Goal: Transaction & Acquisition: Purchase product/service

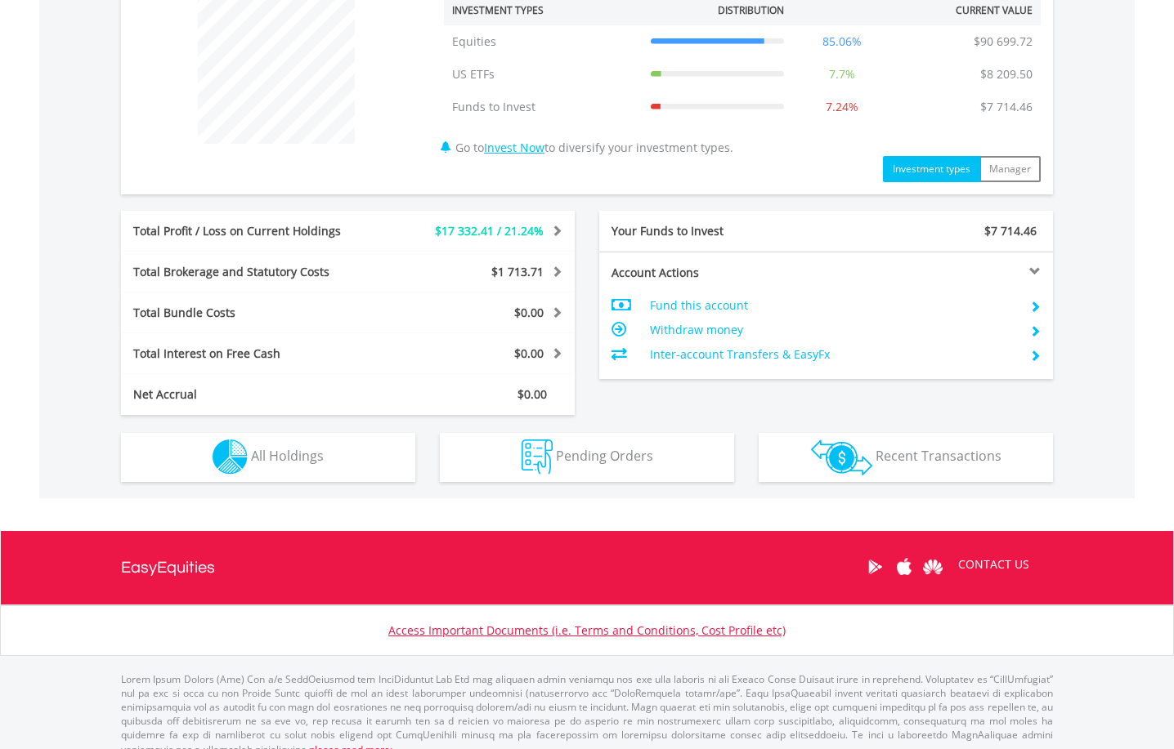
scroll to position [654, 0]
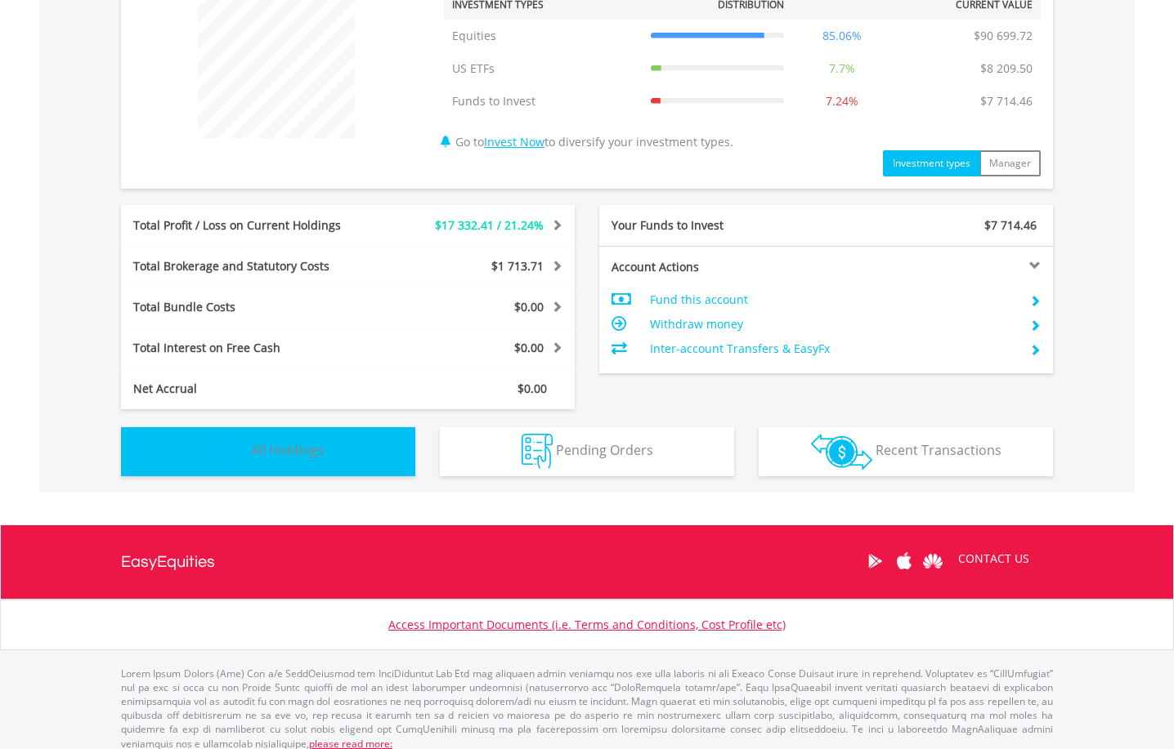
click at [284, 446] on span "All Holdings" at bounding box center [287, 450] width 73 height 18
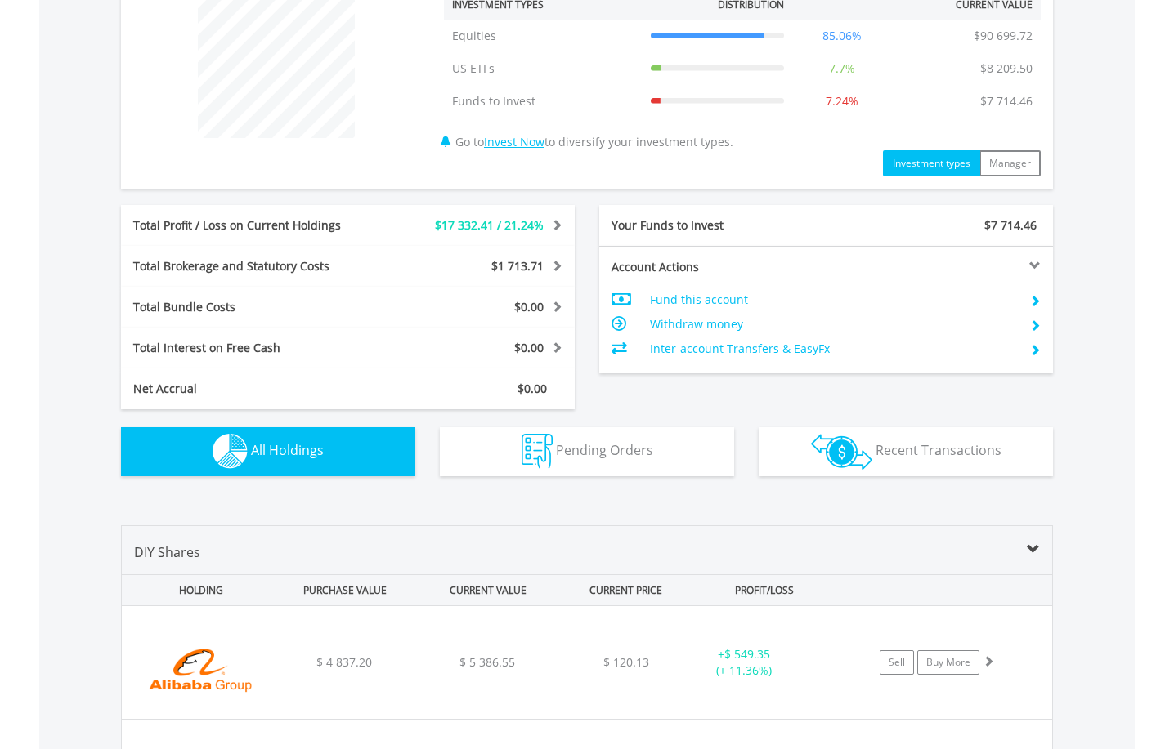
scroll to position [1179, 0]
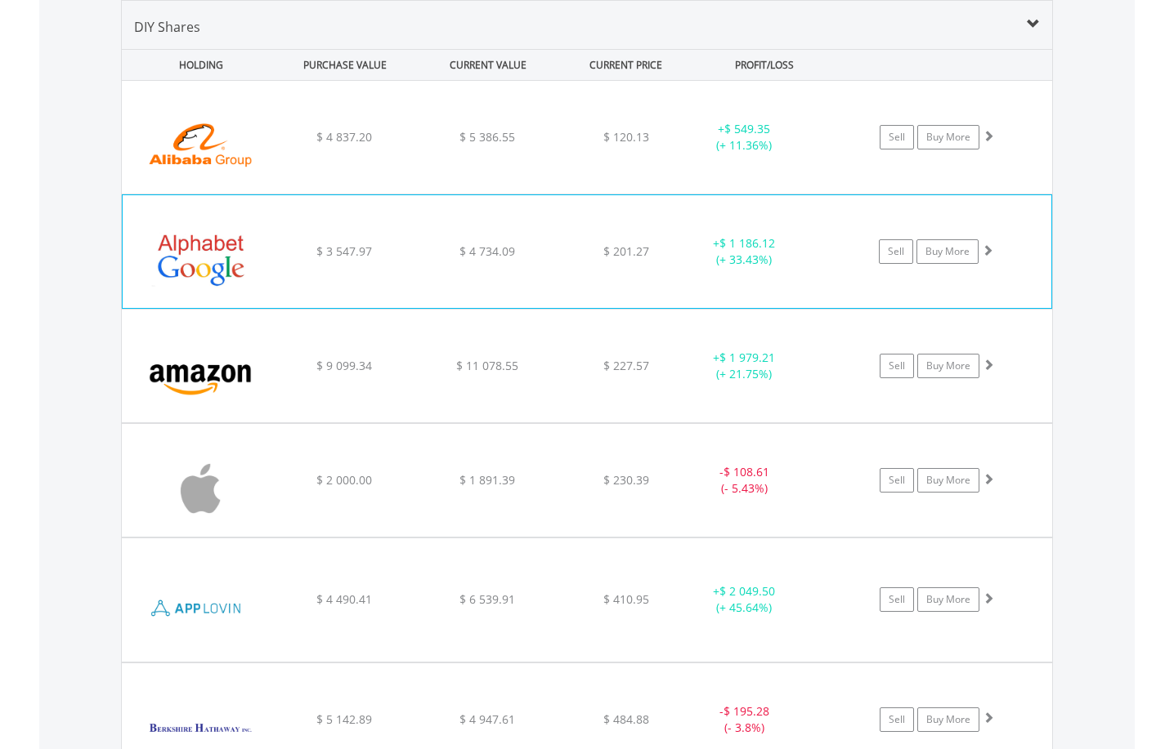
click at [986, 253] on span at bounding box center [987, 249] width 11 height 11
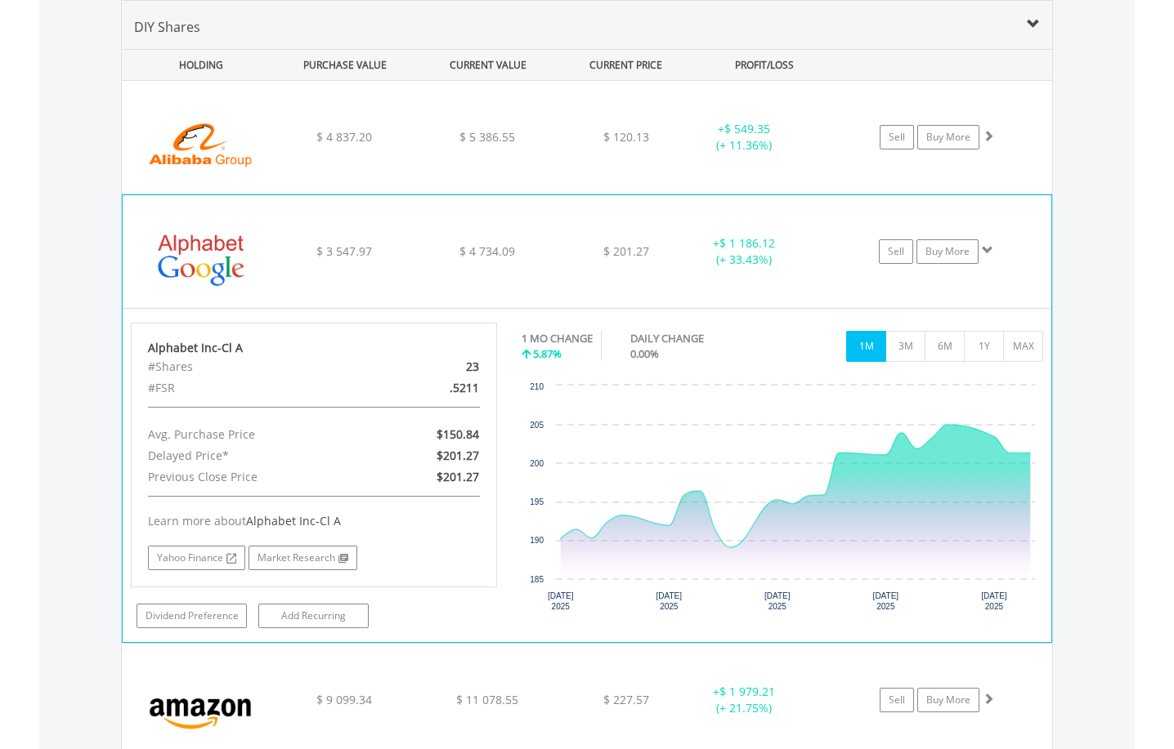
click at [986, 253] on span at bounding box center [987, 249] width 11 height 11
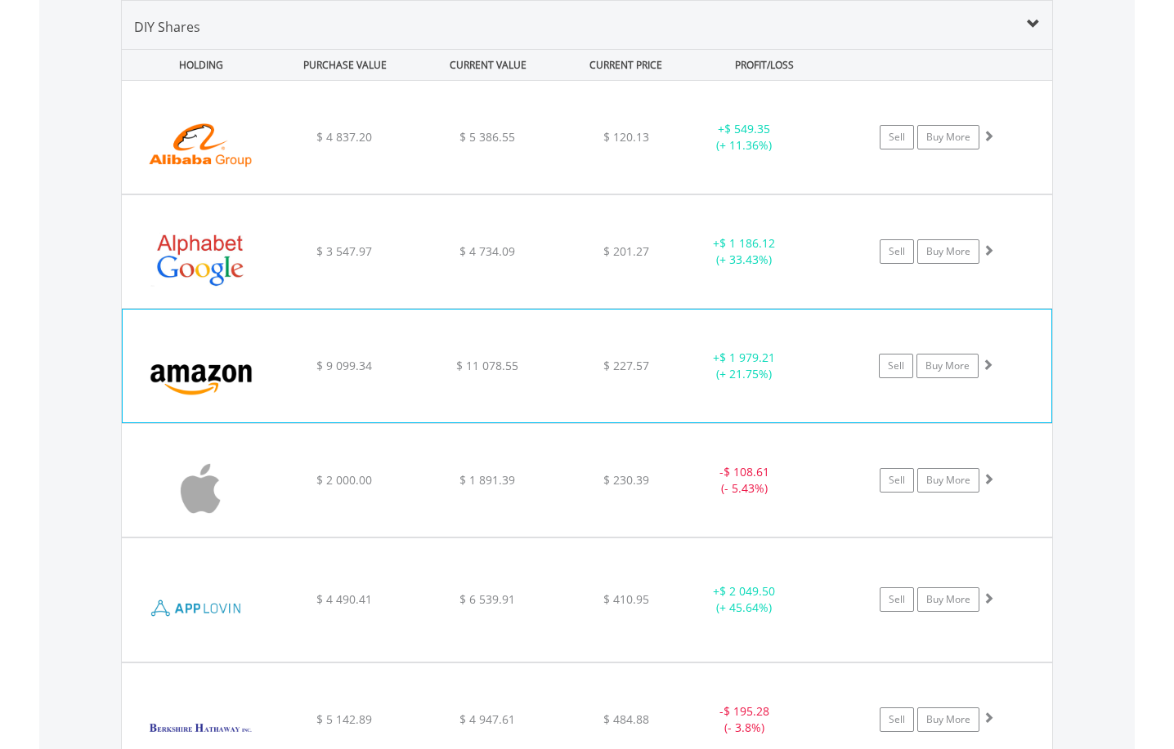
click at [989, 361] on span at bounding box center [987, 364] width 11 height 11
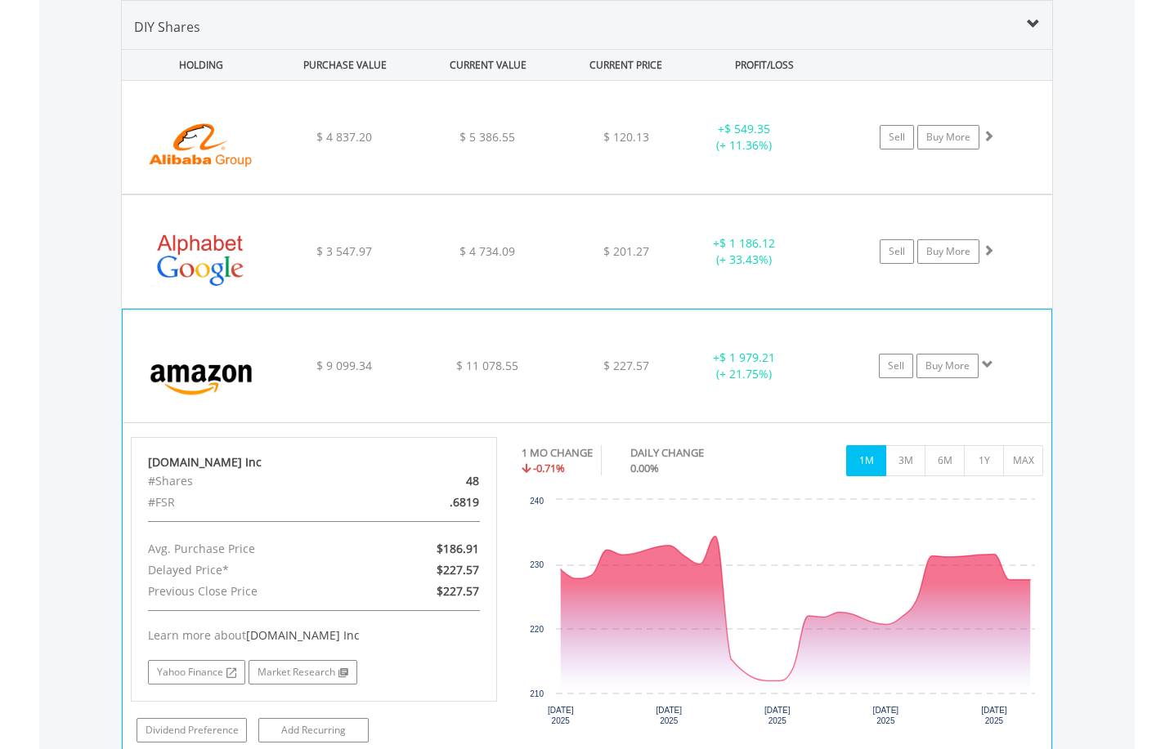
click at [989, 361] on span at bounding box center [987, 364] width 11 height 11
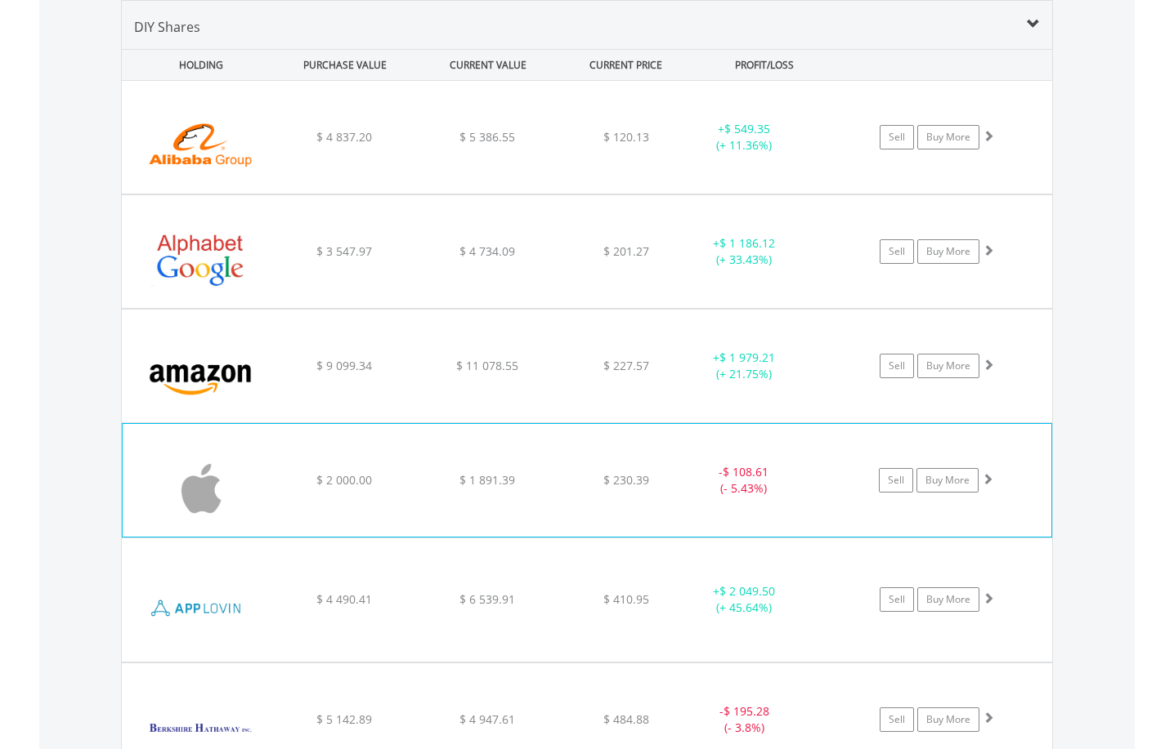
click at [990, 480] on span at bounding box center [987, 478] width 11 height 11
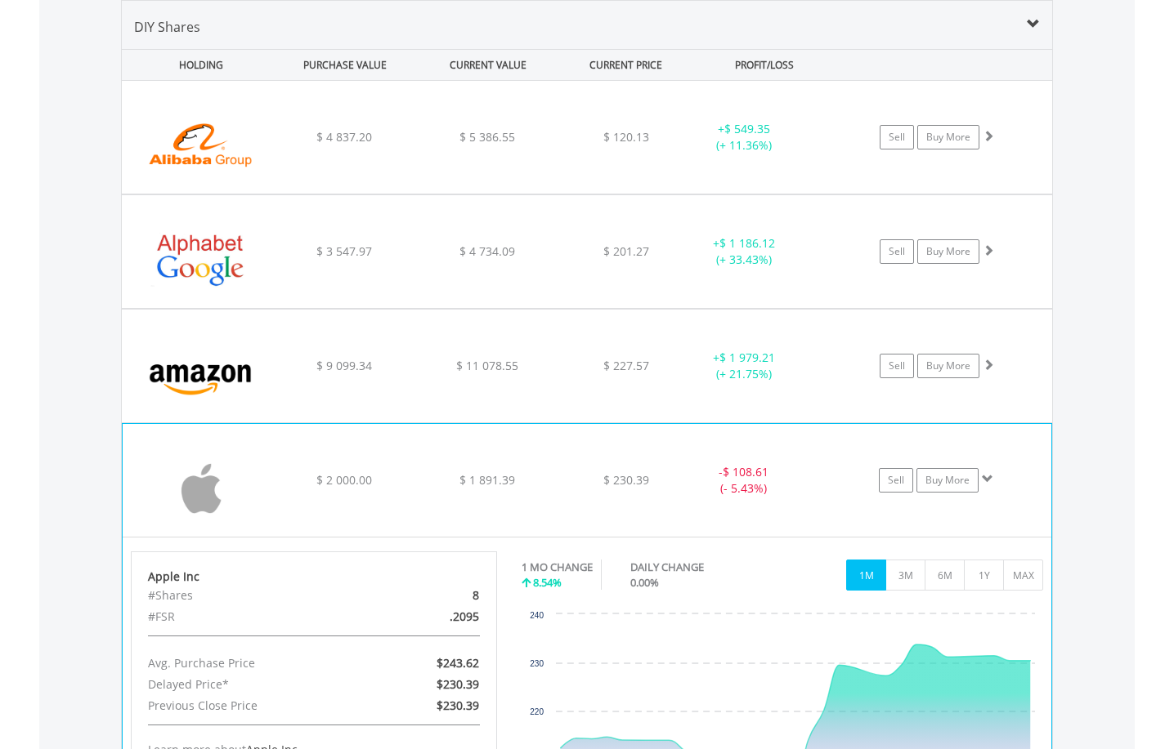
click at [991, 481] on span at bounding box center [987, 478] width 11 height 11
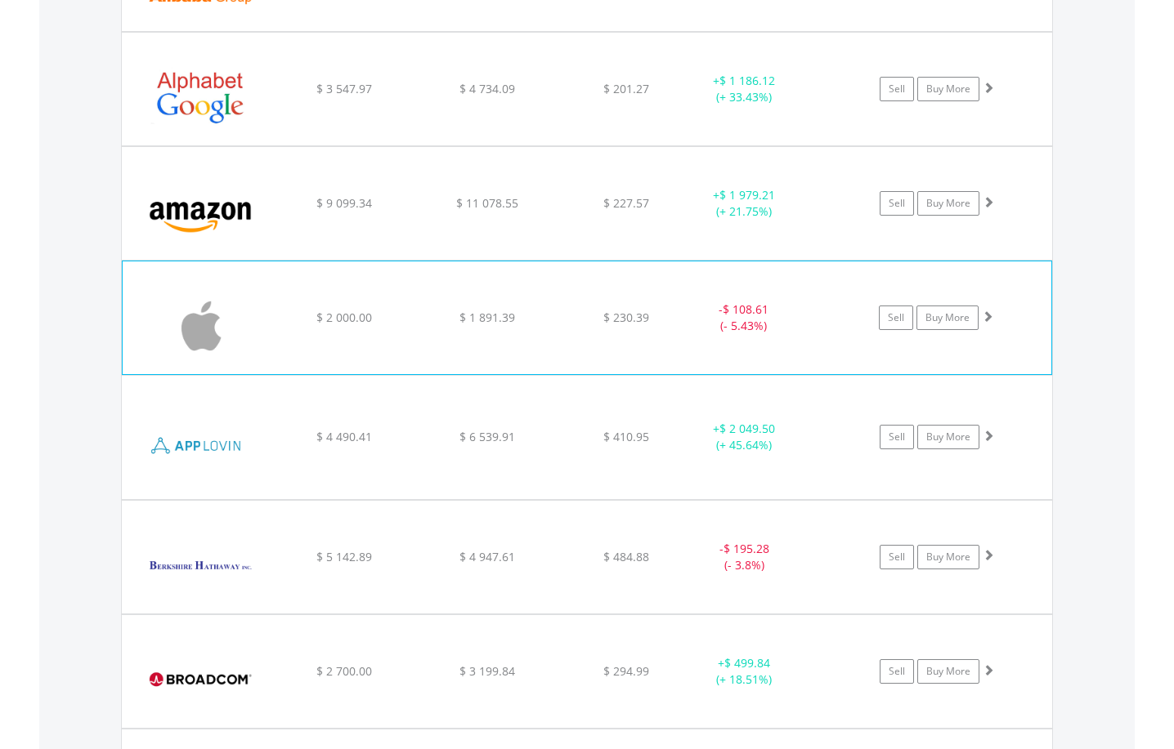
scroll to position [1343, 0]
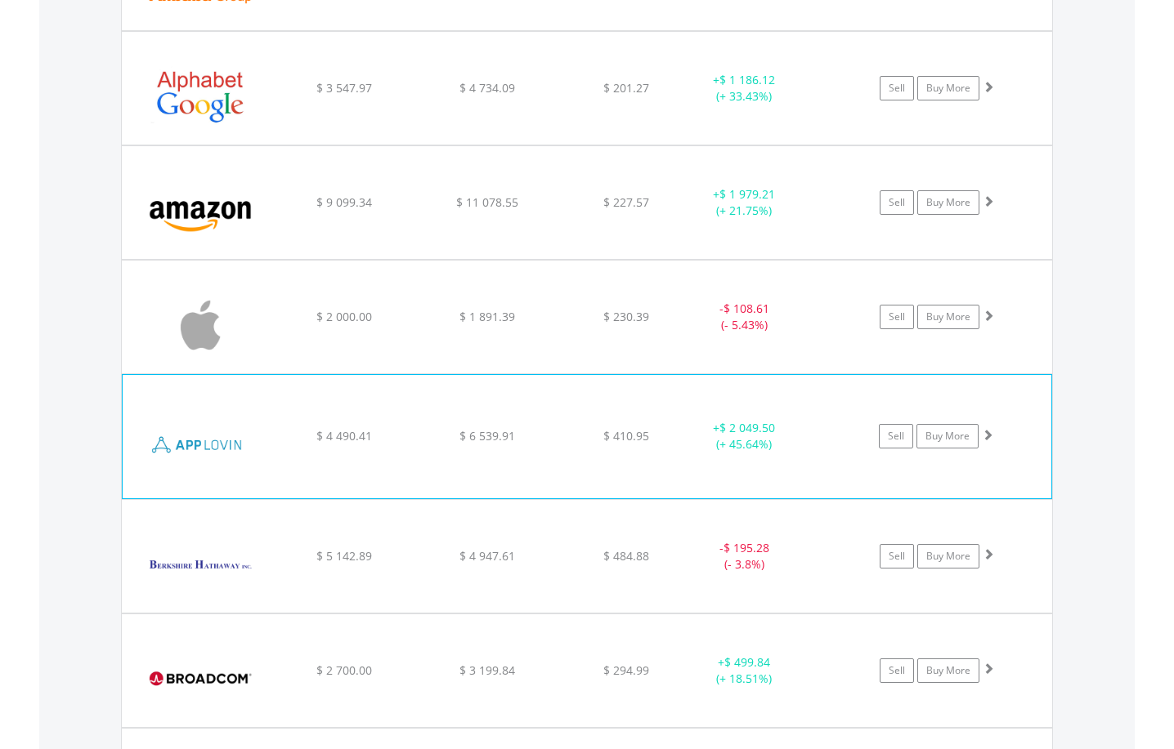
click at [989, 431] on span at bounding box center [987, 434] width 11 height 11
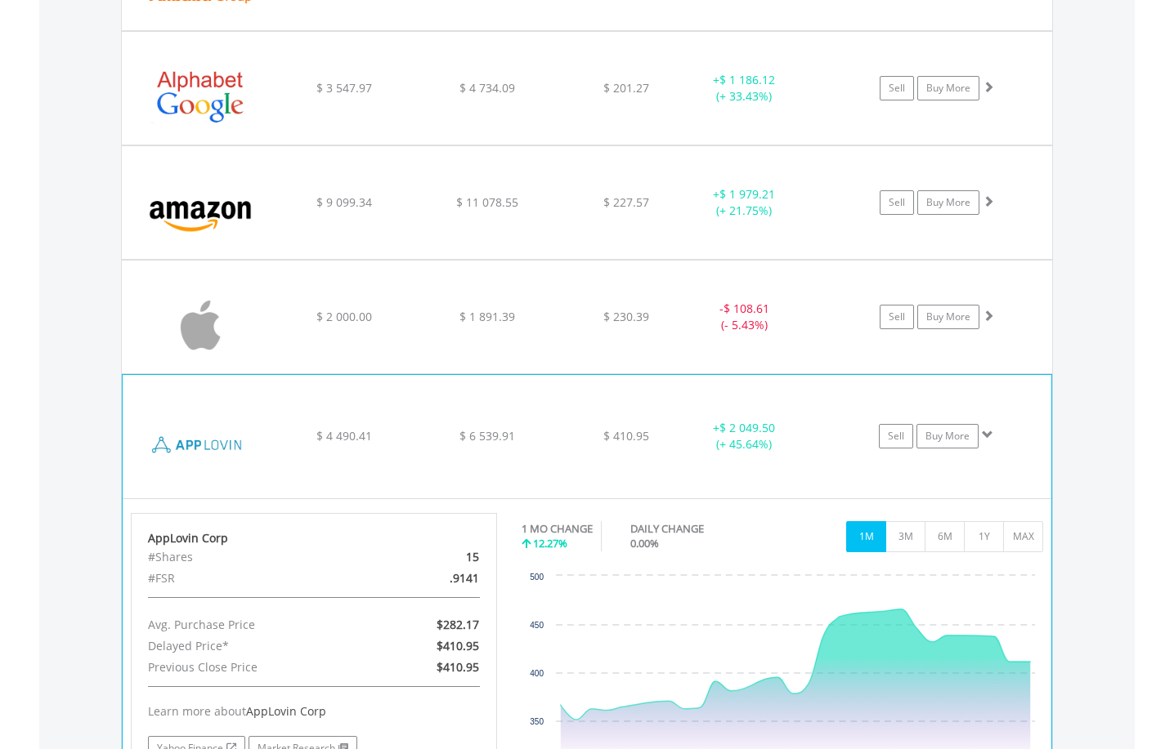
click at [987, 429] on span at bounding box center [987, 434] width 11 height 11
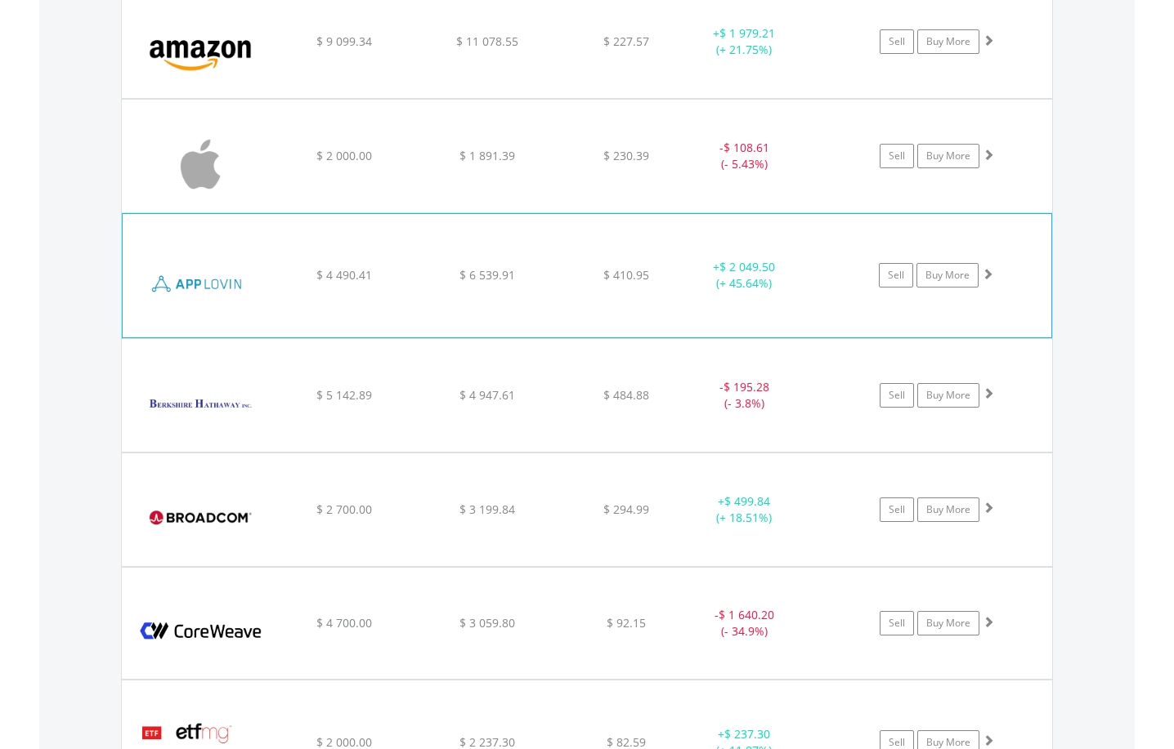
scroll to position [1506, 0]
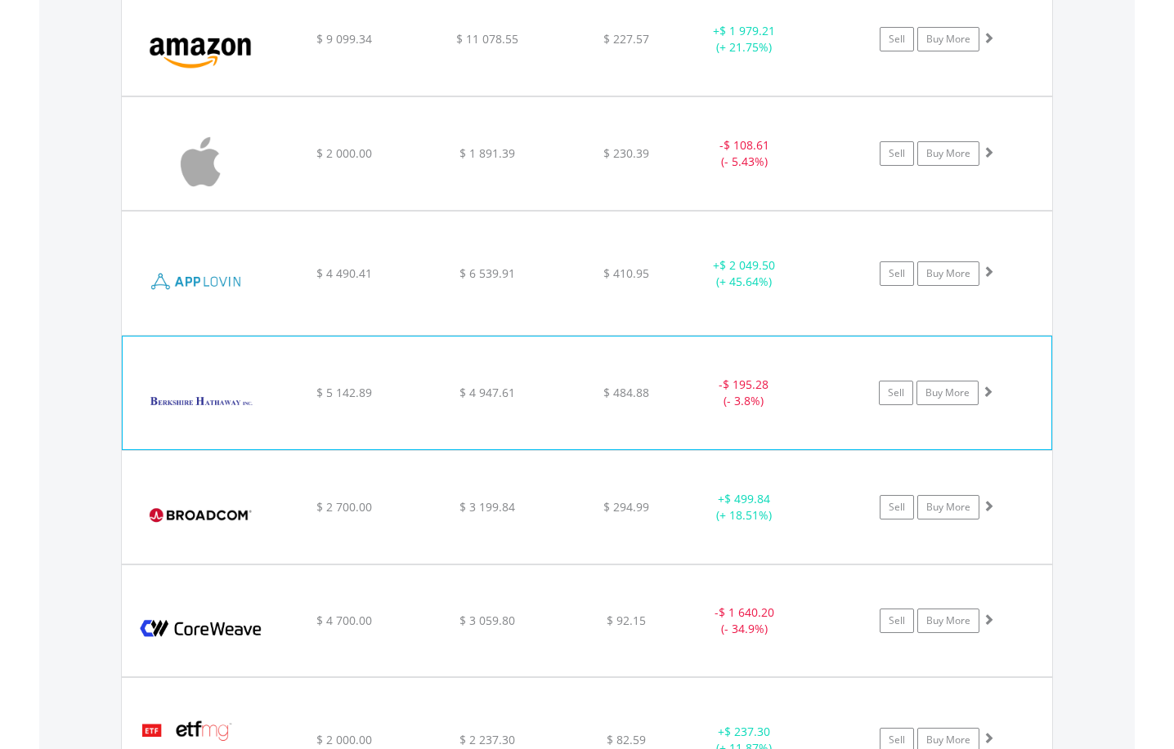
click at [988, 390] on span at bounding box center [987, 391] width 11 height 11
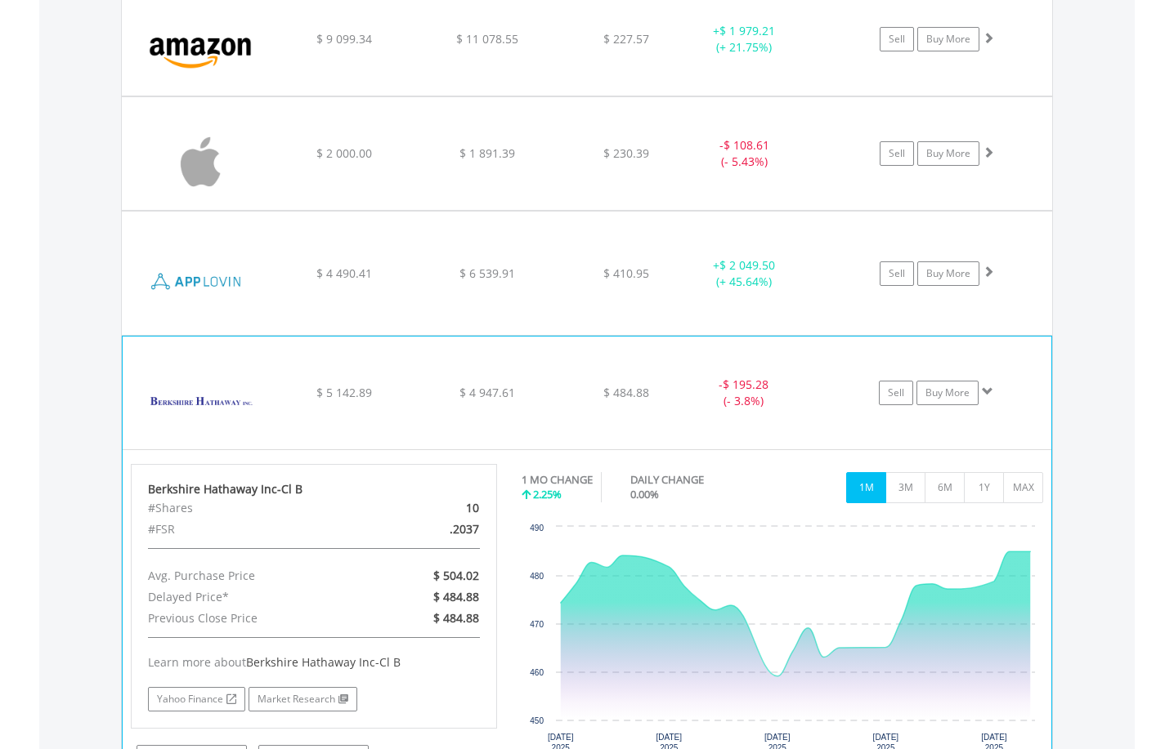
click at [988, 390] on span at bounding box center [987, 391] width 11 height 11
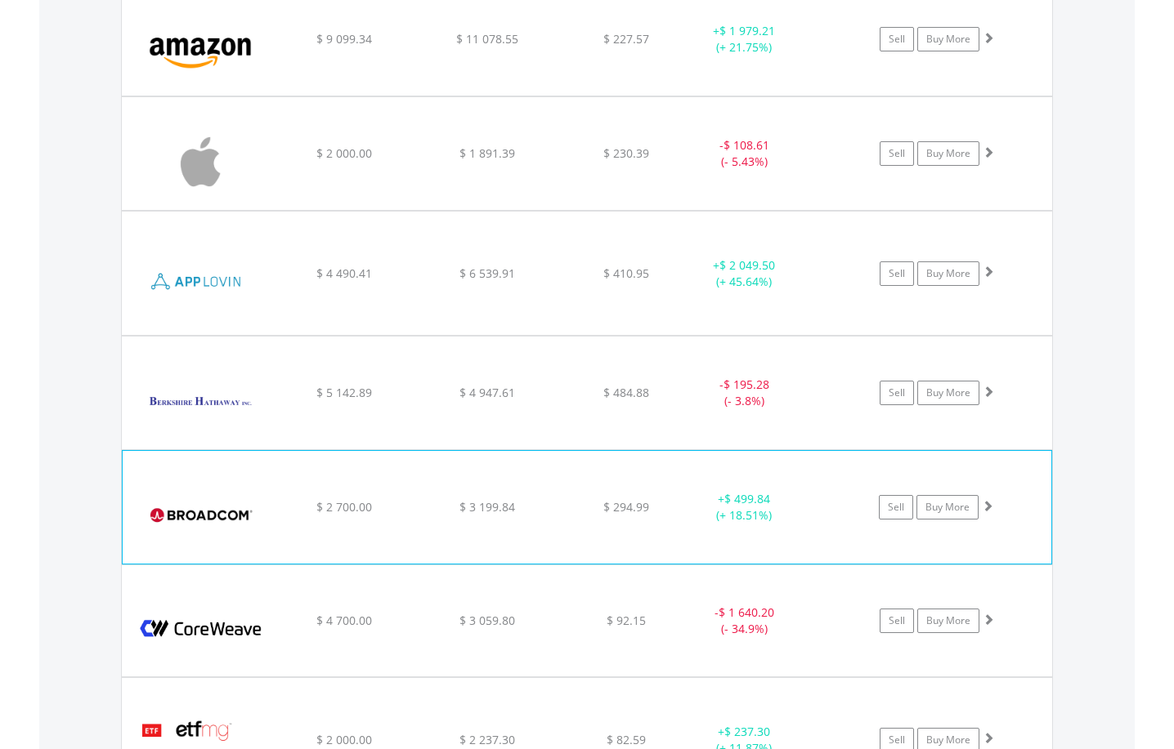
click at [989, 508] on span at bounding box center [987, 505] width 11 height 11
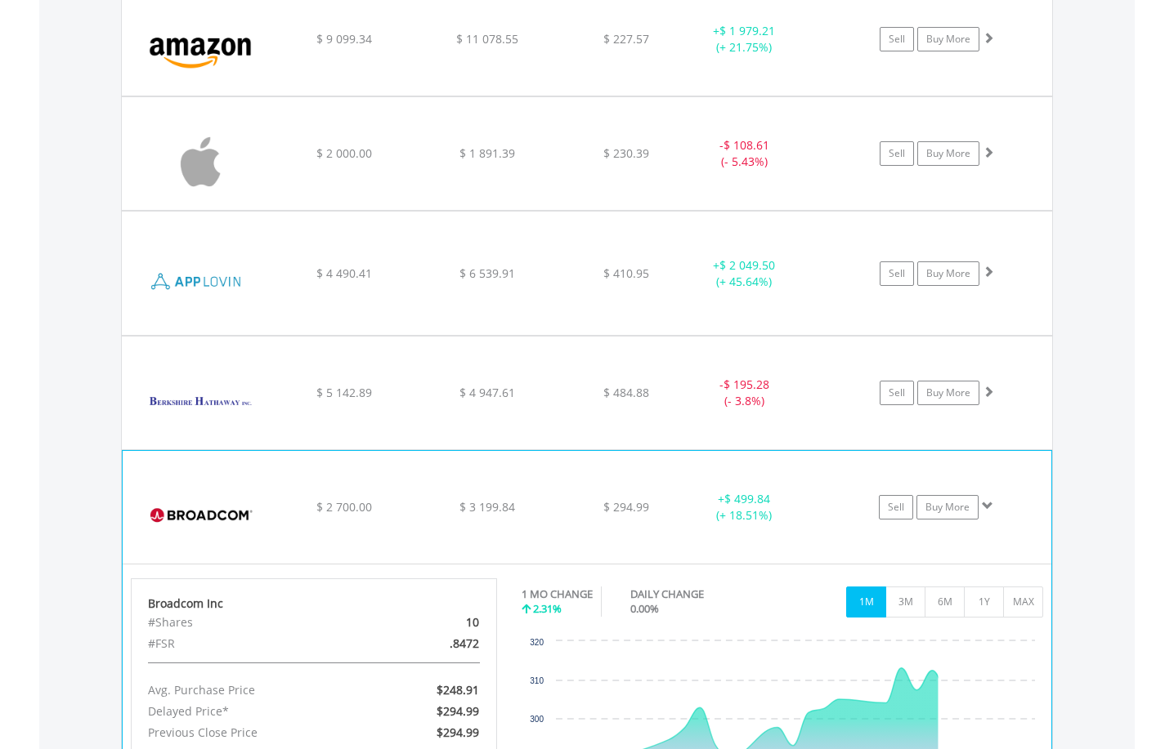
scroll to position [1588, 0]
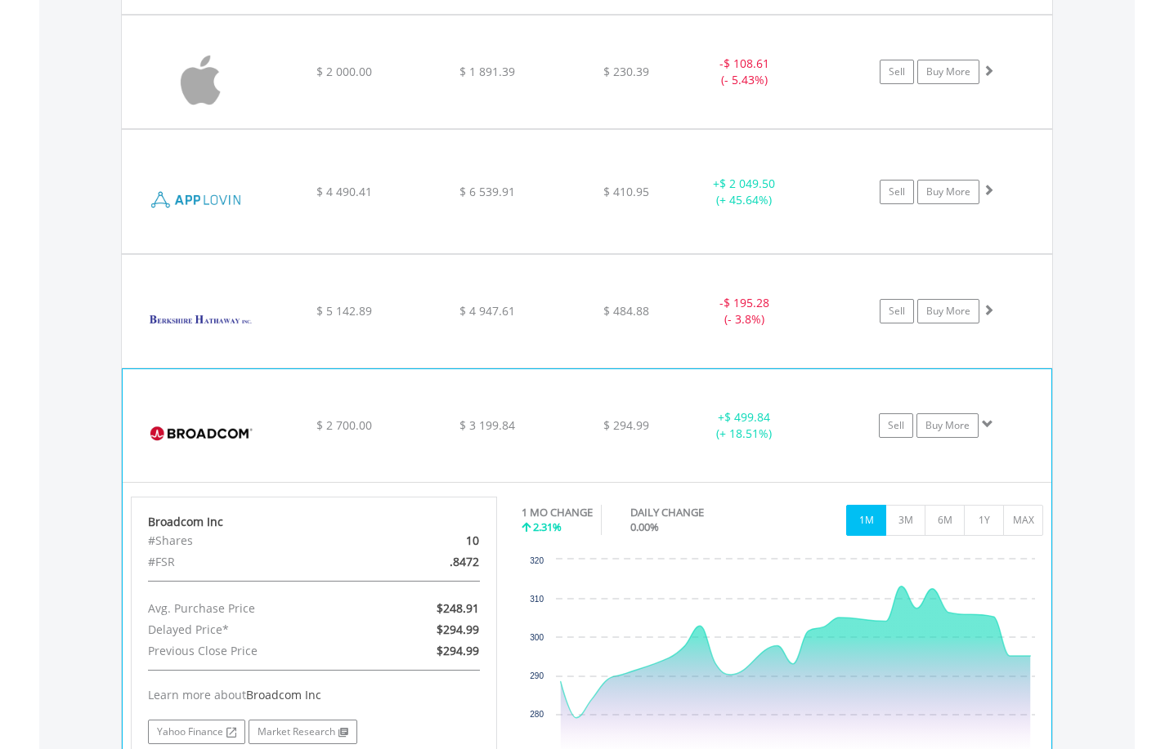
click at [990, 424] on span at bounding box center [987, 423] width 11 height 11
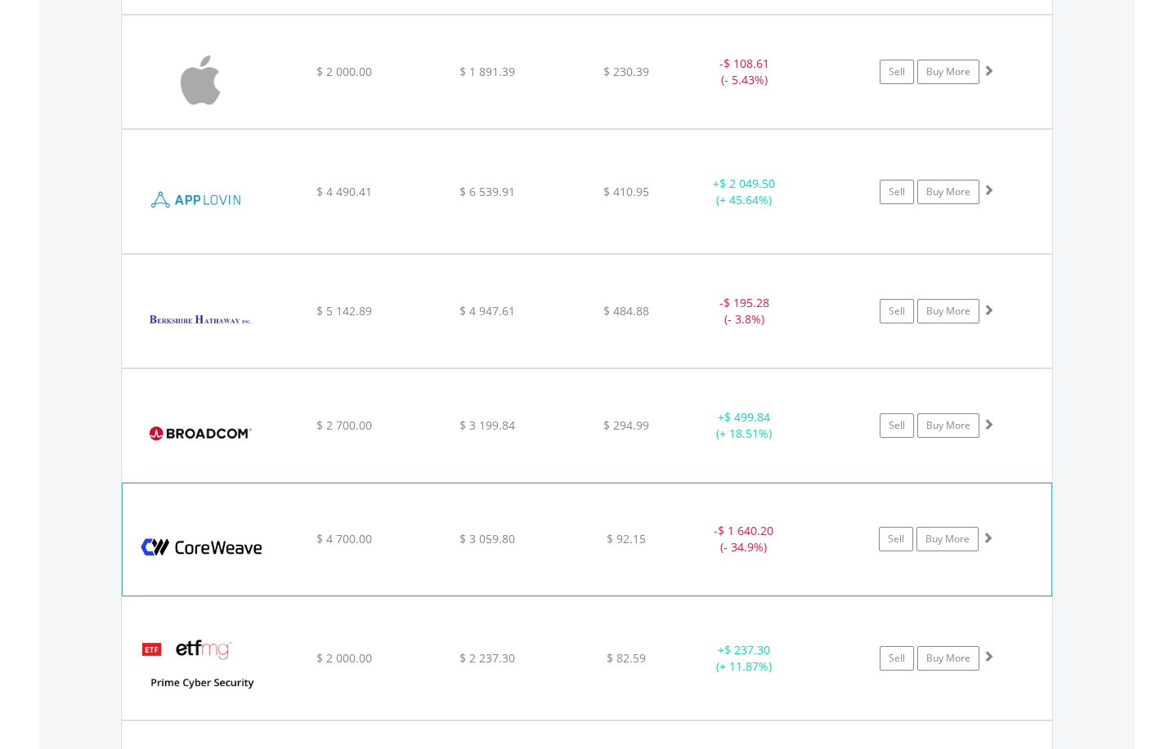
click at [987, 534] on span at bounding box center [987, 537] width 11 height 11
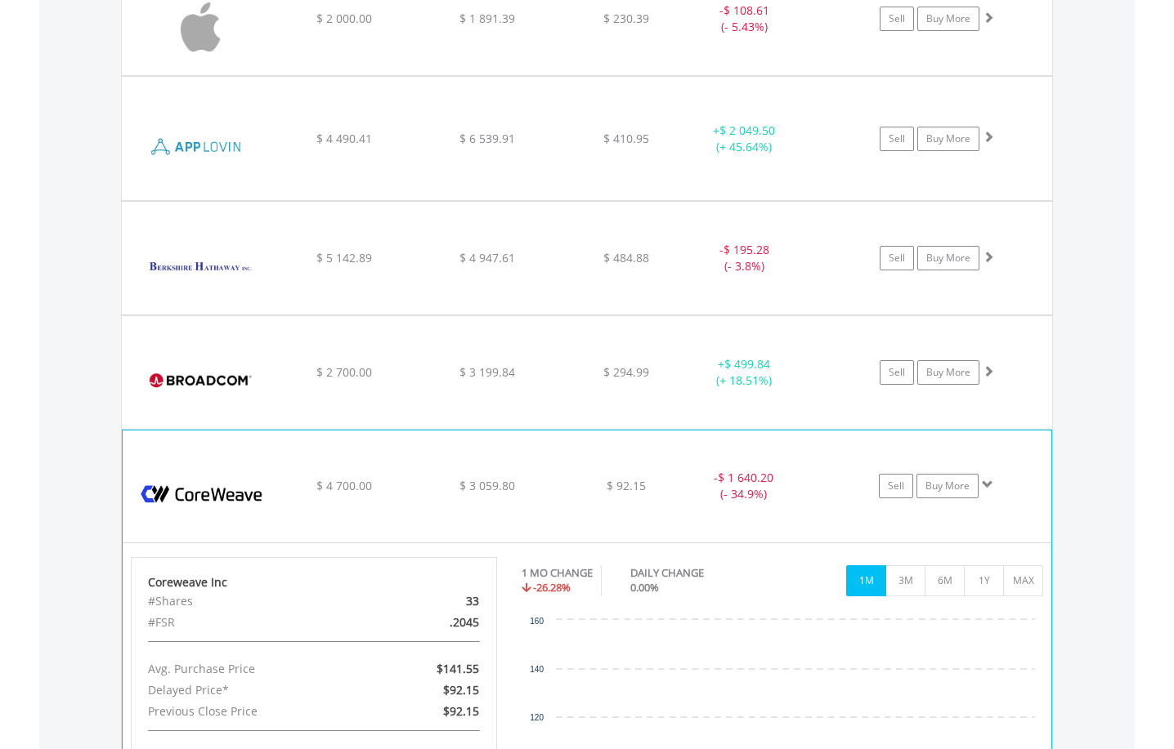
scroll to position [1833, 0]
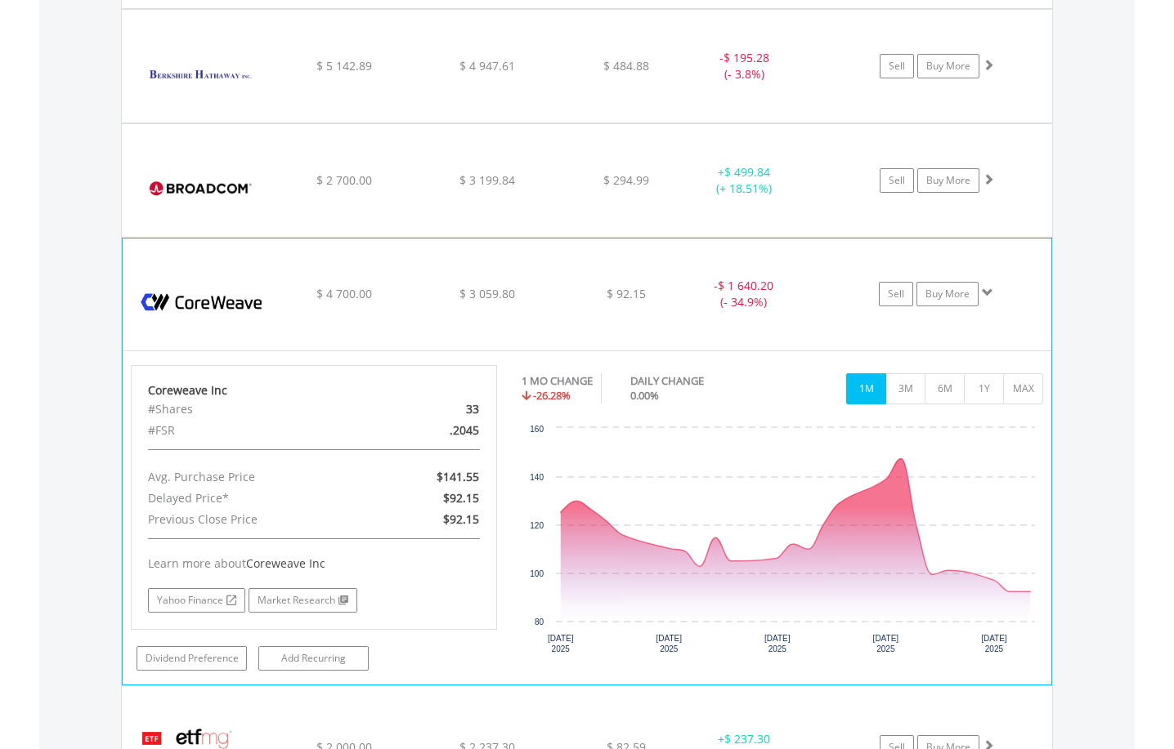
click at [982, 291] on span at bounding box center [987, 292] width 11 height 11
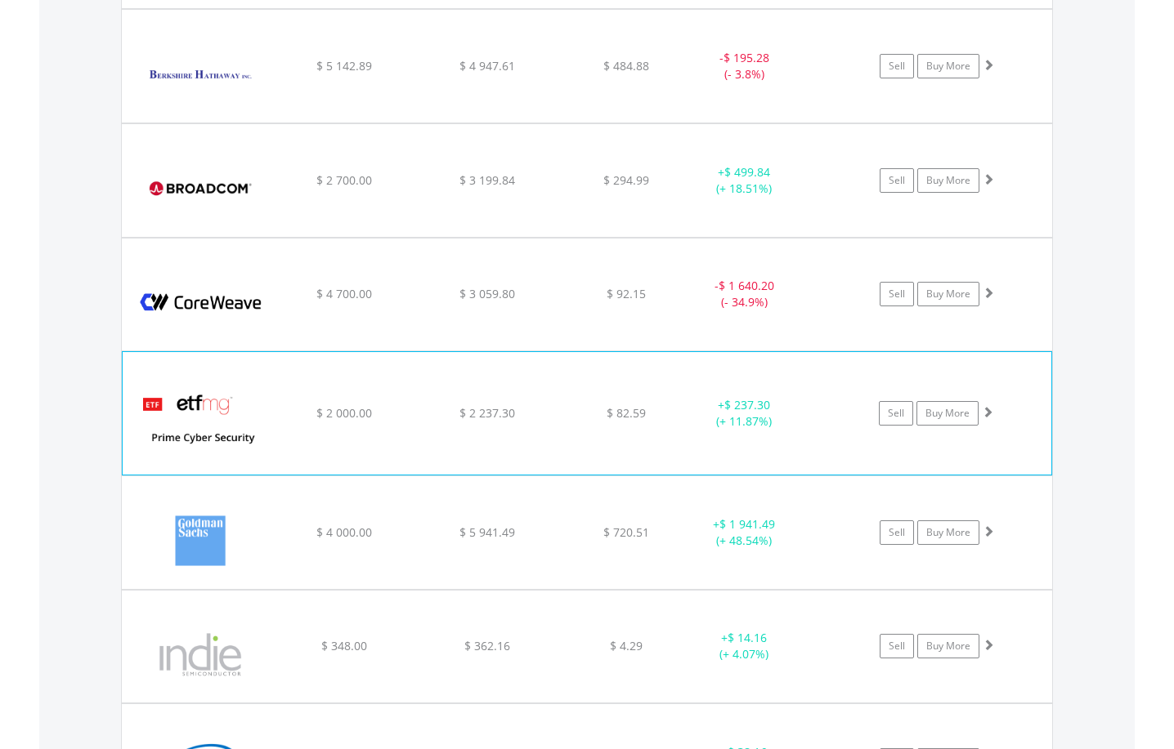
click at [991, 414] on span at bounding box center [987, 411] width 11 height 11
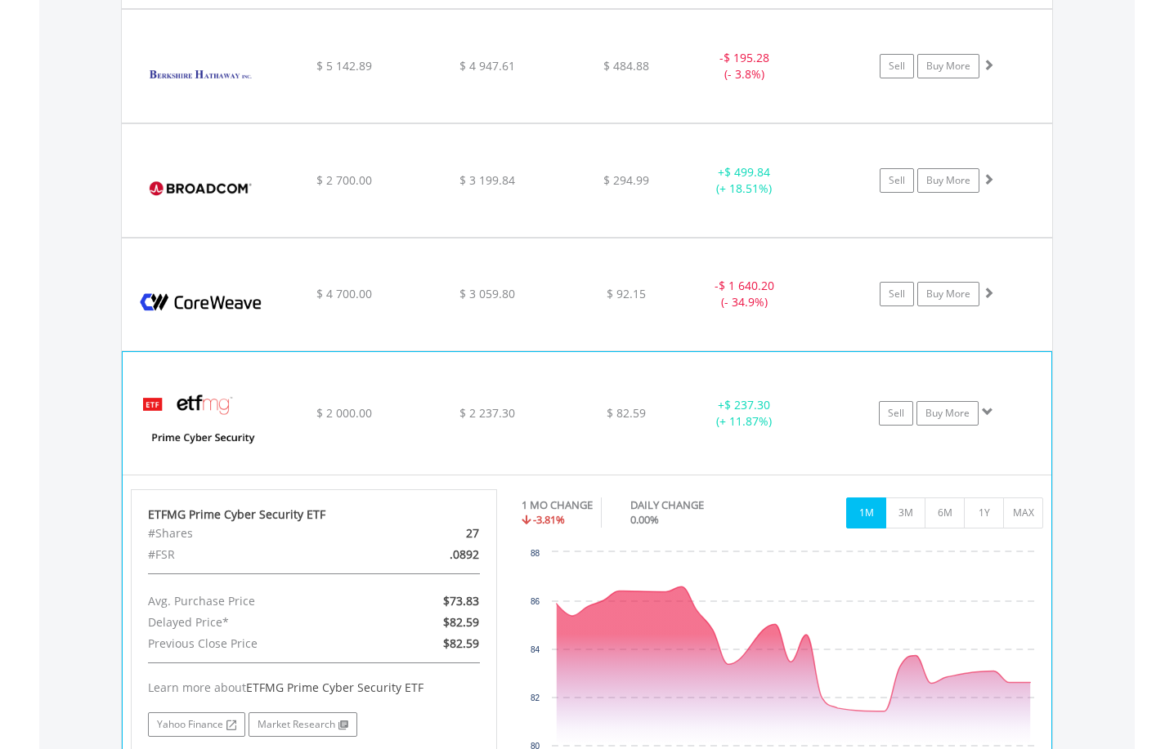
click at [991, 414] on span at bounding box center [987, 411] width 11 height 11
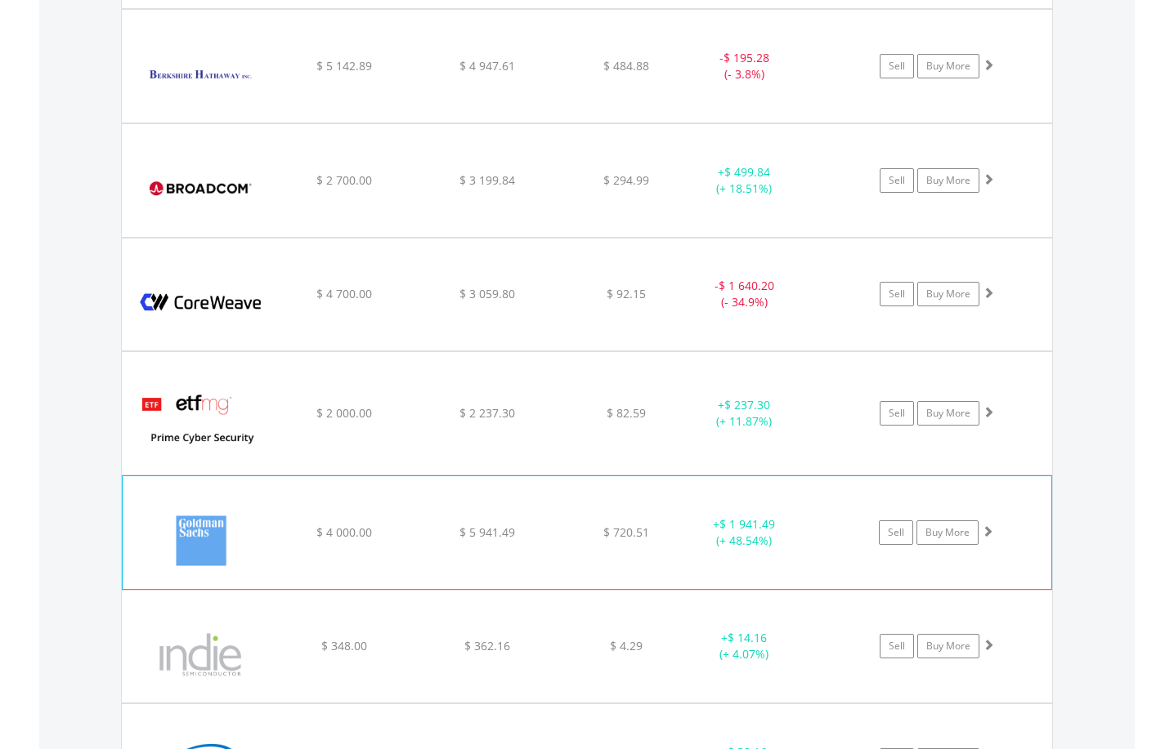
click at [985, 535] on span at bounding box center [987, 530] width 11 height 11
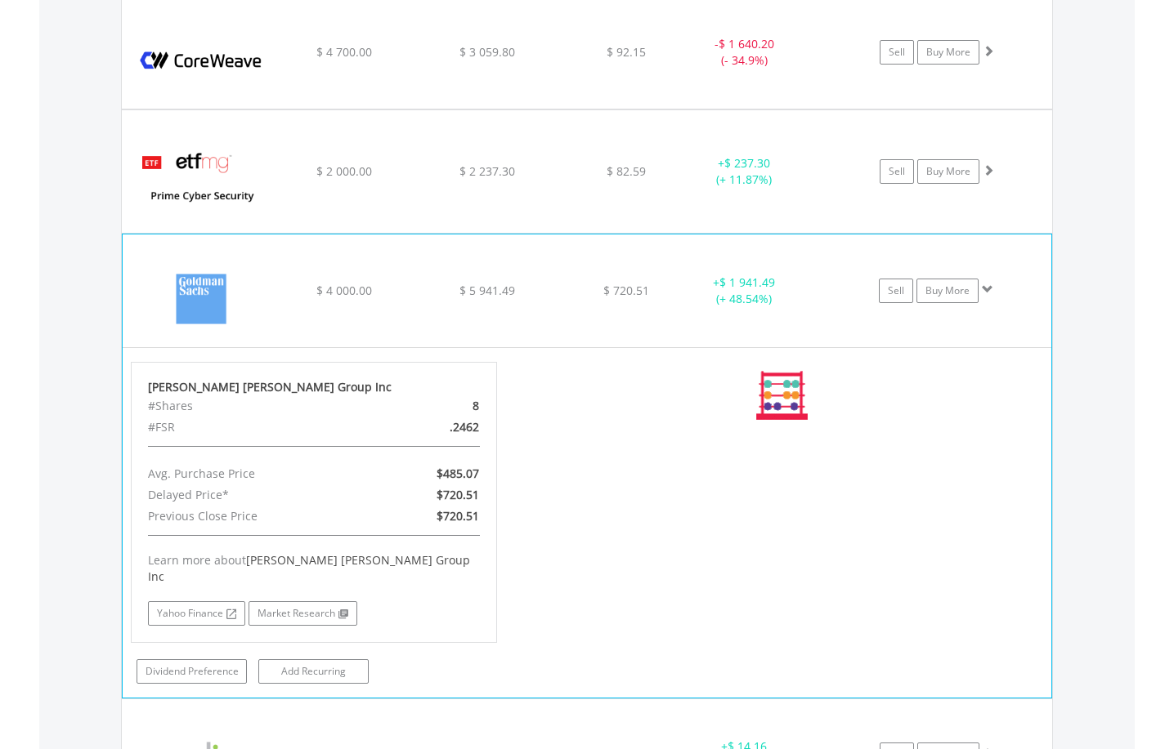
scroll to position [2078, 0]
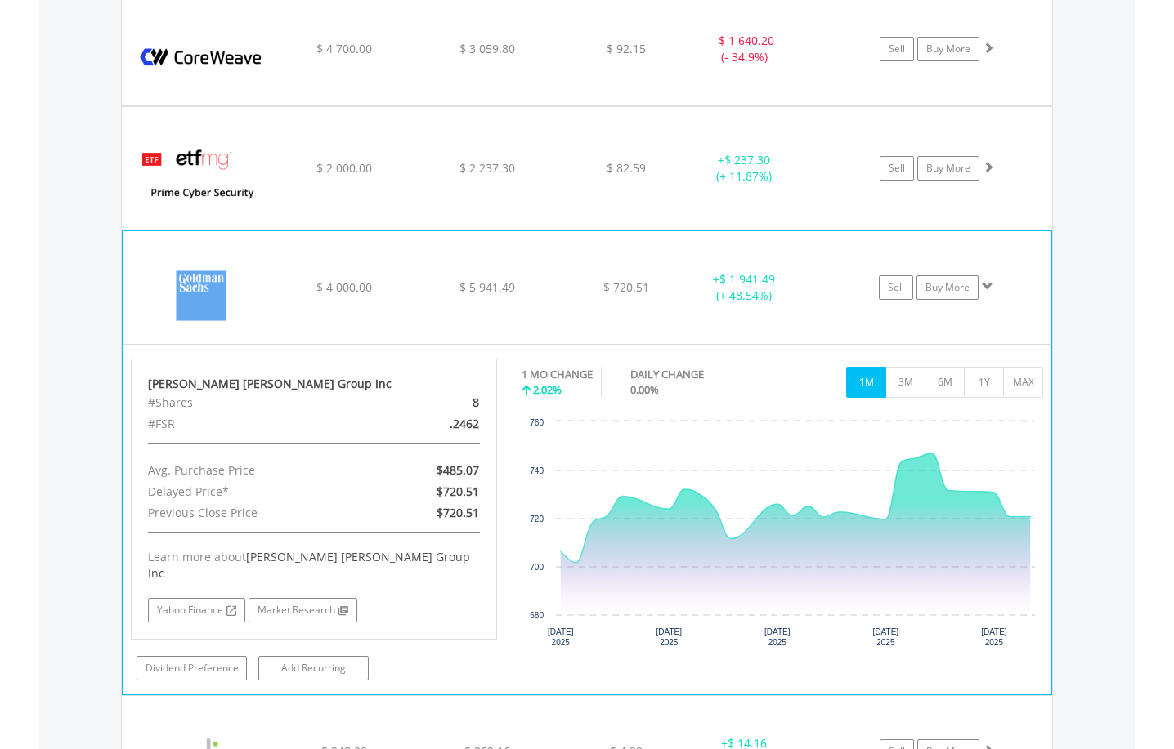
click at [986, 286] on span at bounding box center [987, 285] width 11 height 11
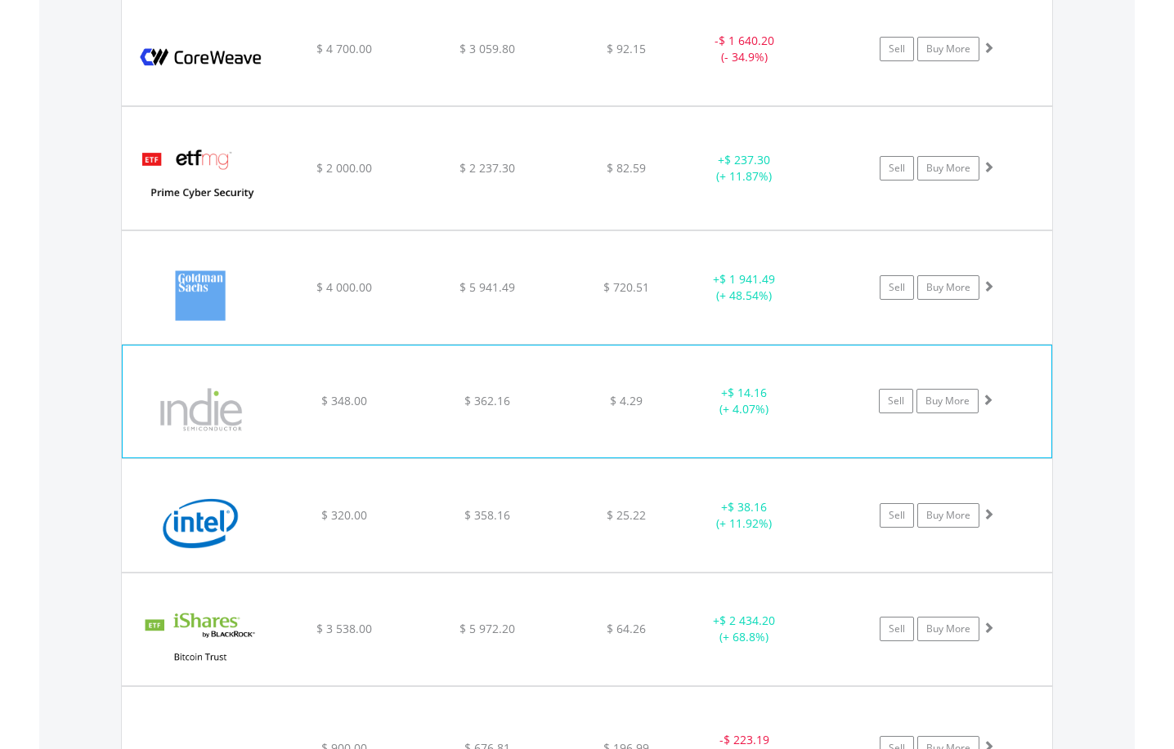
click at [985, 402] on span at bounding box center [987, 399] width 11 height 11
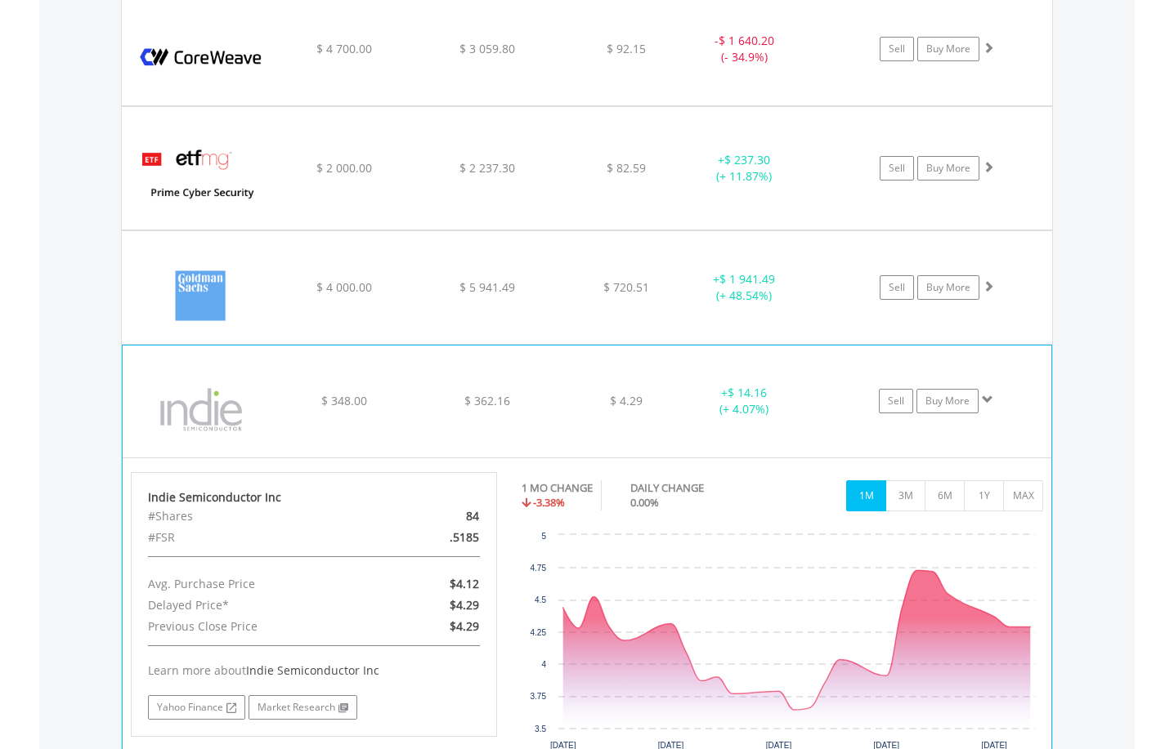
click at [985, 402] on span at bounding box center [987, 399] width 11 height 11
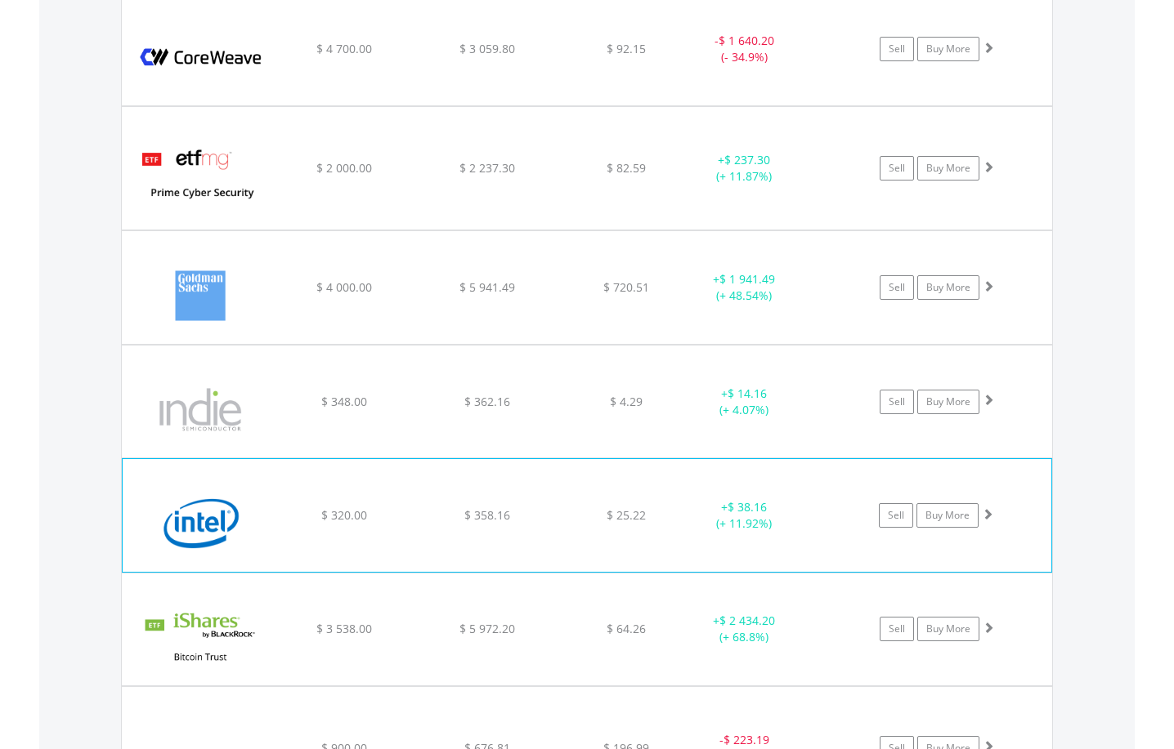
click at [988, 509] on span at bounding box center [987, 513] width 11 height 11
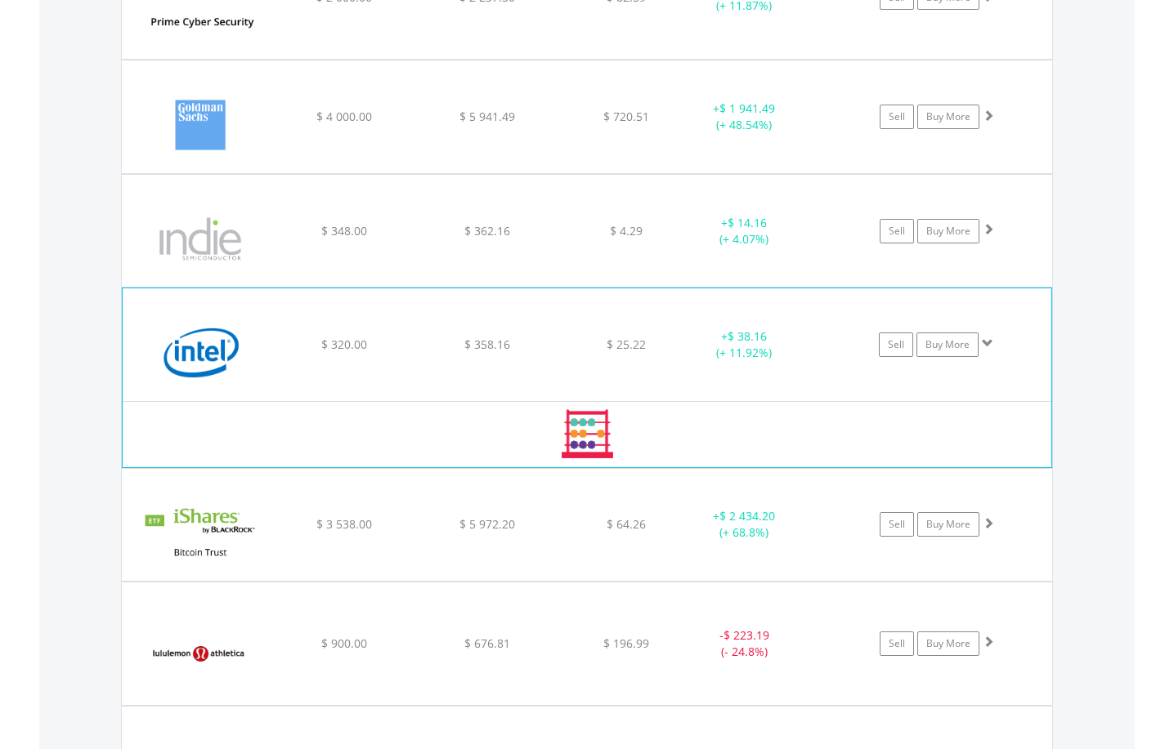
scroll to position [2323, 0]
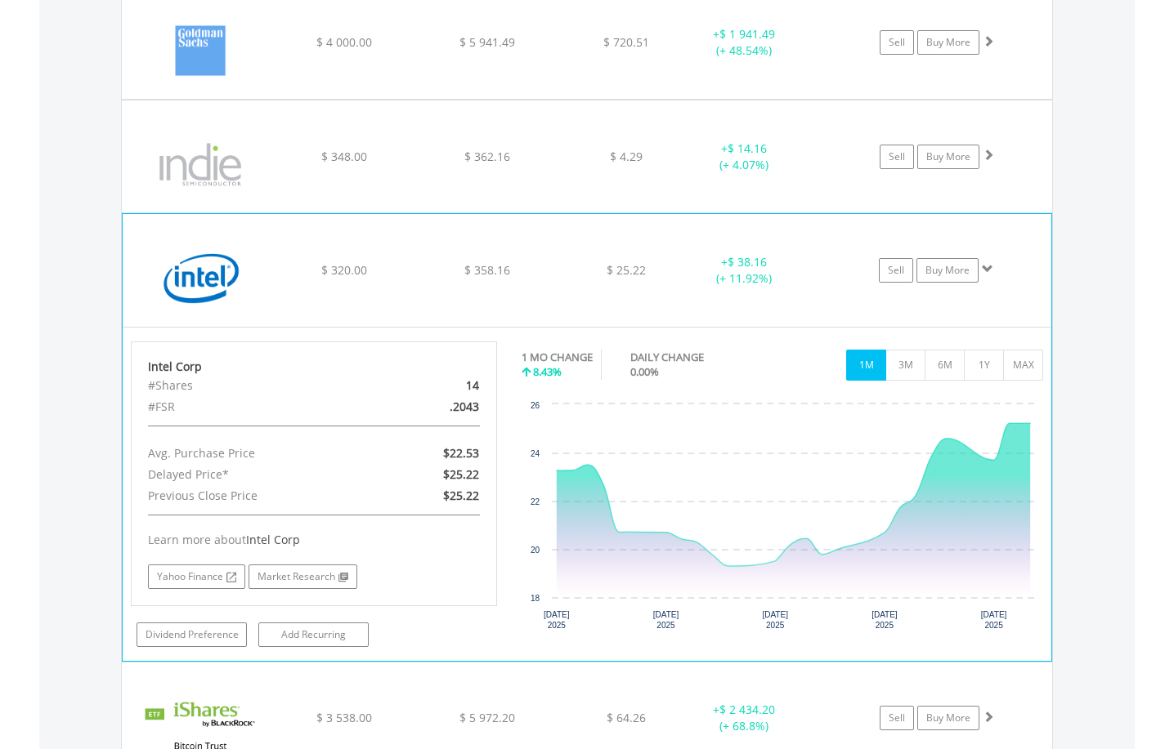
click at [986, 269] on span at bounding box center [987, 268] width 11 height 11
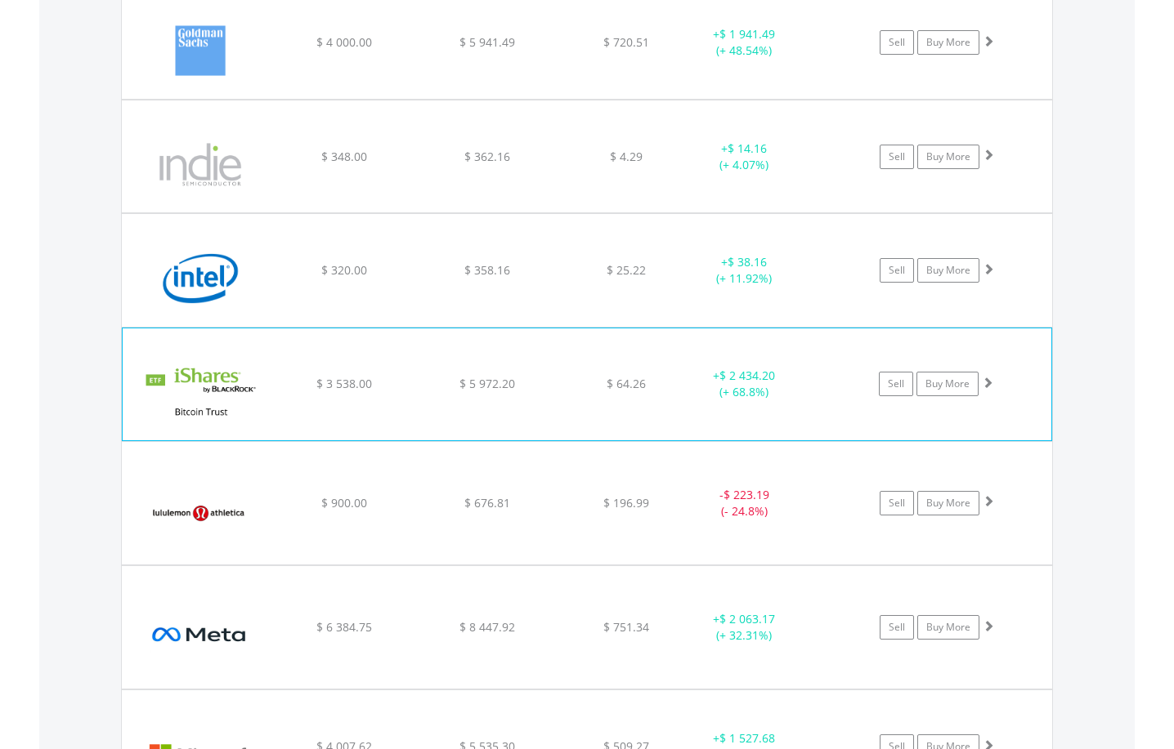
click at [989, 380] on span at bounding box center [987, 382] width 11 height 11
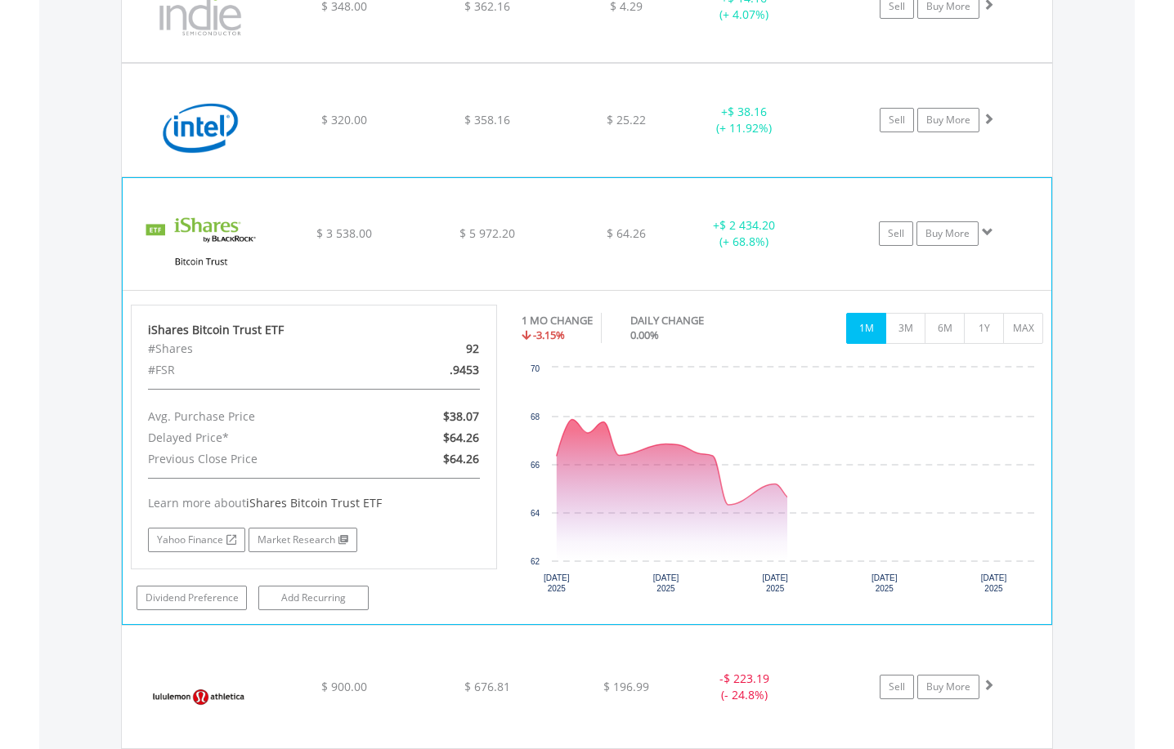
scroll to position [2487, 0]
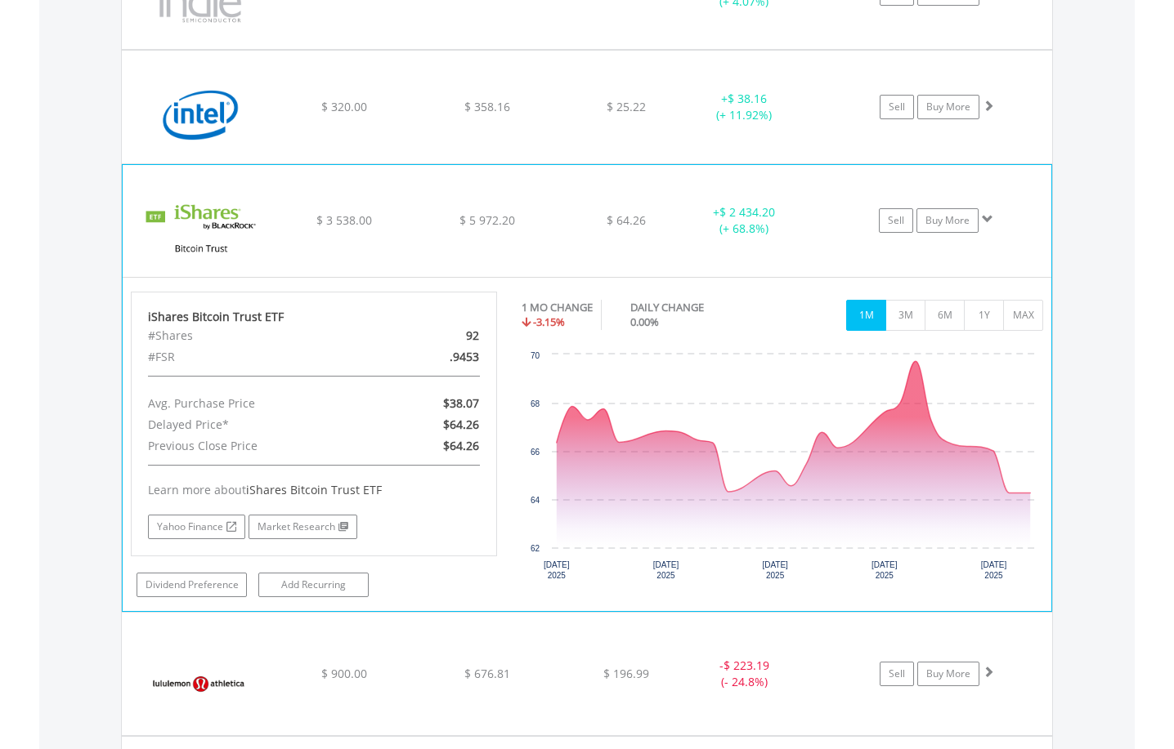
click at [986, 216] on span at bounding box center [987, 218] width 11 height 11
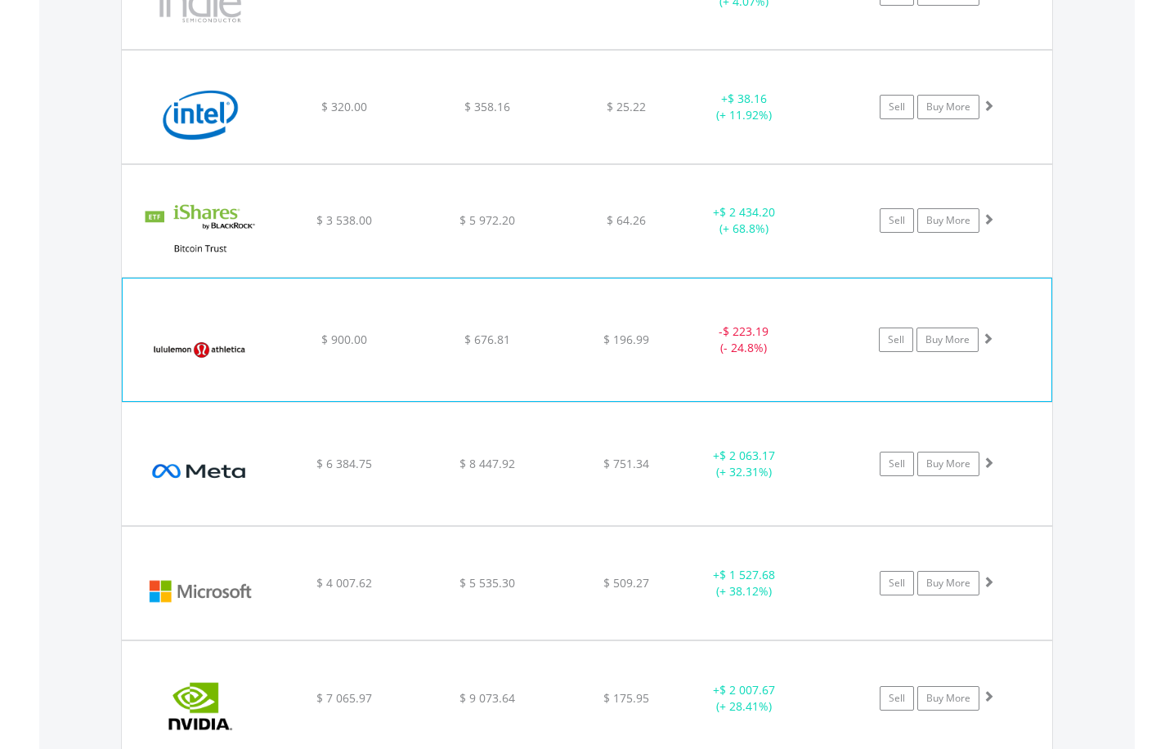
click at [984, 340] on span at bounding box center [987, 338] width 11 height 11
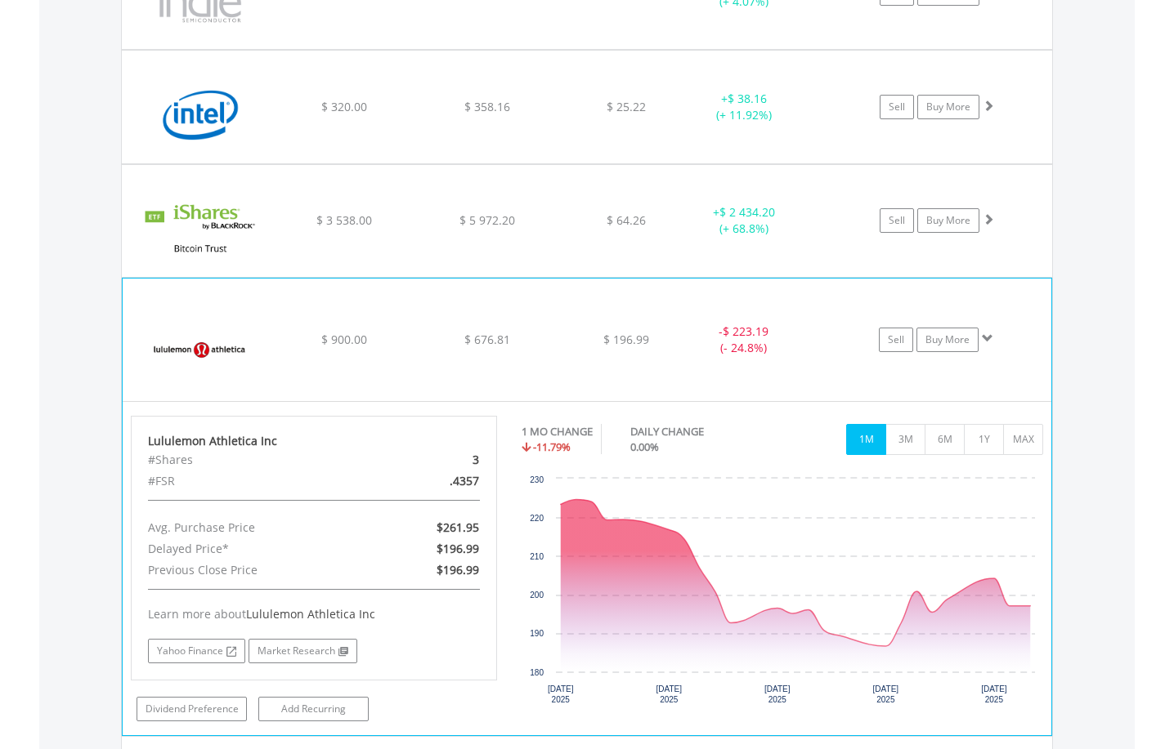
click at [988, 341] on span at bounding box center [987, 338] width 11 height 11
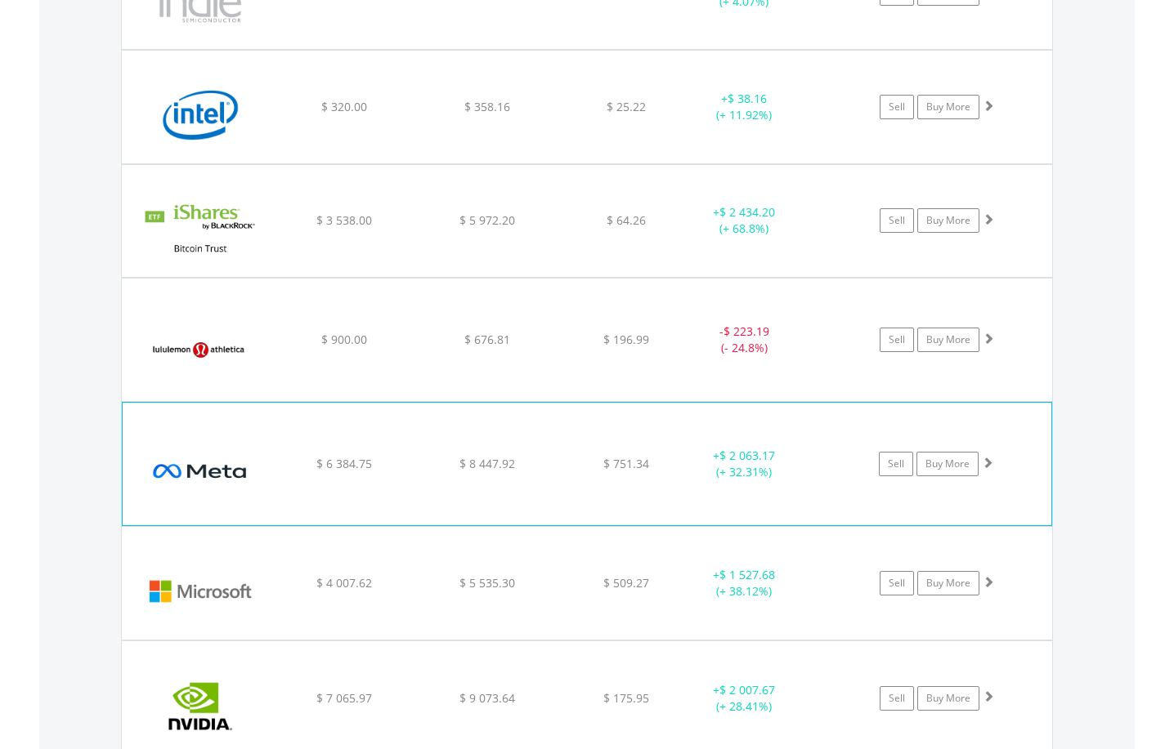
click at [982, 467] on span at bounding box center [987, 462] width 11 height 11
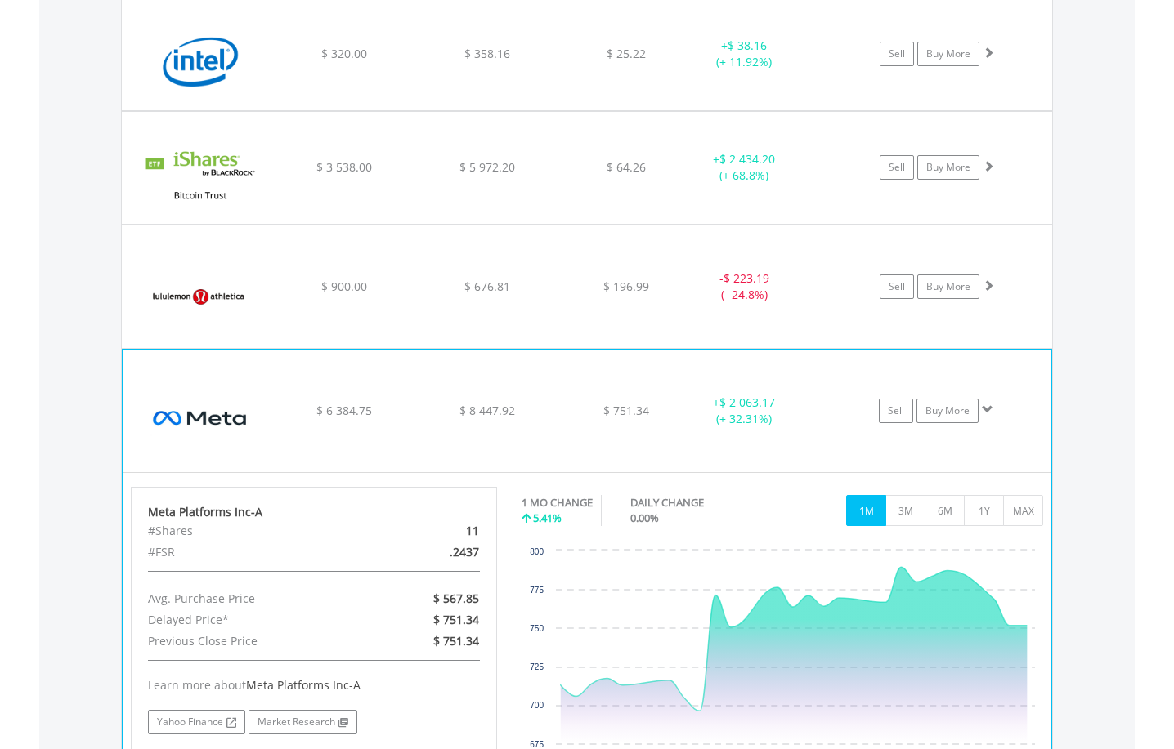
scroll to position [2569, 0]
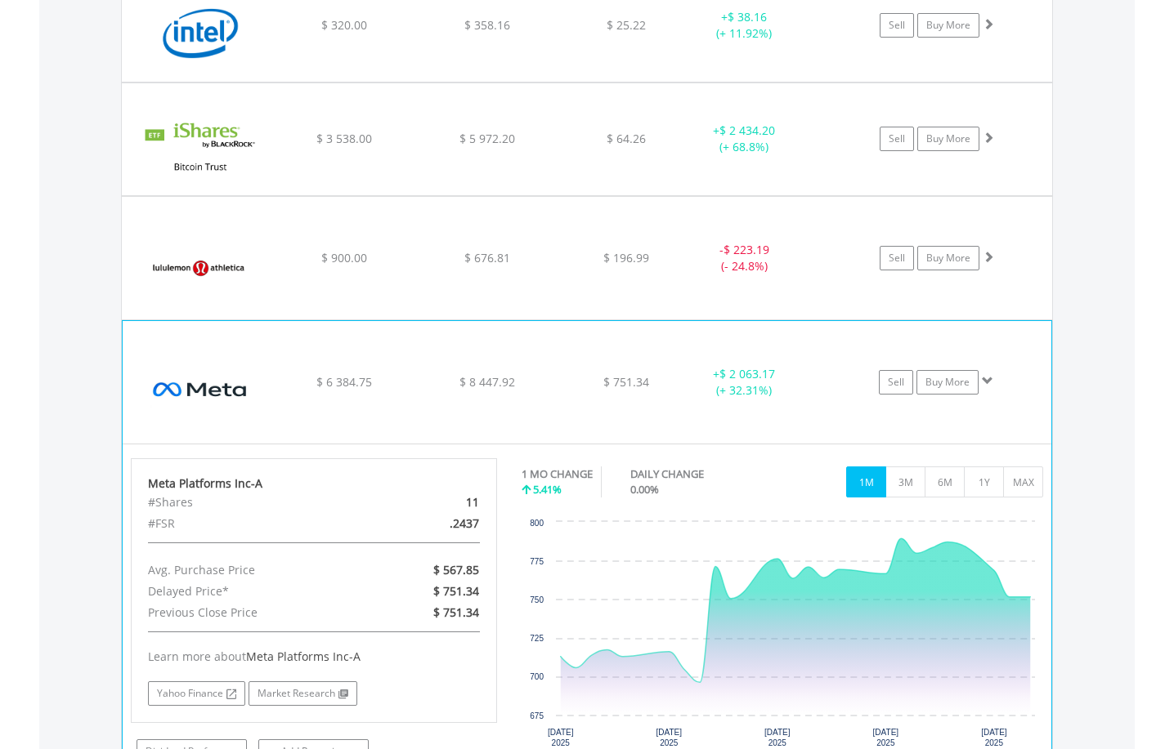
click at [989, 375] on span at bounding box center [987, 380] width 11 height 11
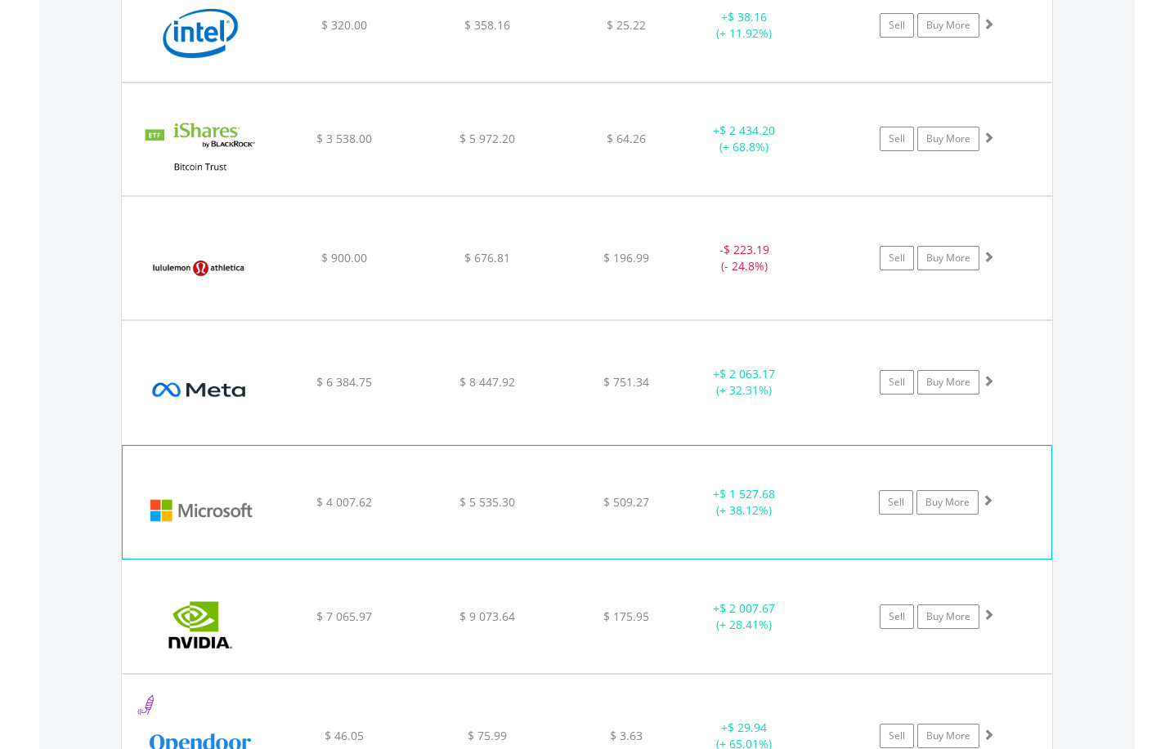
click at [988, 499] on span at bounding box center [987, 499] width 11 height 11
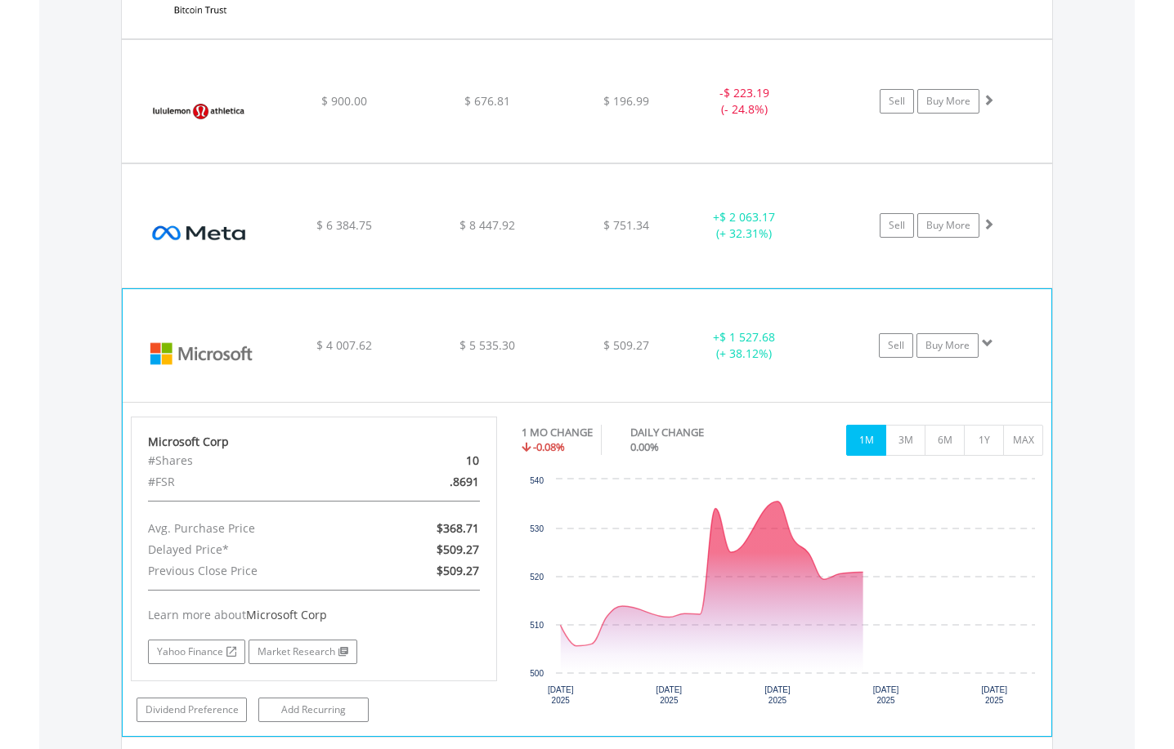
scroll to position [2732, 0]
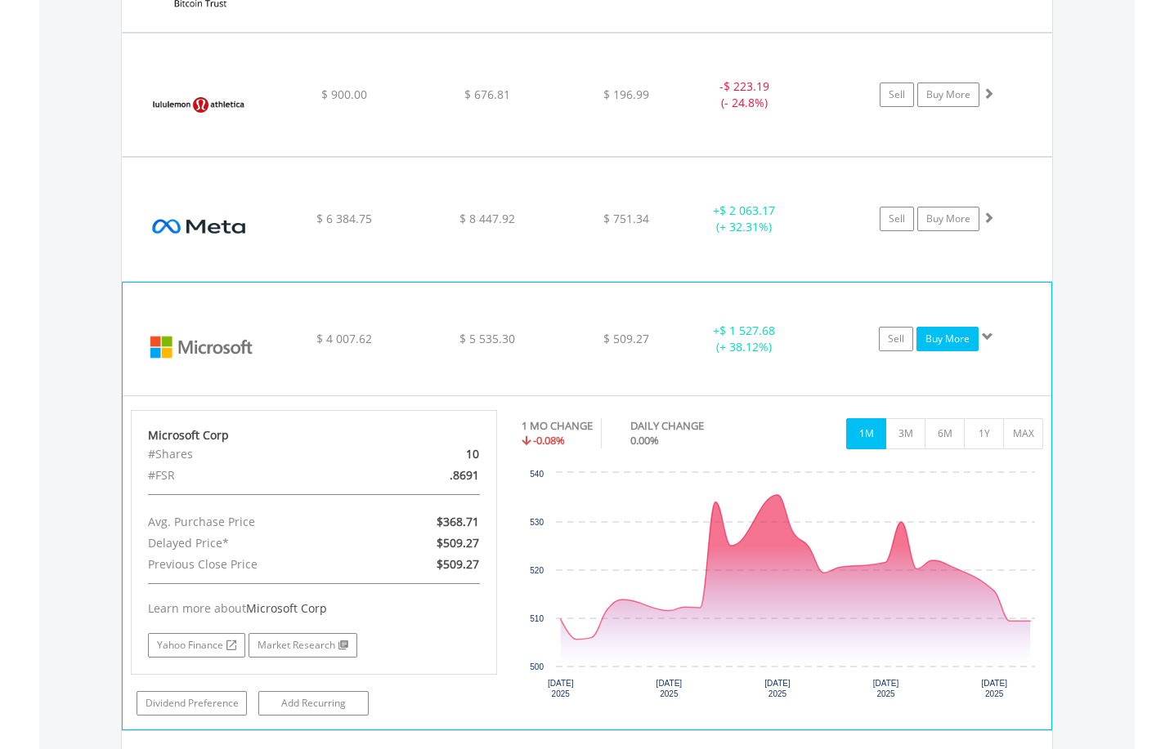
click at [955, 347] on link "Buy More" at bounding box center [947, 339] width 62 height 25
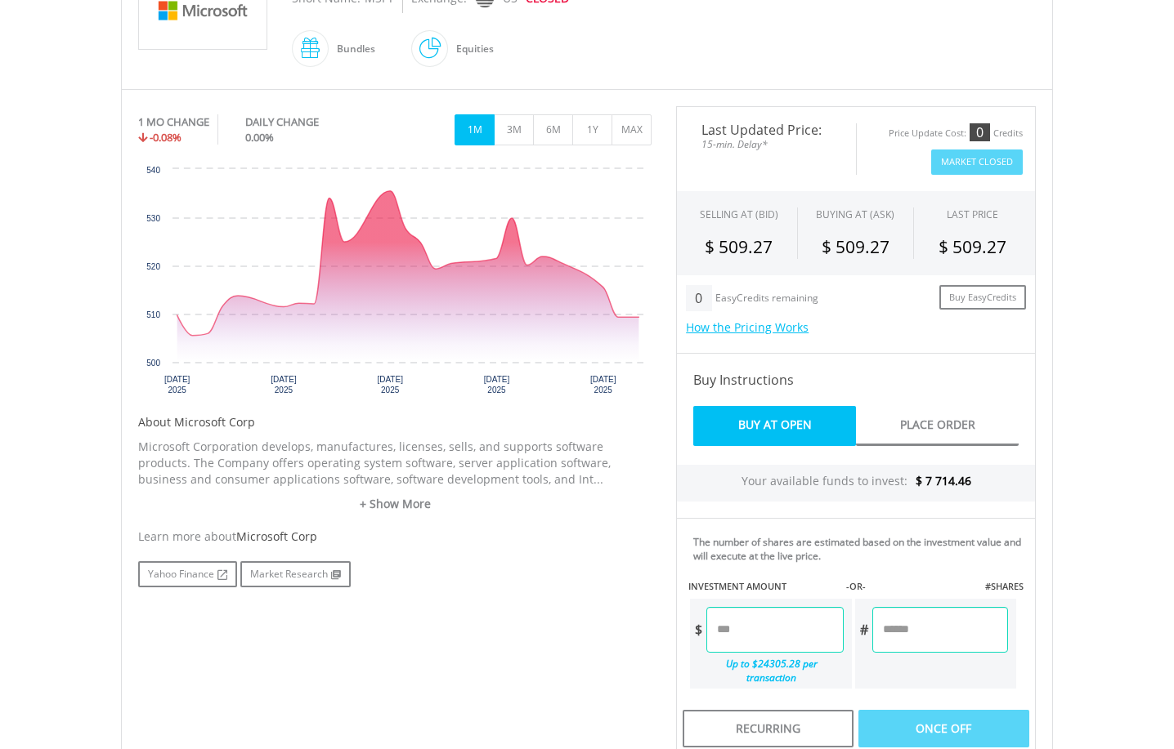
scroll to position [490, 0]
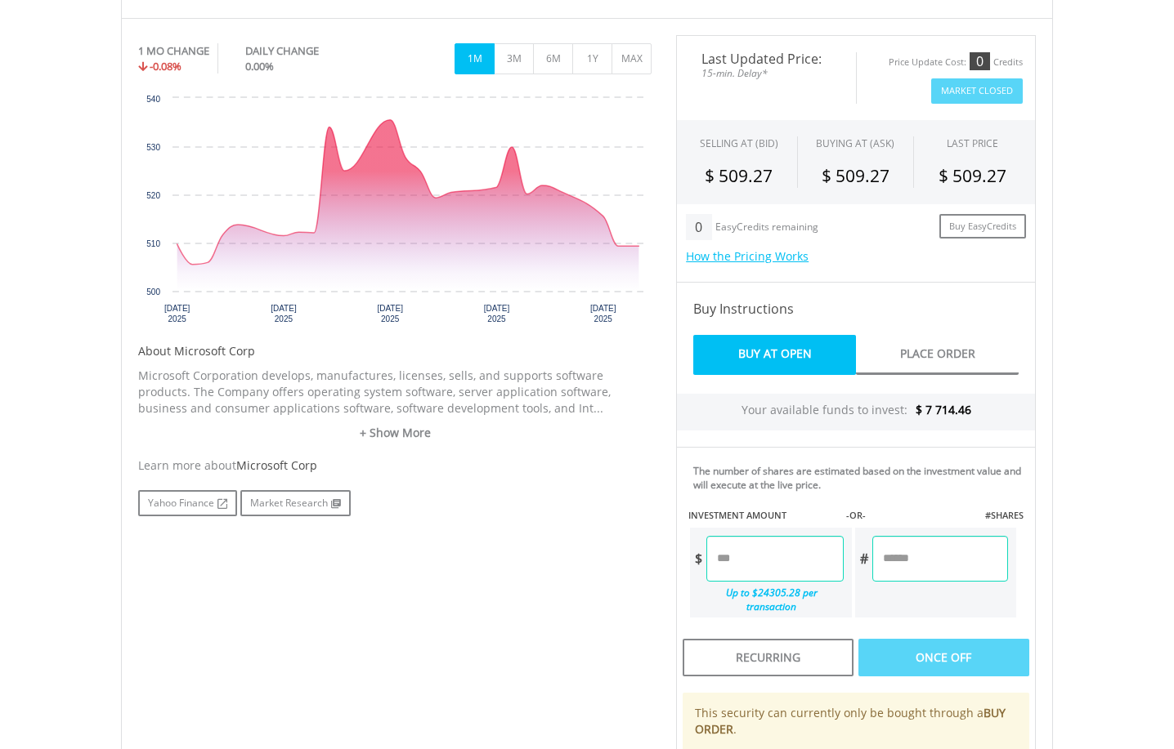
click at [750, 561] on input "number" at bounding box center [774, 559] width 136 height 46
type input "*******"
type input "******"
click at [923, 635] on div "Last Updated Price: 15-min. Delay* Price Update Cost: 0 Credits Market Closed S…" at bounding box center [856, 453] width 384 height 836
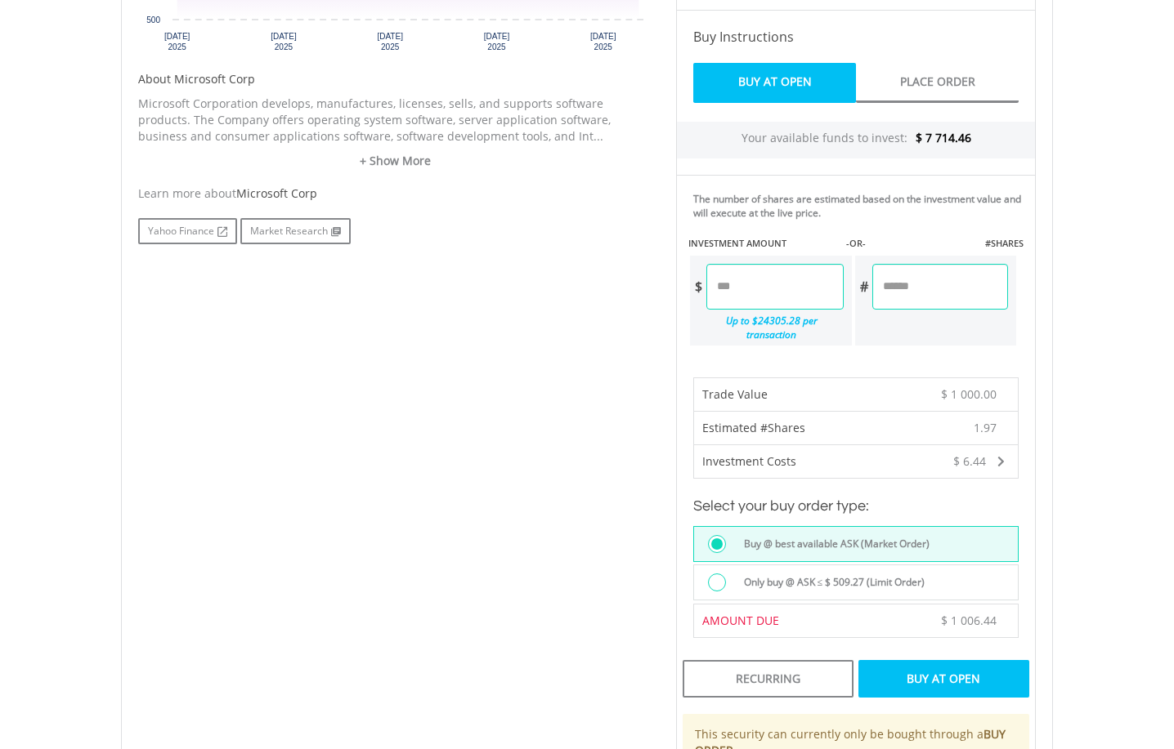
scroll to position [817, 0]
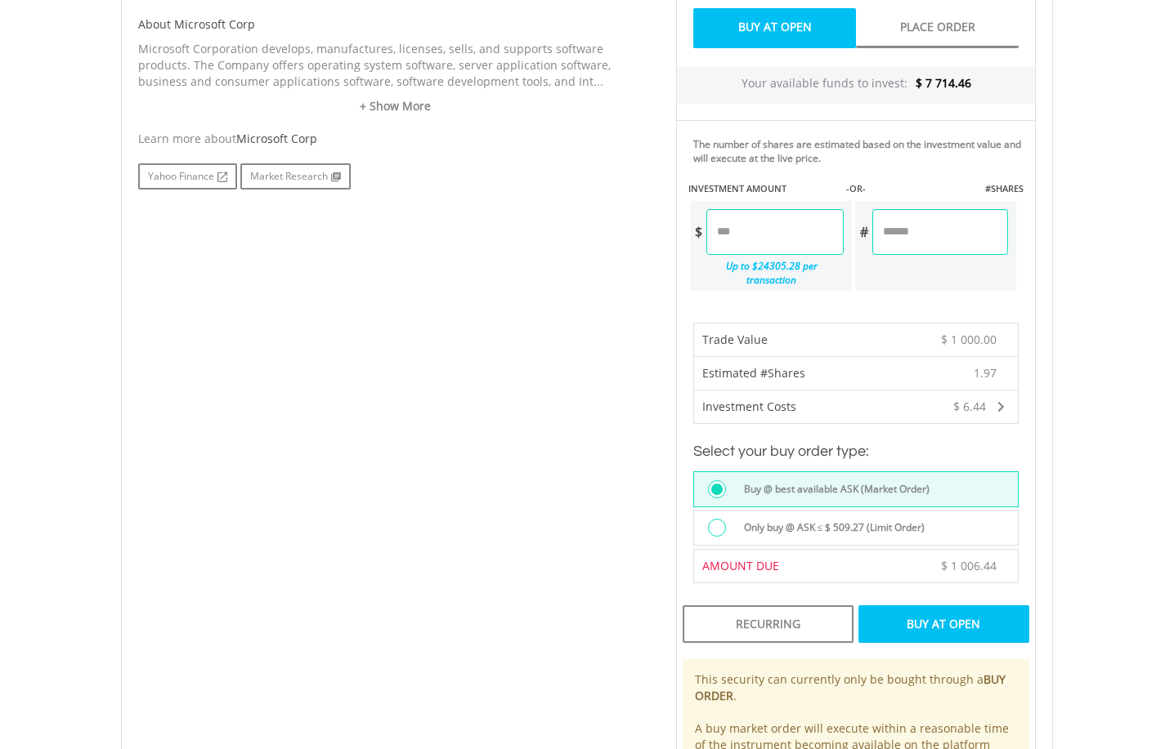
click at [927, 619] on div "Buy At Open" at bounding box center [943, 625] width 171 height 38
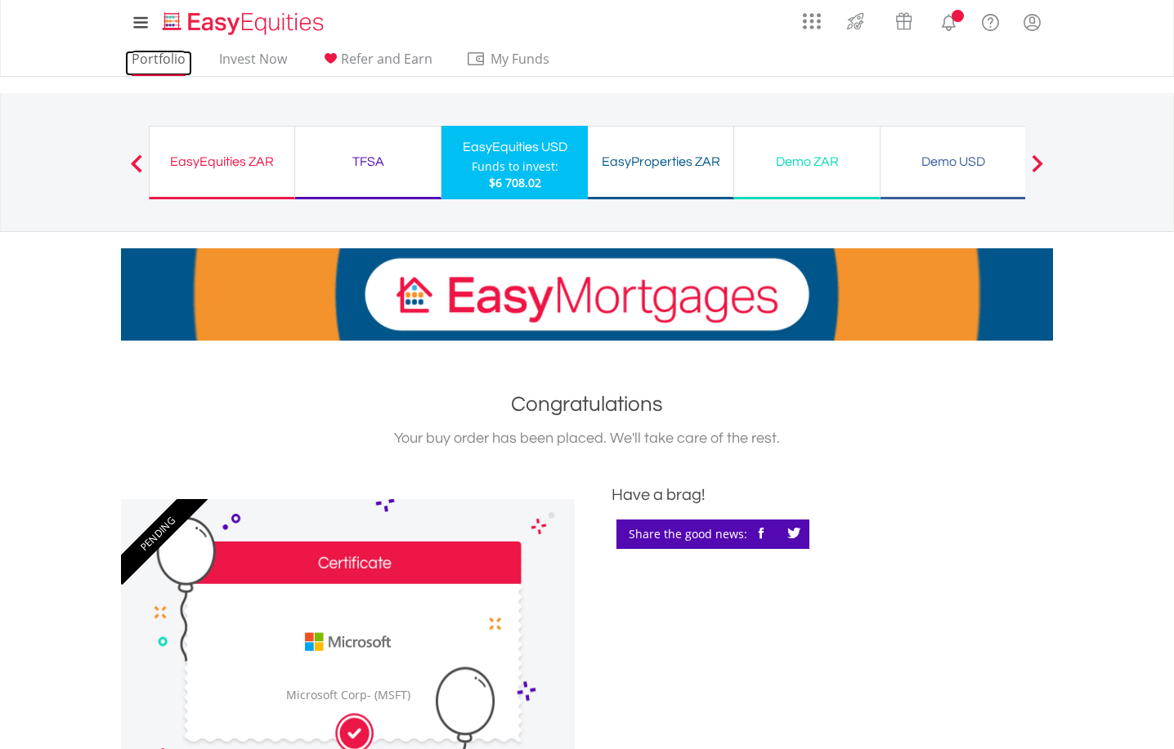
click at [152, 56] on link "Portfolio" at bounding box center [158, 63] width 67 height 25
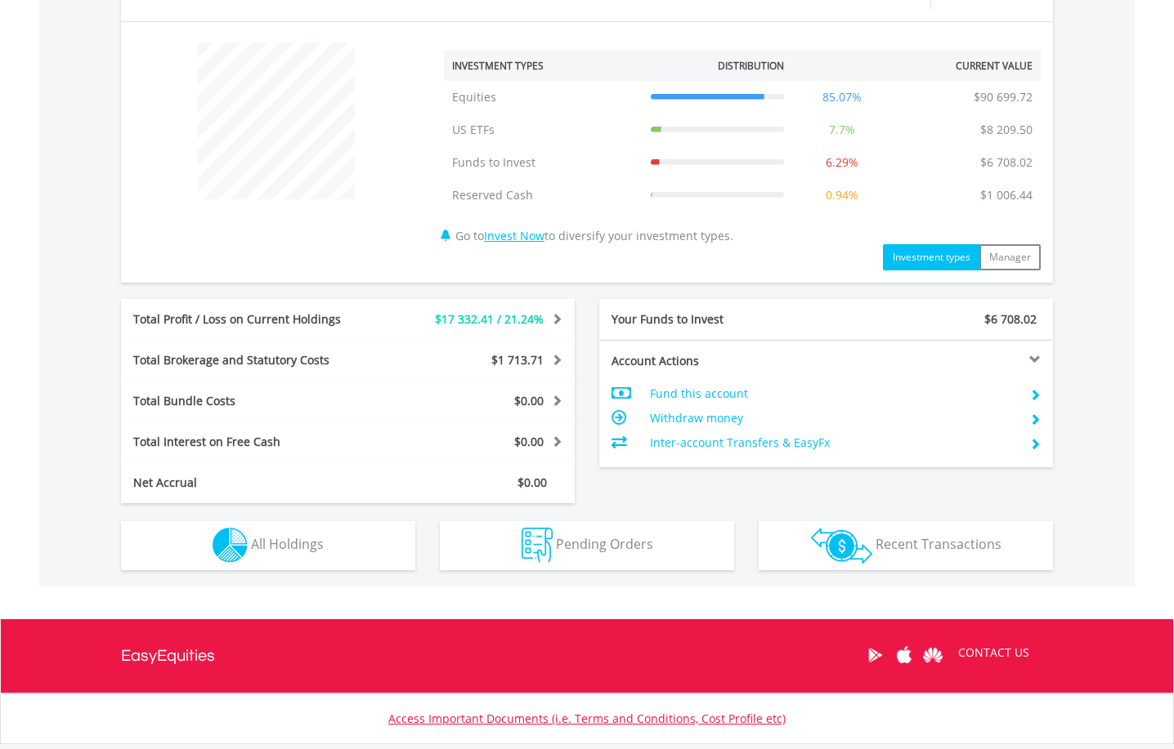
scroll to position [656, 0]
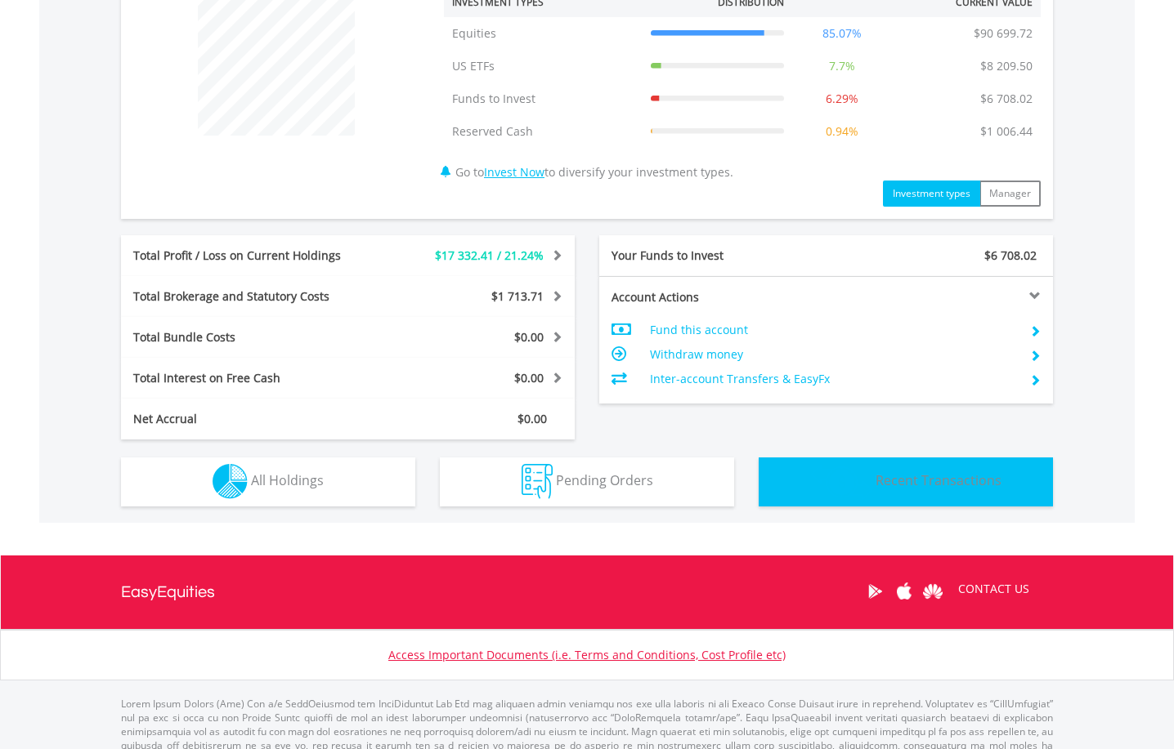
click at [929, 490] on button "Transactions Recent Transactions" at bounding box center [905, 482] width 294 height 49
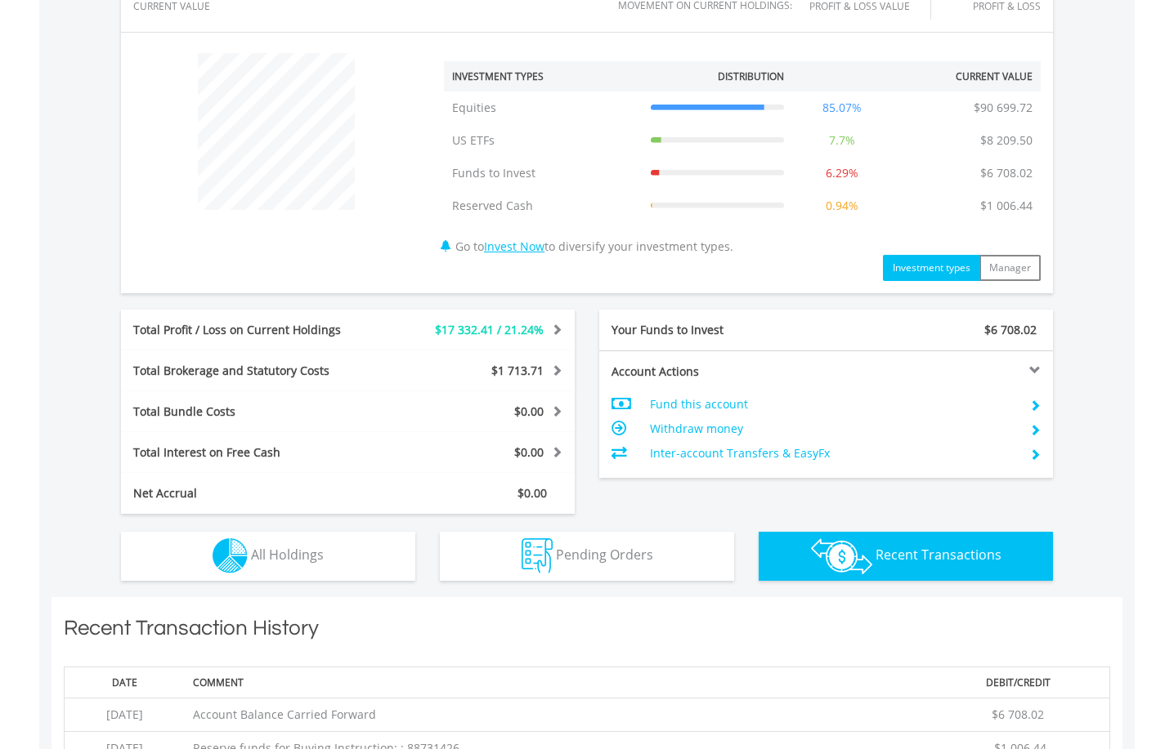
scroll to position [525, 0]
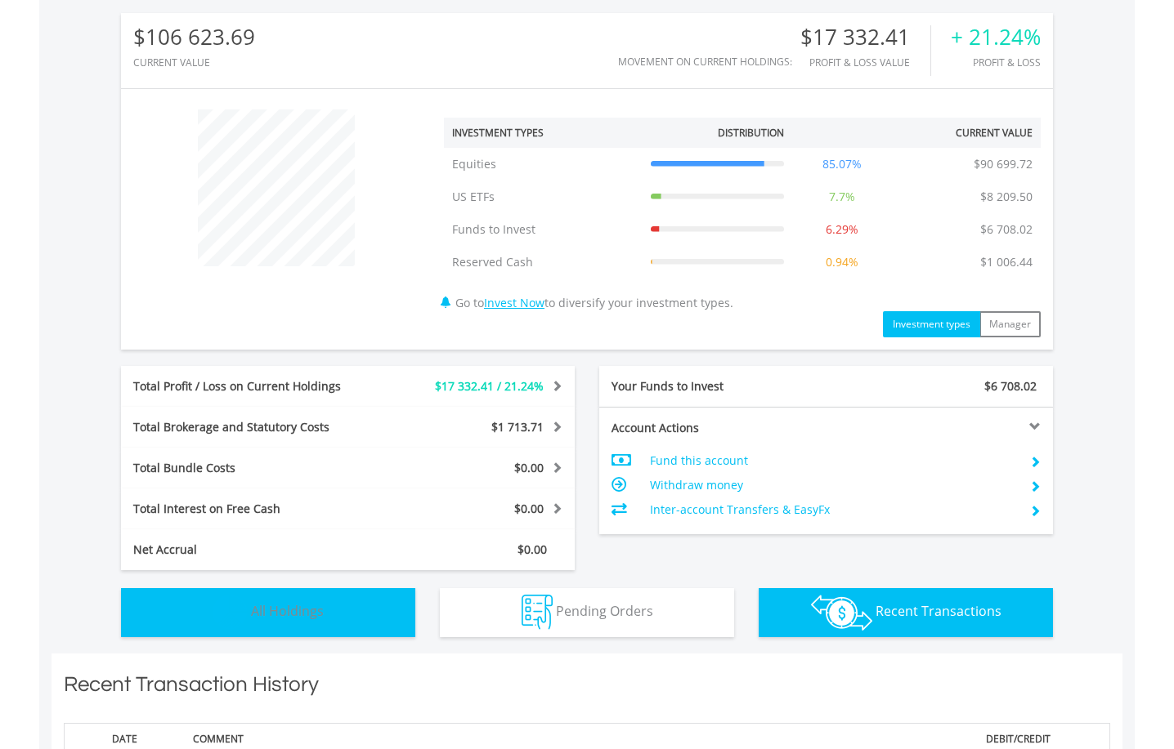
click at [358, 631] on button "Holdings All Holdings" at bounding box center [268, 612] width 294 height 49
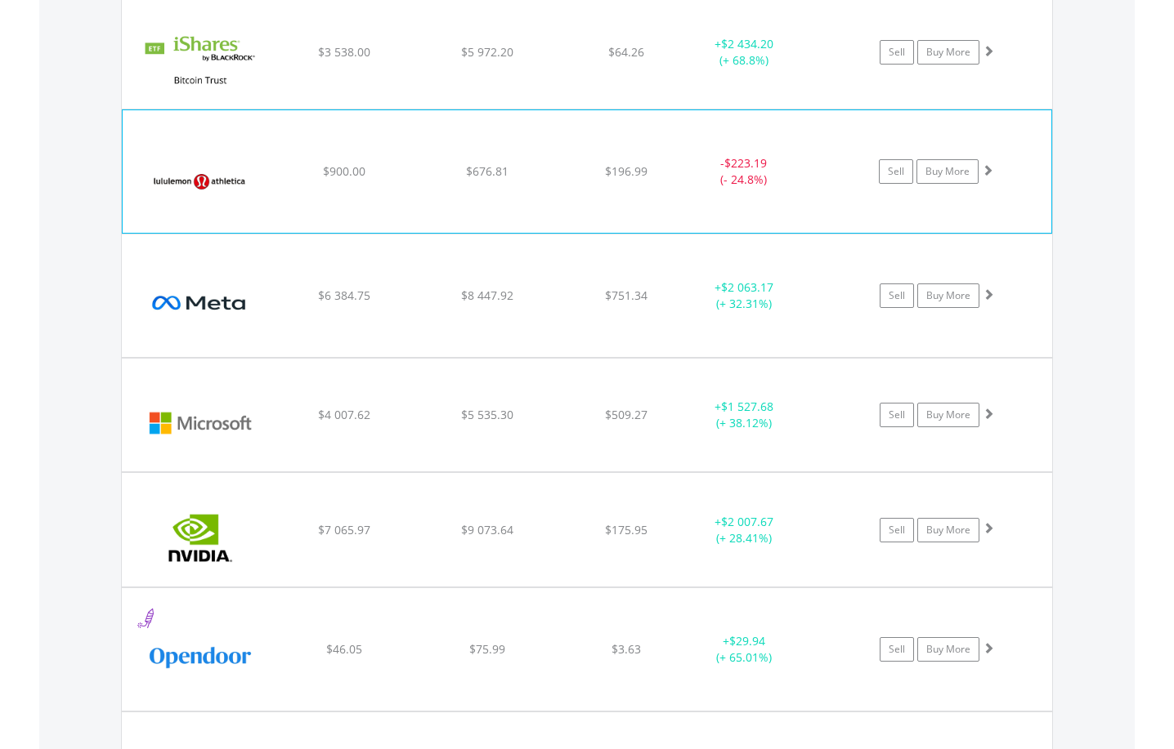
scroll to position [2765, 0]
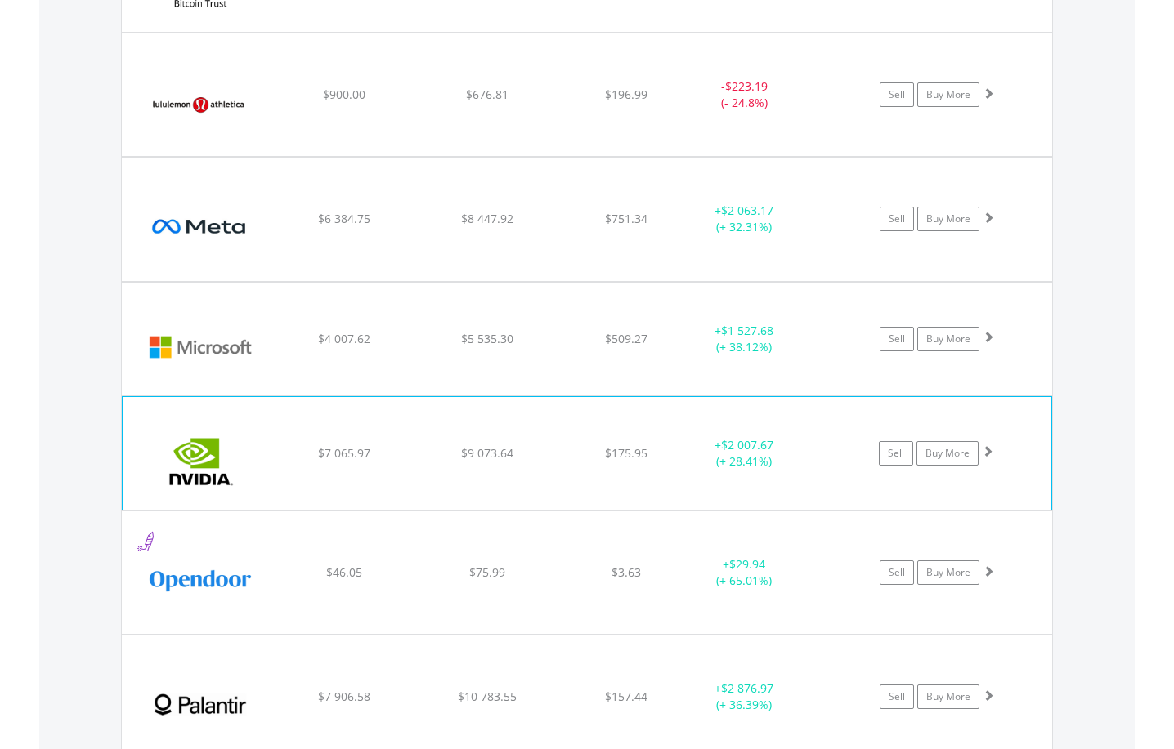
click at [986, 449] on span at bounding box center [987, 450] width 11 height 11
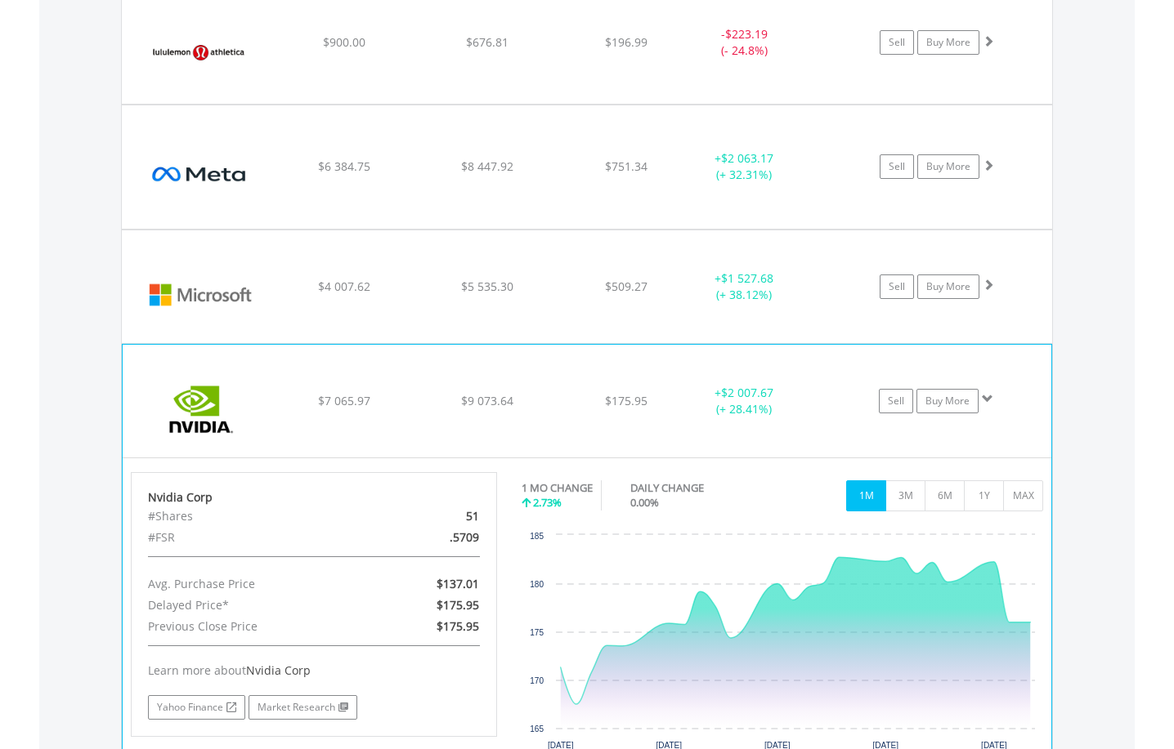
scroll to position [2846, 0]
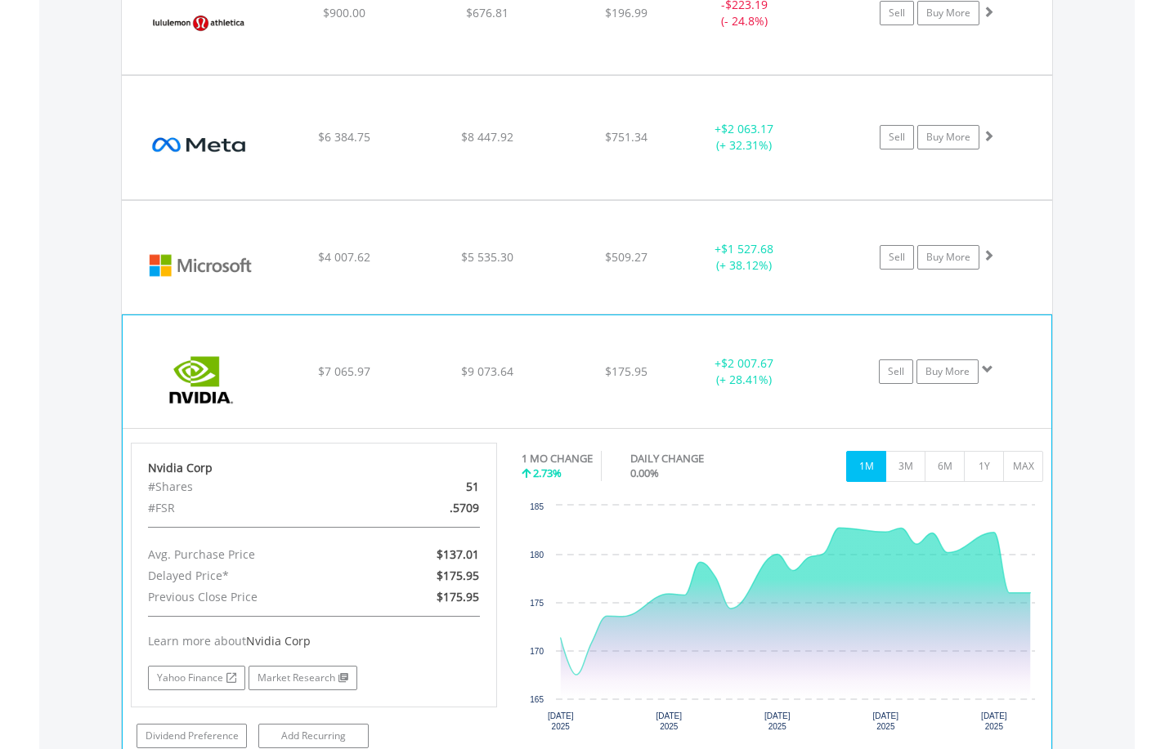
click at [986, 370] on span at bounding box center [987, 369] width 11 height 11
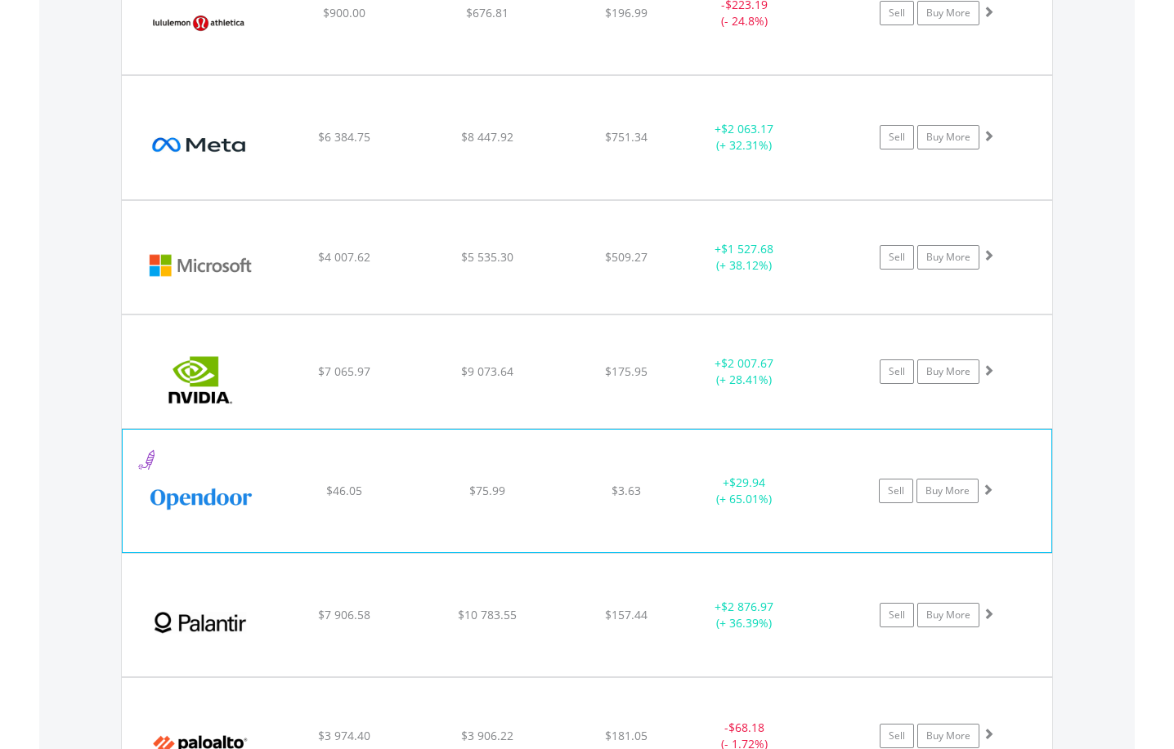
click at [983, 492] on span at bounding box center [987, 489] width 11 height 11
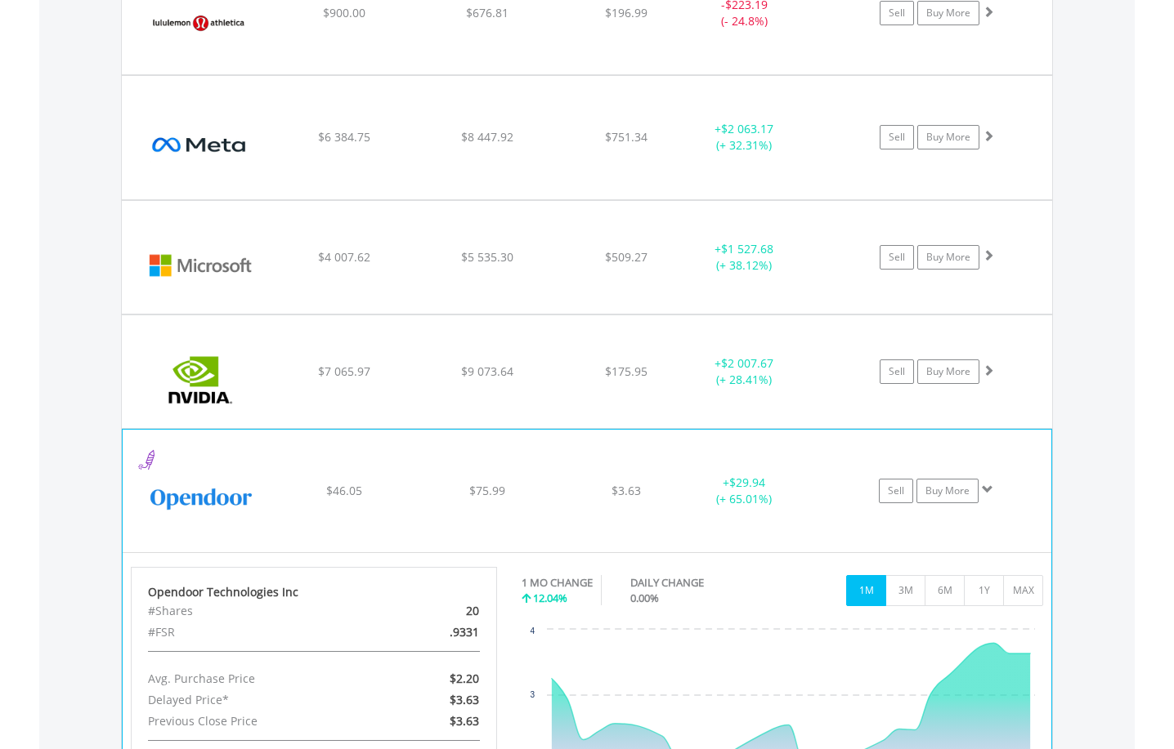
click at [982, 490] on span at bounding box center [987, 489] width 11 height 11
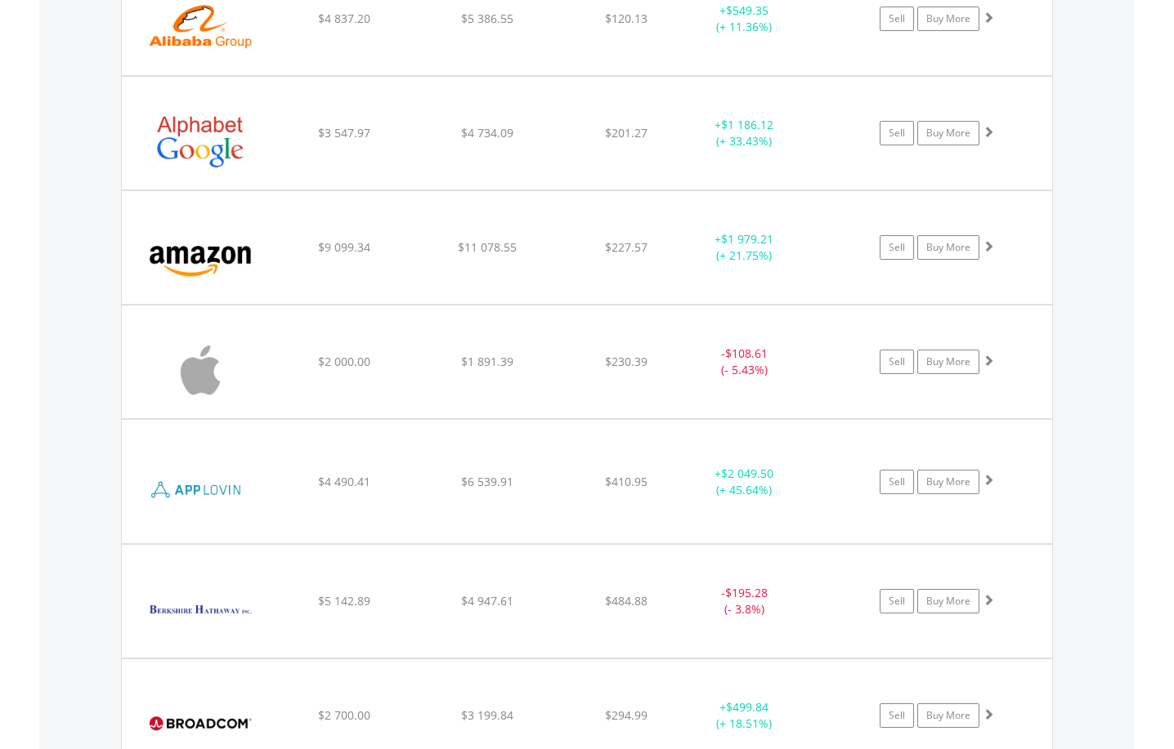
scroll to position [1294, 0]
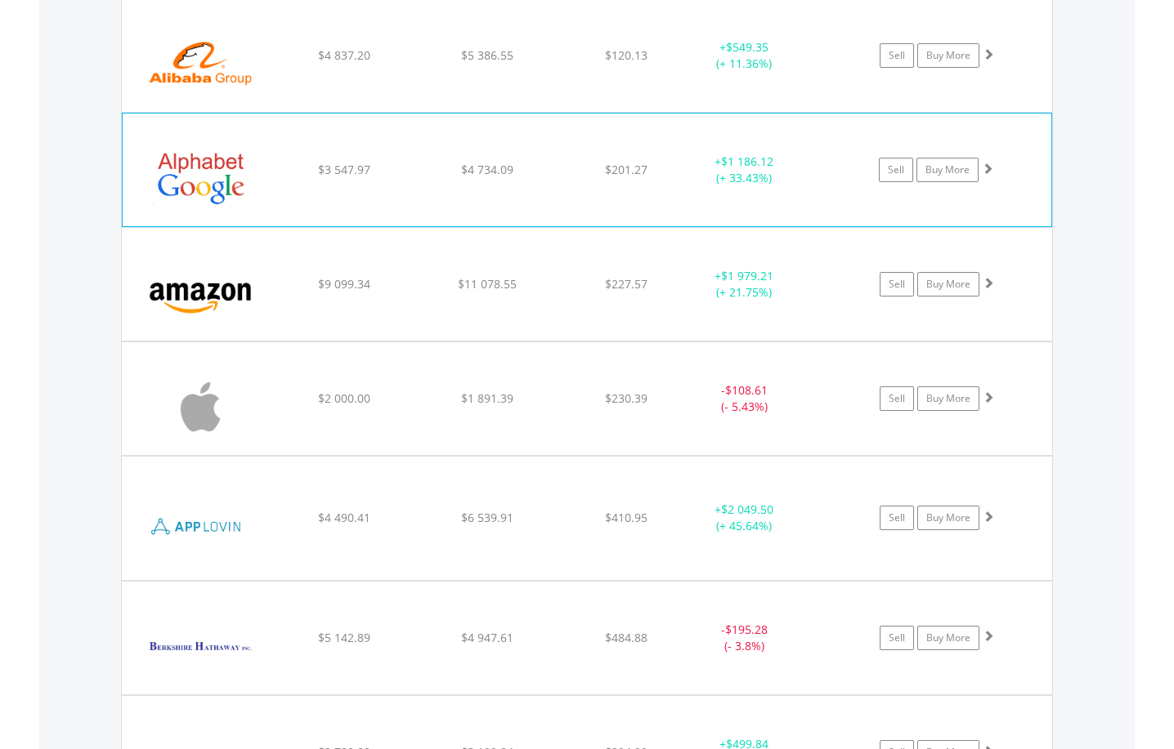
click at [986, 174] on span at bounding box center [987, 168] width 11 height 11
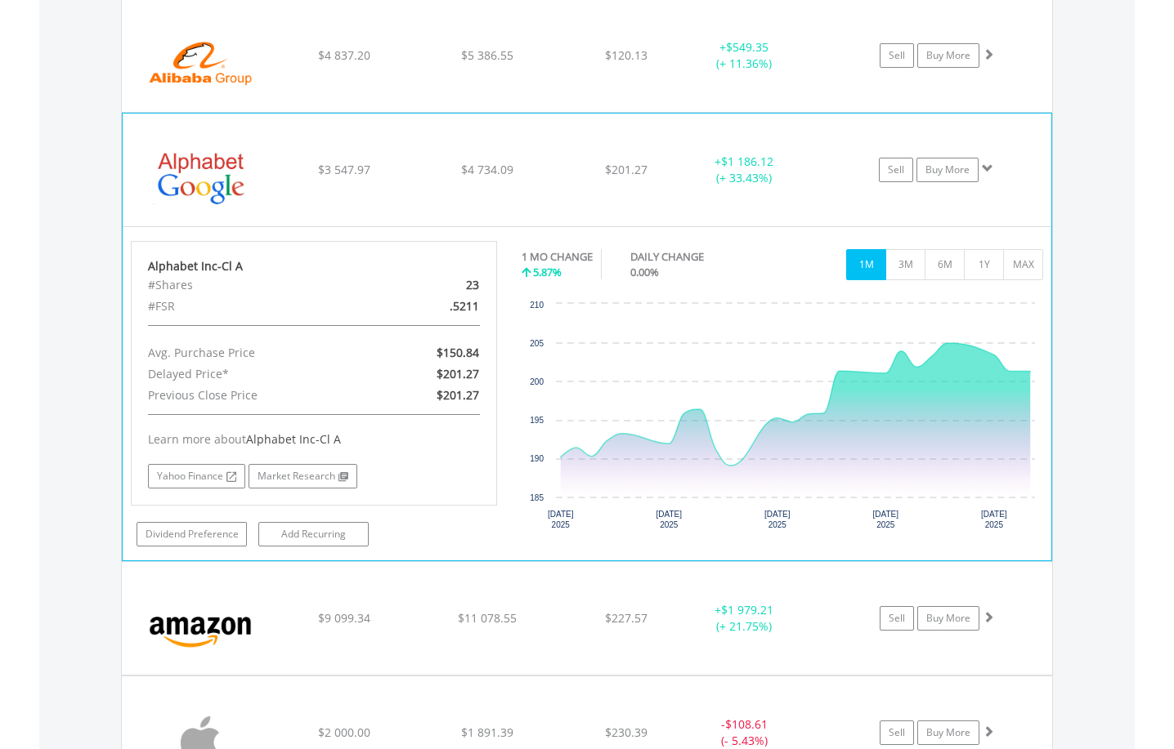
click at [986, 174] on span at bounding box center [987, 168] width 11 height 11
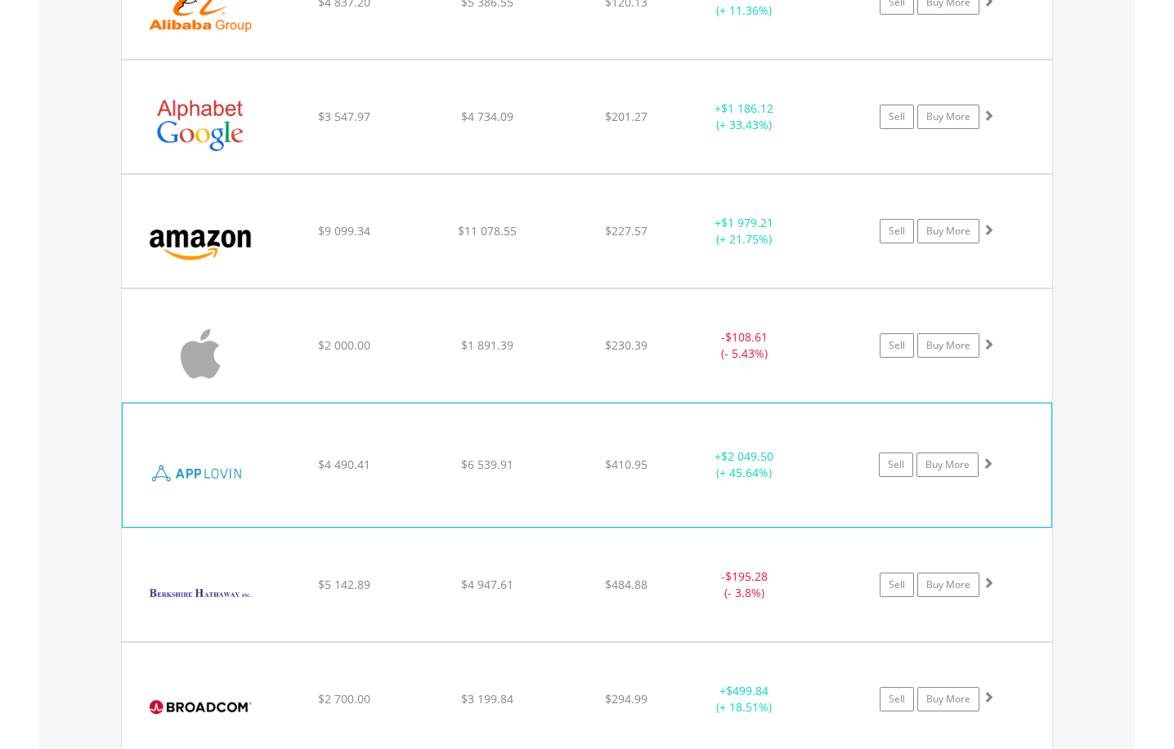
scroll to position [1457, 0]
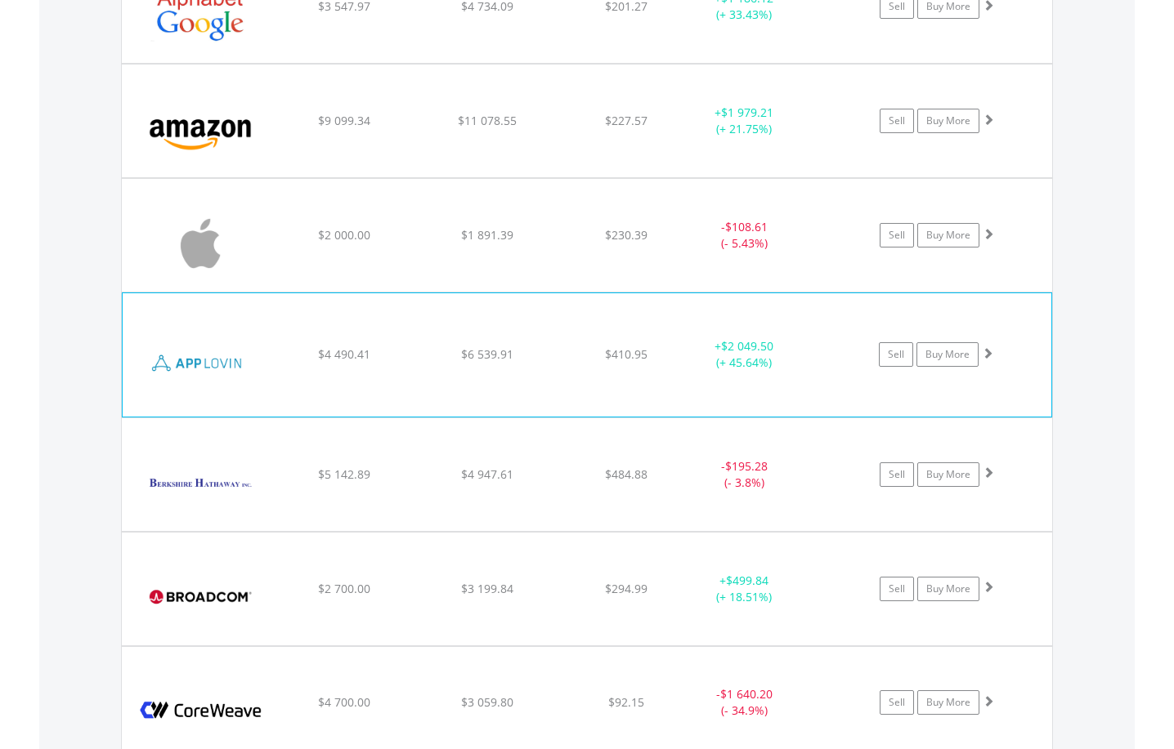
click at [985, 352] on span at bounding box center [987, 352] width 11 height 11
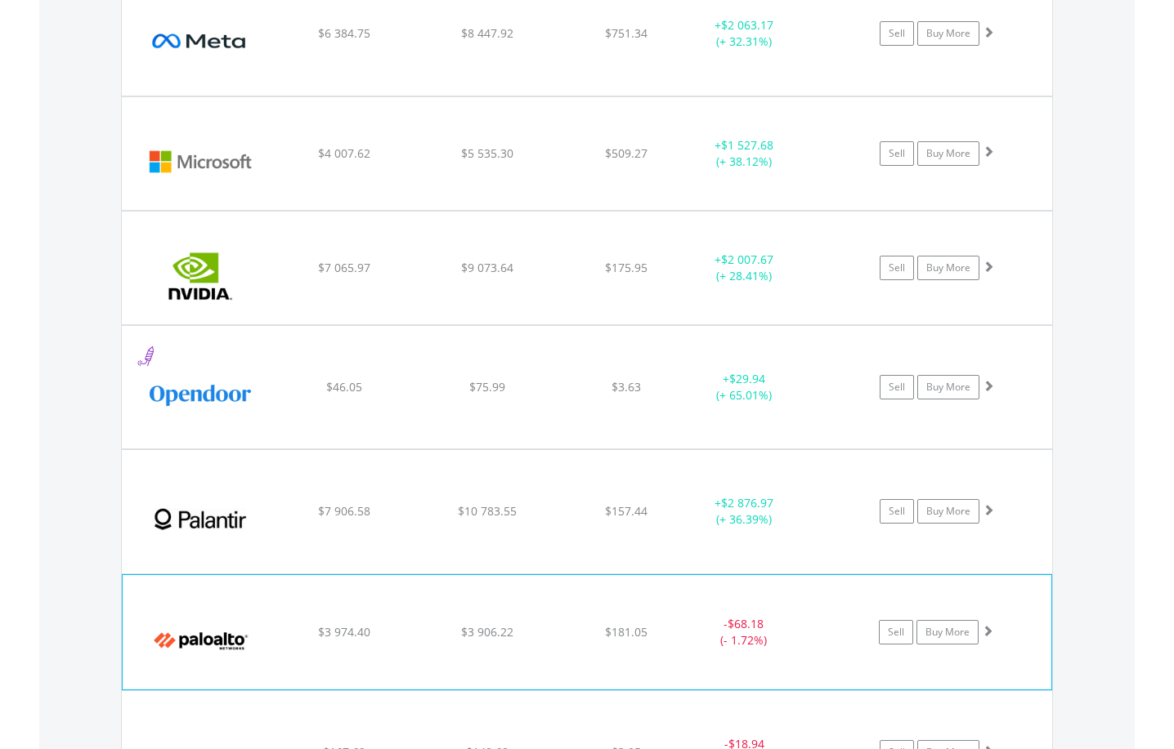
scroll to position [3501, 0]
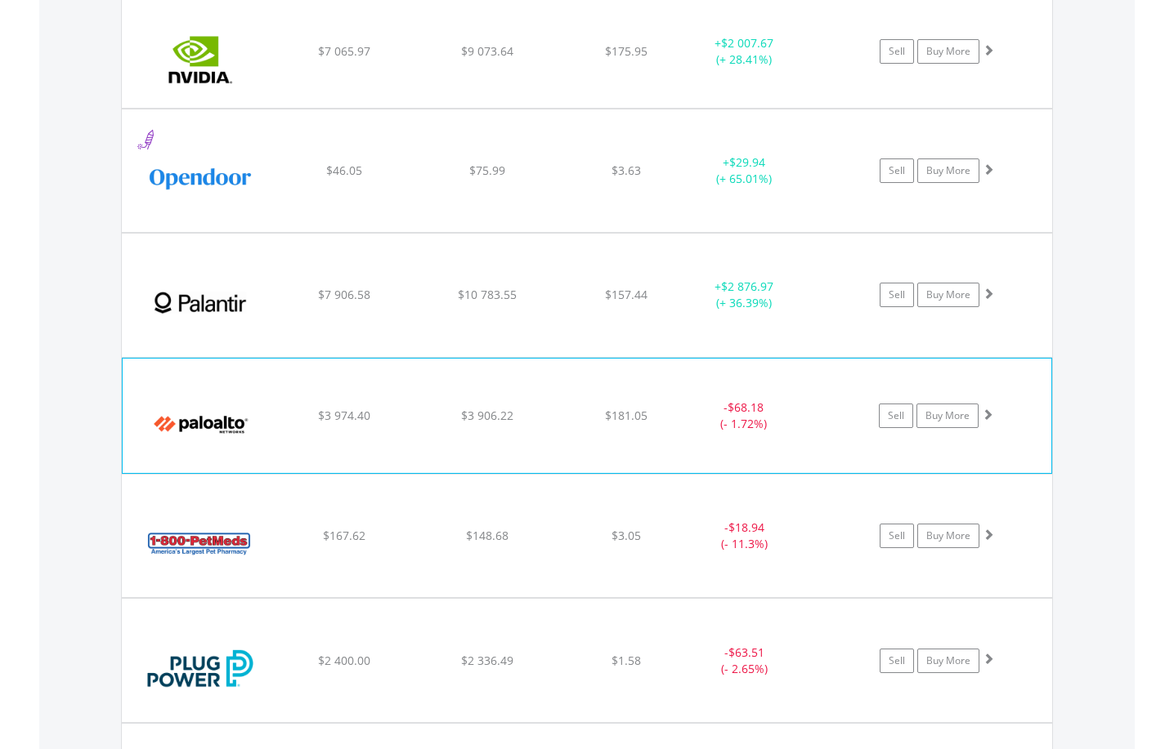
click at [986, 418] on span at bounding box center [987, 414] width 11 height 11
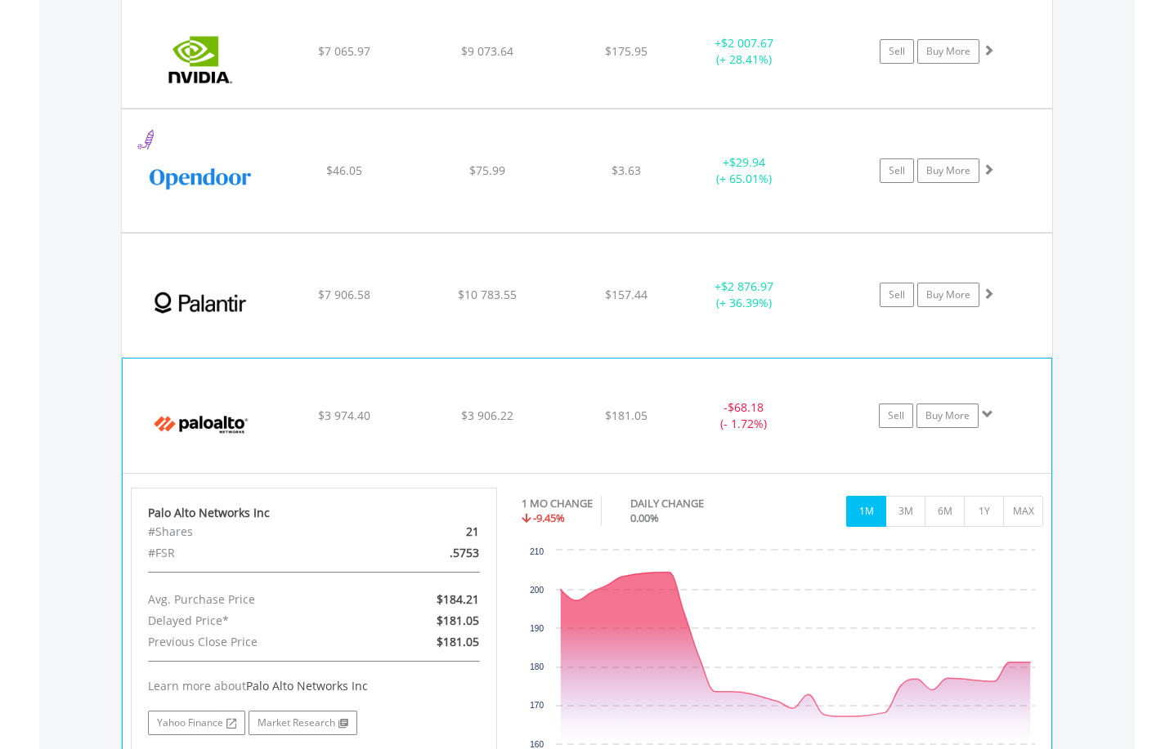
click at [988, 415] on span at bounding box center [987, 414] width 11 height 11
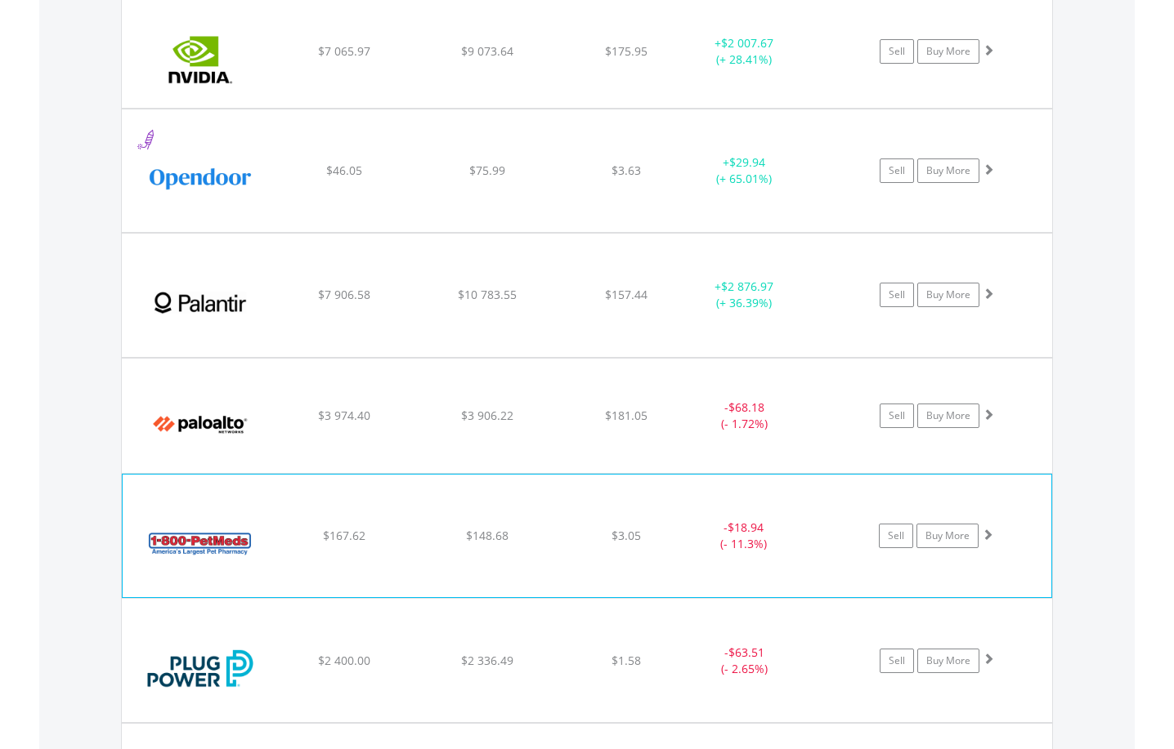
click at [984, 535] on span at bounding box center [987, 534] width 11 height 11
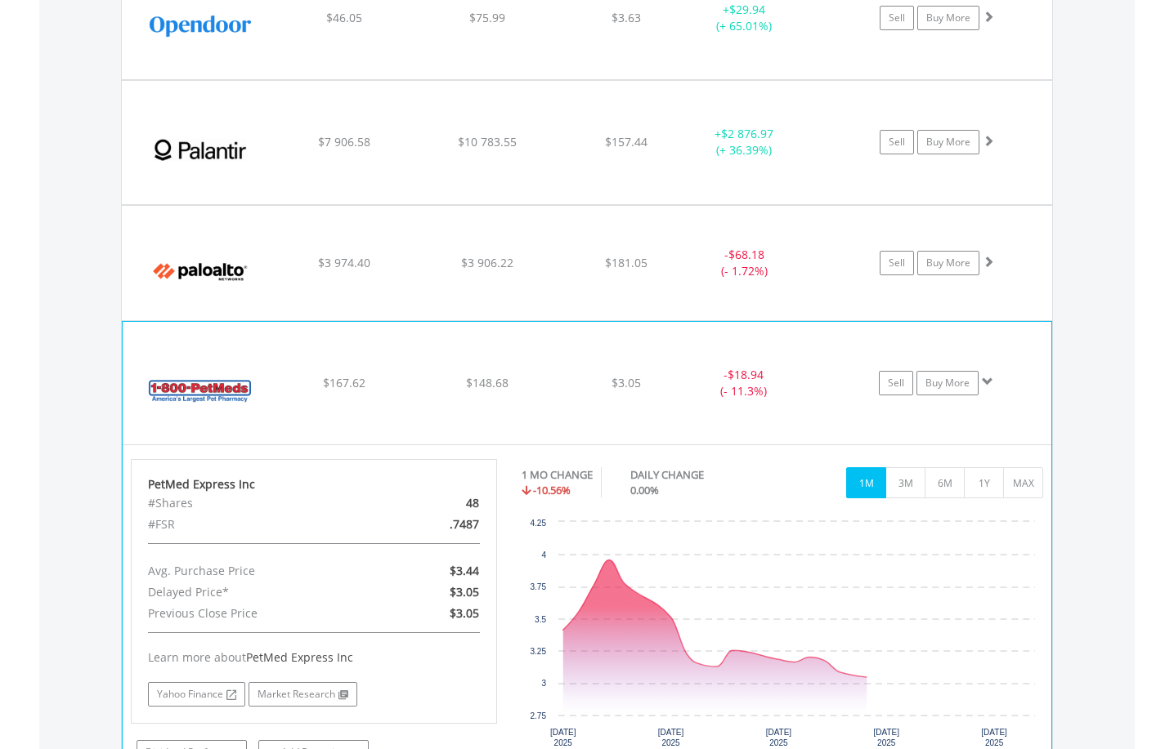
scroll to position [3665, 0]
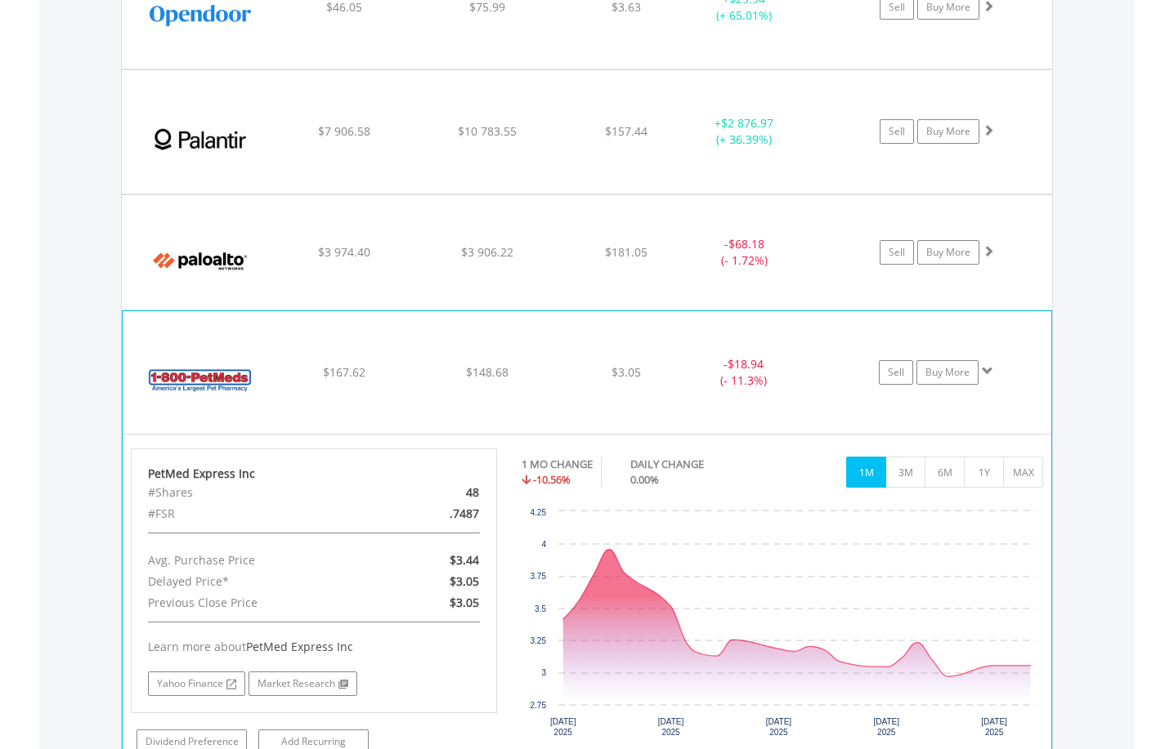
click at [983, 372] on span at bounding box center [987, 370] width 11 height 11
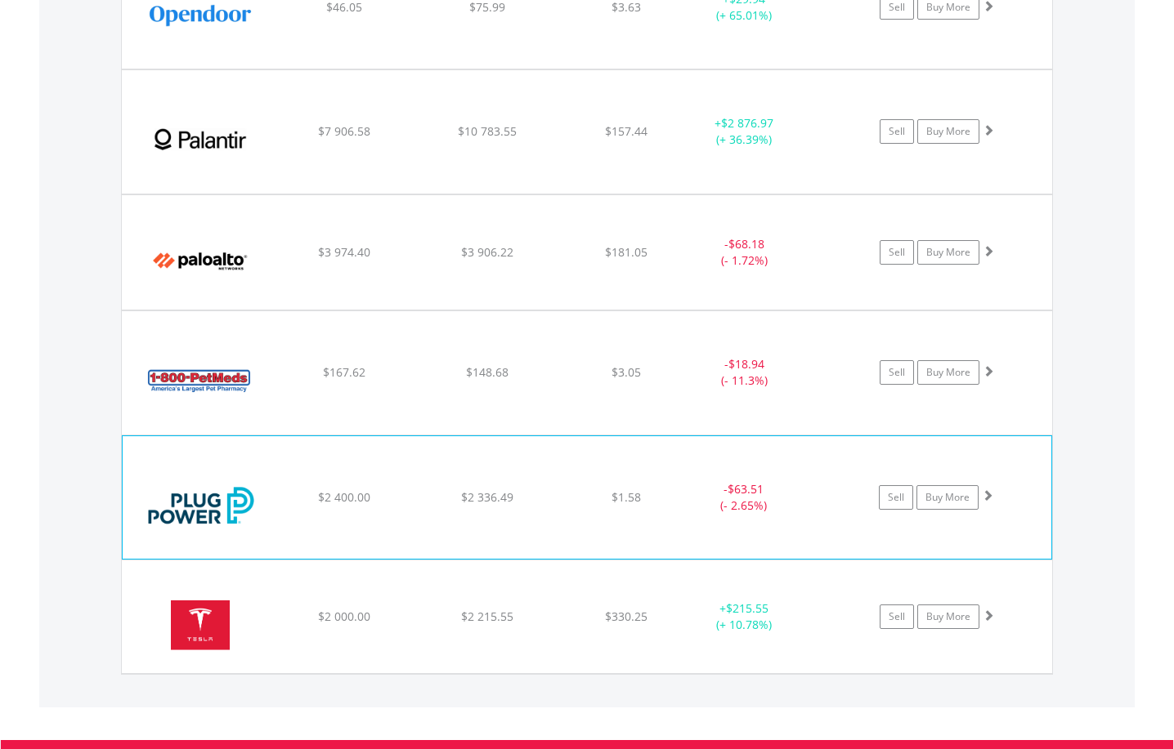
click at [986, 494] on span at bounding box center [987, 495] width 11 height 11
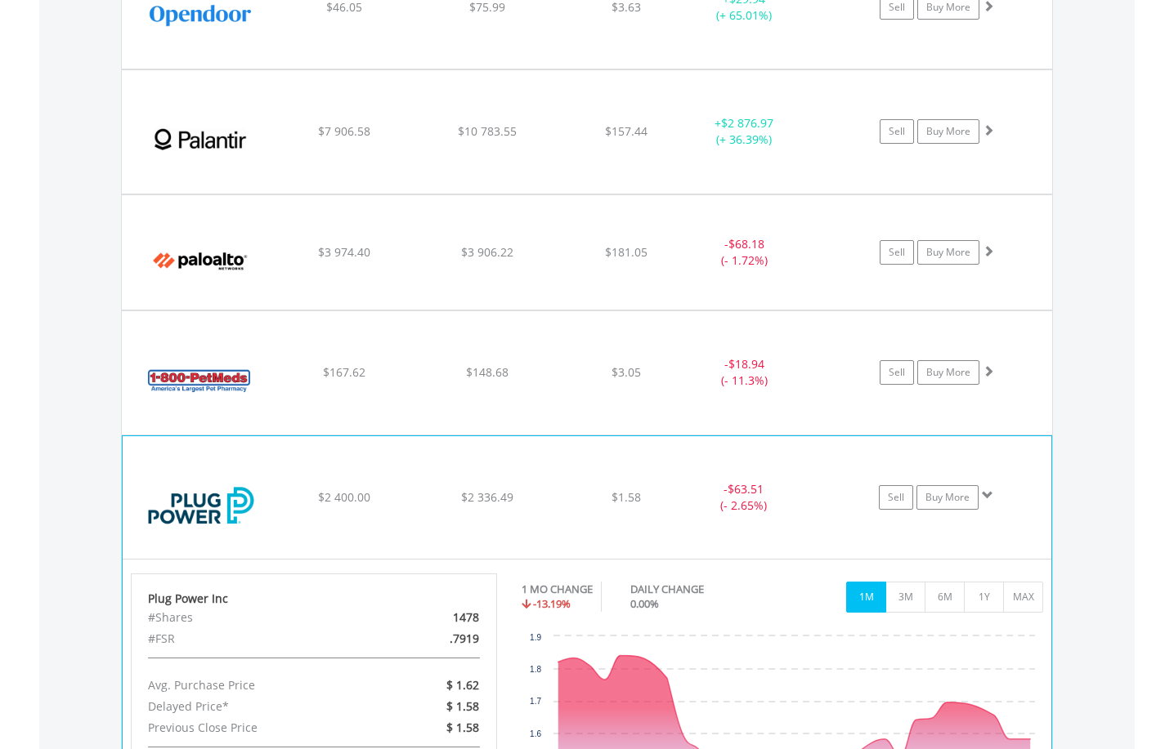
click at [990, 494] on span at bounding box center [987, 495] width 11 height 11
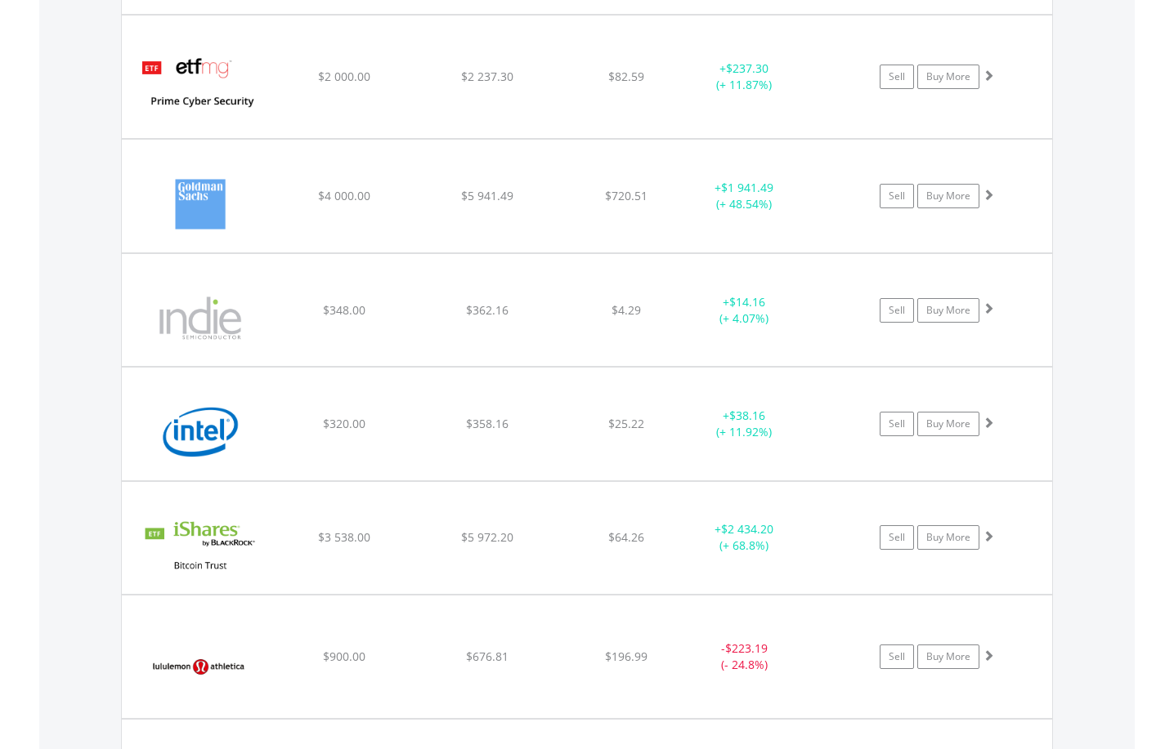
scroll to position [2602, 0]
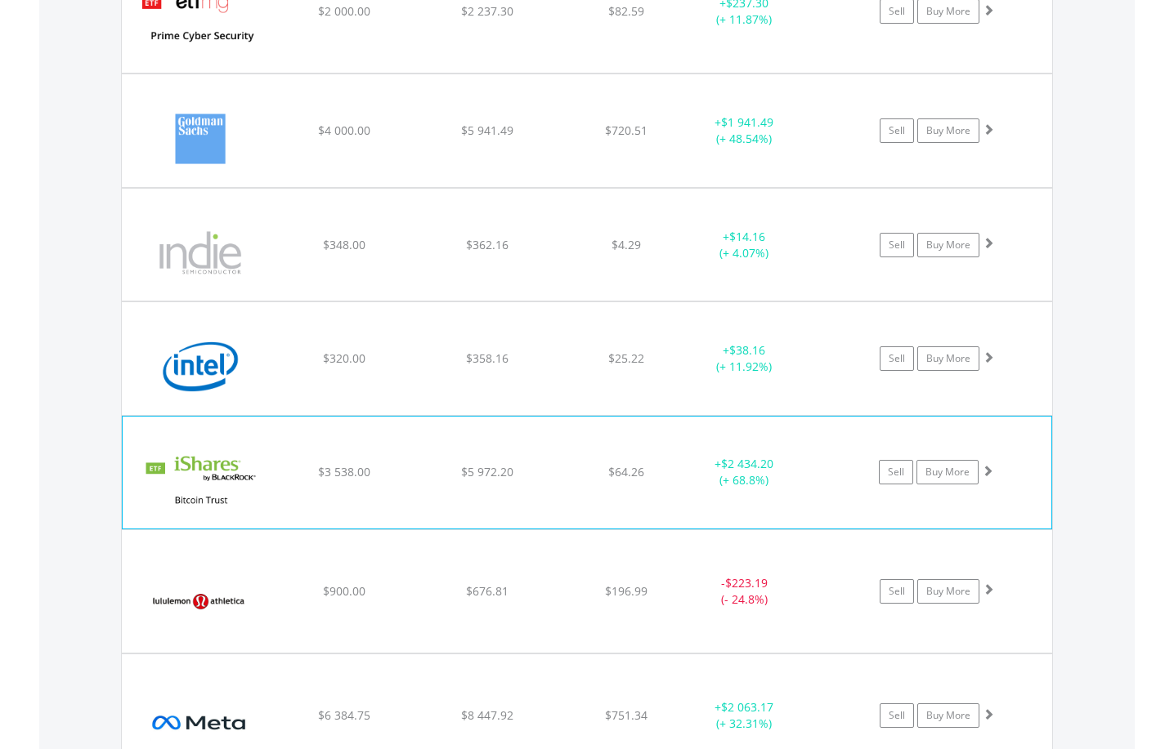
click at [991, 476] on span at bounding box center [987, 470] width 11 height 11
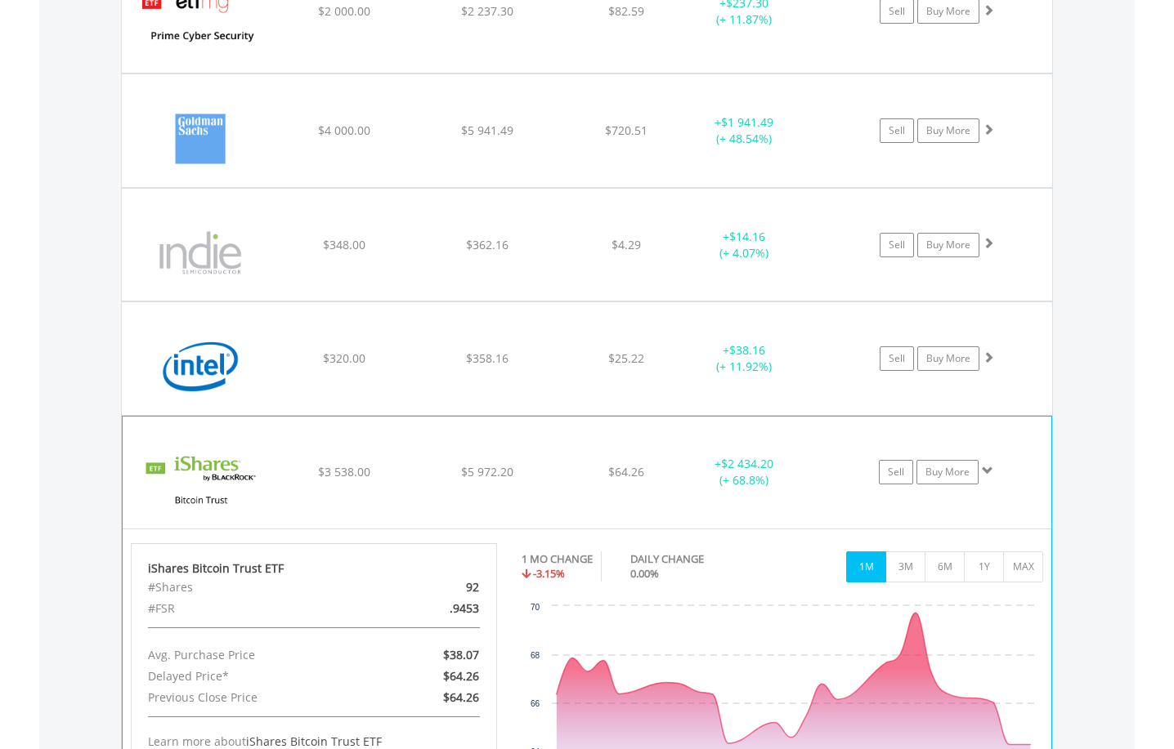
click at [991, 476] on span at bounding box center [987, 470] width 11 height 11
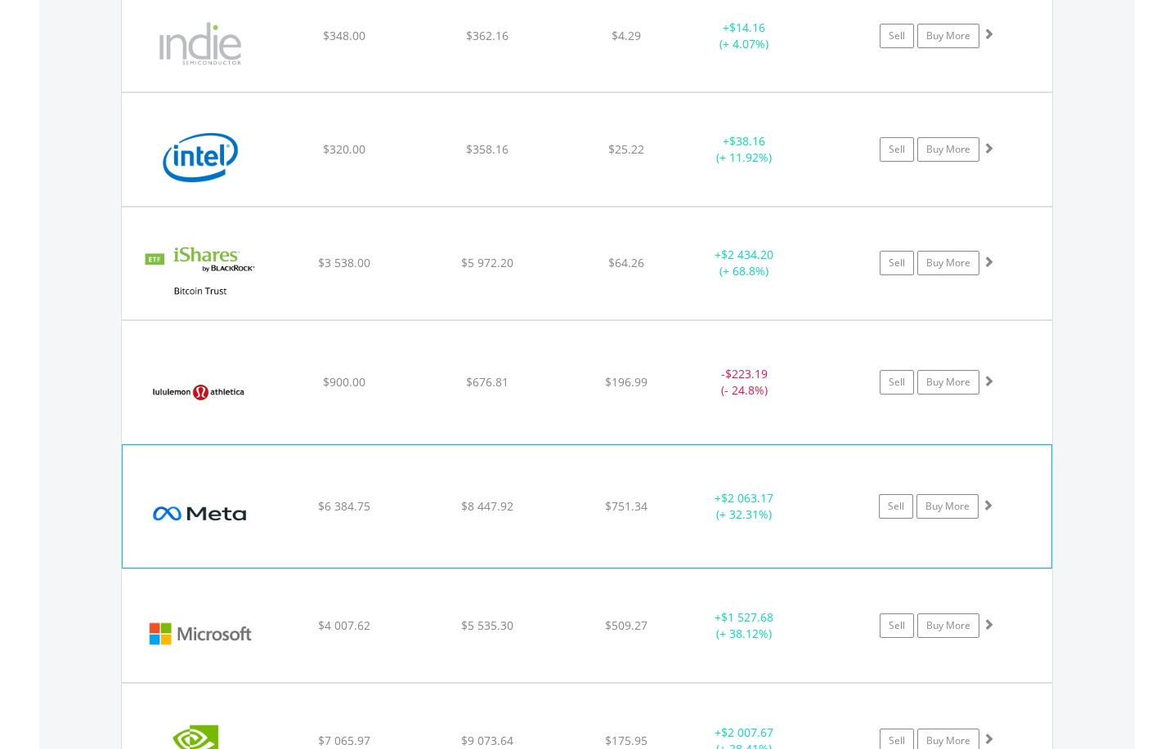
scroll to position [2847, 0]
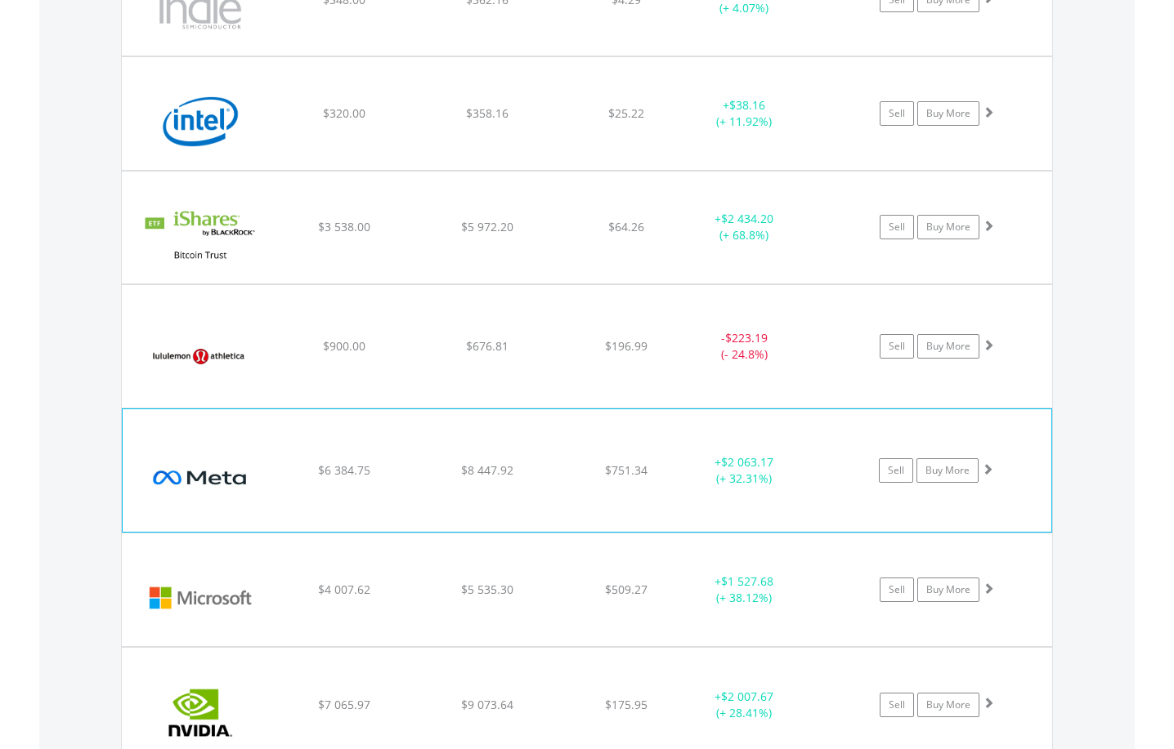
click at [986, 468] on span at bounding box center [987, 468] width 11 height 11
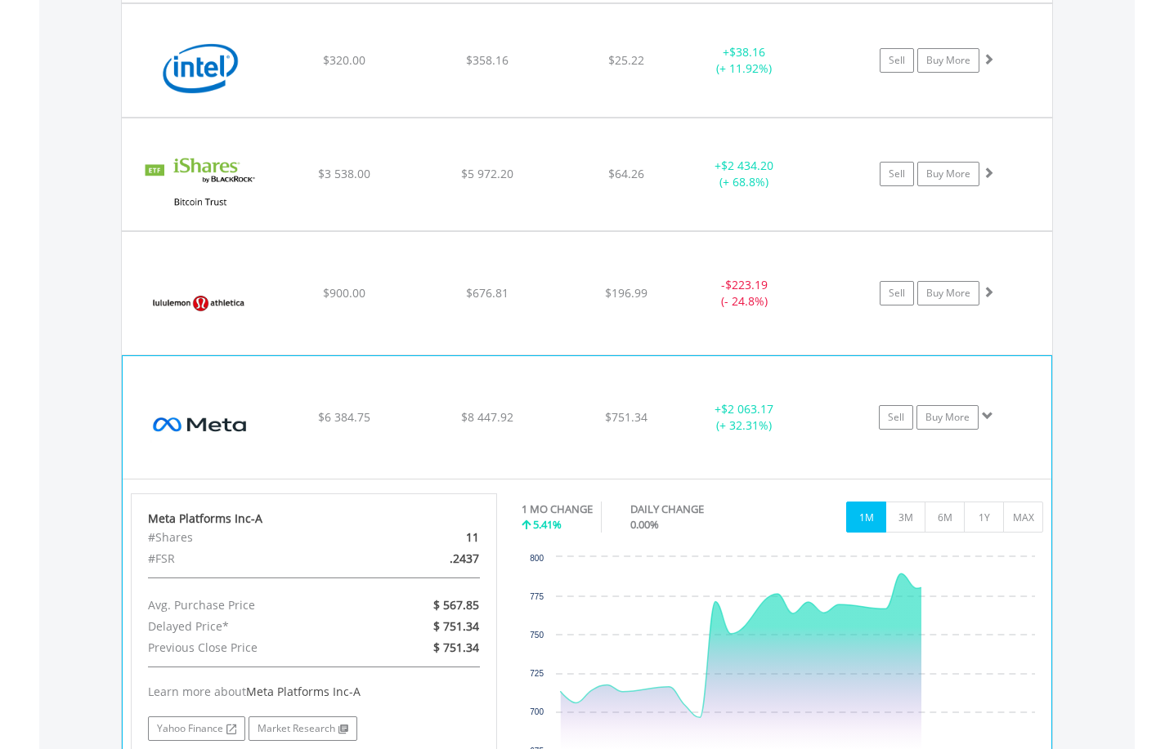
scroll to position [2929, 0]
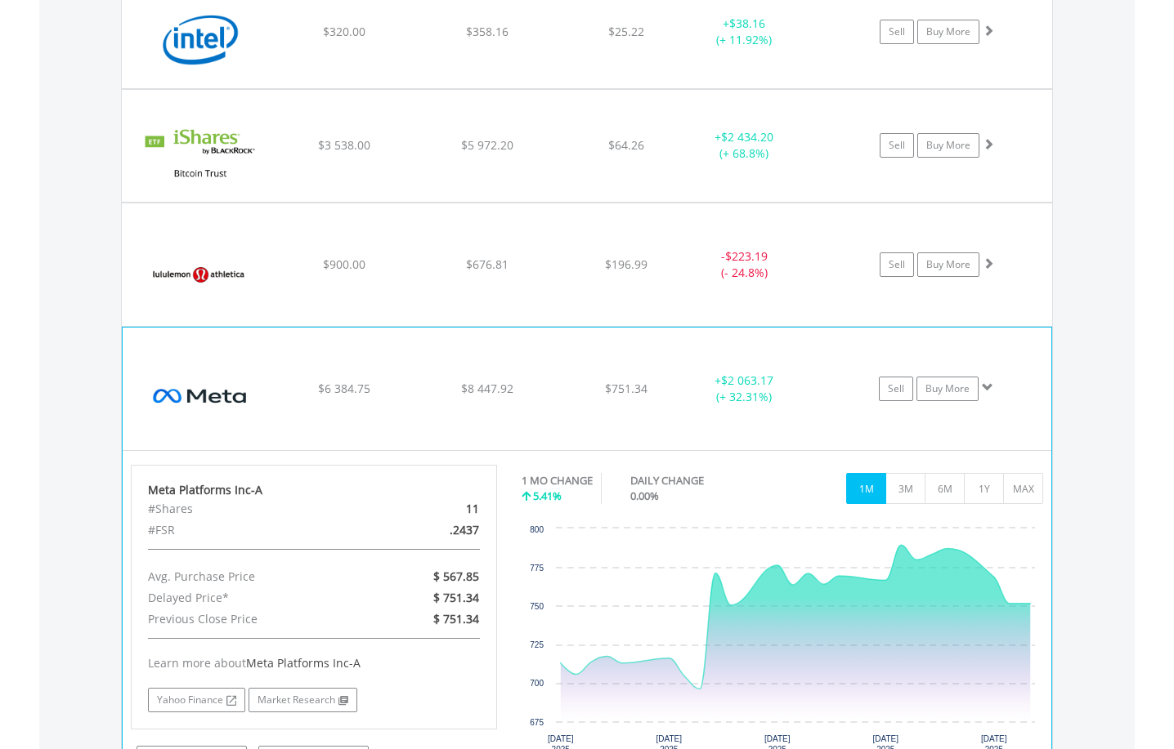
click at [986, 458] on div "Meta Platforms Inc-A #Shares 11 #FSR .2437 Avg. Purchase Price $ 567.85 Delayed…" at bounding box center [587, 617] width 928 height 333
click at [986, 387] on span at bounding box center [987, 387] width 11 height 11
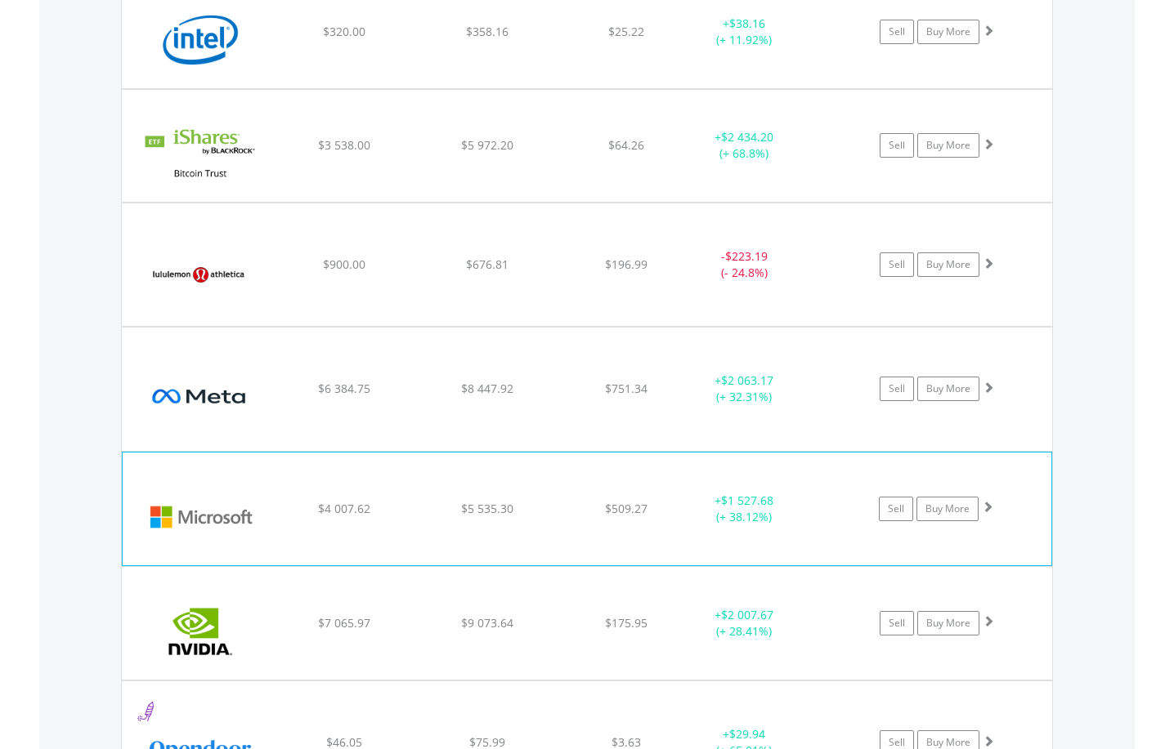
click at [986, 512] on span at bounding box center [987, 506] width 11 height 11
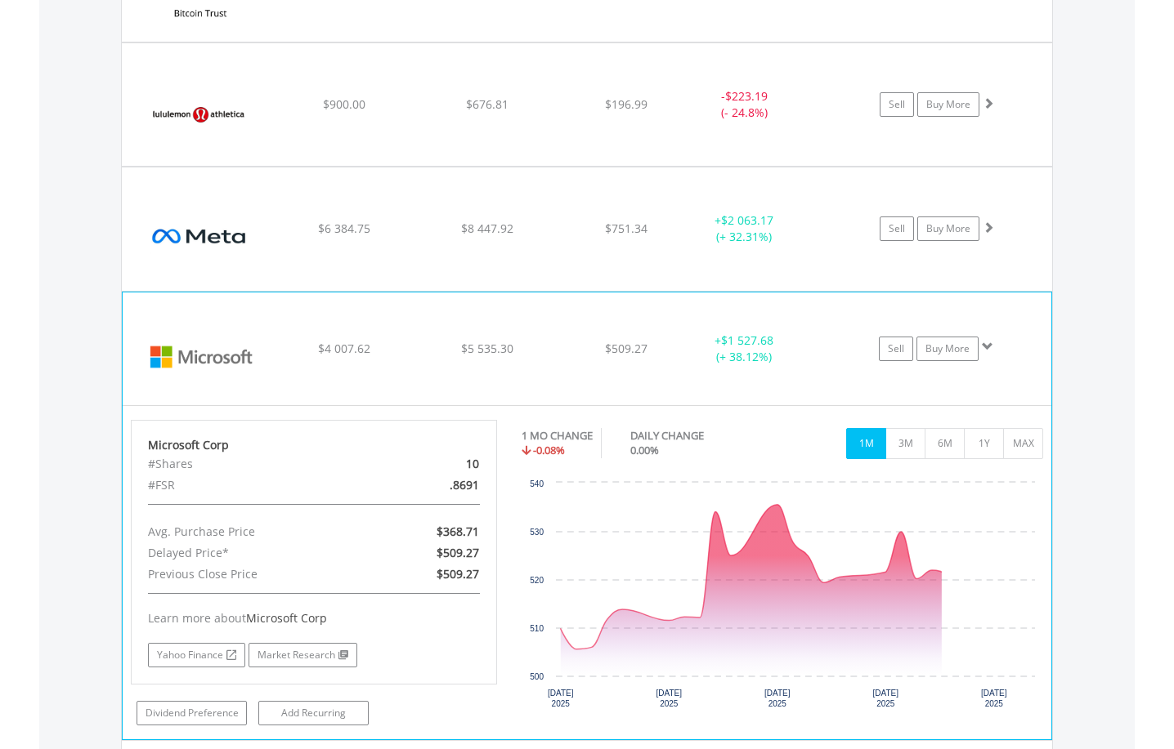
scroll to position [3092, 0]
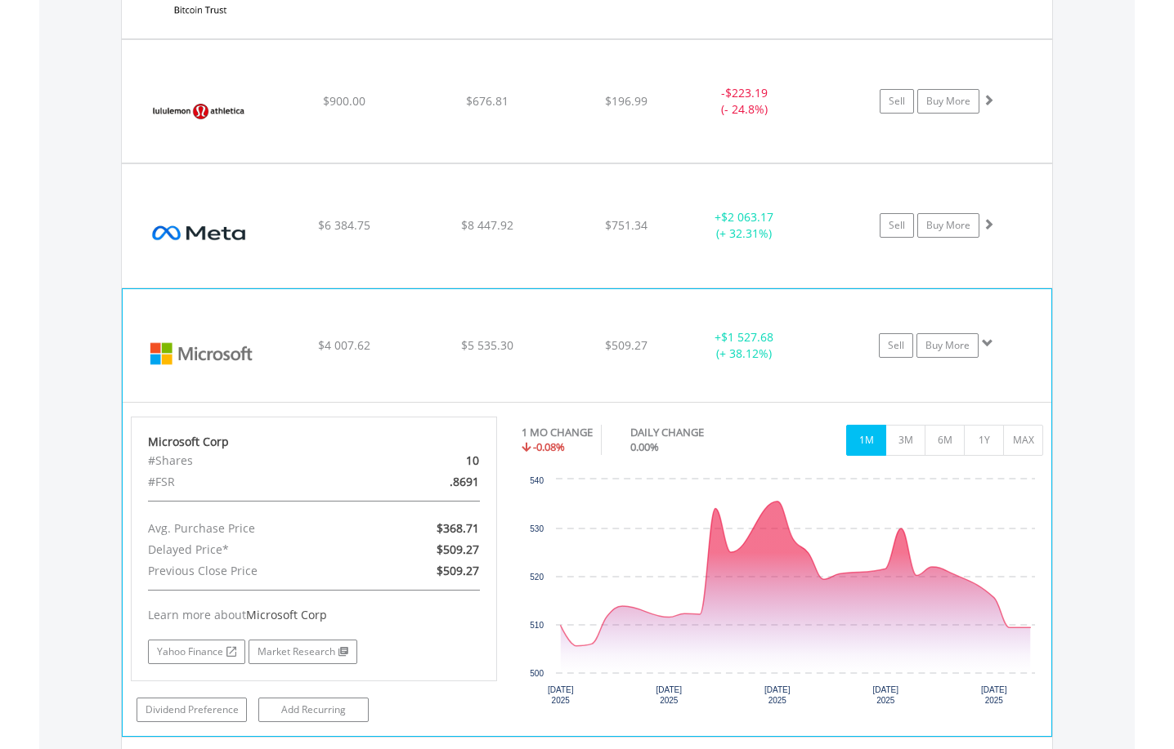
click at [985, 338] on span at bounding box center [987, 343] width 11 height 11
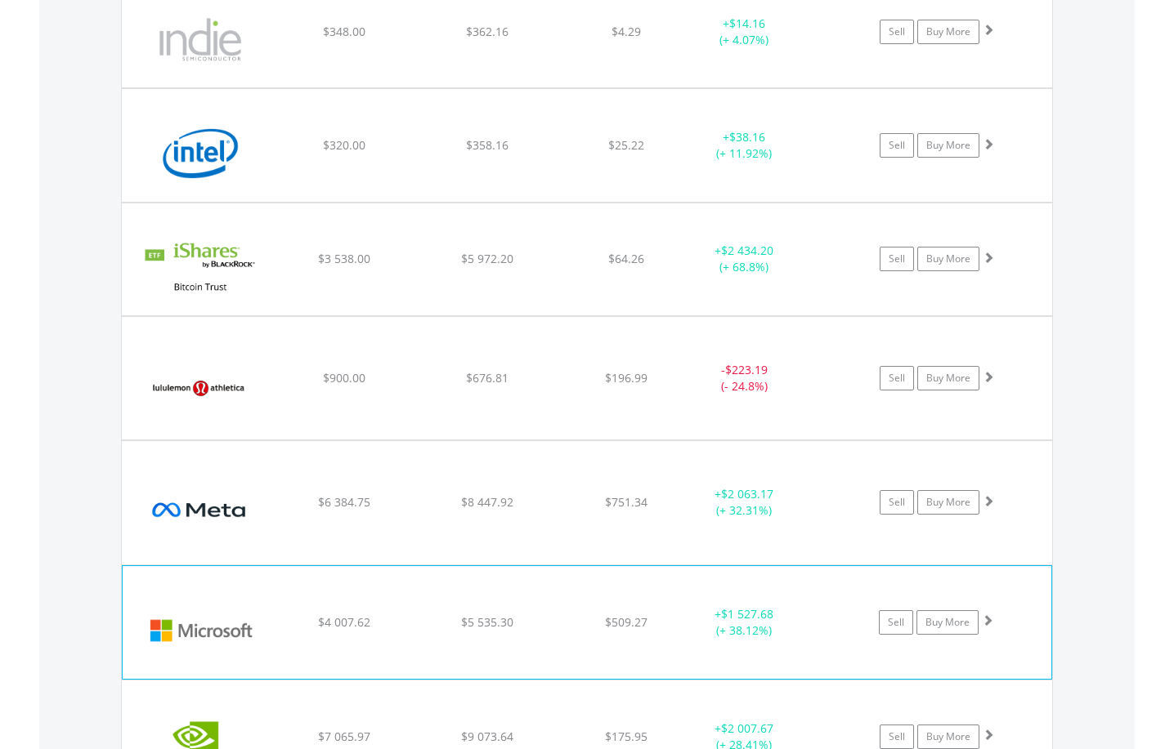
scroll to position [2766, 0]
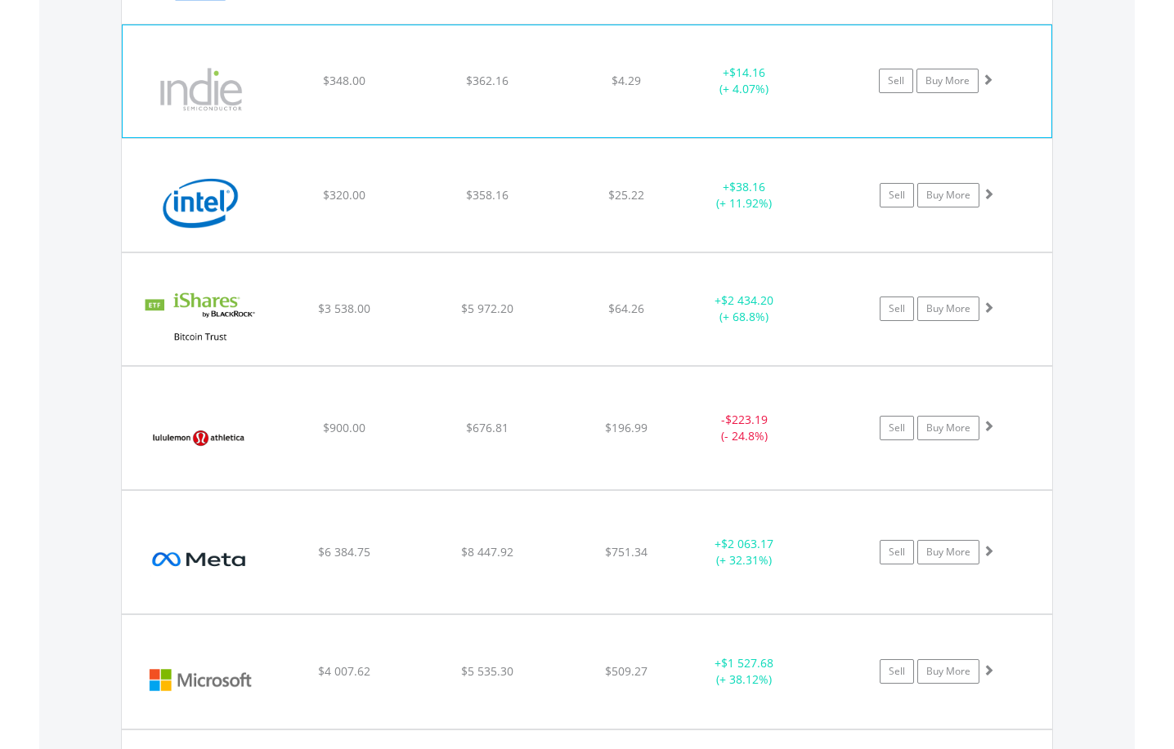
click at [987, 80] on span at bounding box center [987, 79] width 11 height 11
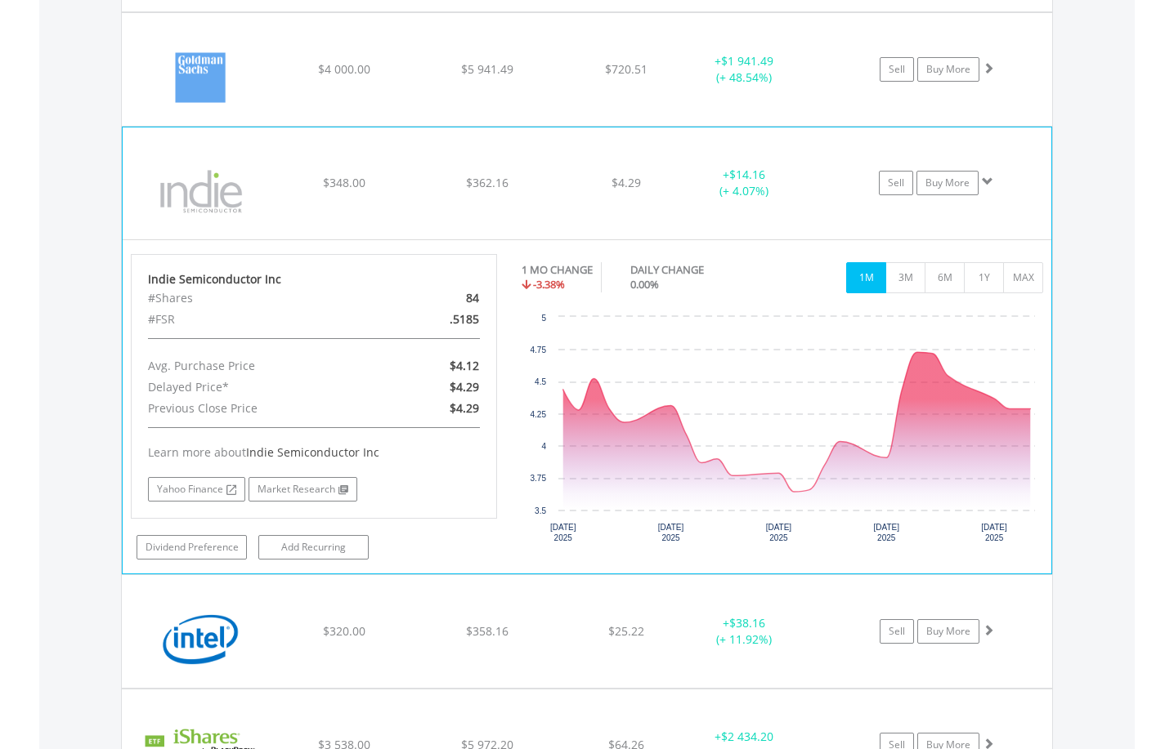
scroll to position [2684, 0]
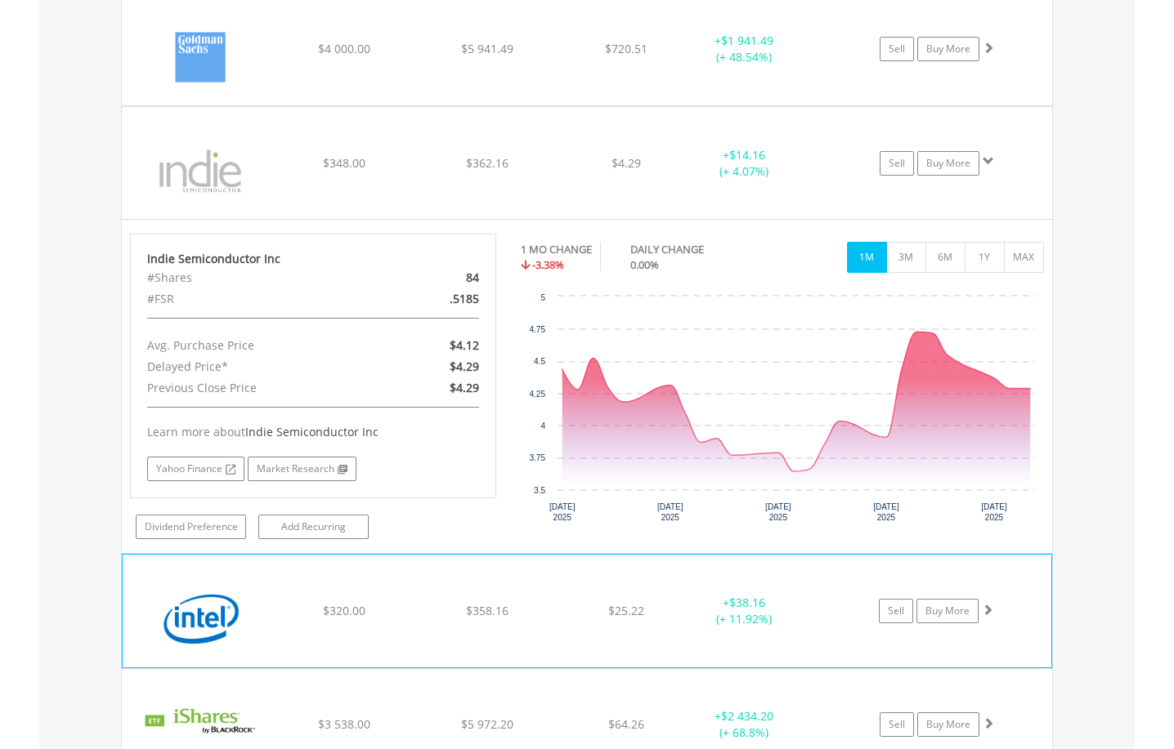
click at [986, 606] on span at bounding box center [987, 609] width 11 height 11
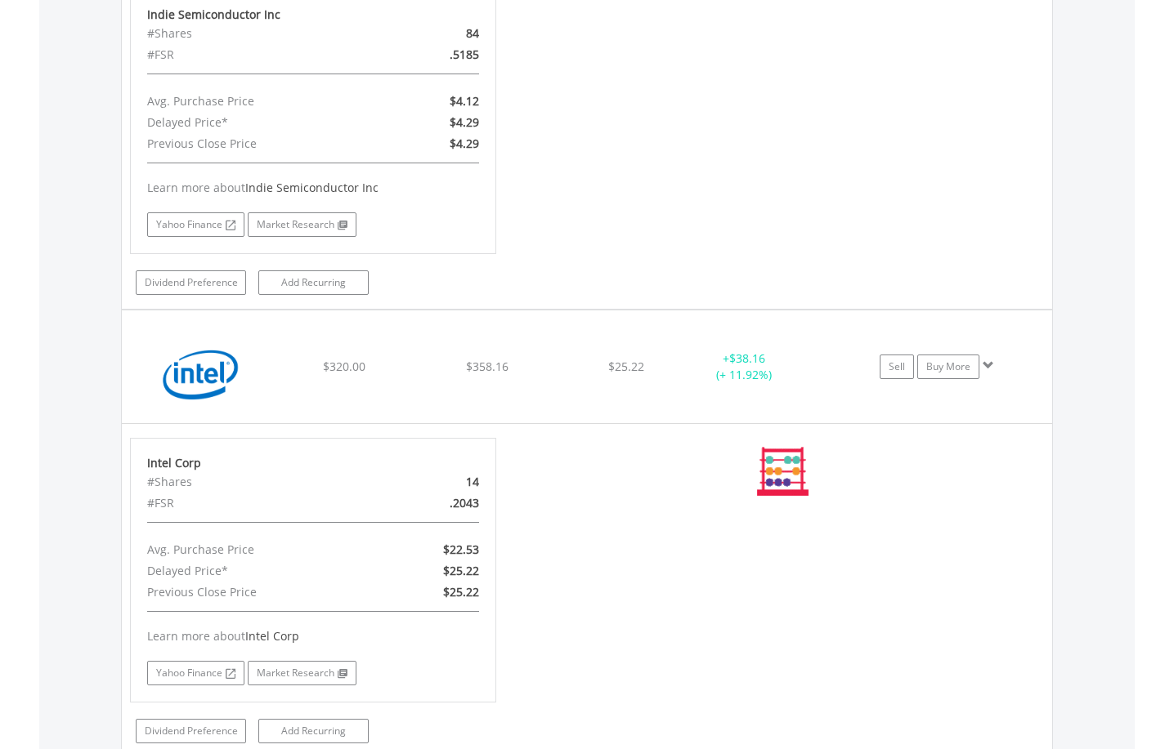
scroll to position [2929, 0]
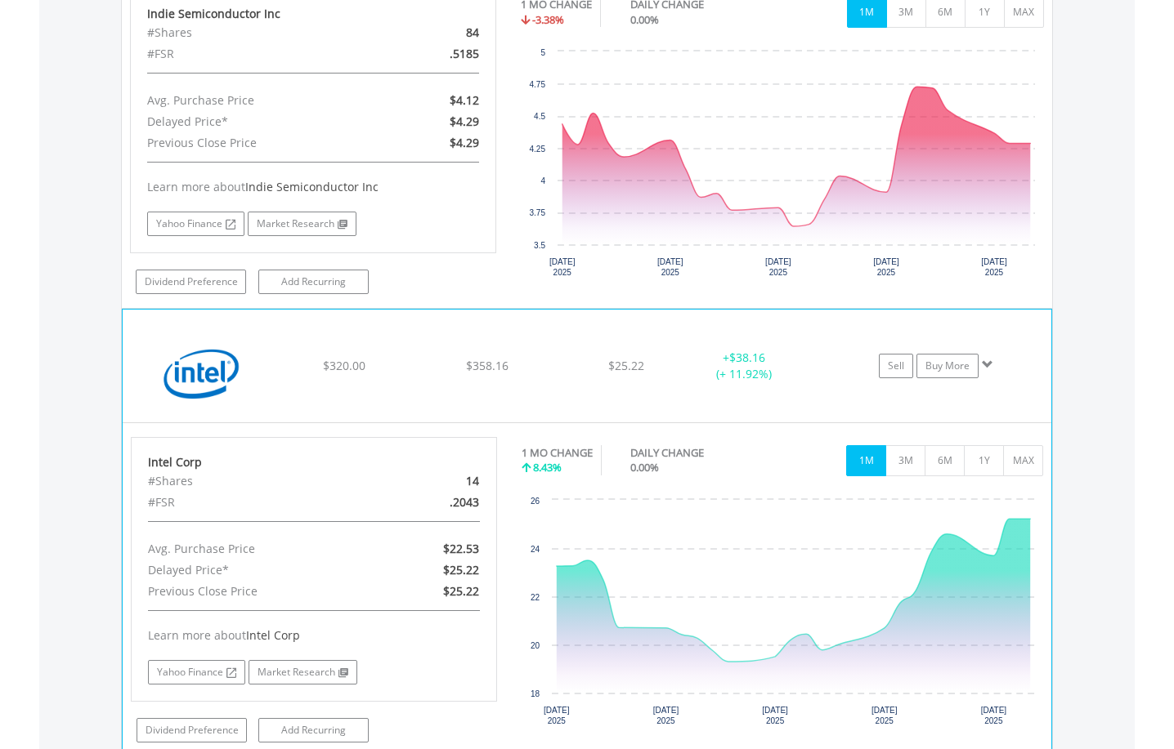
click at [983, 363] on span at bounding box center [987, 364] width 11 height 11
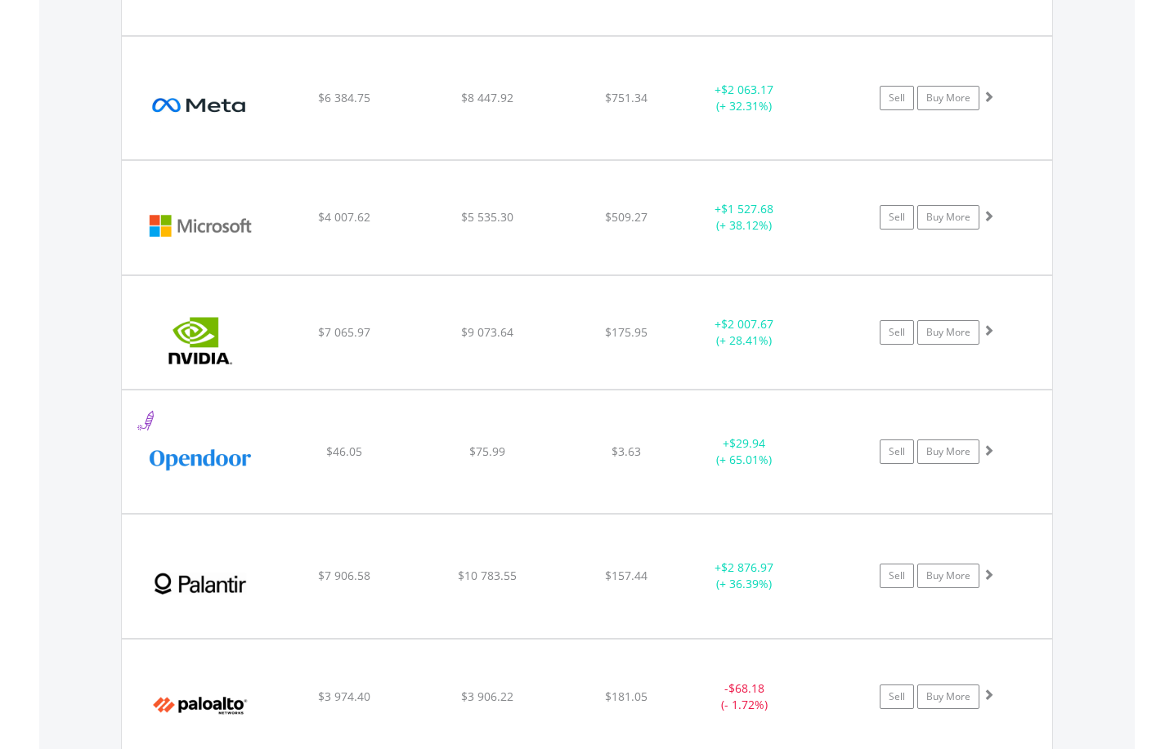
scroll to position [3583, 0]
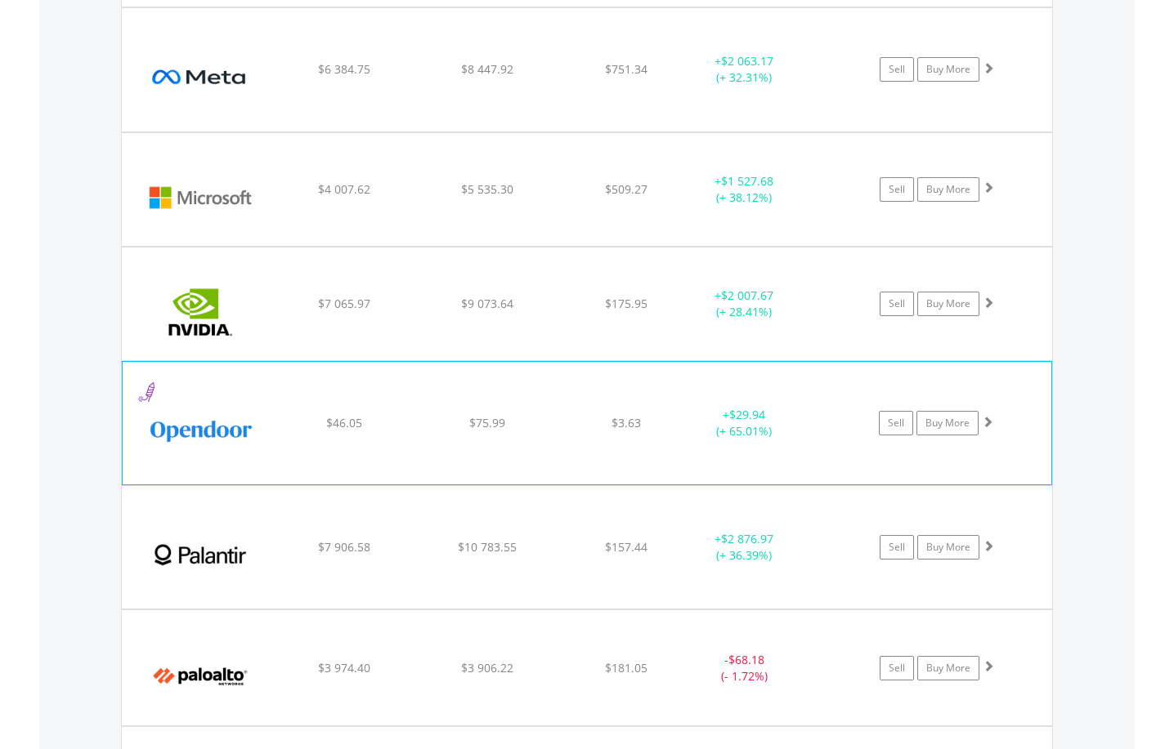
click at [989, 418] on span at bounding box center [987, 421] width 11 height 11
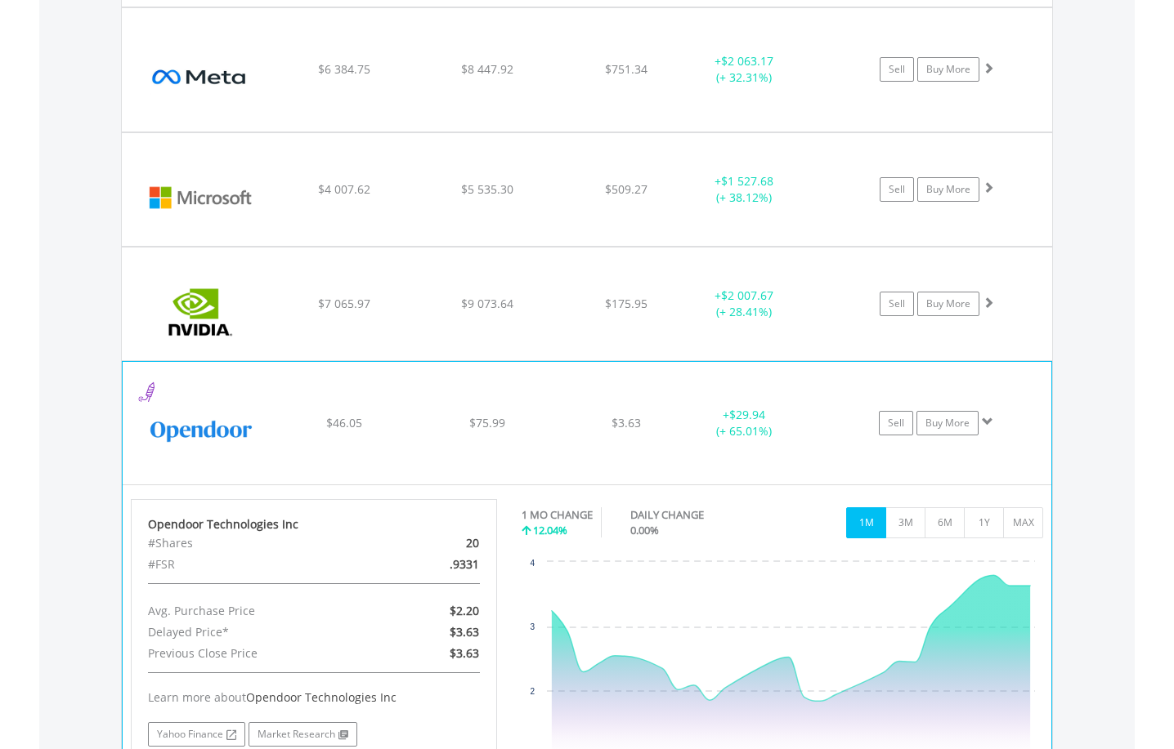
click at [991, 417] on span at bounding box center [987, 421] width 11 height 11
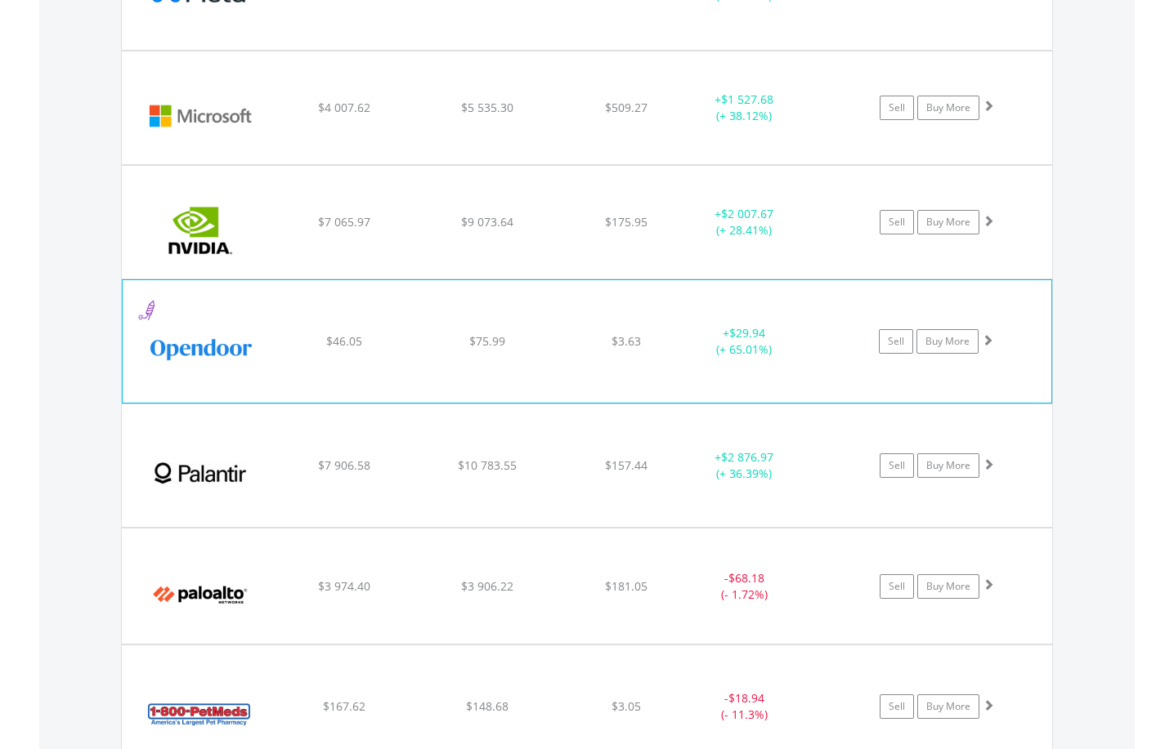
scroll to position [3746, 0]
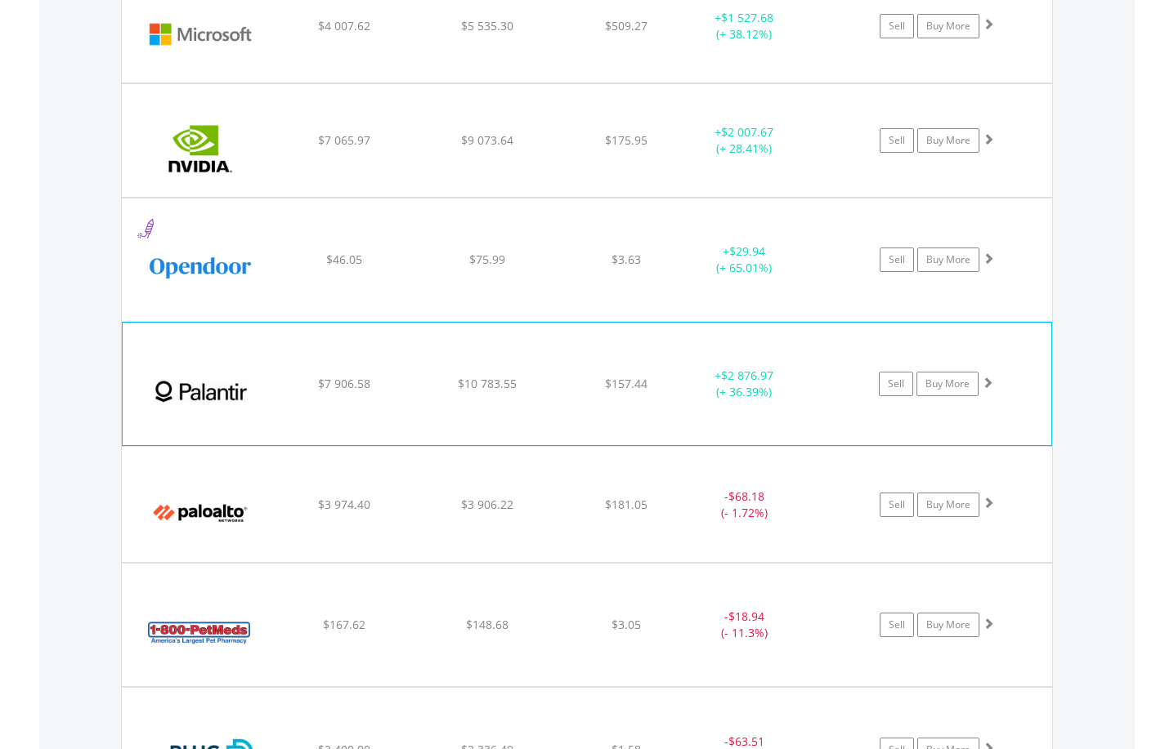
click at [987, 387] on span at bounding box center [987, 382] width 11 height 11
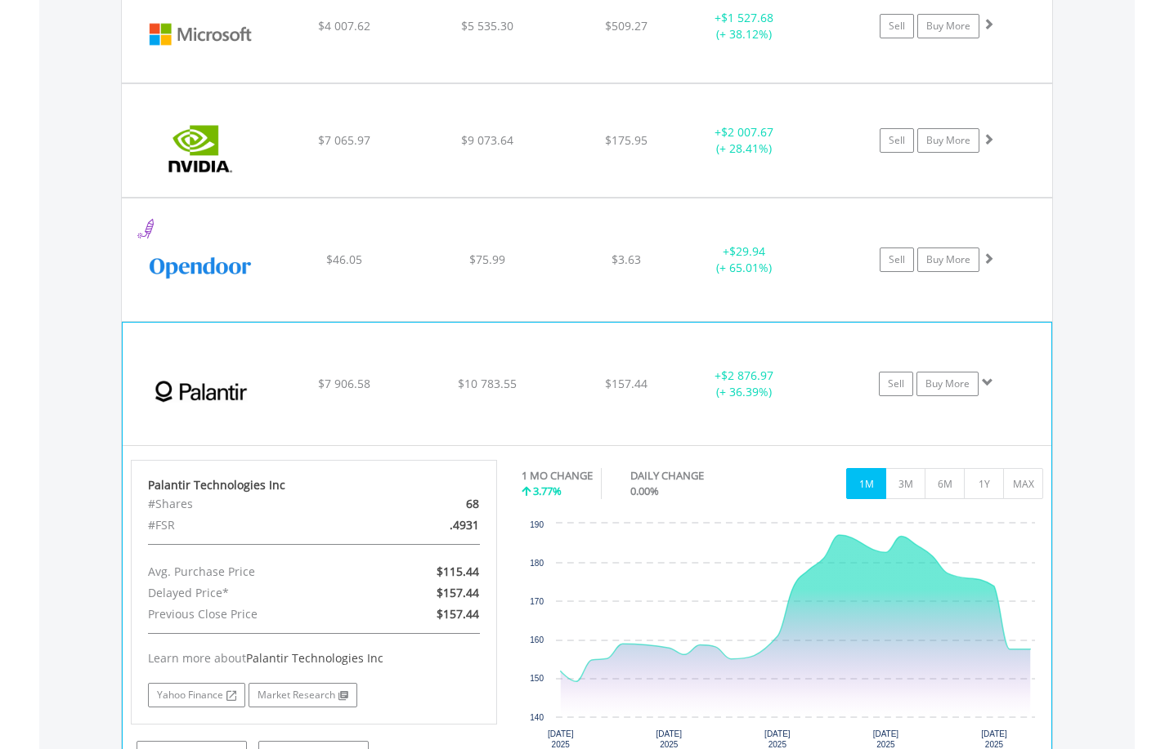
click at [987, 387] on span at bounding box center [987, 382] width 11 height 11
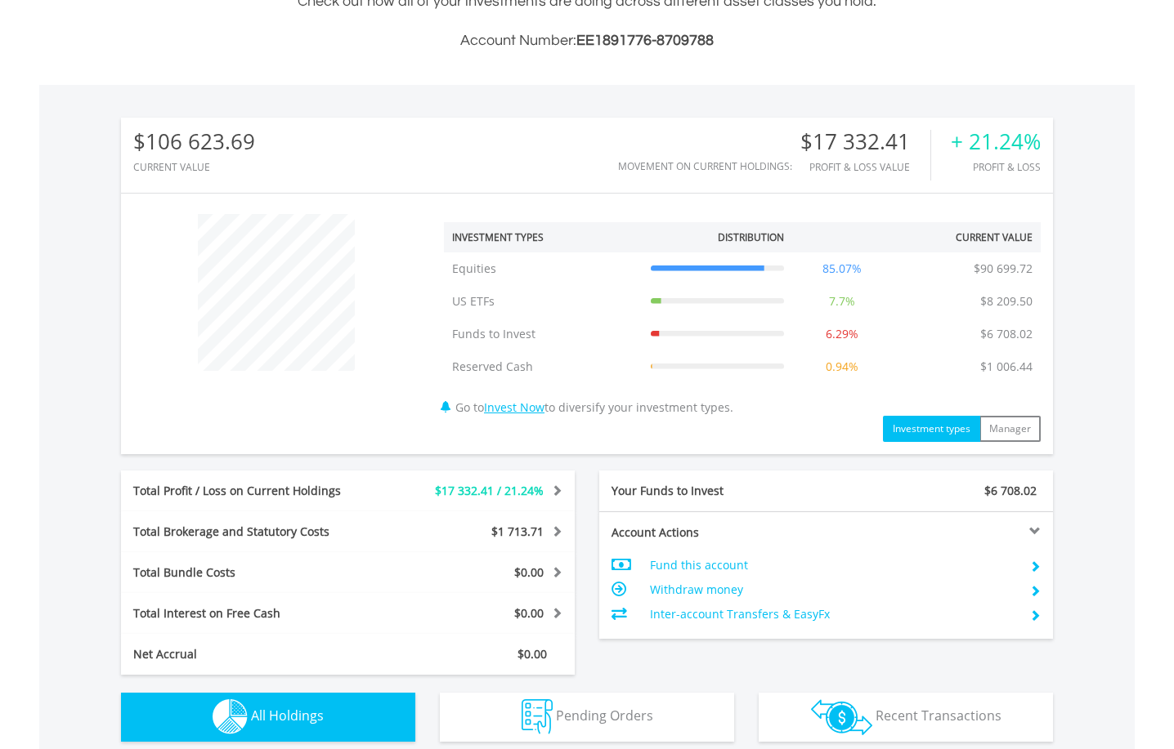
scroll to position [69, 0]
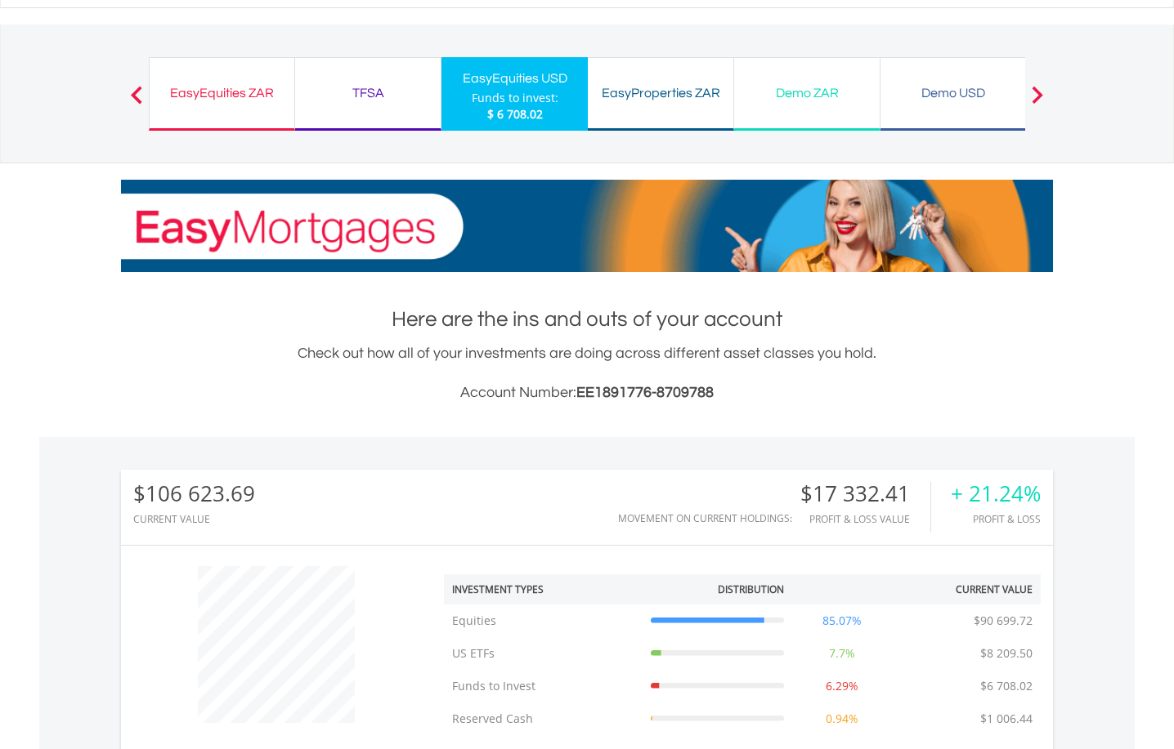
click at [253, 85] on div "EasyEquities ZAR" at bounding box center [221, 93] width 125 height 23
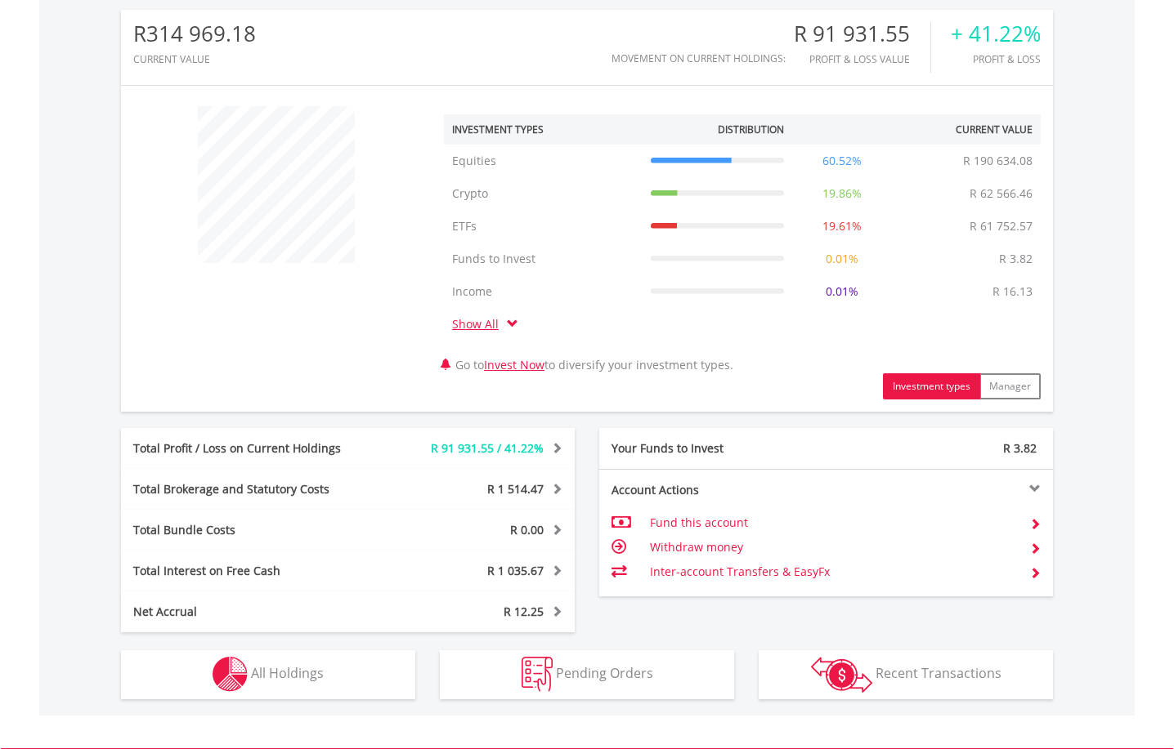
scroll to position [572, 0]
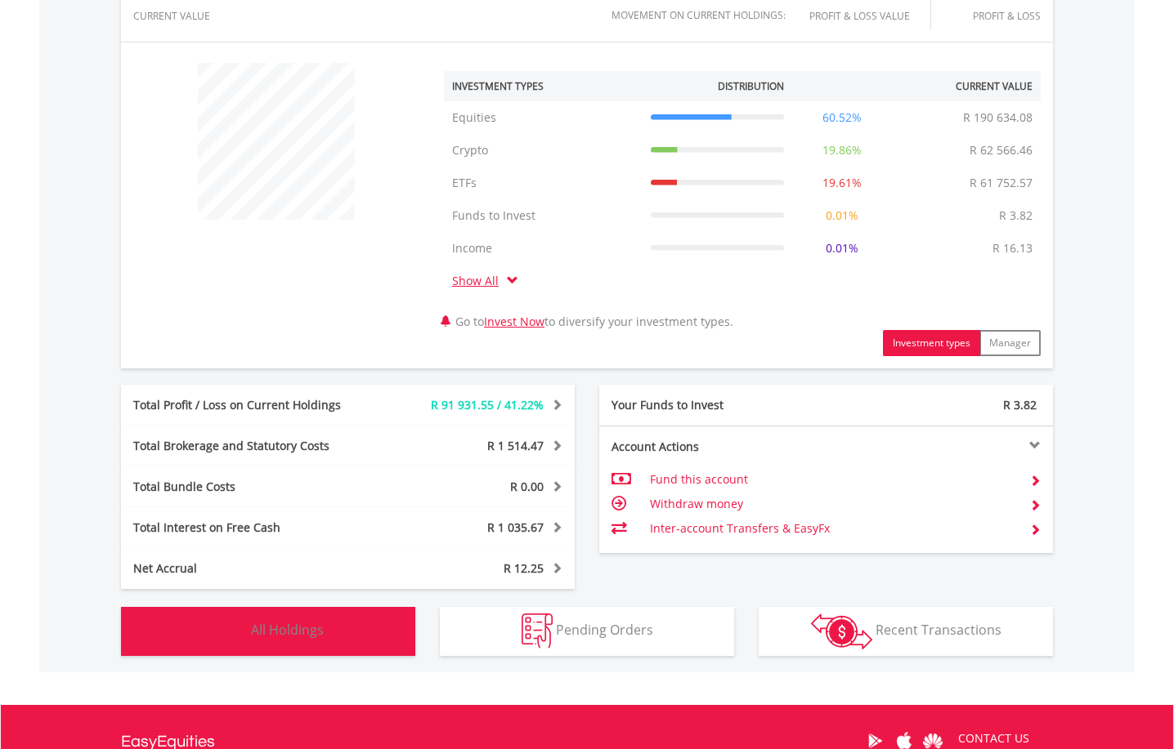
click at [298, 627] on span "All Holdings" at bounding box center [287, 630] width 73 height 18
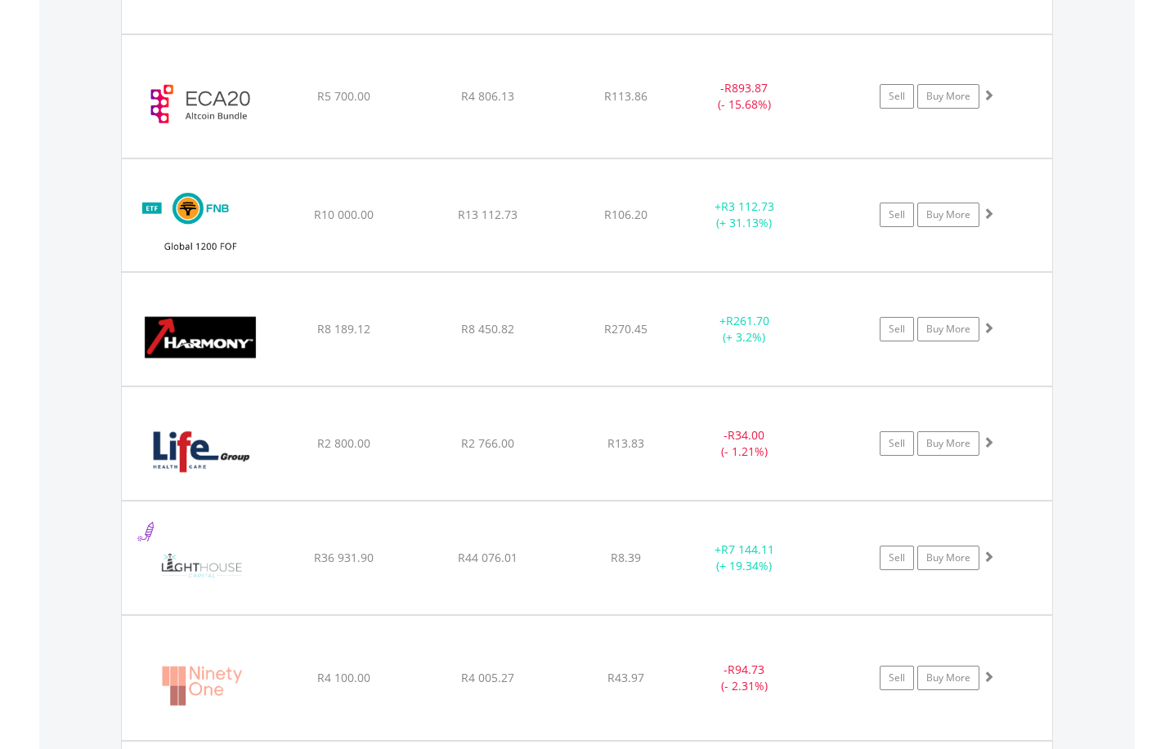
scroll to position [1686, 0]
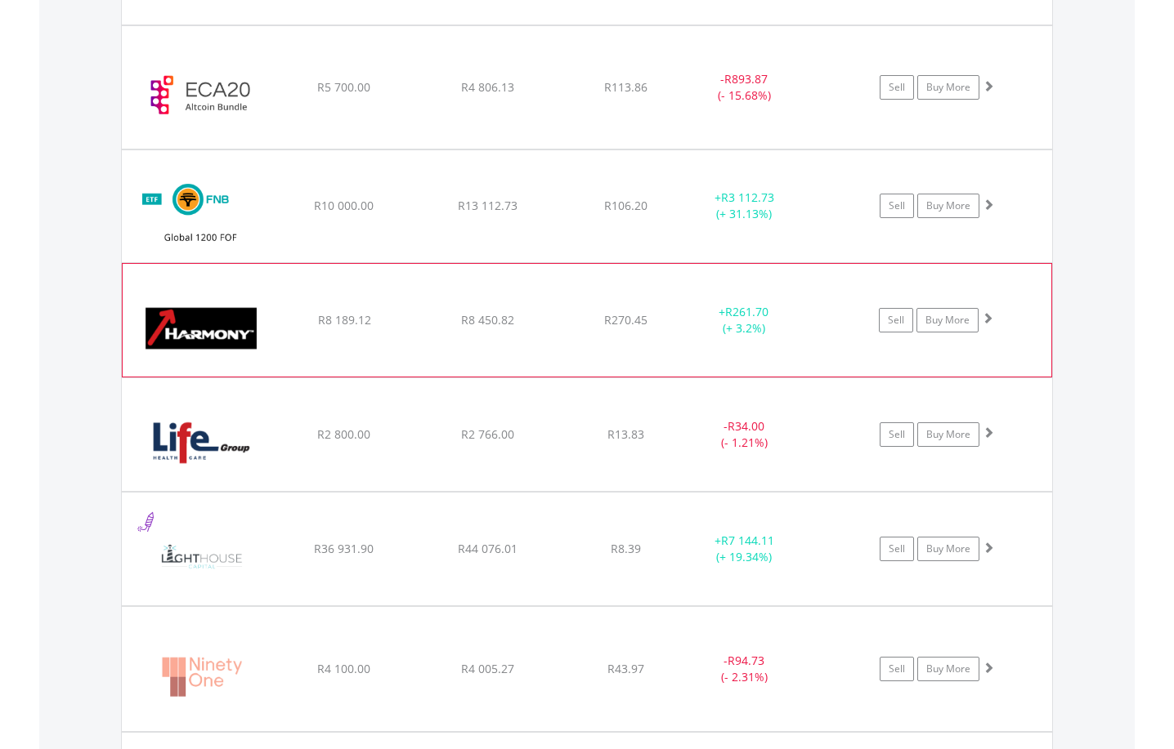
click at [986, 315] on span at bounding box center [987, 317] width 11 height 11
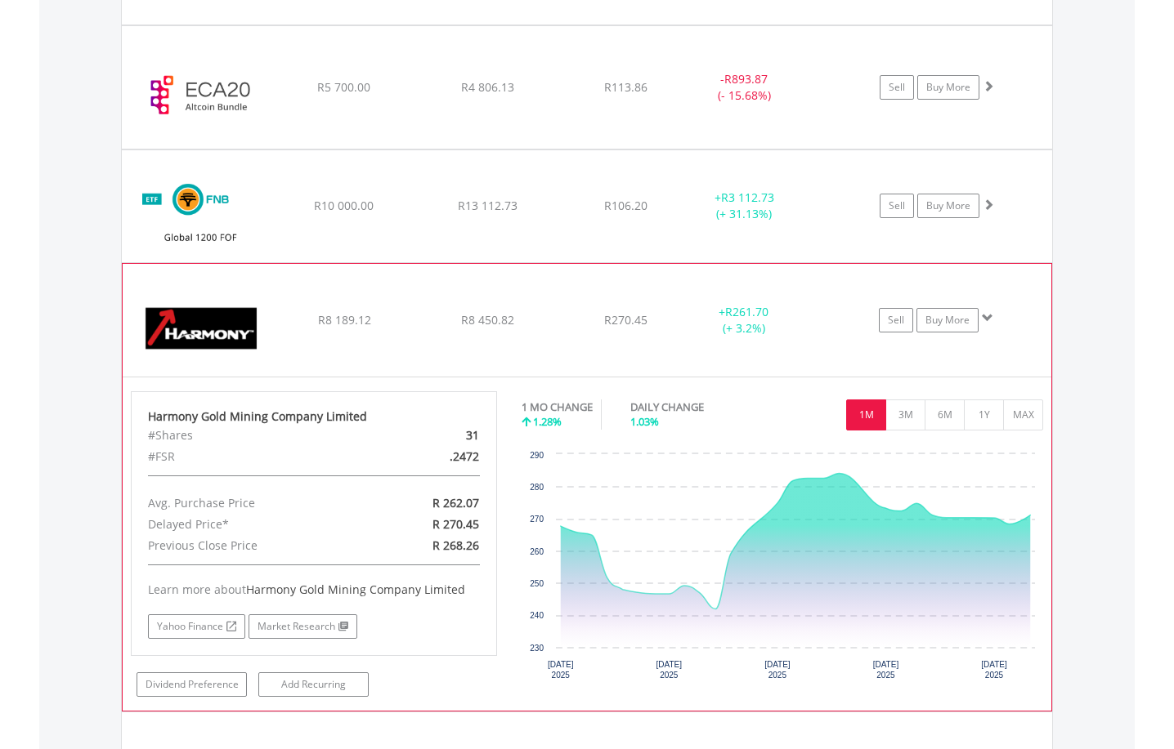
click at [986, 315] on span at bounding box center [987, 317] width 11 height 11
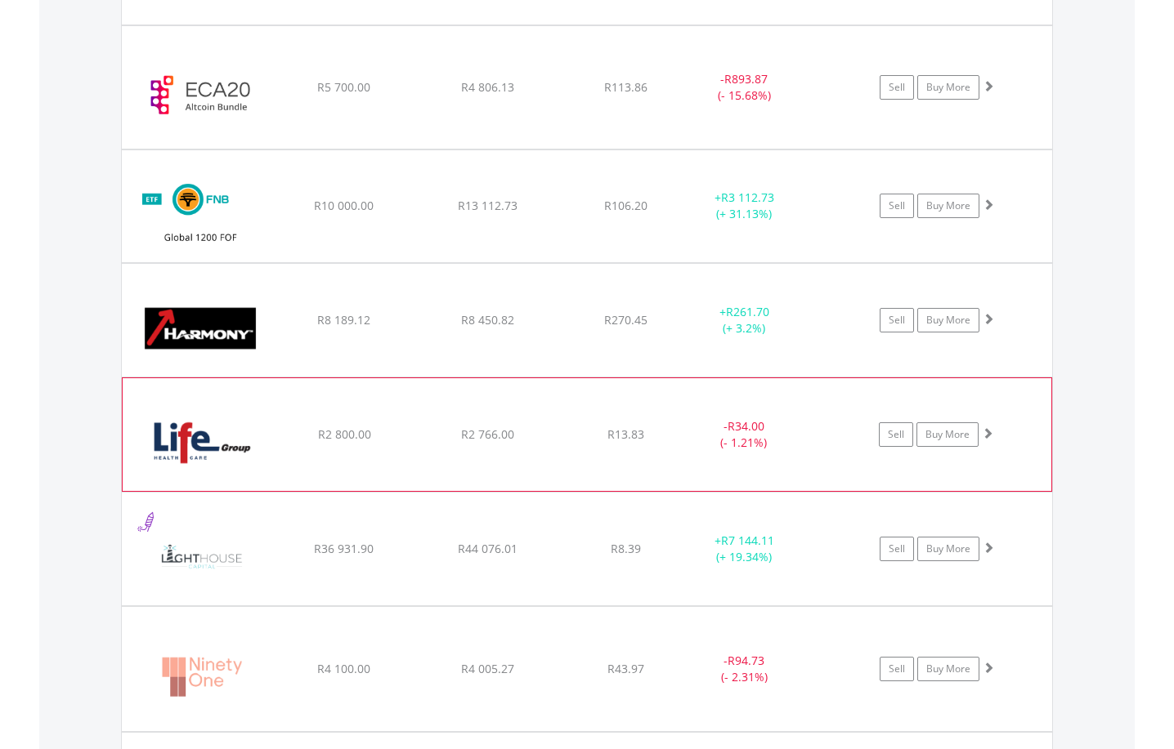
click at [988, 435] on span at bounding box center [987, 432] width 11 height 11
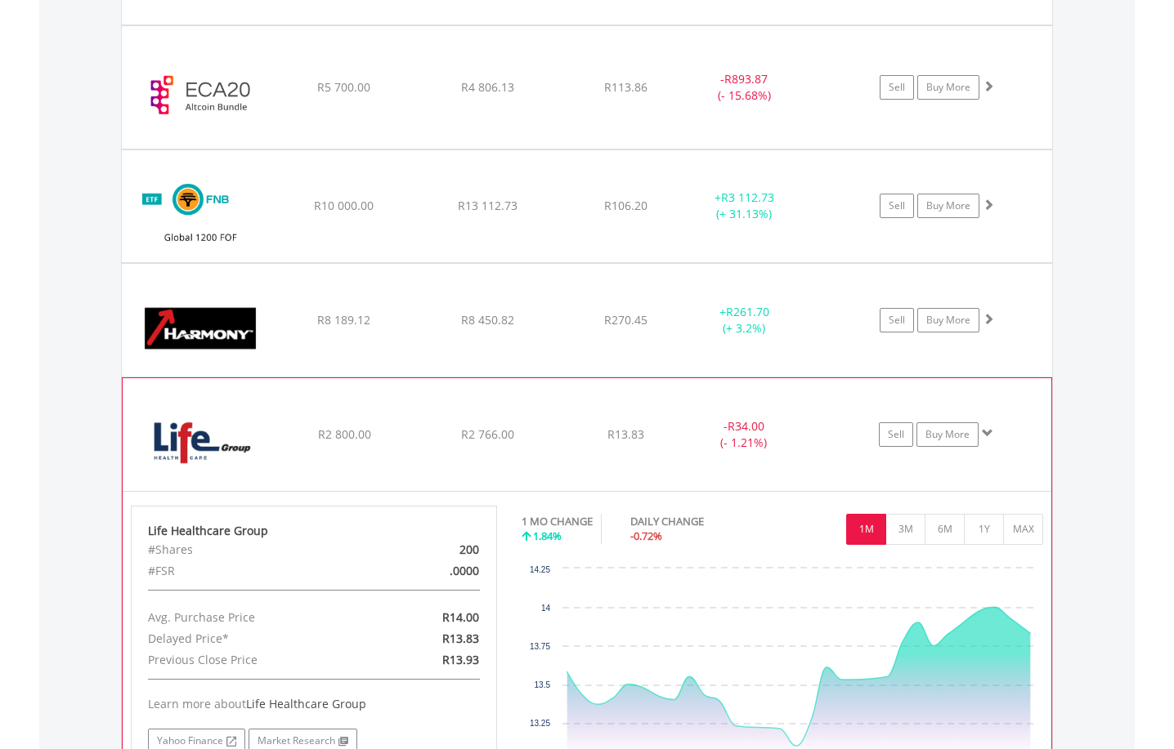
click at [988, 435] on span at bounding box center [987, 432] width 11 height 11
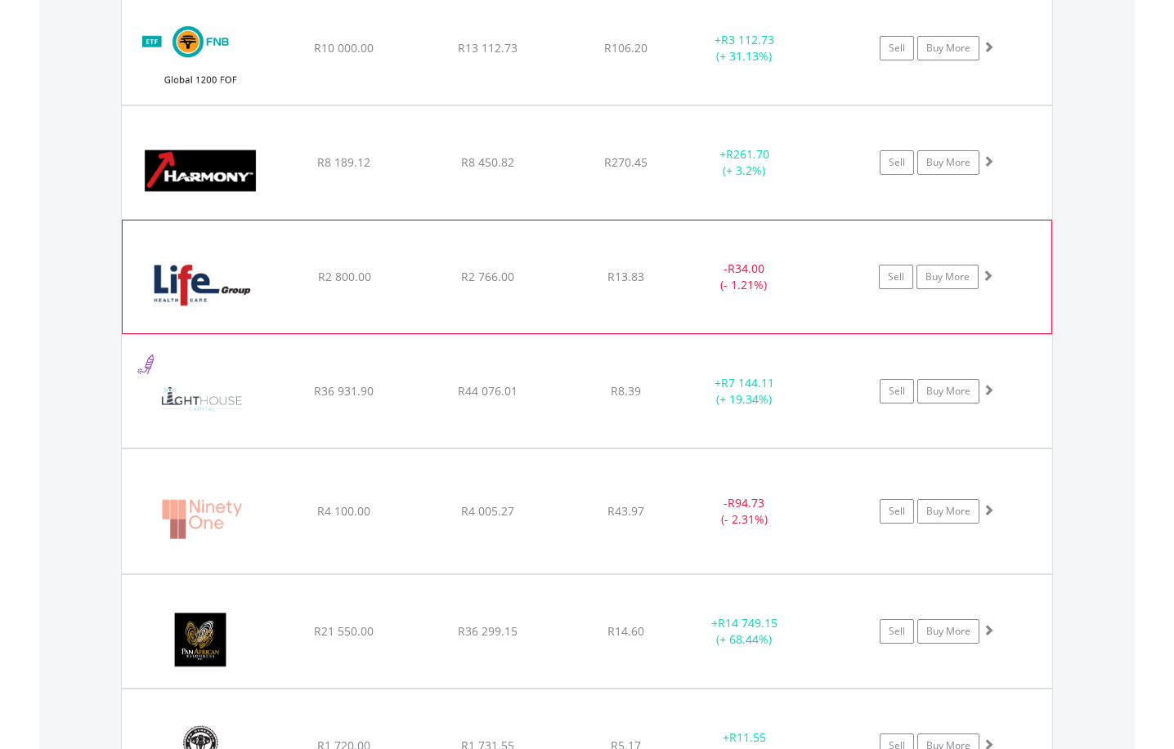
scroll to position [1849, 0]
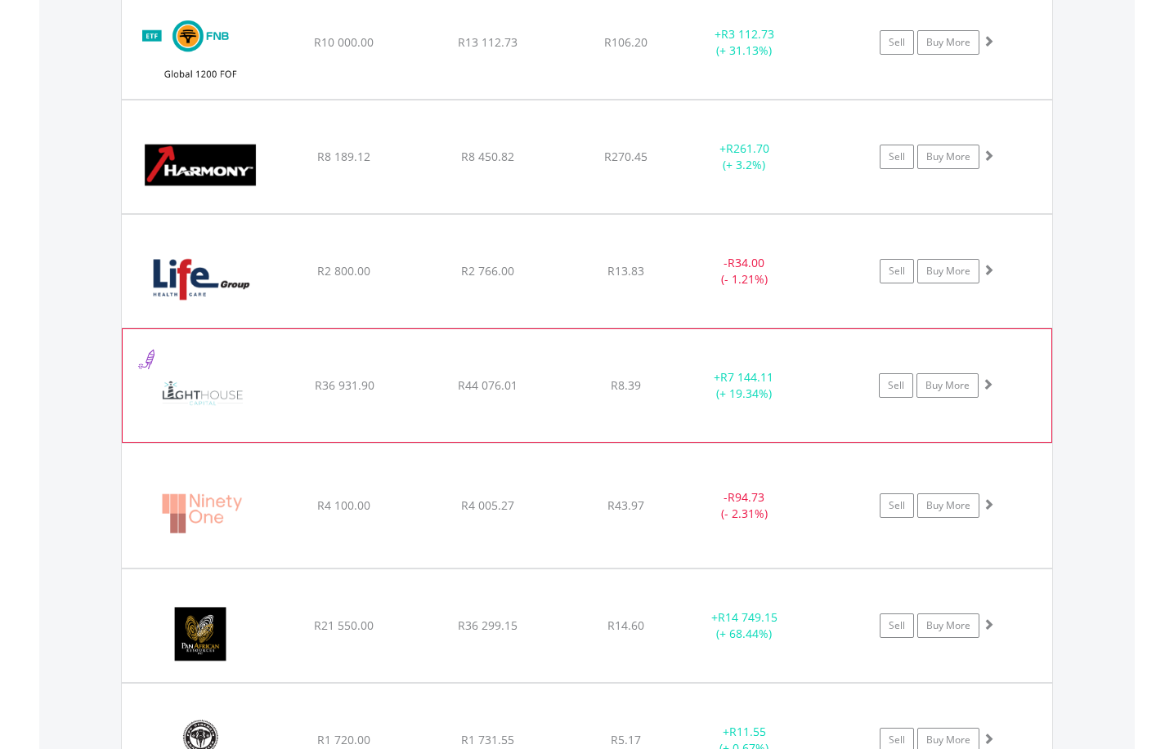
click at [990, 387] on span at bounding box center [987, 383] width 11 height 11
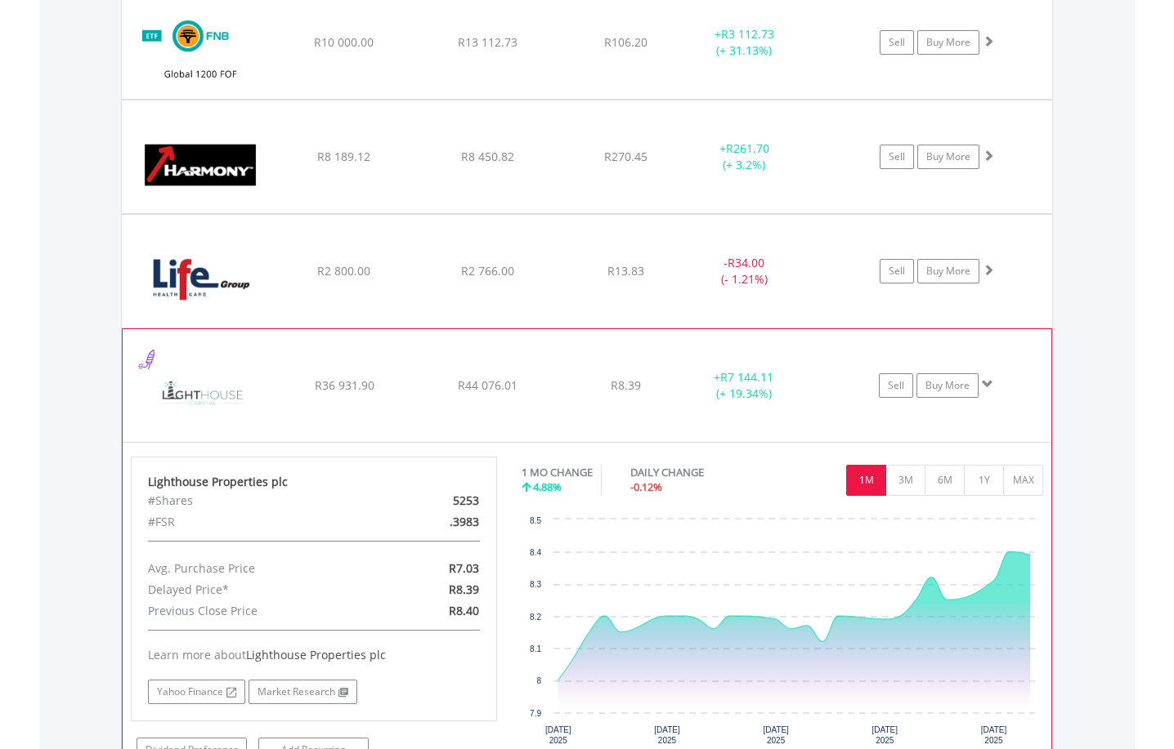
click at [990, 387] on span at bounding box center [987, 383] width 11 height 11
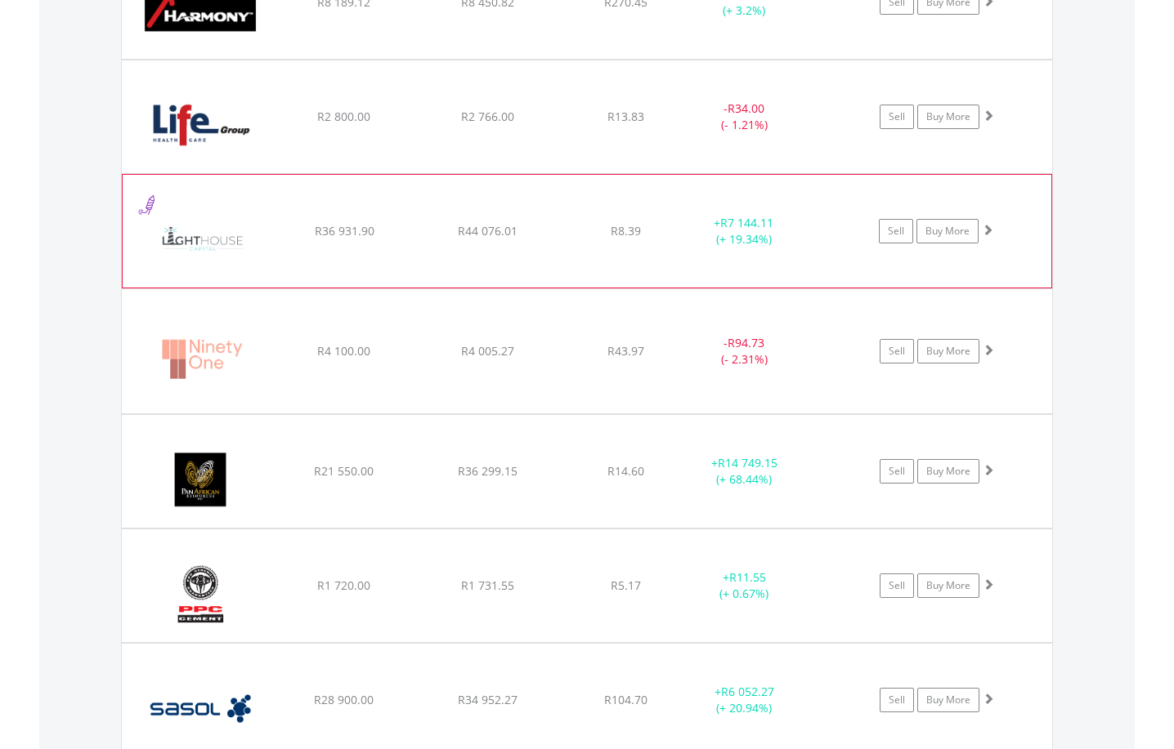
scroll to position [2013, 0]
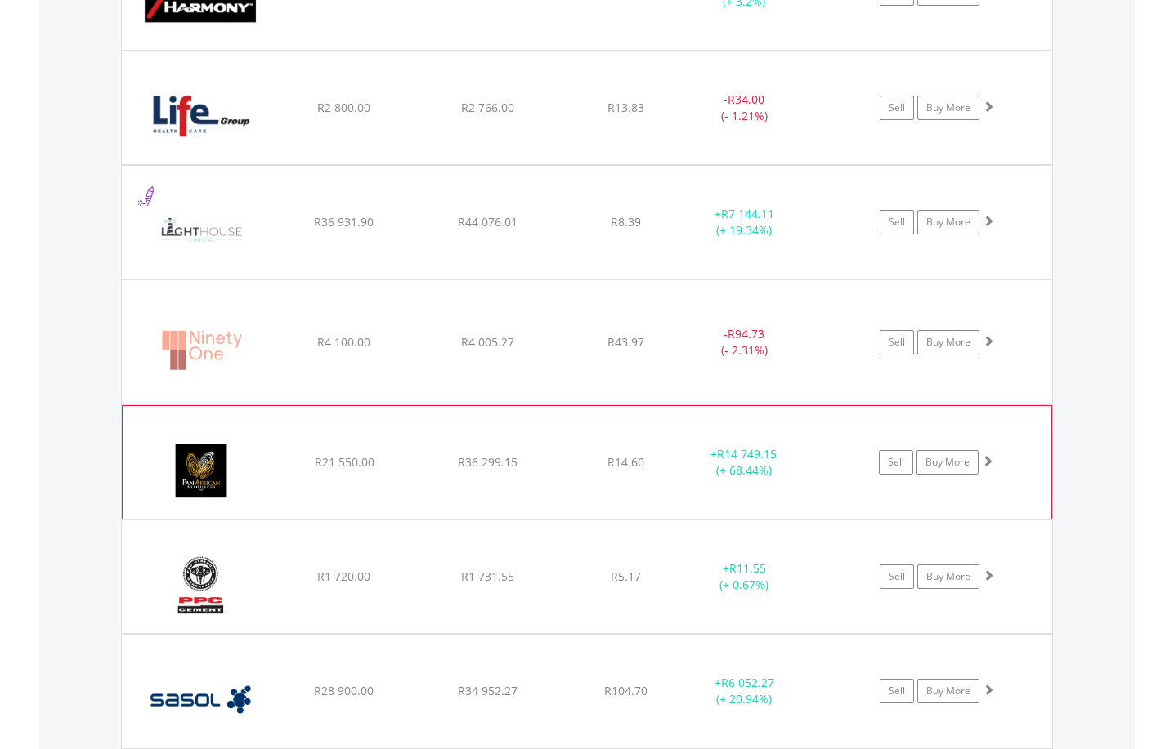
click at [983, 457] on span at bounding box center [987, 460] width 11 height 11
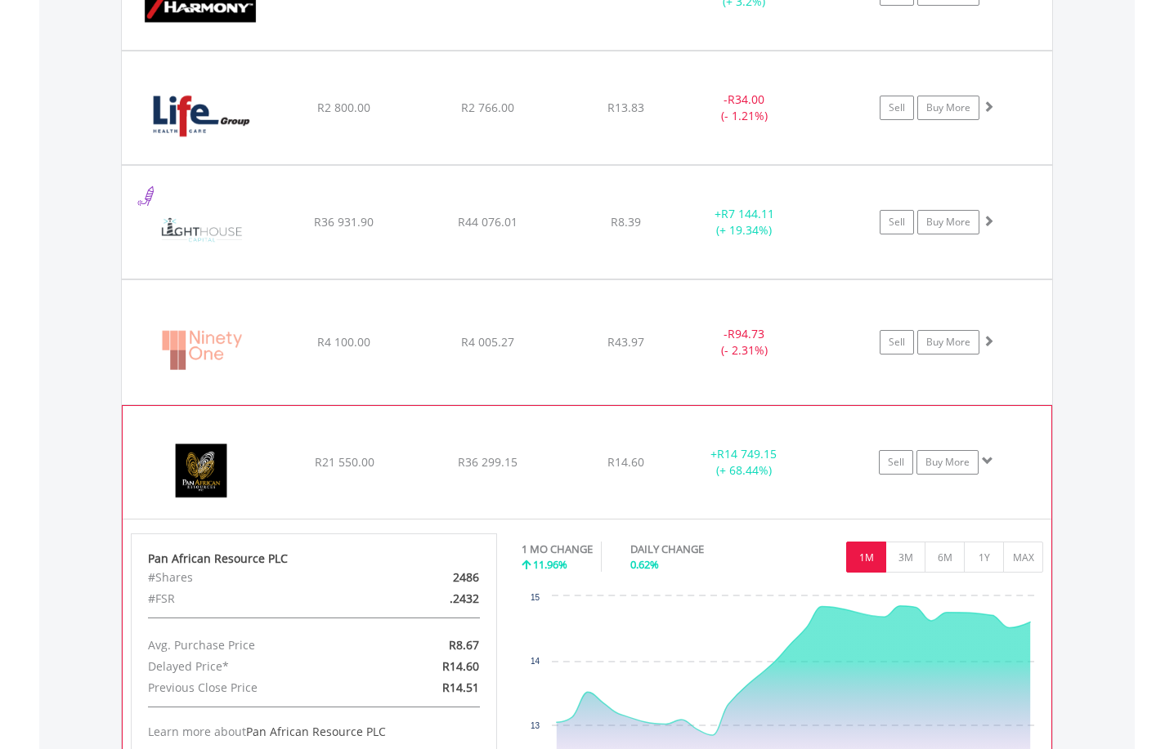
click at [982, 457] on span at bounding box center [987, 460] width 11 height 11
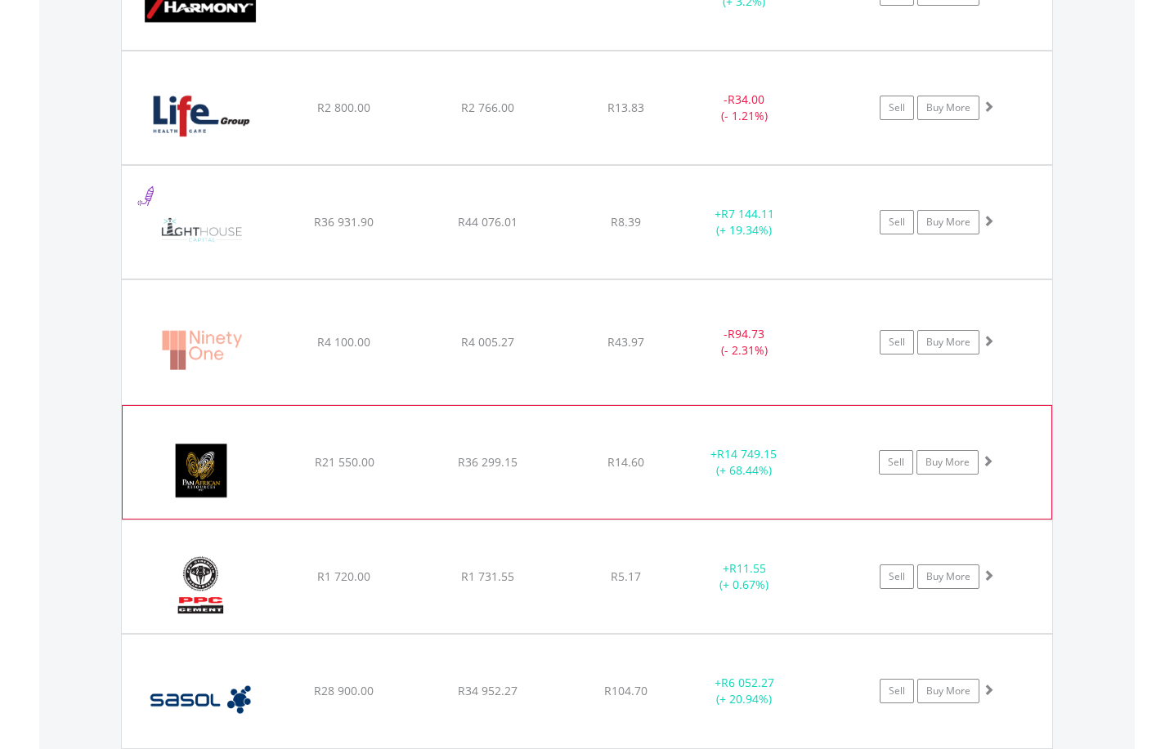
scroll to position [2095, 0]
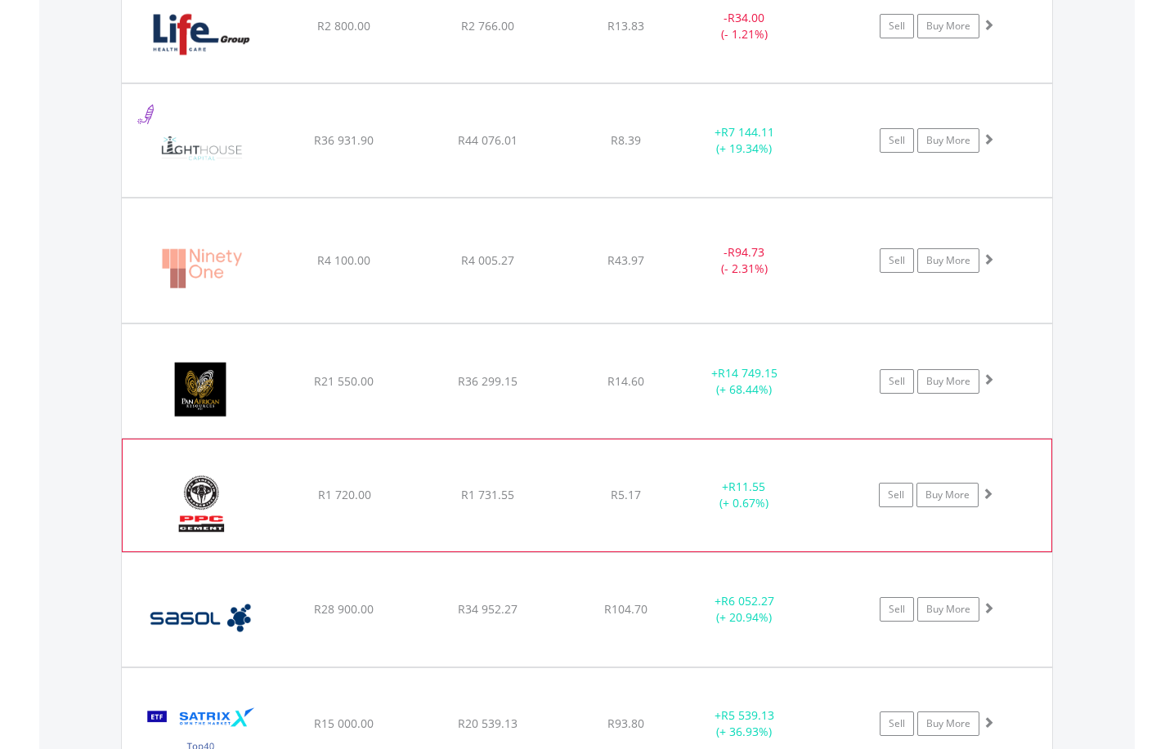
click at [990, 493] on span at bounding box center [987, 493] width 11 height 11
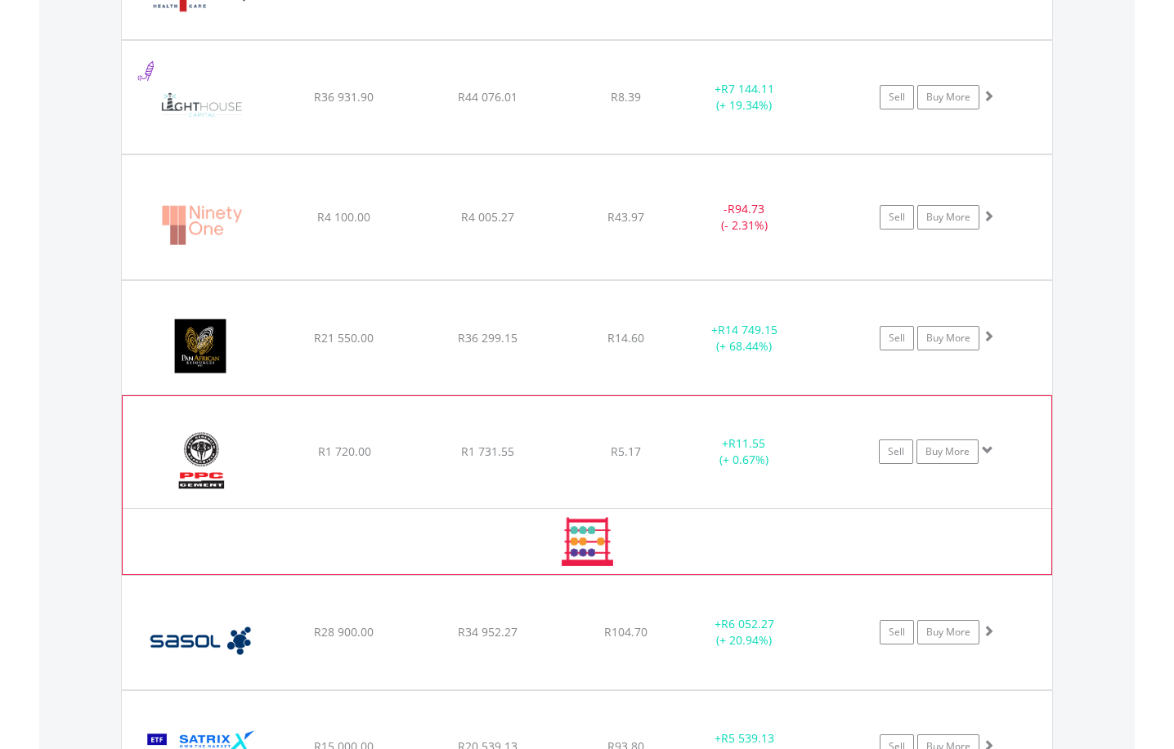
scroll to position [2176, 0]
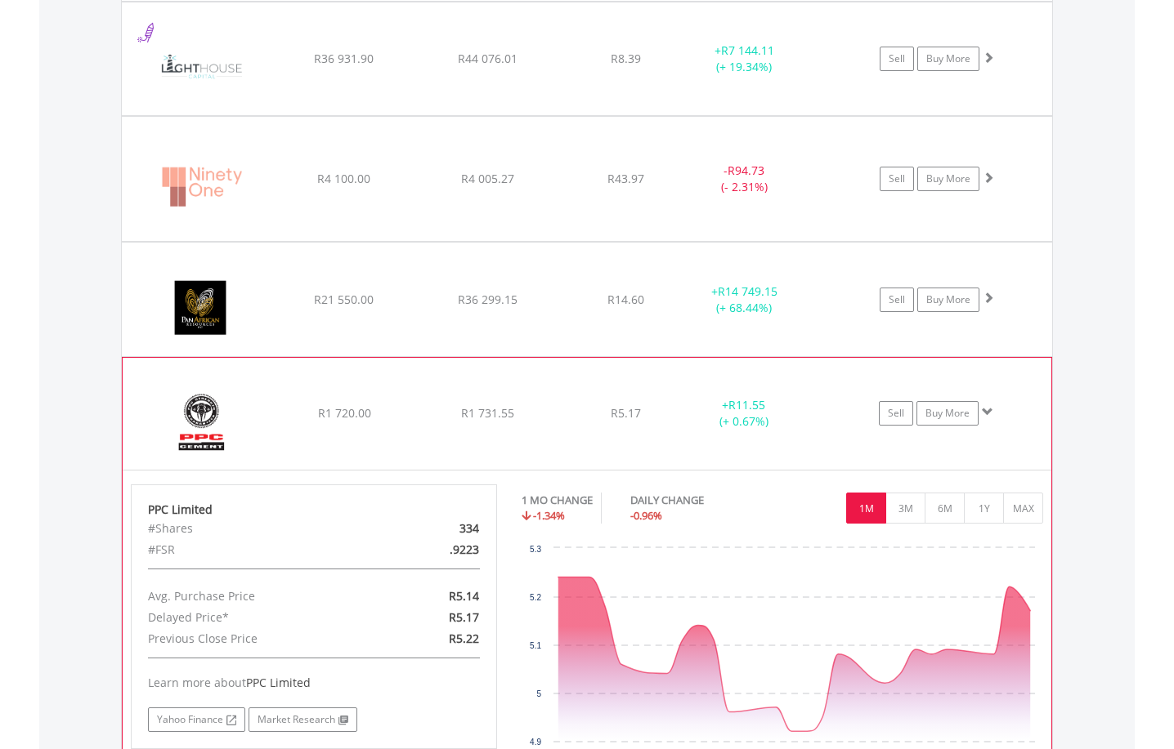
click at [987, 412] on span at bounding box center [987, 411] width 11 height 11
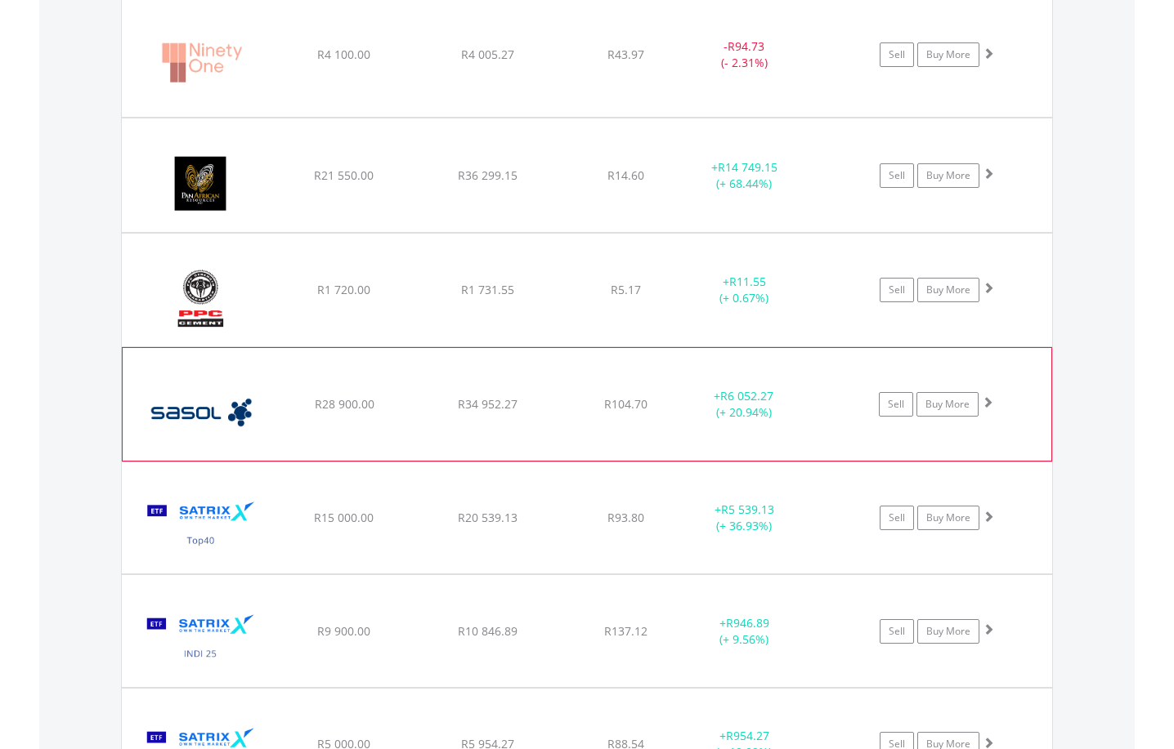
scroll to position [2340, 0]
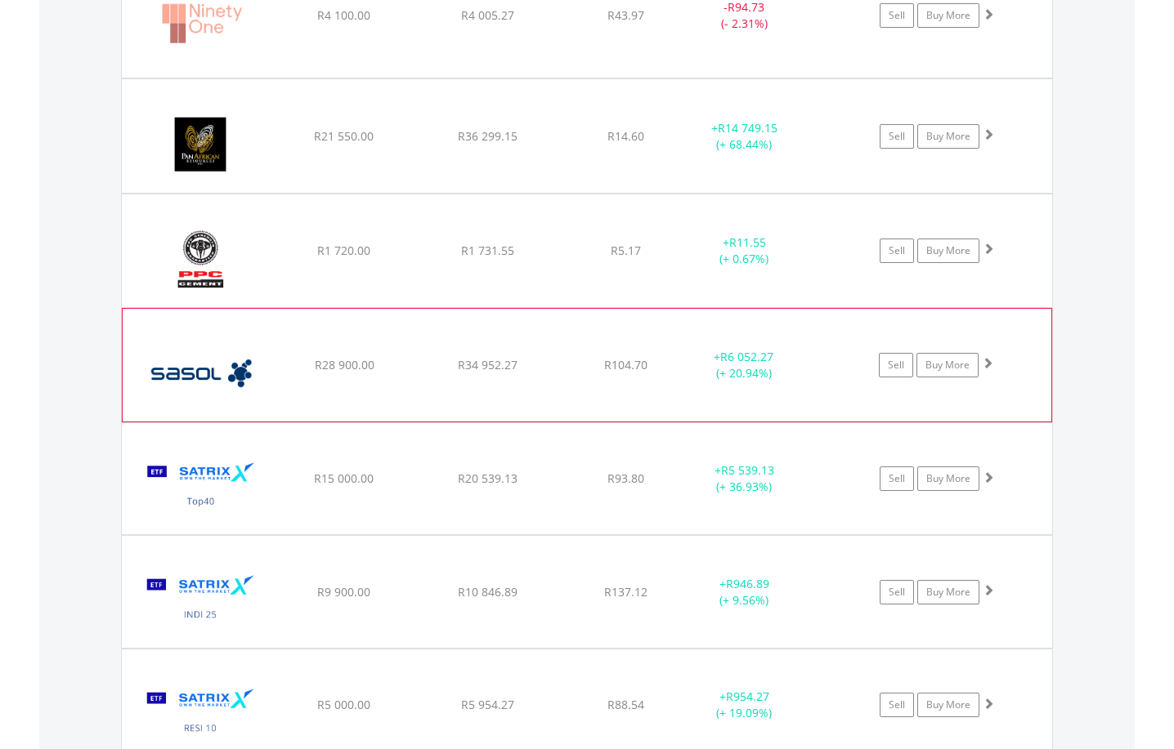
click at [987, 364] on span at bounding box center [987, 362] width 11 height 11
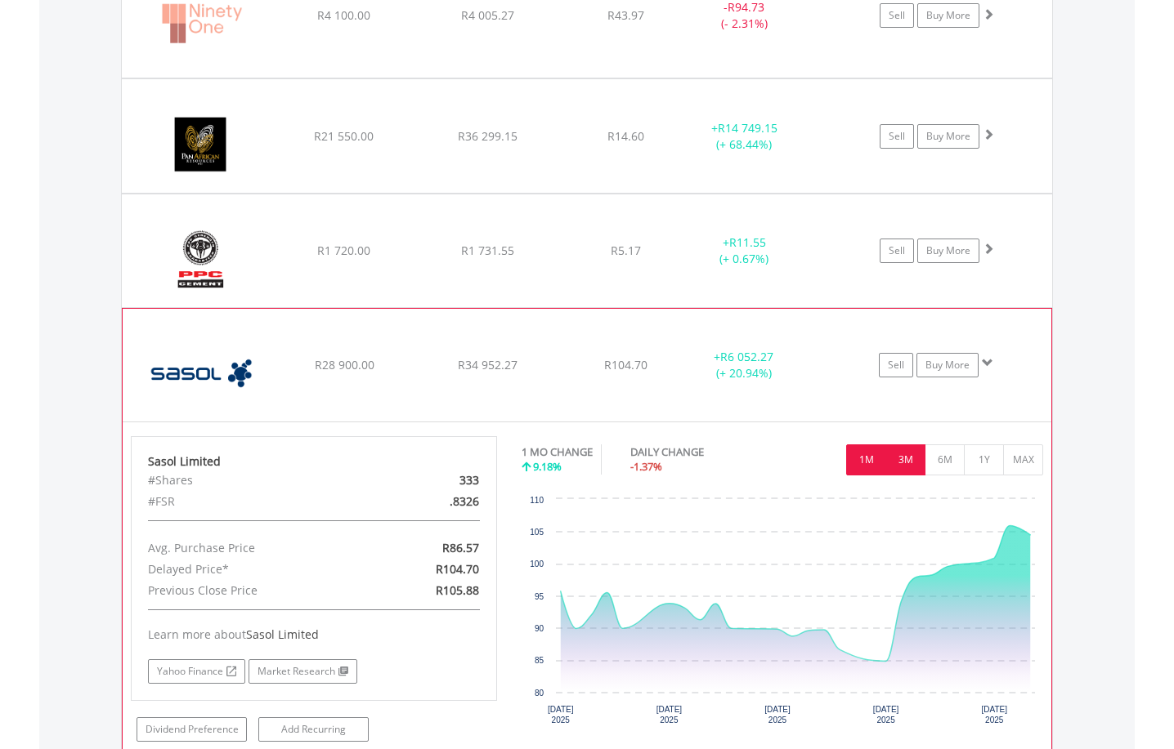
click at [904, 461] on button "3M" at bounding box center [905, 460] width 40 height 31
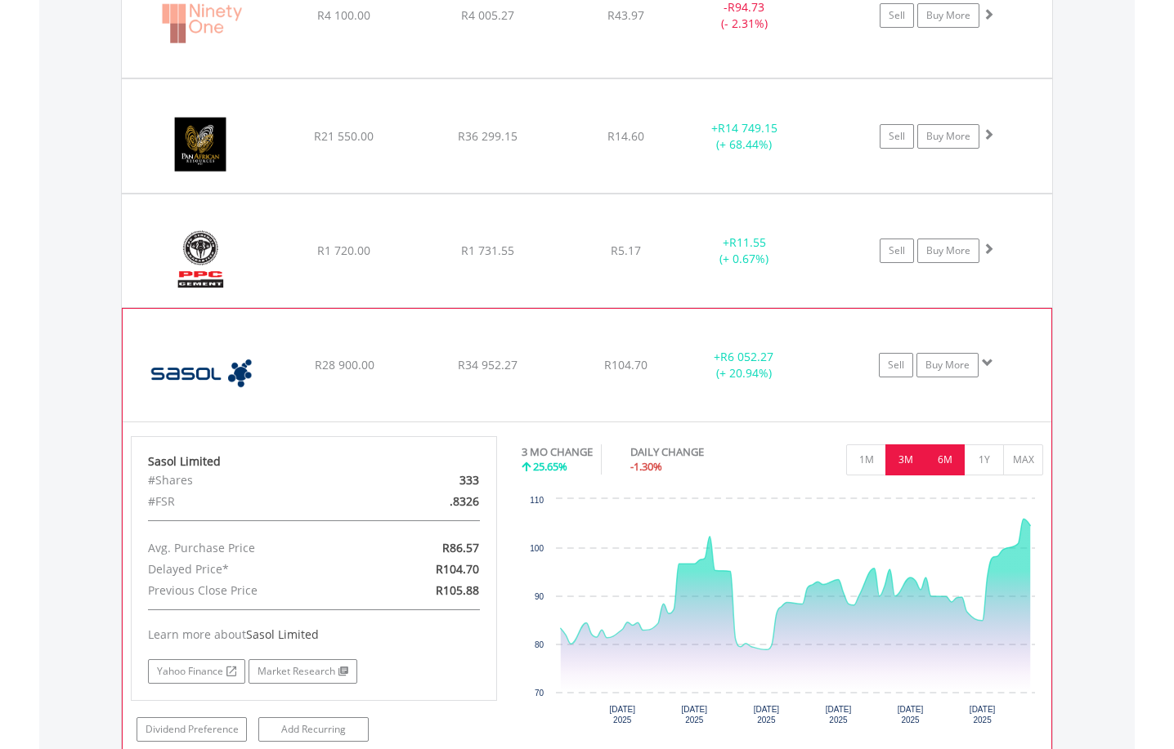
click at [936, 457] on button "6M" at bounding box center [944, 460] width 40 height 31
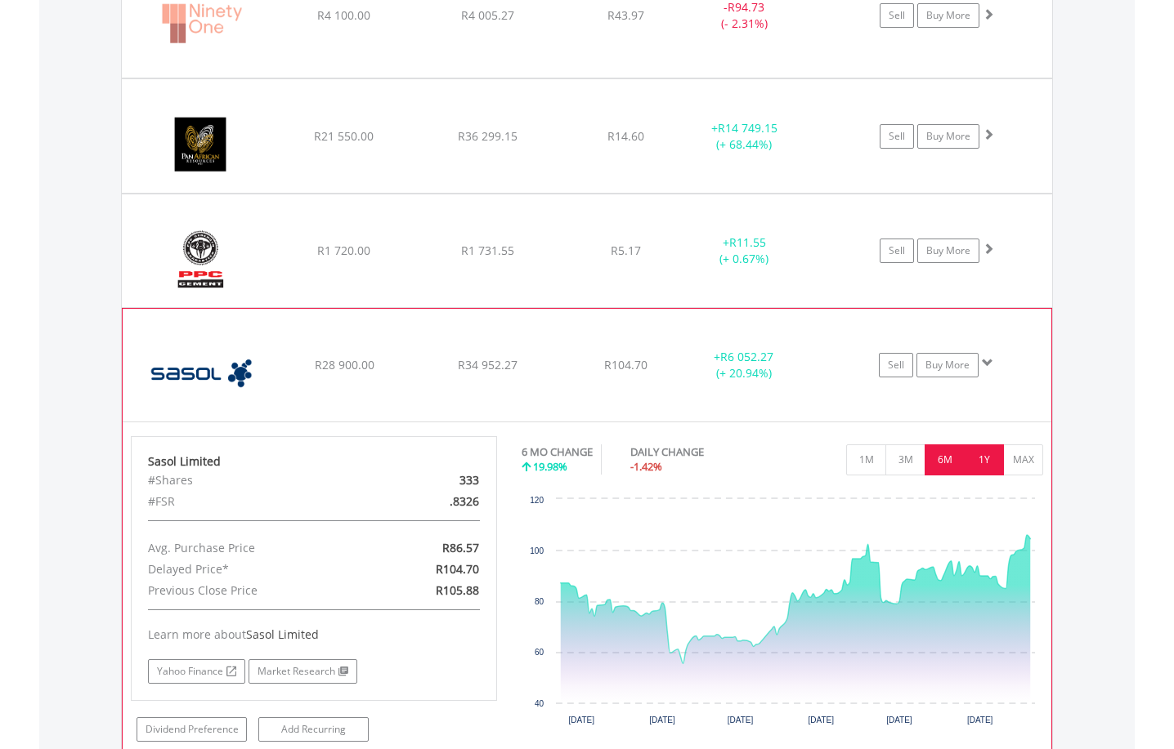
click at [980, 458] on button "1Y" at bounding box center [984, 460] width 40 height 31
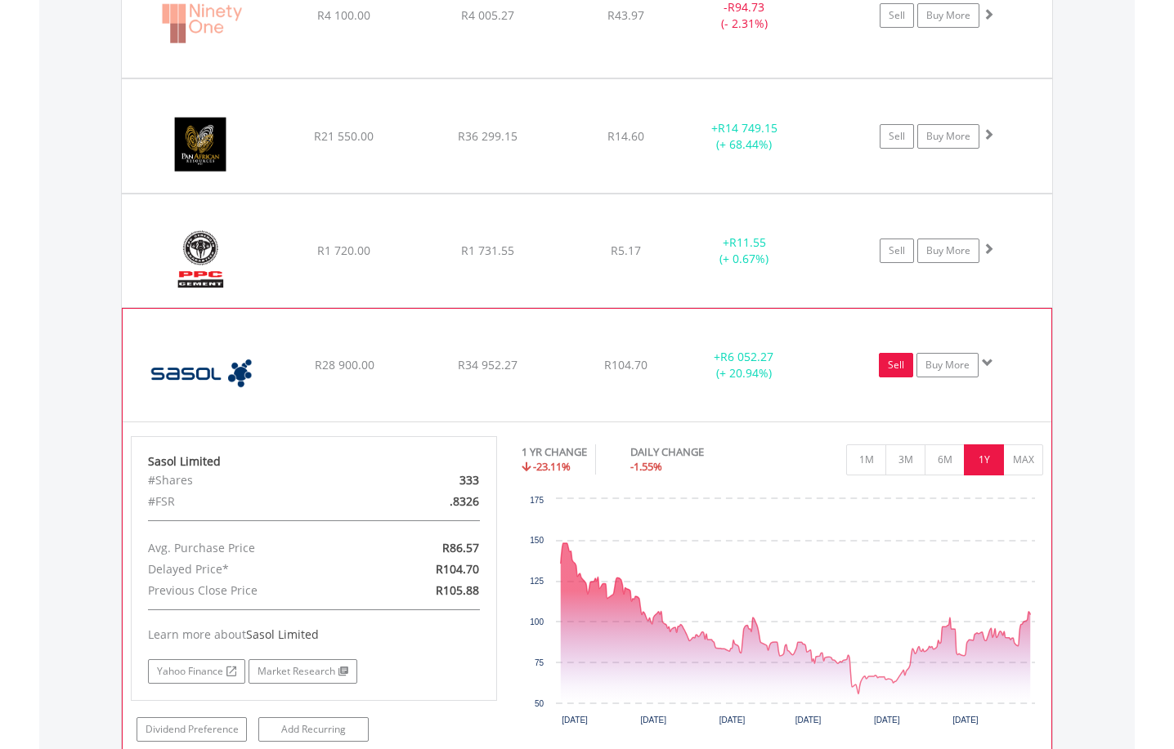
click at [898, 361] on link "Sell" at bounding box center [896, 365] width 34 height 25
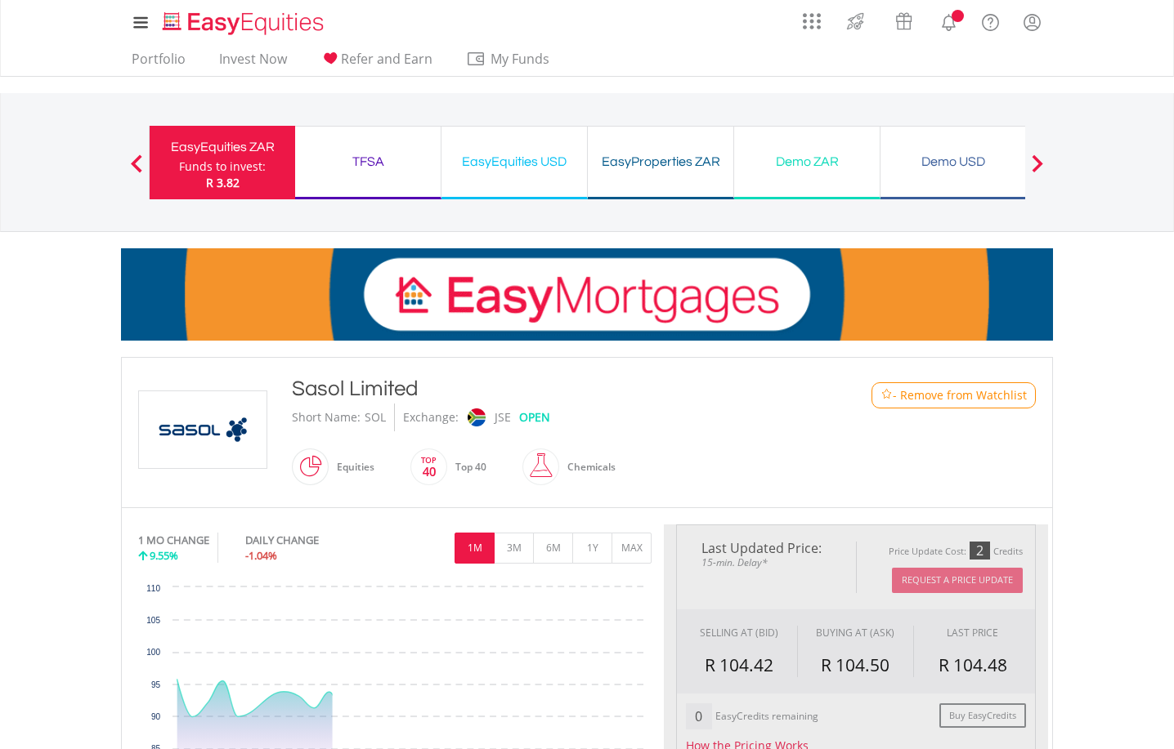
type input "********"
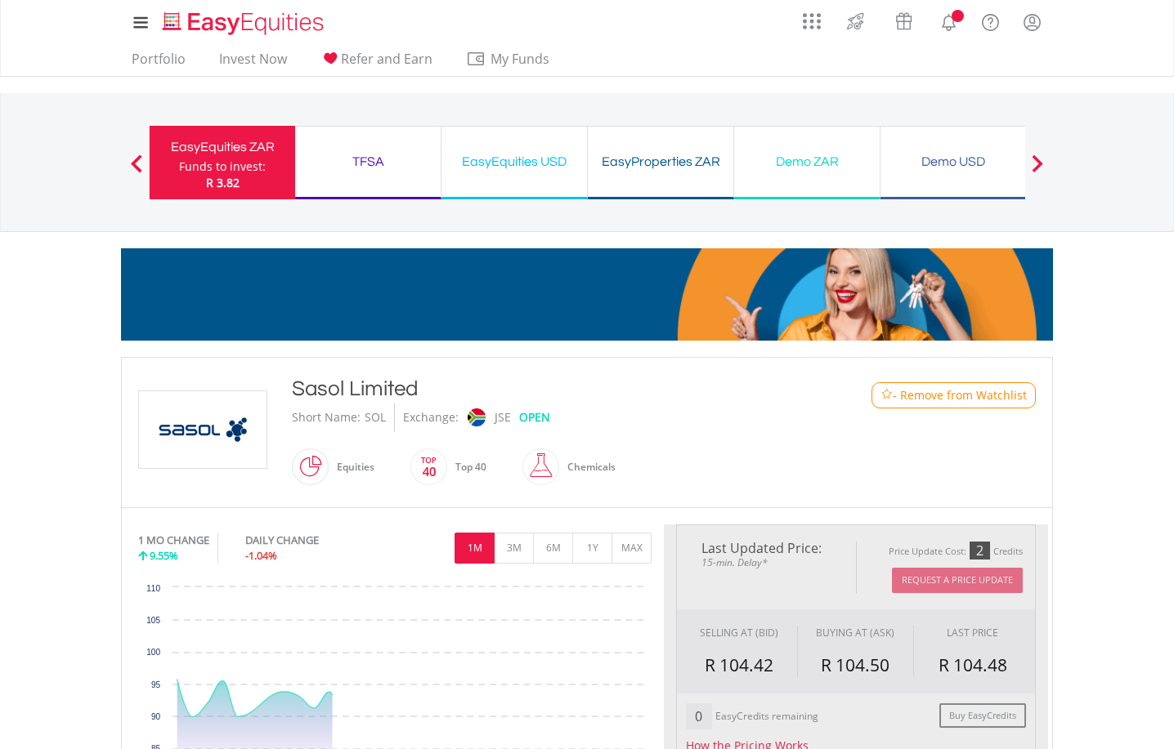
type input "******"
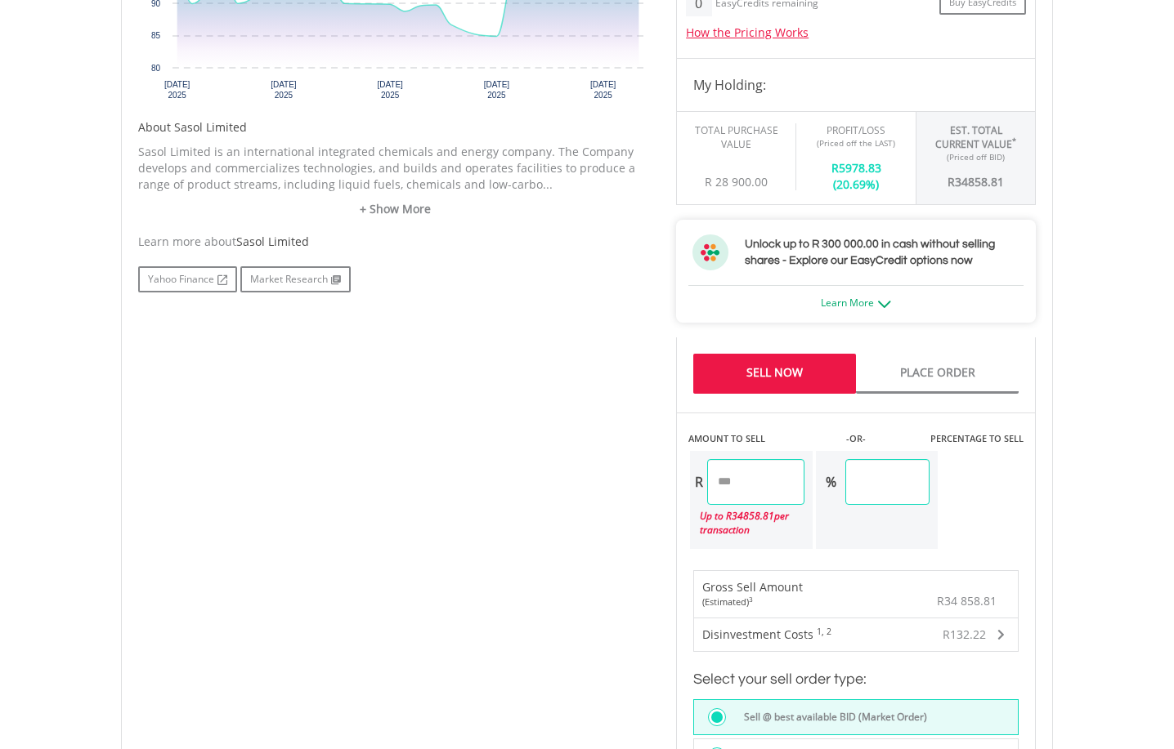
scroll to position [736, 0]
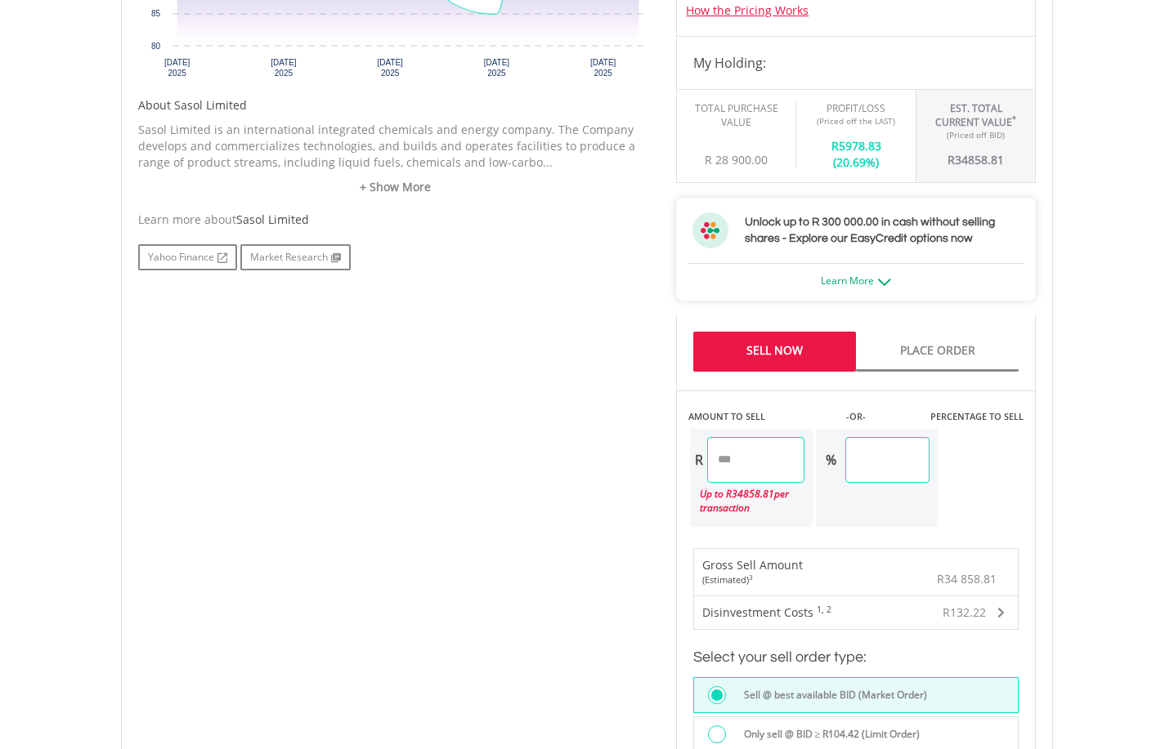
click at [767, 458] on input "********" at bounding box center [755, 460] width 97 height 46
type input "********"
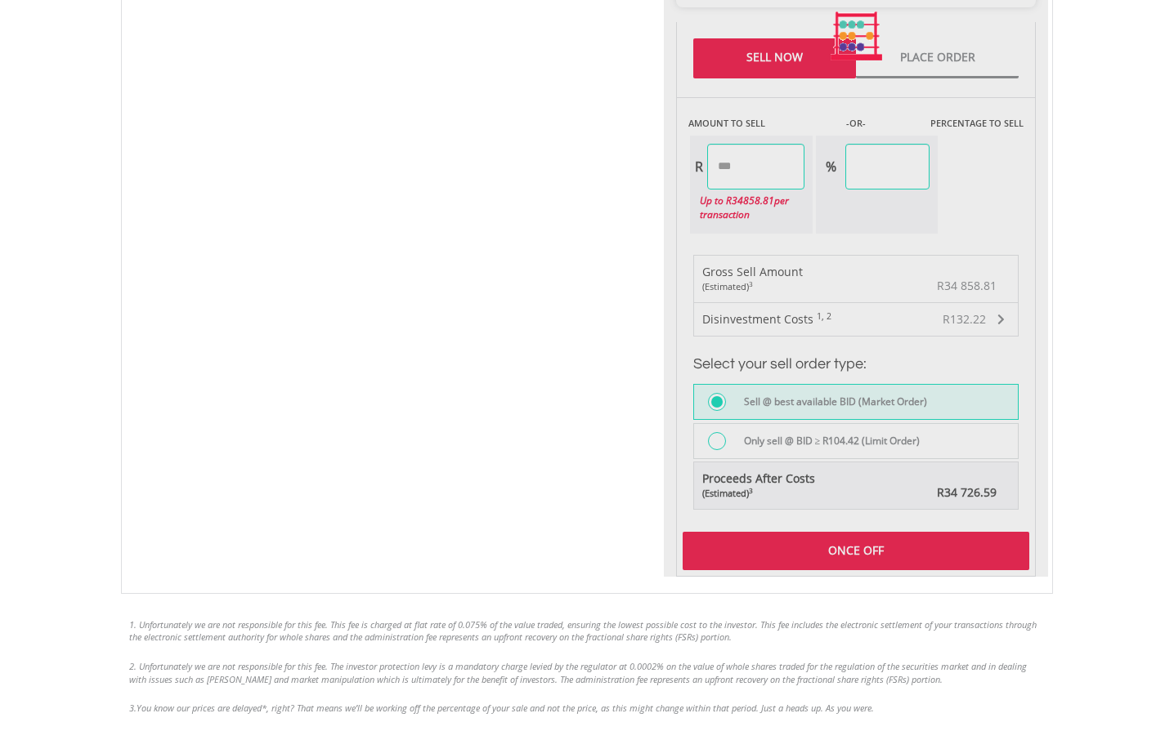
scroll to position [1062, 0]
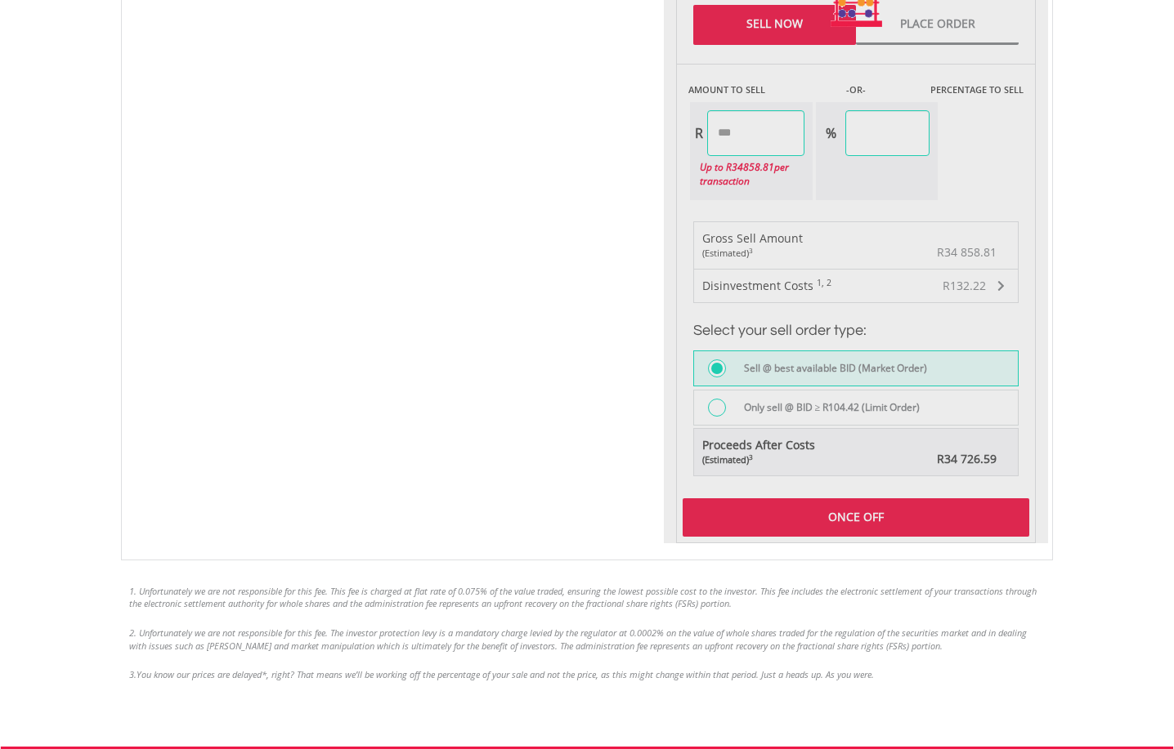
type input "*****"
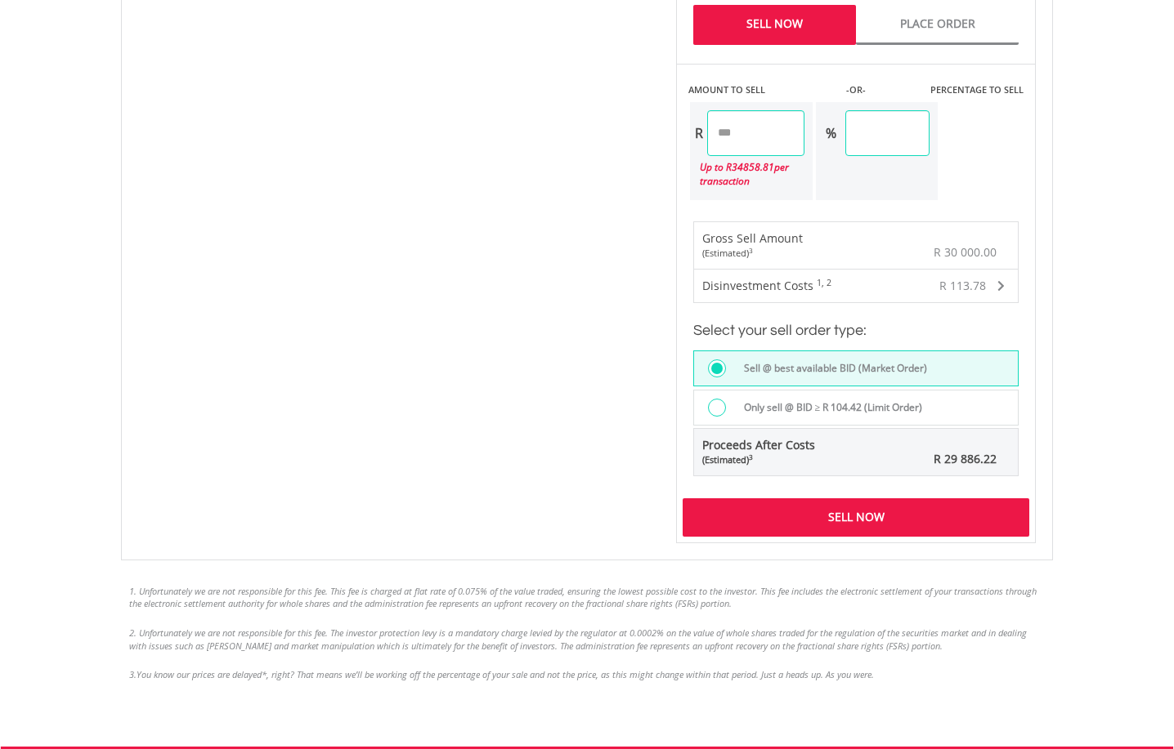
click at [822, 513] on div "Sell Now" at bounding box center [855, 518] width 347 height 38
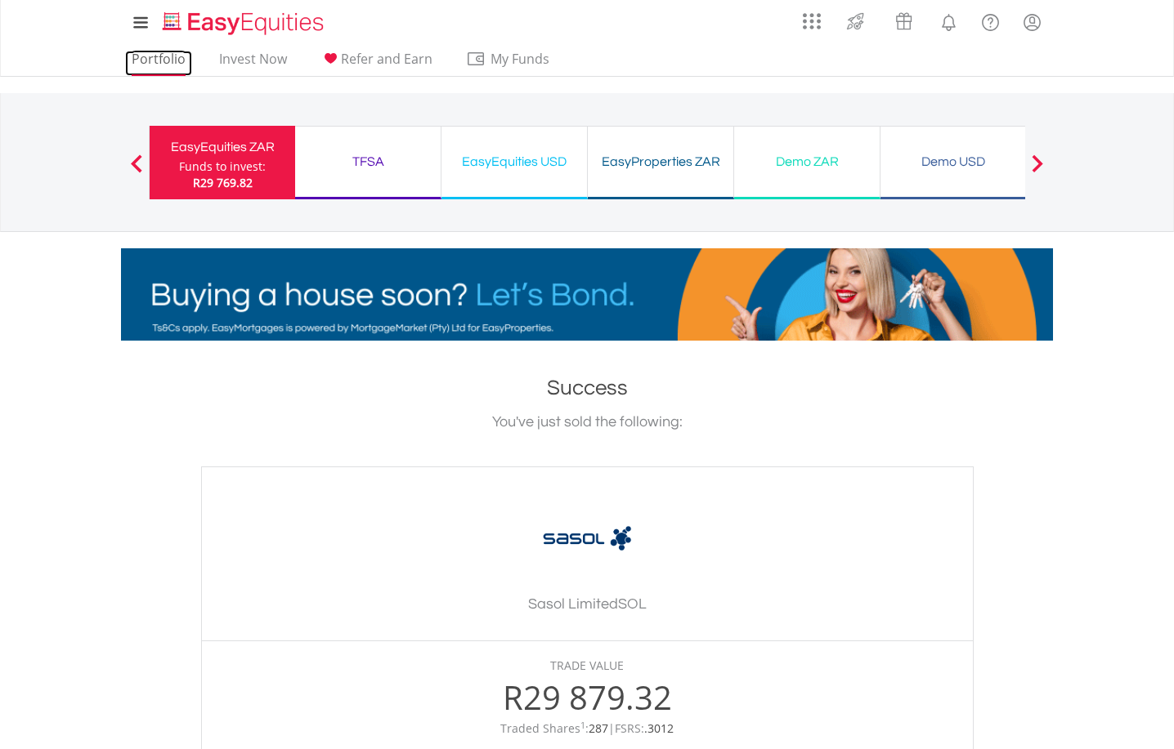
click at [150, 65] on link "Portfolio" at bounding box center [158, 63] width 67 height 25
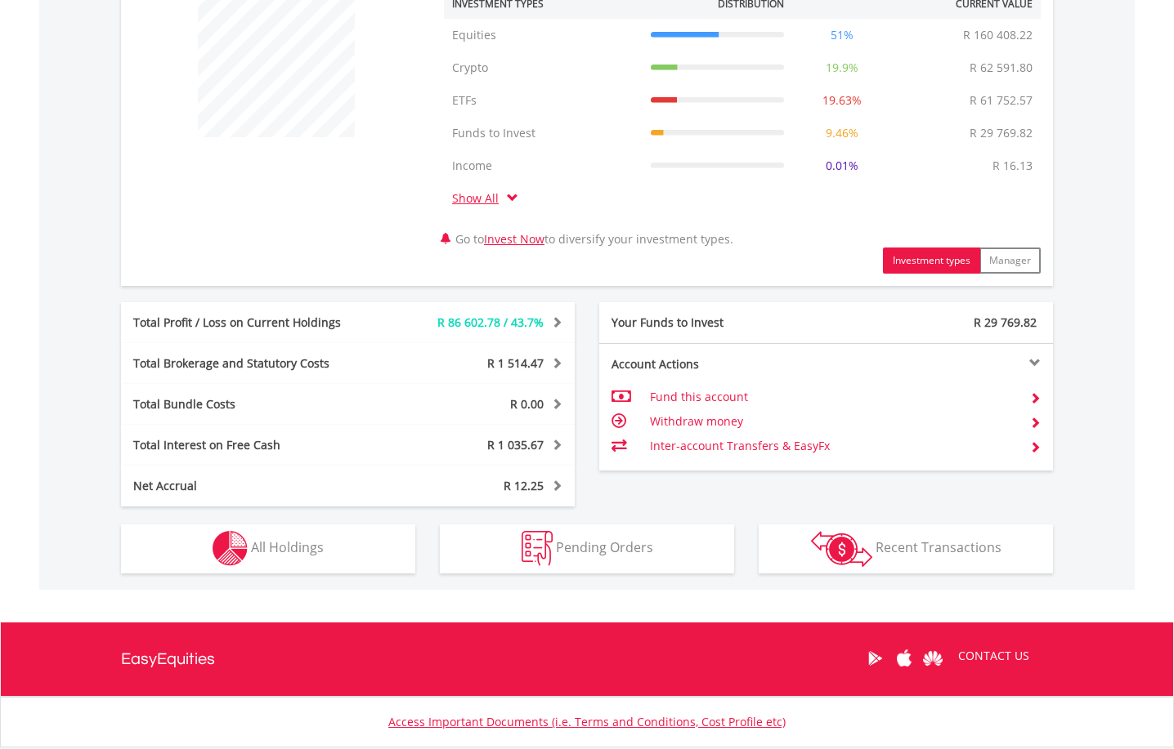
scroll to position [764, 0]
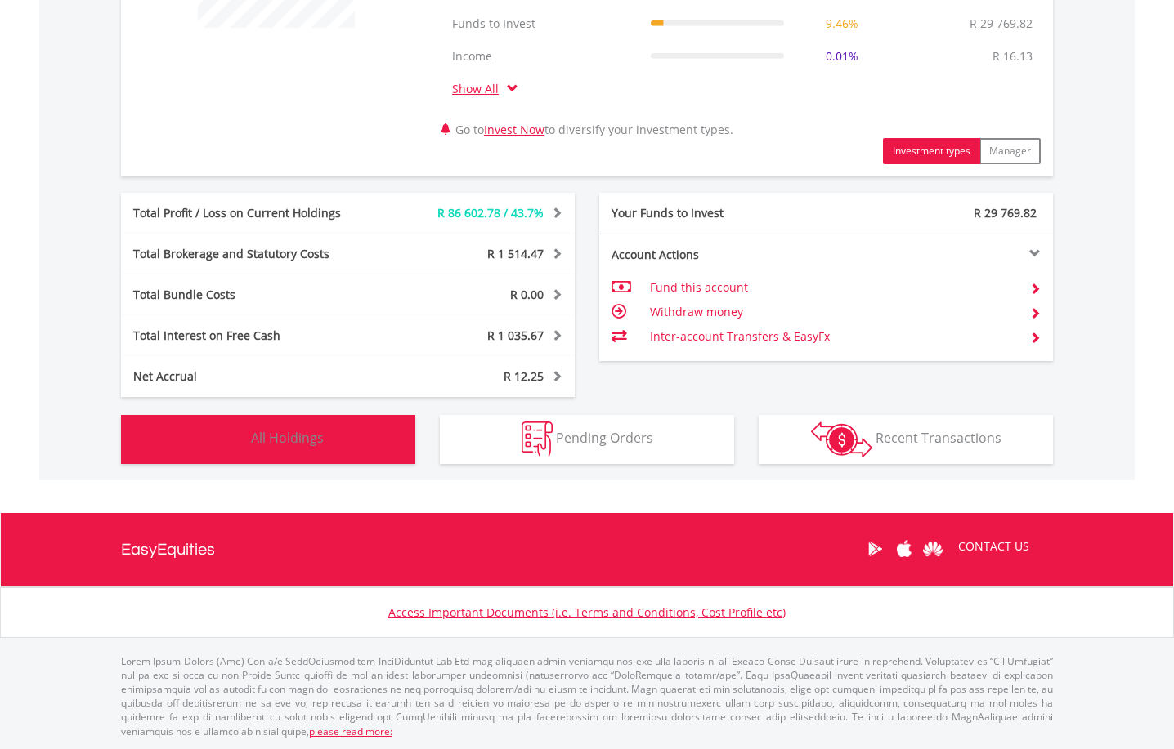
click at [271, 441] on span "All Holdings" at bounding box center [287, 438] width 73 height 18
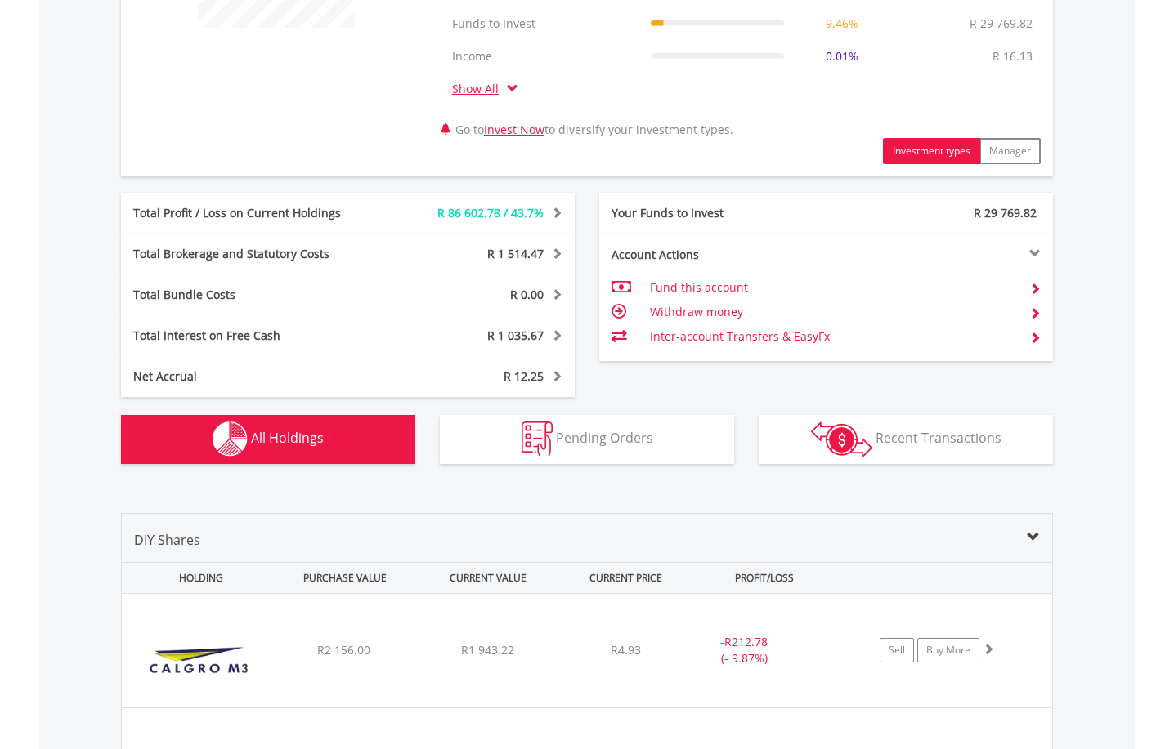
scroll to position [1277, 0]
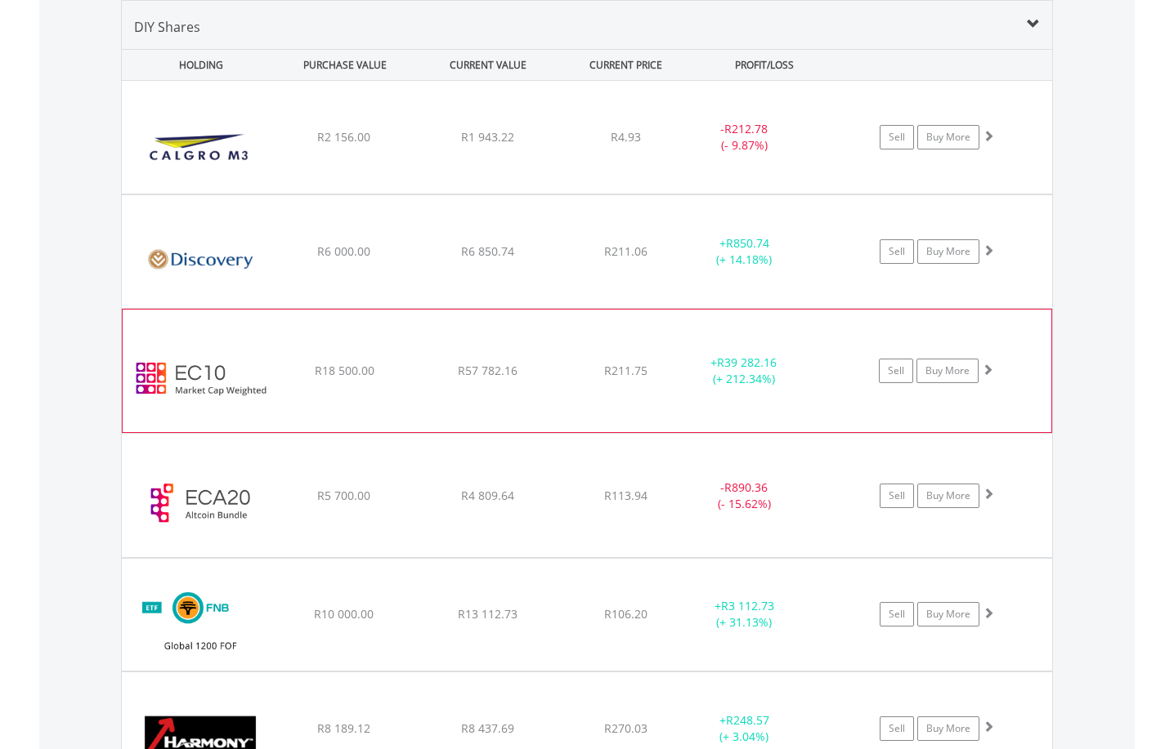
click at [989, 370] on span at bounding box center [987, 369] width 11 height 11
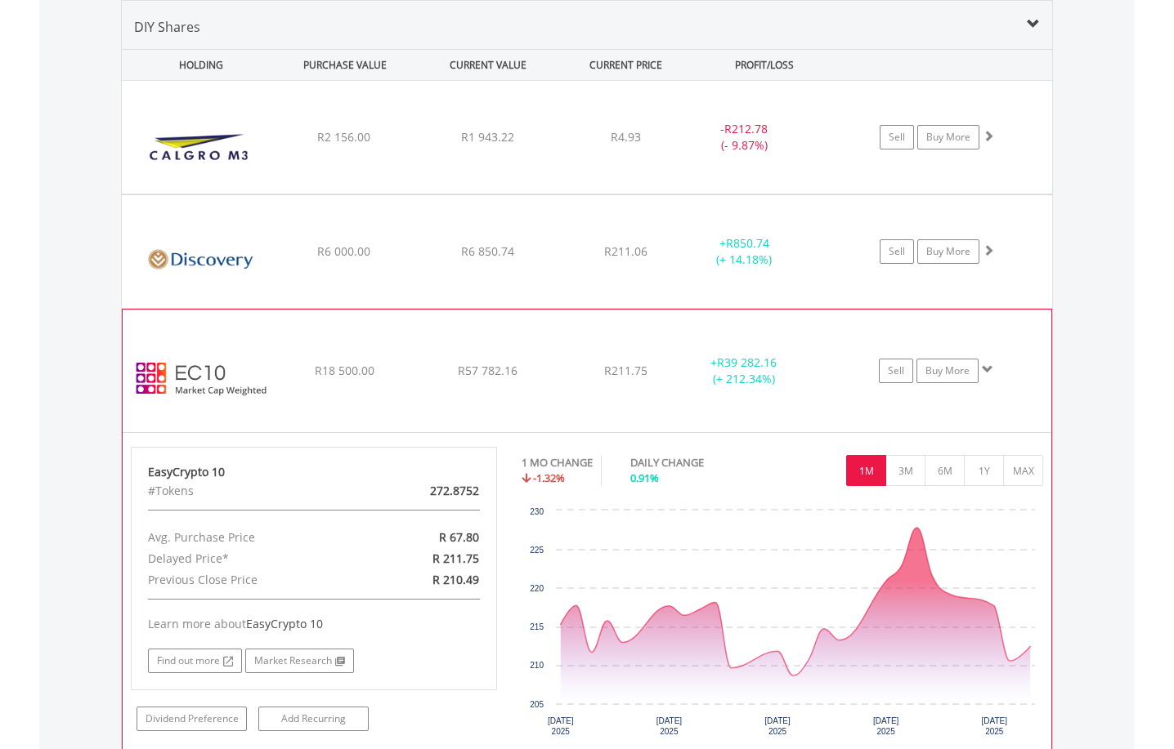
click at [988, 367] on span at bounding box center [987, 369] width 11 height 11
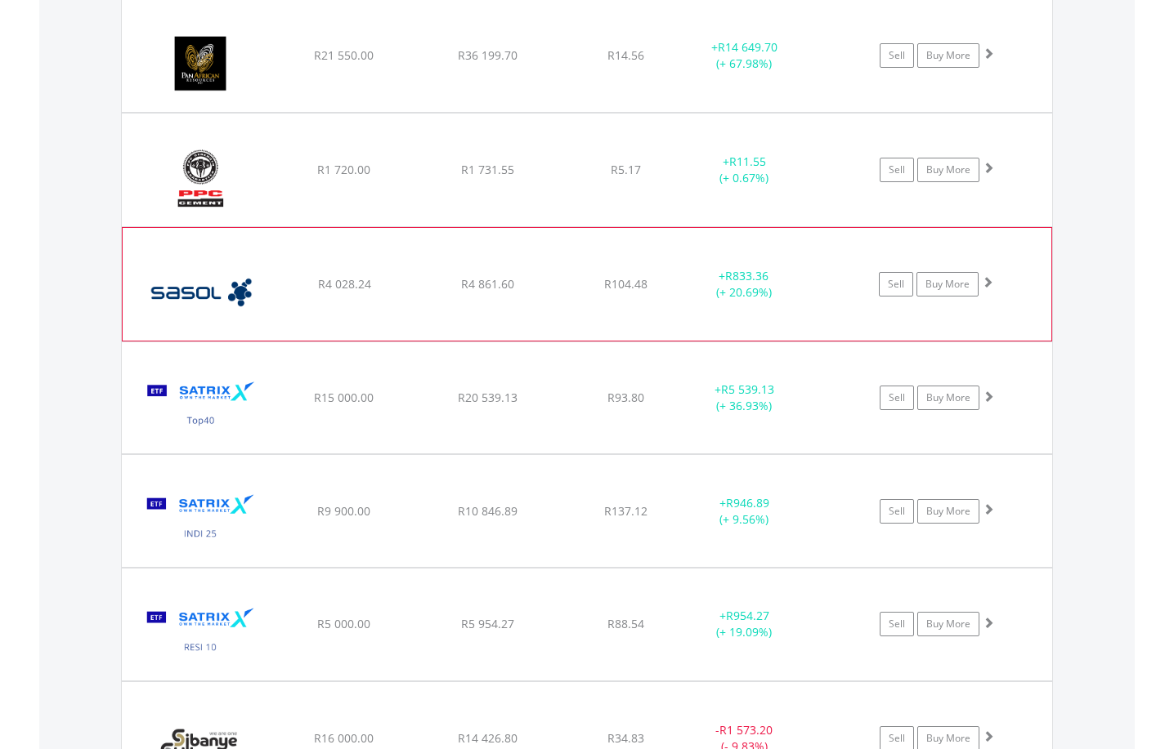
scroll to position [2422, 0]
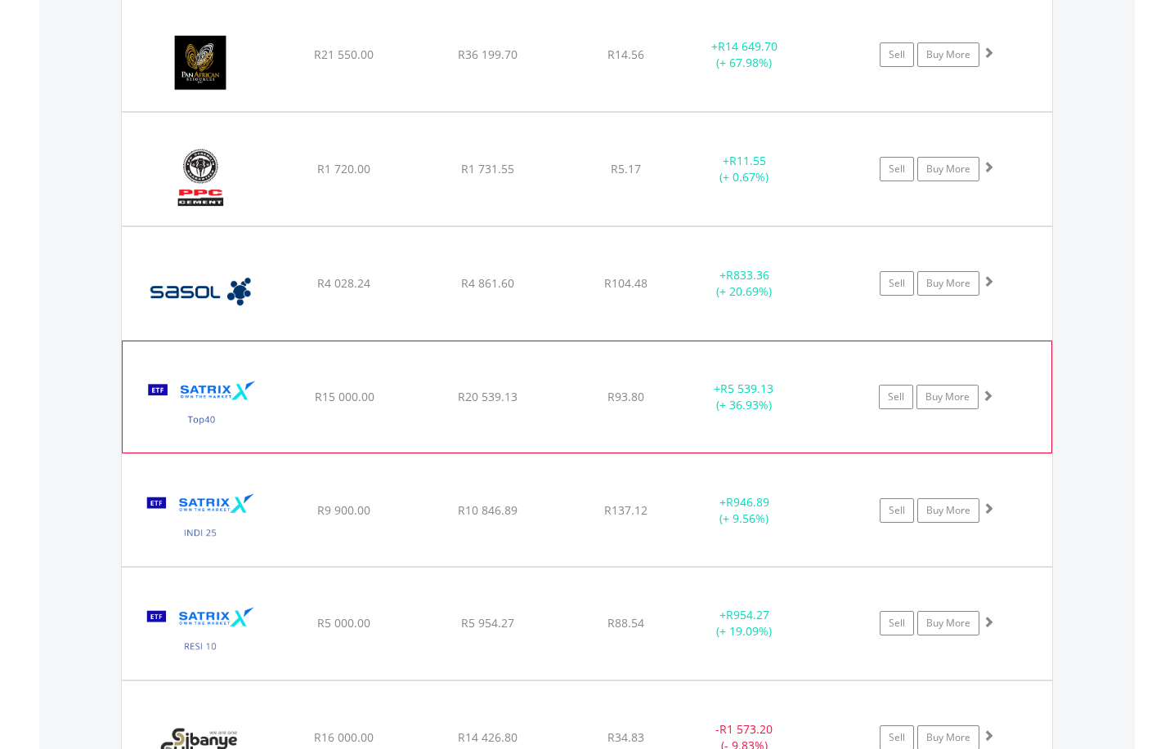
click at [986, 396] on span at bounding box center [987, 395] width 11 height 11
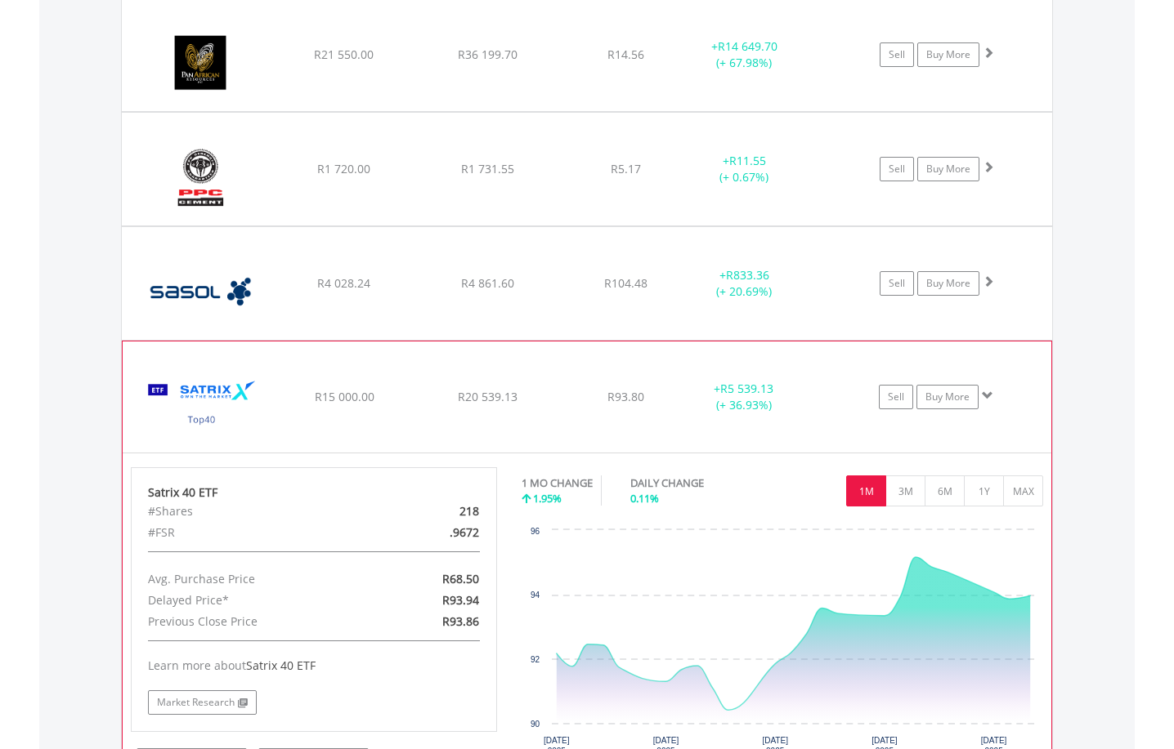
click at [986, 396] on span at bounding box center [987, 395] width 11 height 11
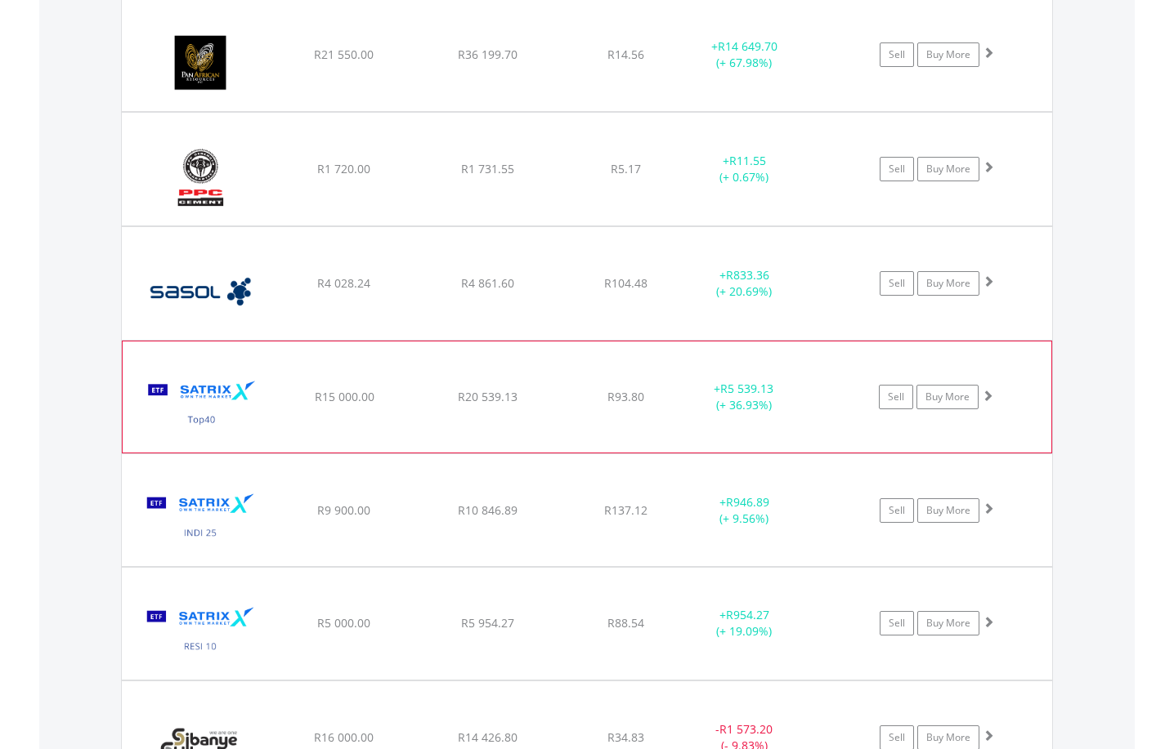
click at [986, 396] on span at bounding box center [987, 395] width 11 height 11
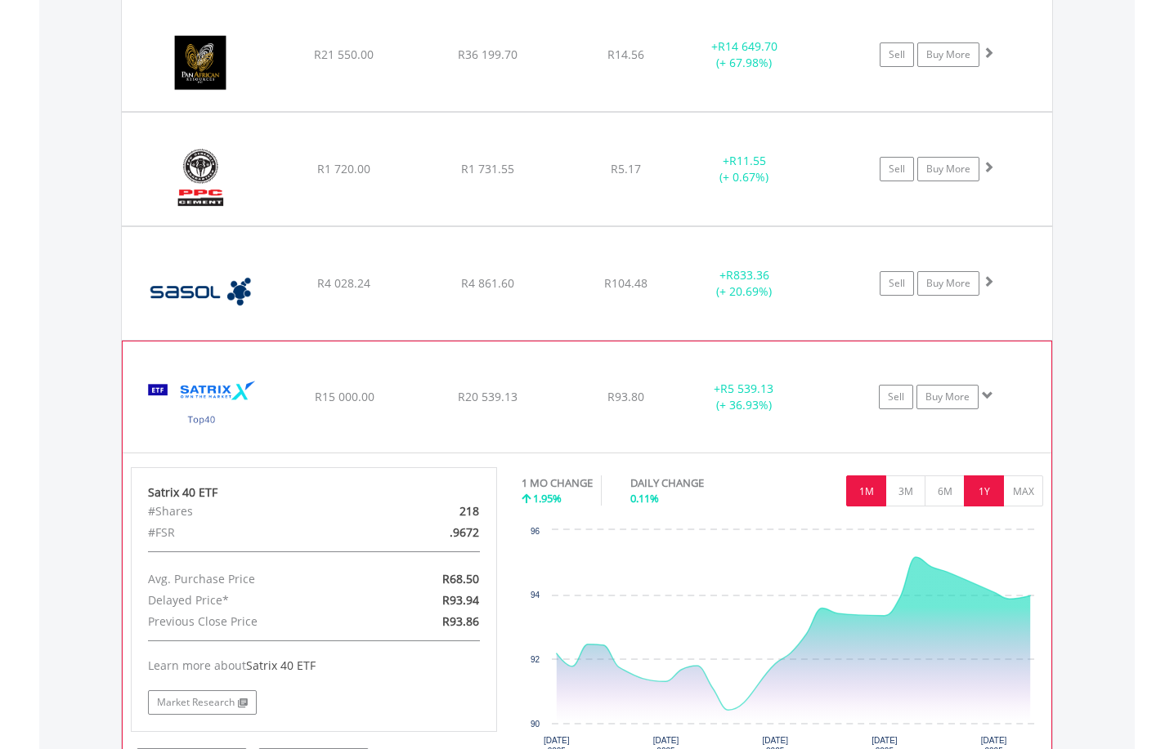
click at [982, 491] on button "1Y" at bounding box center [984, 491] width 40 height 31
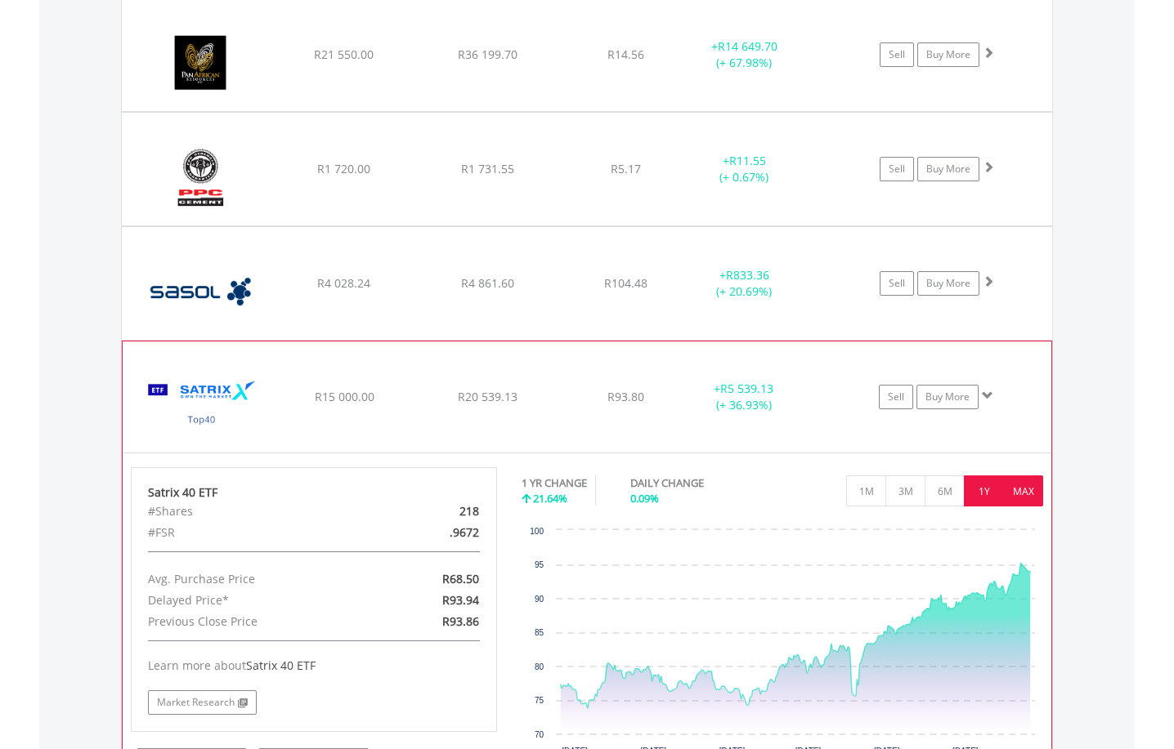
click at [1020, 492] on button "MAX" at bounding box center [1023, 491] width 40 height 31
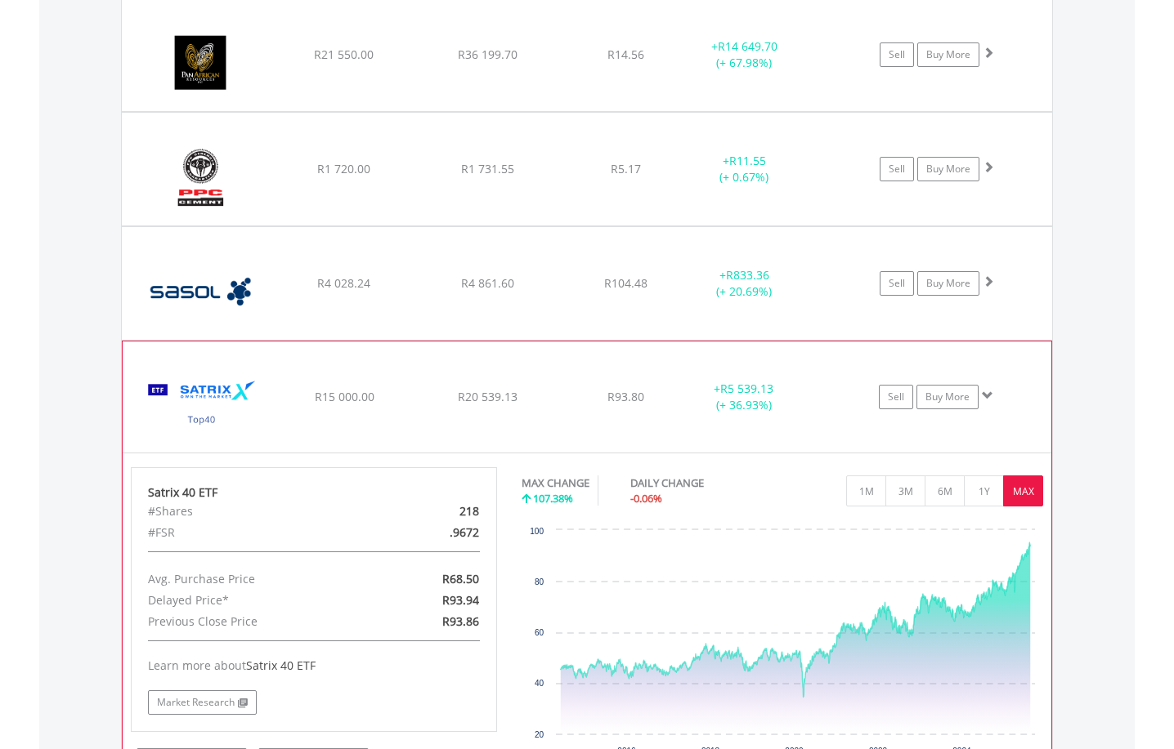
click at [987, 399] on span at bounding box center [987, 395] width 11 height 11
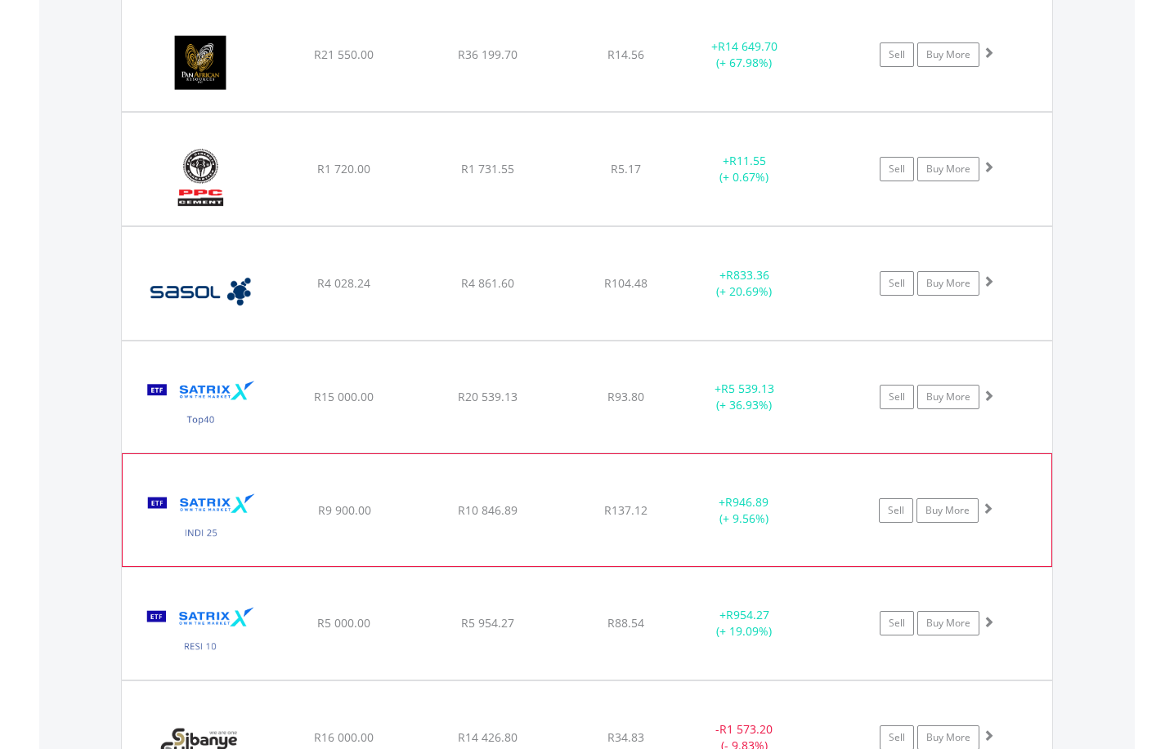
click at [988, 507] on span at bounding box center [987, 508] width 11 height 11
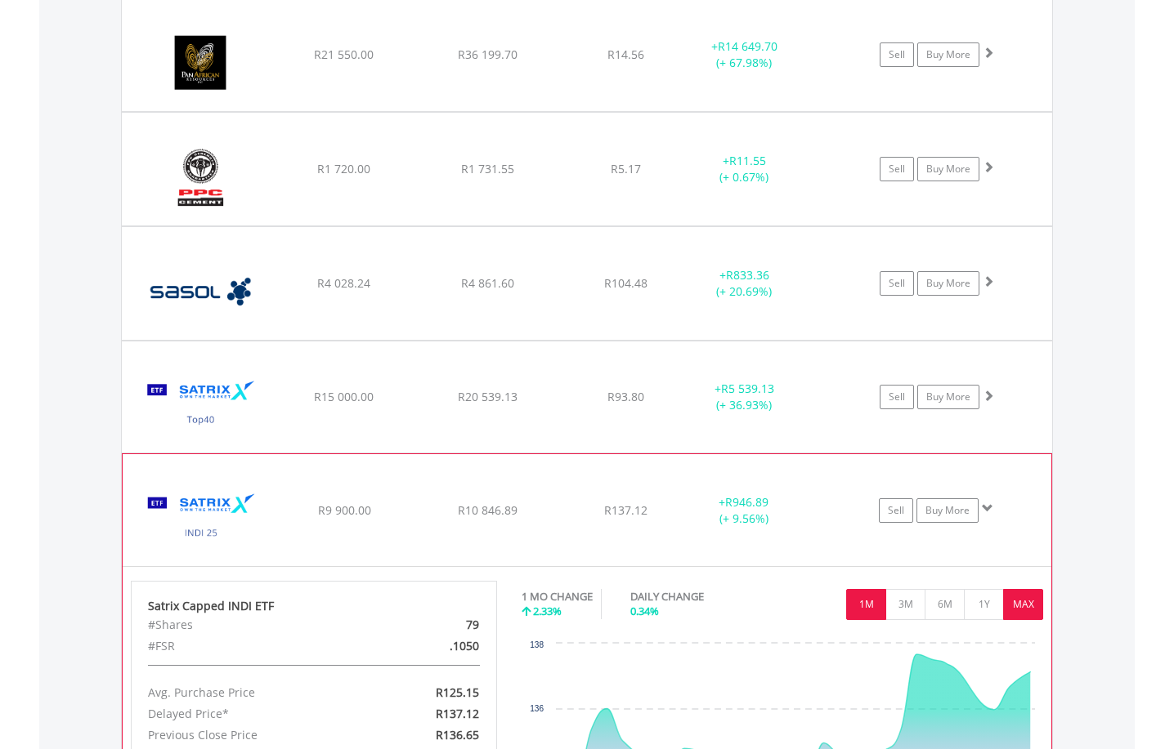
click at [1026, 610] on button "MAX" at bounding box center [1023, 604] width 40 height 31
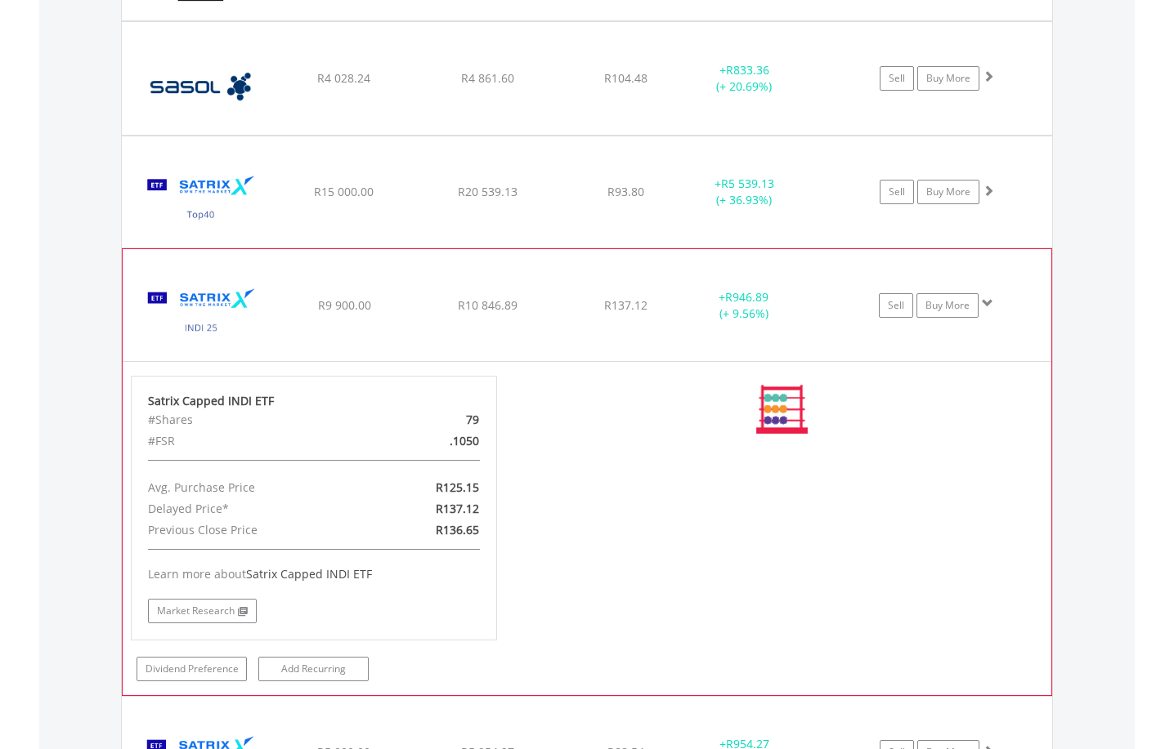
scroll to position [2667, 0]
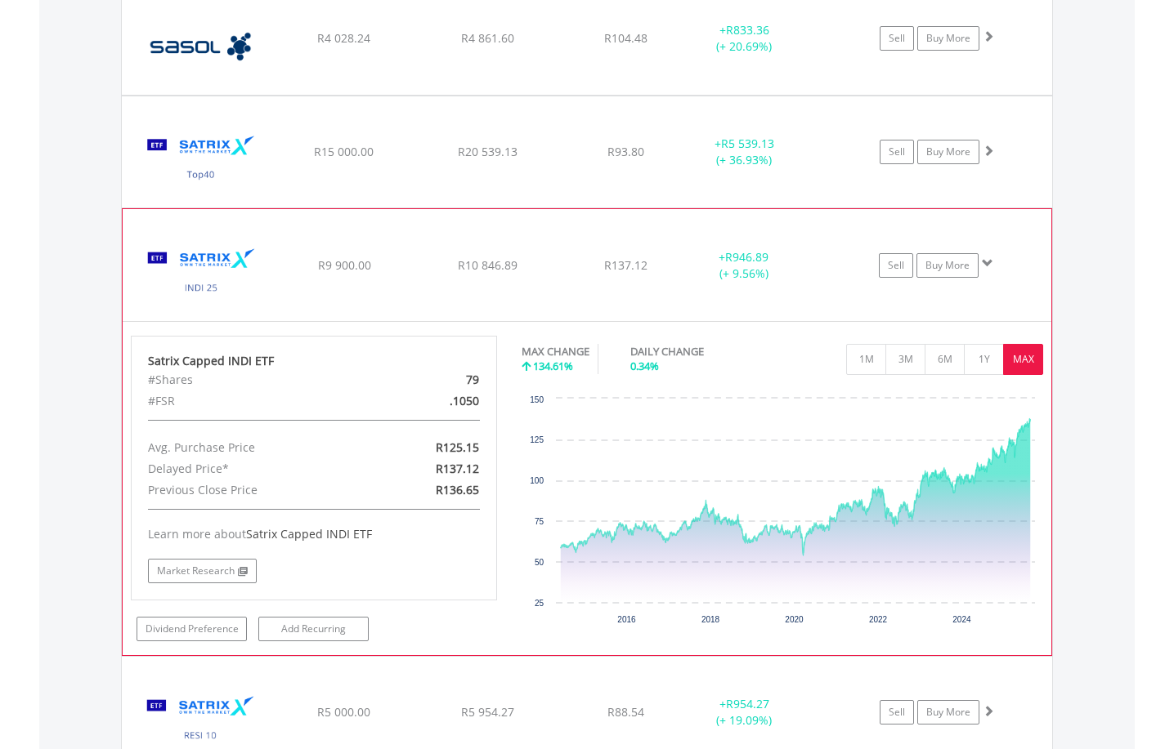
click at [985, 266] on span at bounding box center [987, 262] width 11 height 11
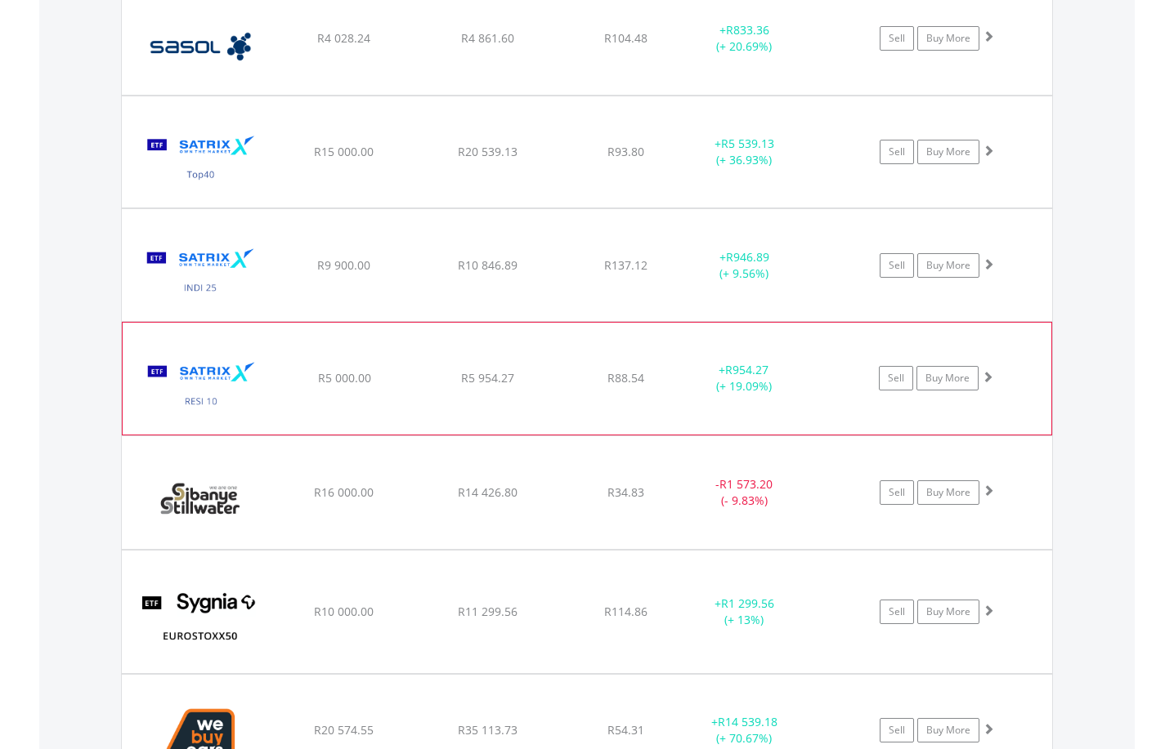
click at [986, 379] on span at bounding box center [987, 376] width 11 height 11
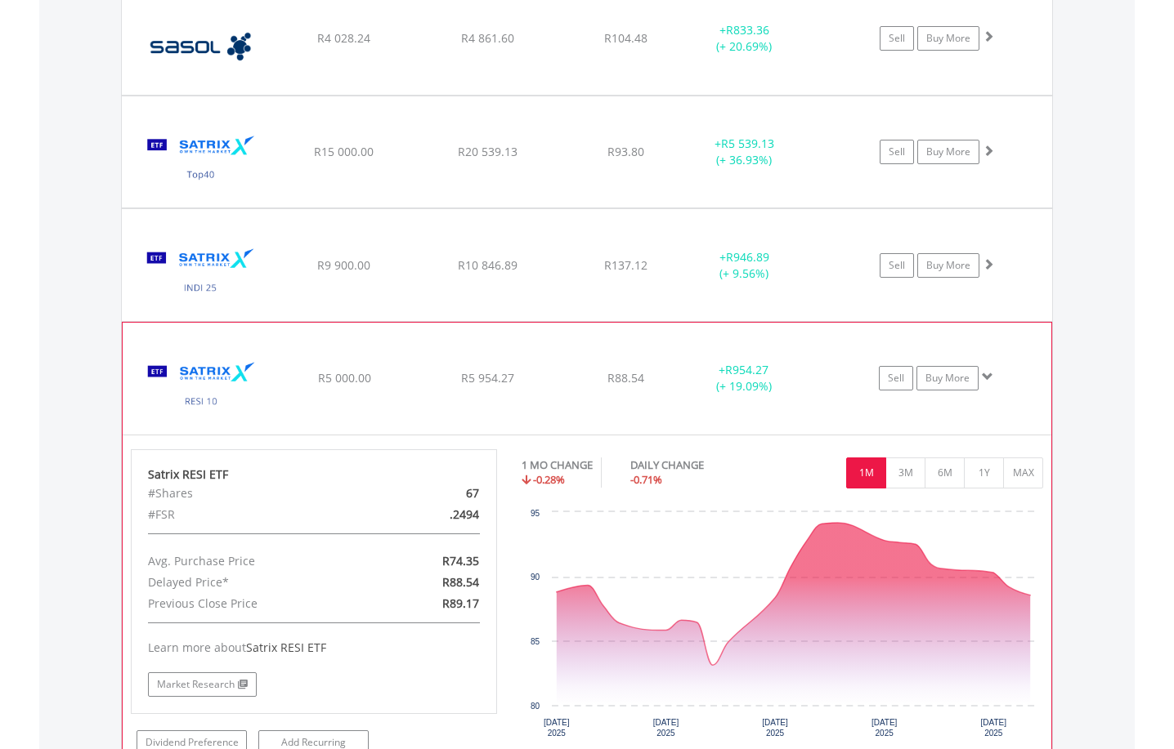
click at [986, 380] on span at bounding box center [987, 376] width 11 height 11
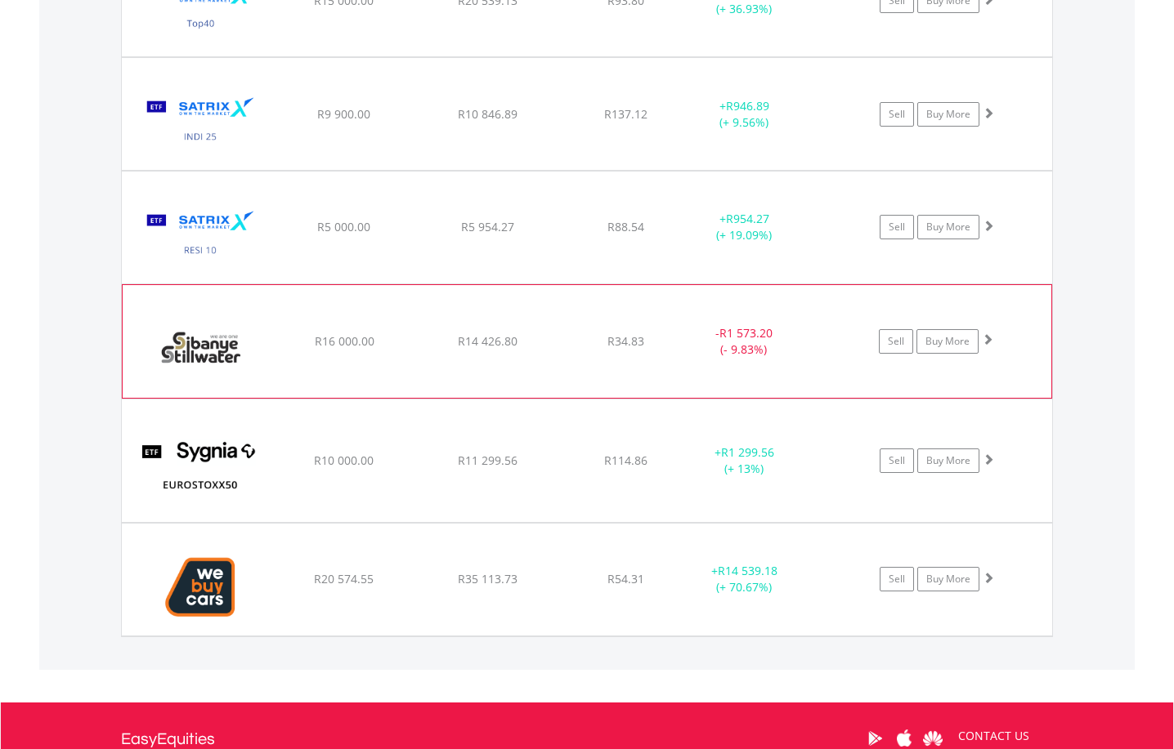
scroll to position [2830, 0]
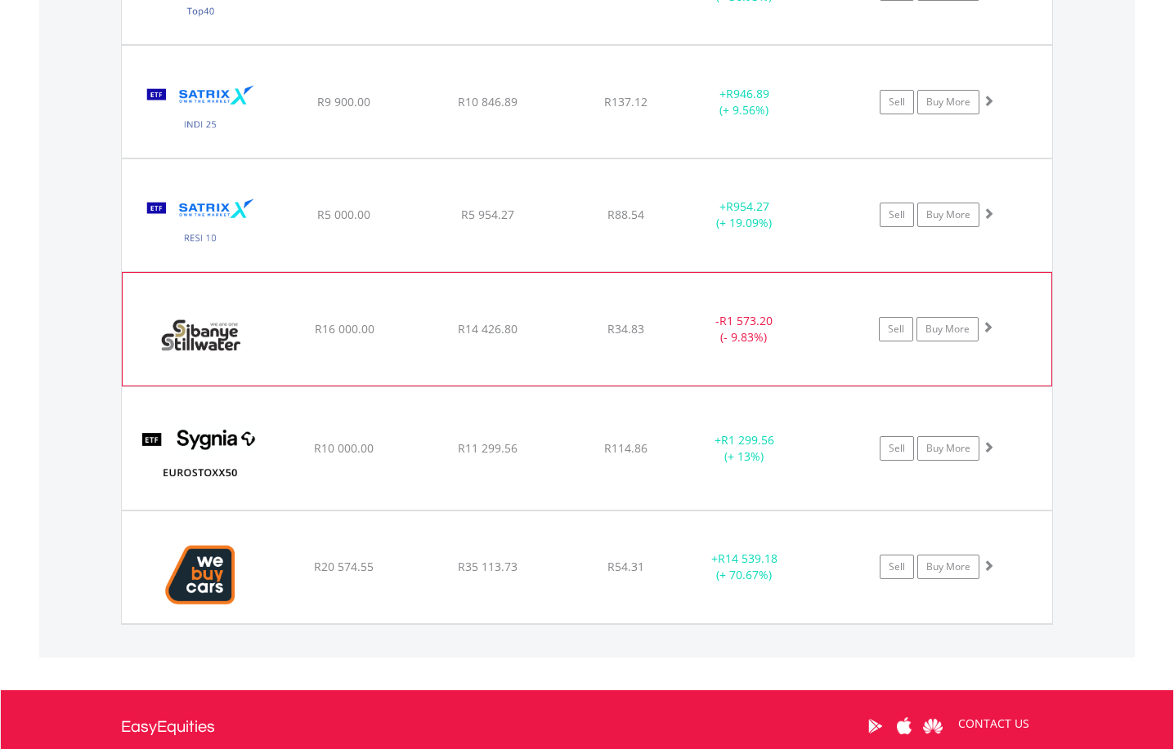
click at [989, 326] on span at bounding box center [987, 326] width 11 height 11
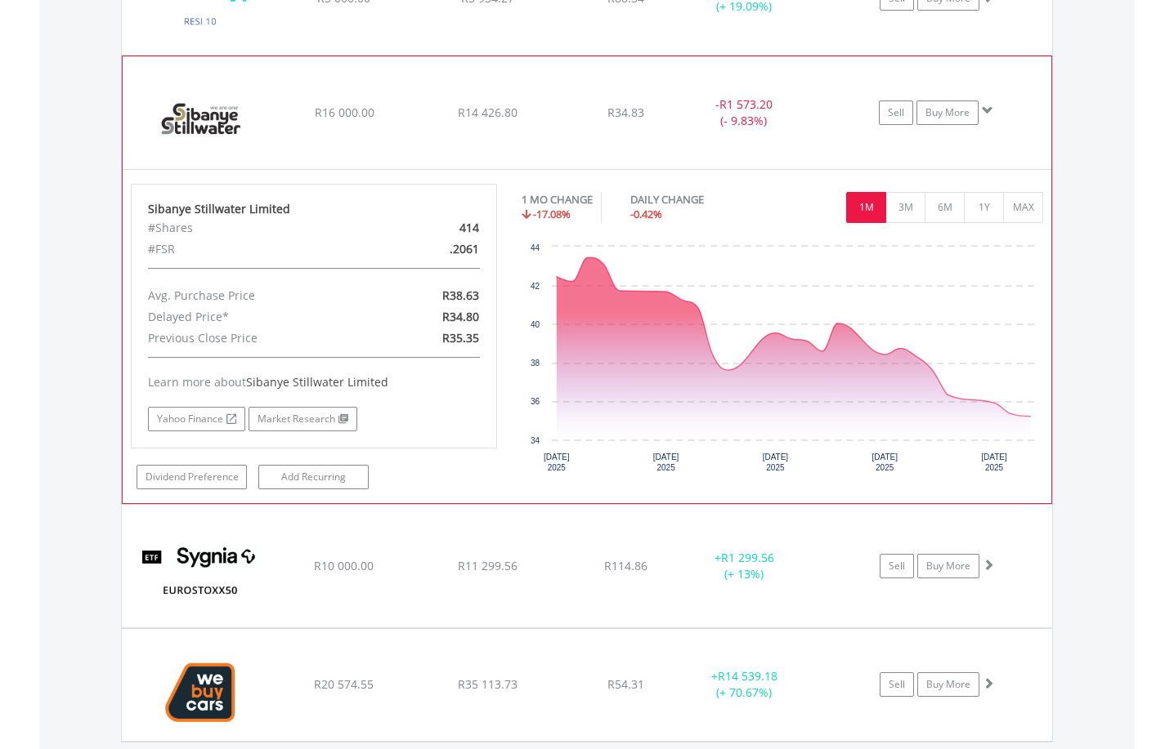
scroll to position [3075, 0]
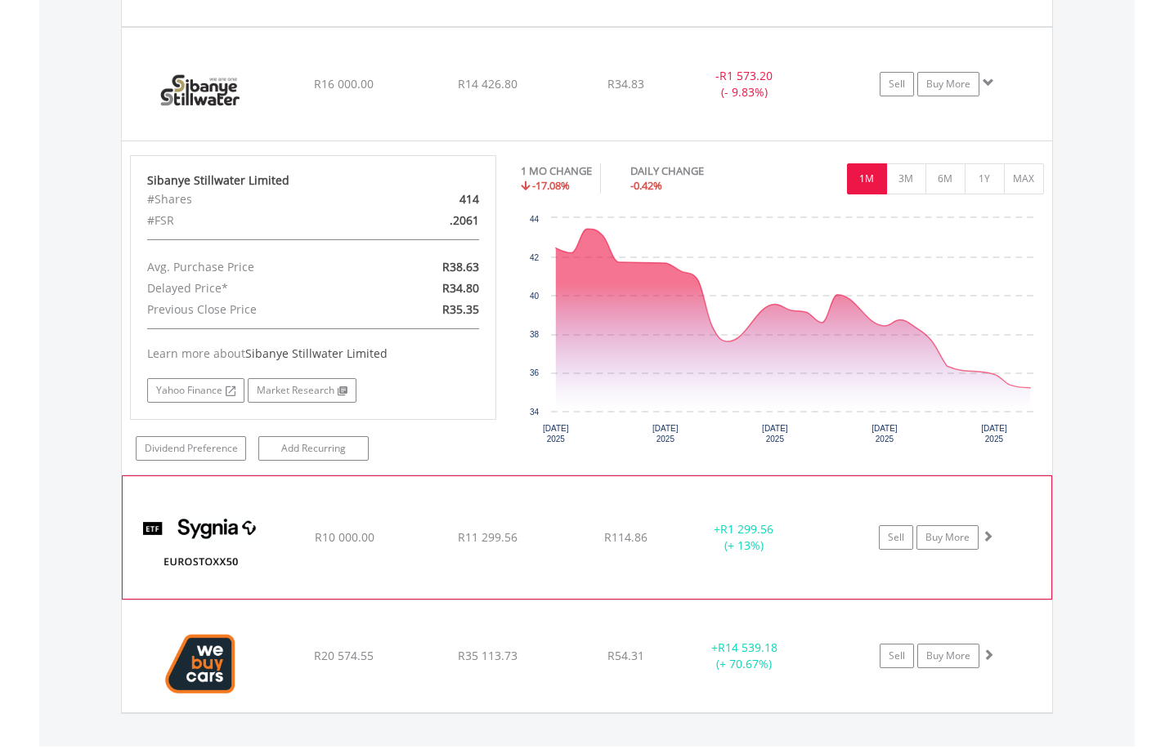
click at [986, 538] on span at bounding box center [987, 535] width 11 height 11
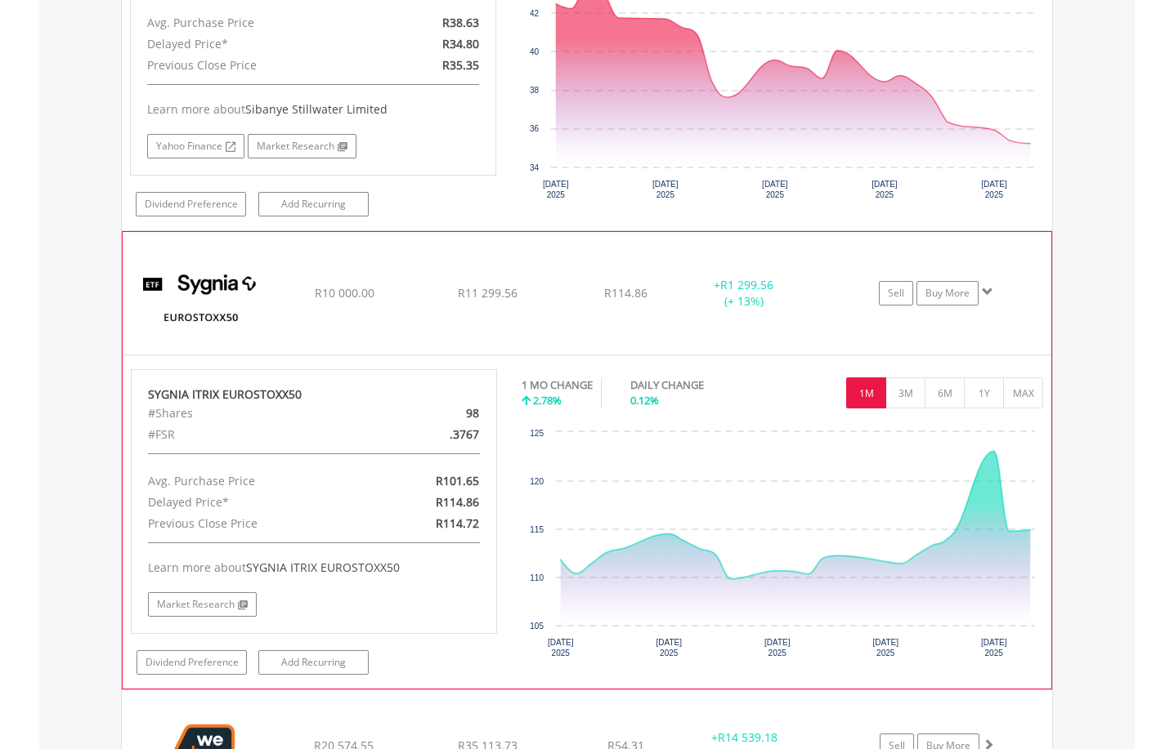
scroll to position [3321, 0]
click at [986, 293] on span at bounding box center [987, 290] width 11 height 11
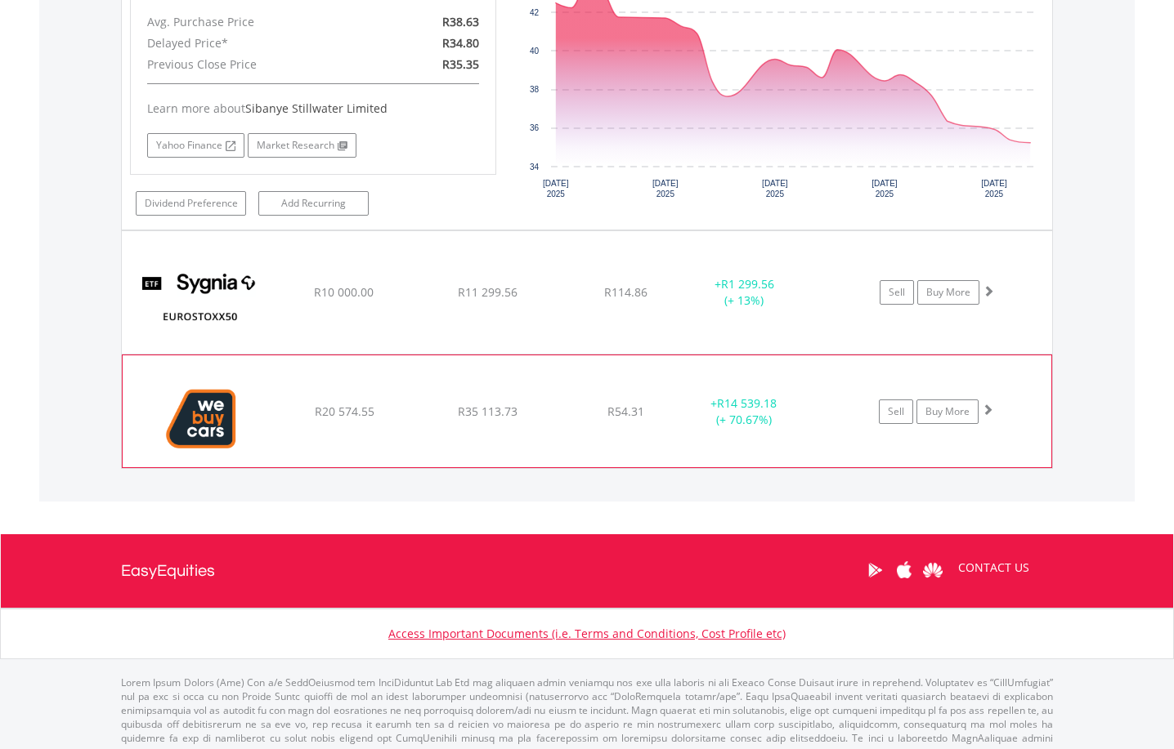
click at [988, 414] on span at bounding box center [987, 409] width 11 height 11
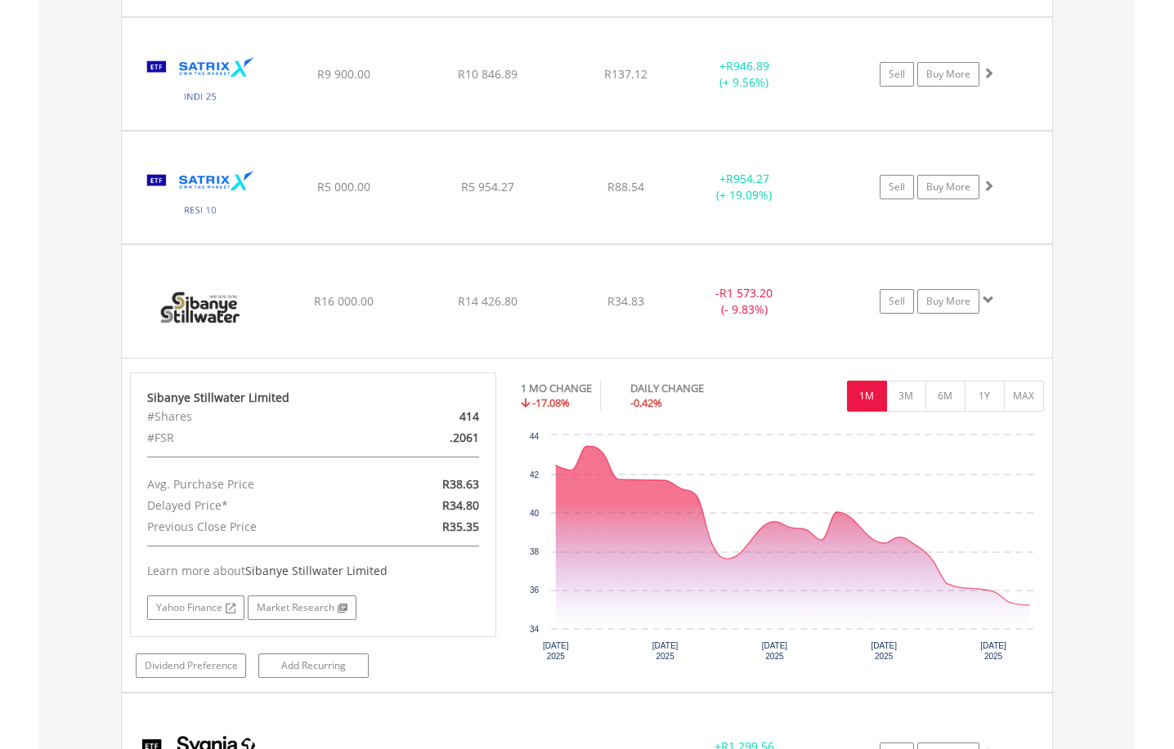
scroll to position [2912, 0]
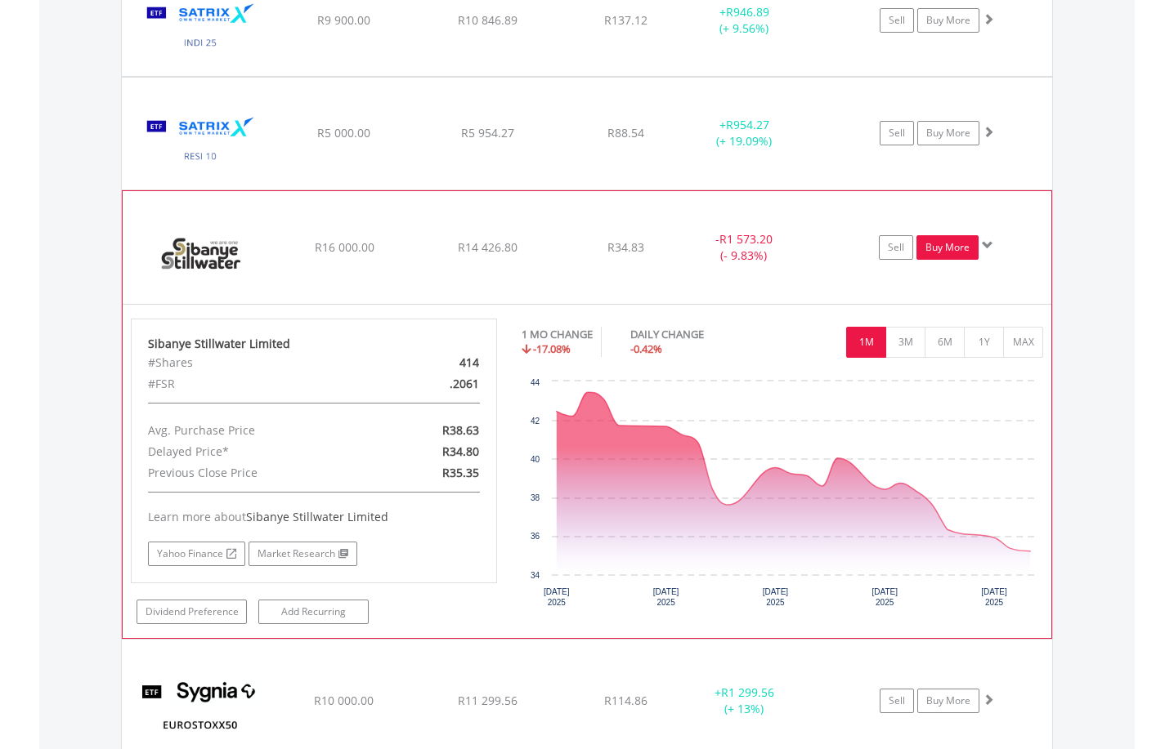
click at [937, 255] on link "Buy More" at bounding box center [947, 247] width 62 height 25
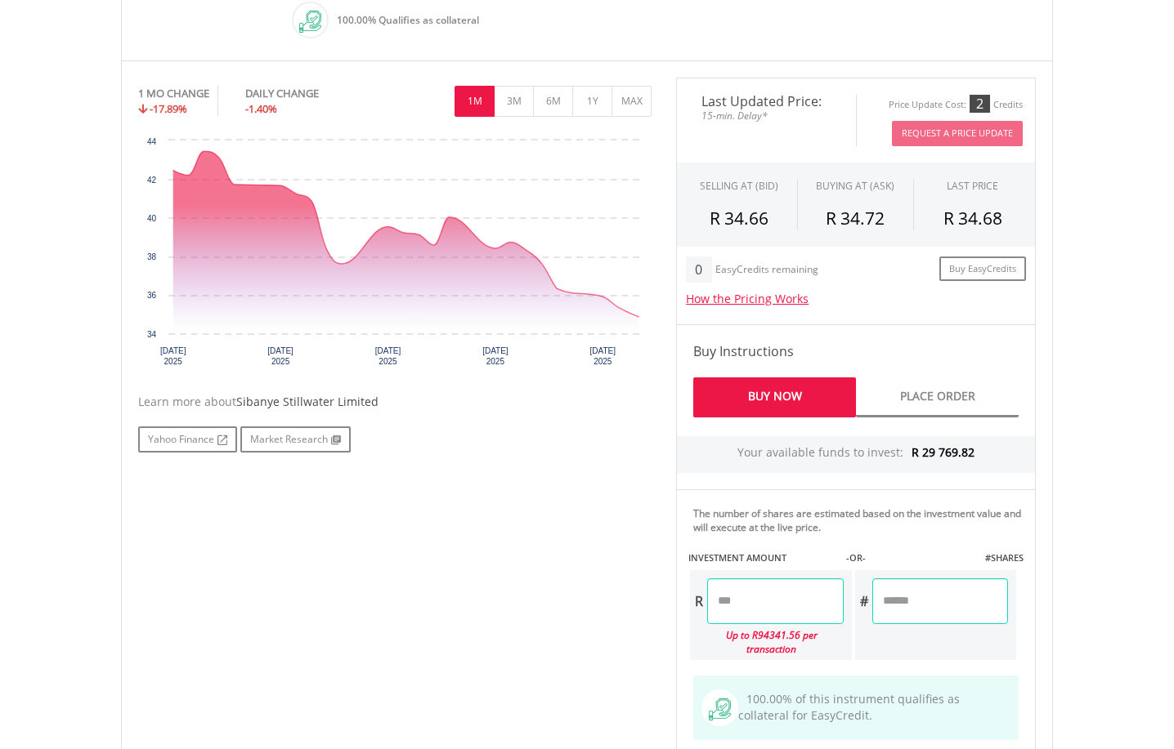
scroll to position [572, 0]
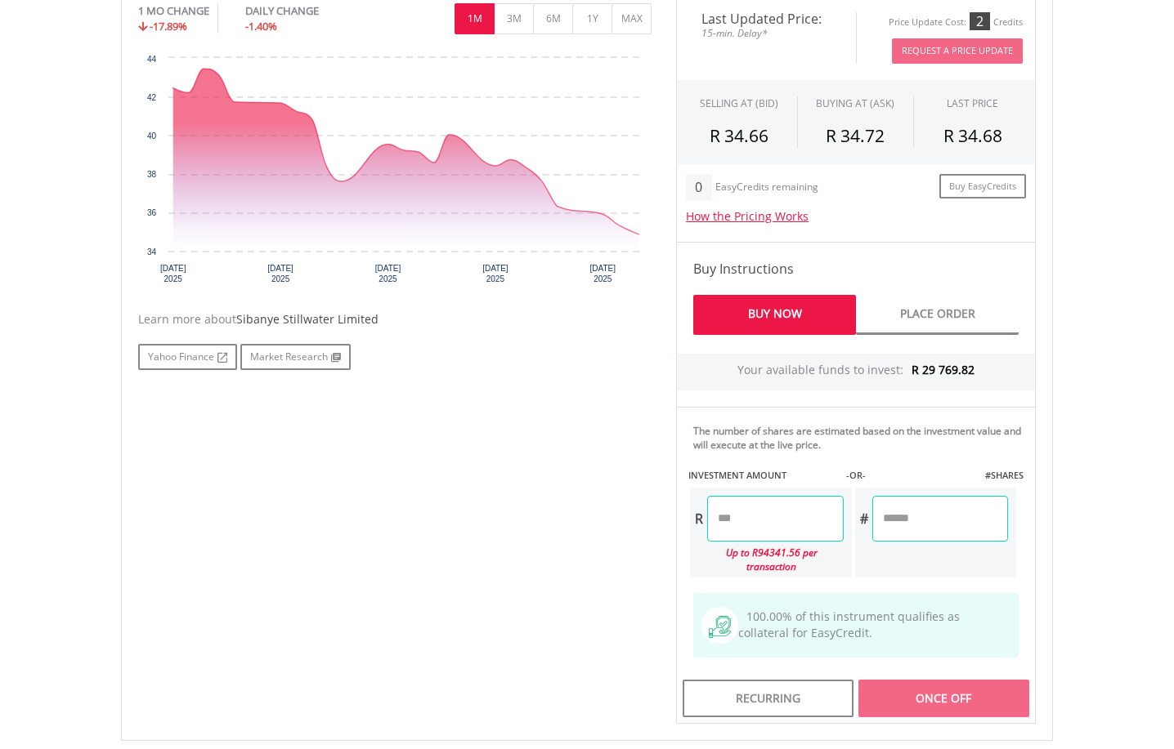
click at [792, 533] on input "number" at bounding box center [775, 519] width 136 height 46
type input "*******"
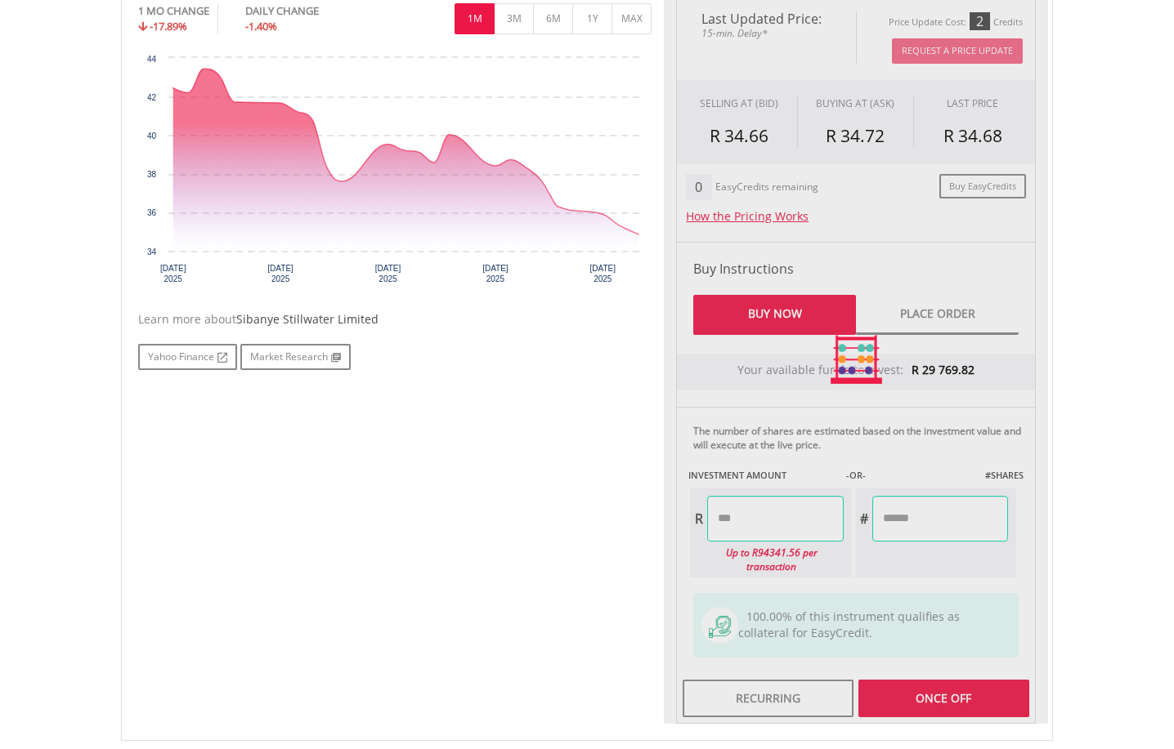
click at [892, 678] on div "Last Updated Price: 15-min. Delay* Price Update Cost: 2 Credits Request A Price…" at bounding box center [856, 359] width 384 height 729
type input "*******"
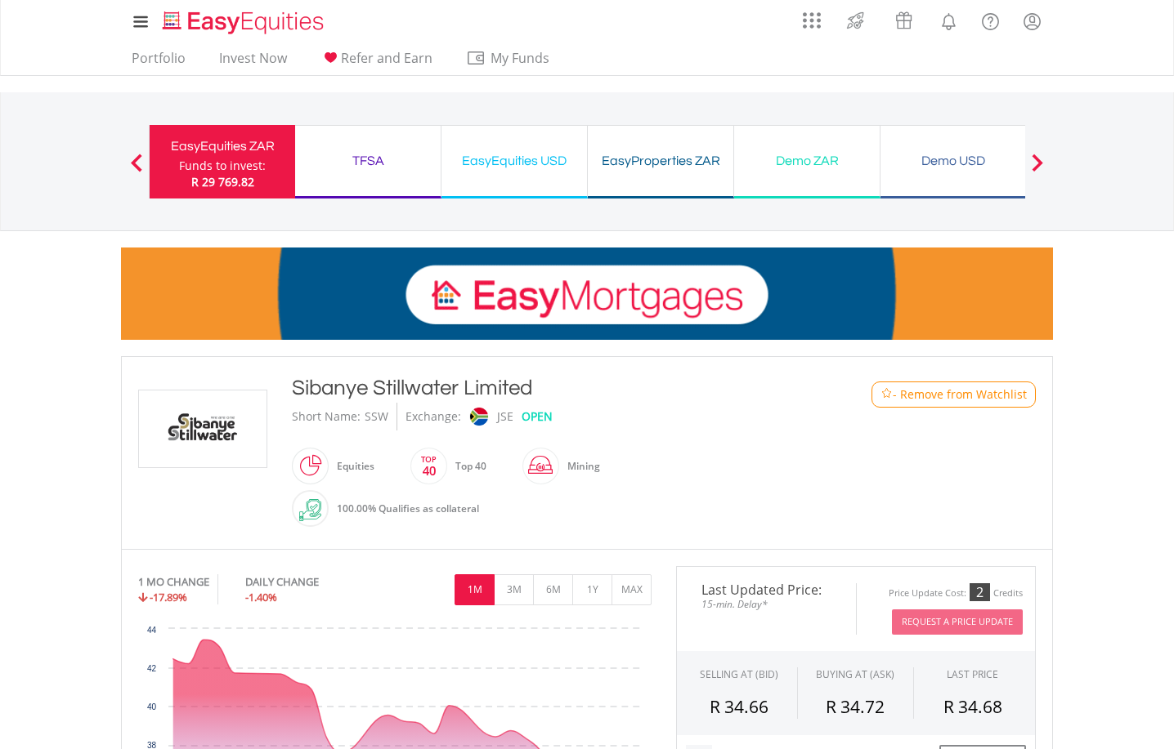
scroll to position [0, 0]
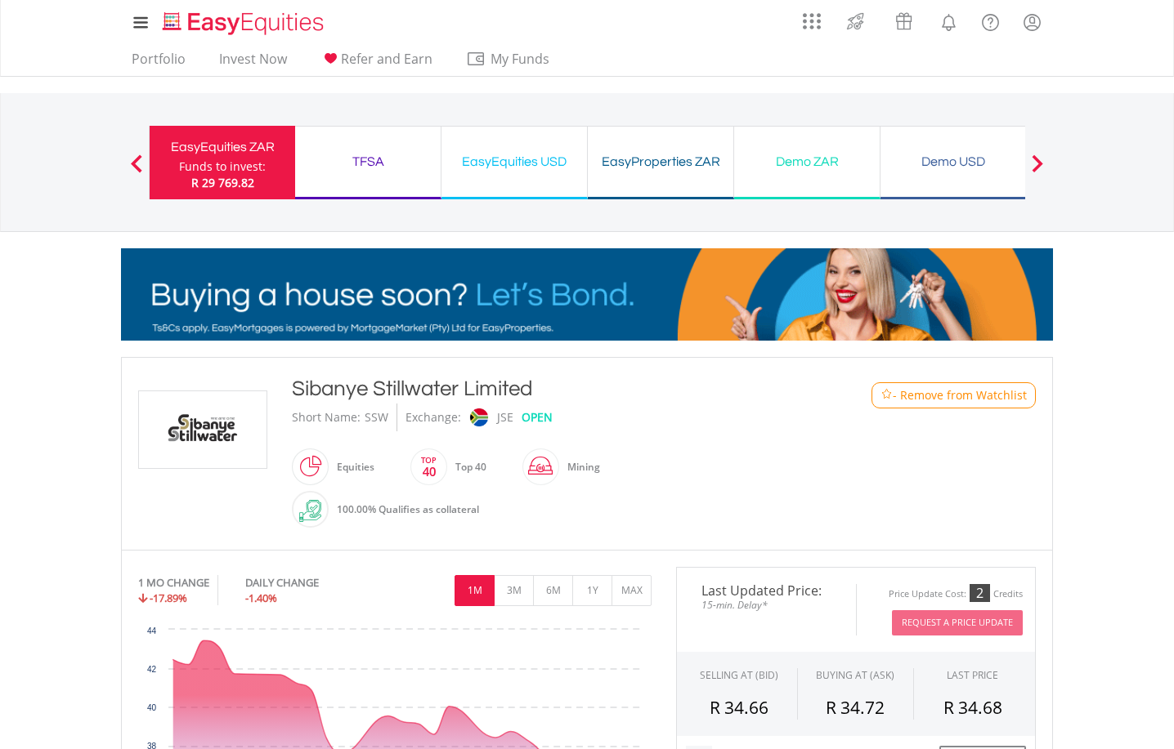
click at [354, 159] on div "TFSA" at bounding box center [368, 161] width 126 height 23
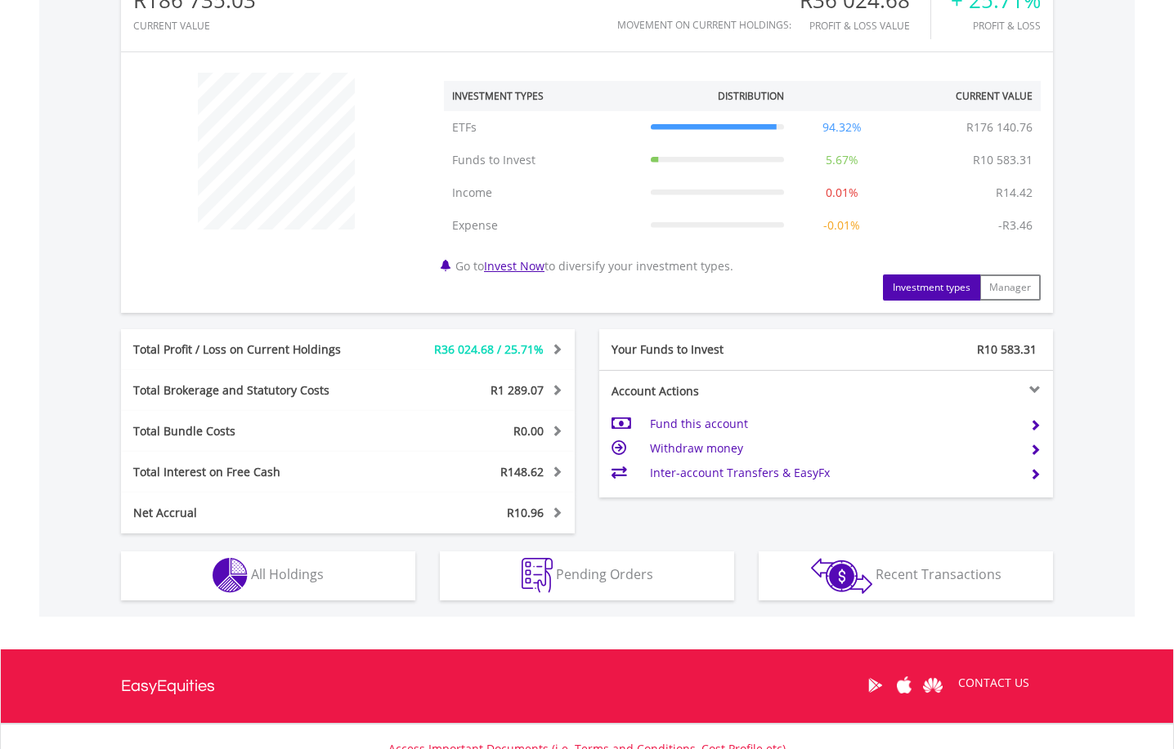
scroll to position [572, 0]
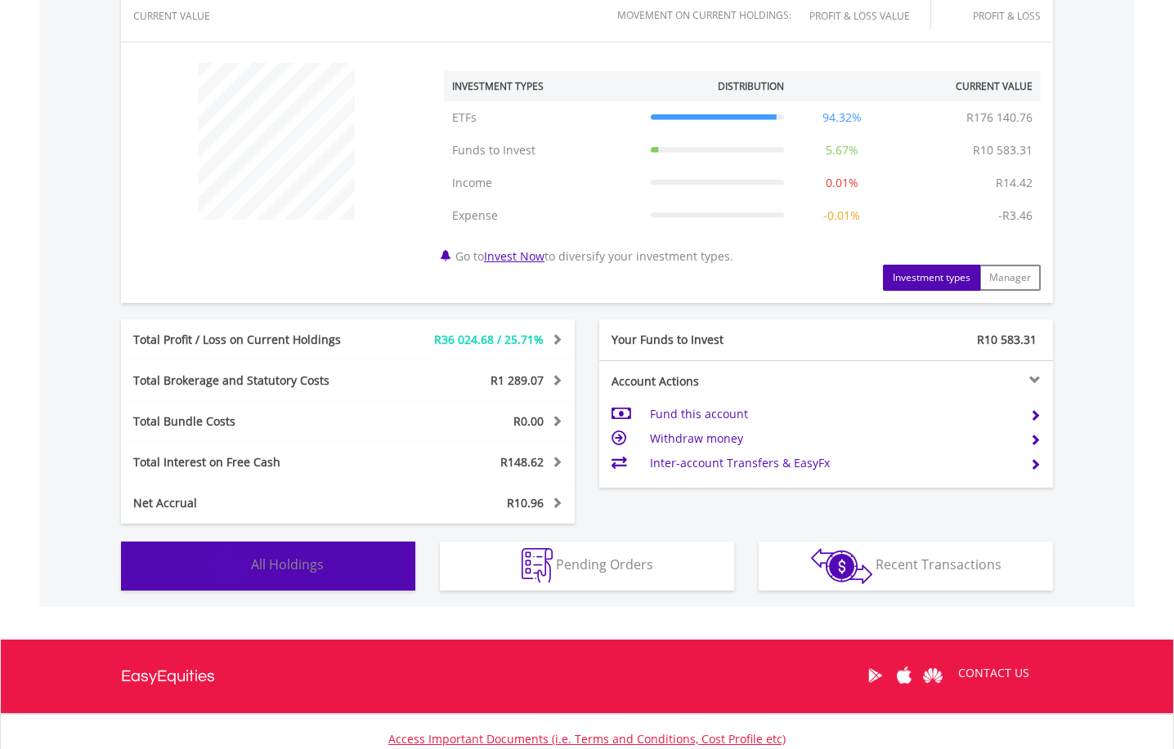
click at [339, 566] on button "Holdings All Holdings" at bounding box center [268, 566] width 294 height 49
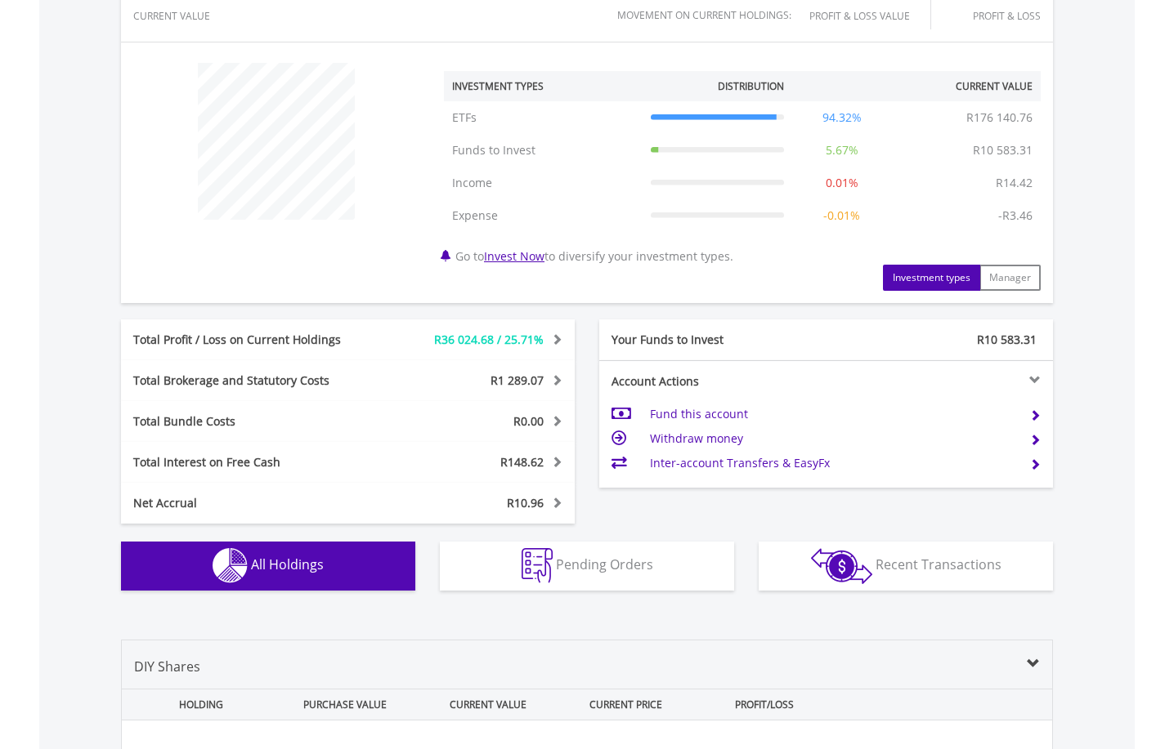
scroll to position [1212, 0]
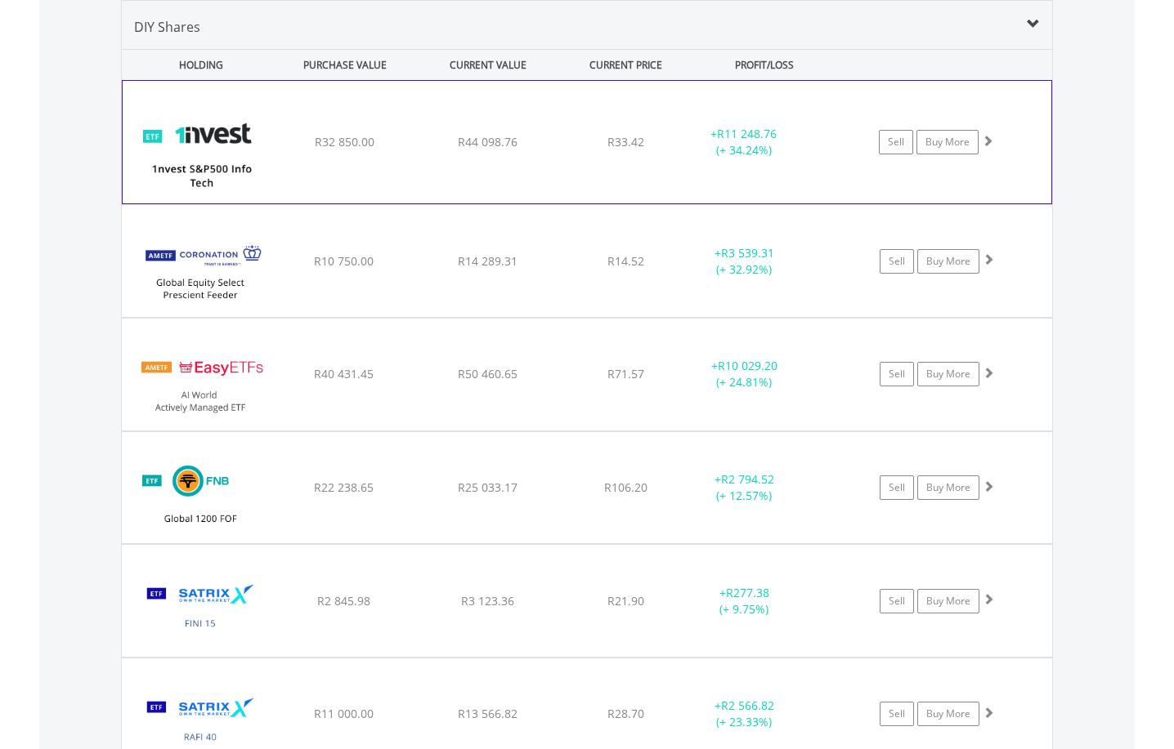
click at [986, 137] on span at bounding box center [987, 140] width 11 height 11
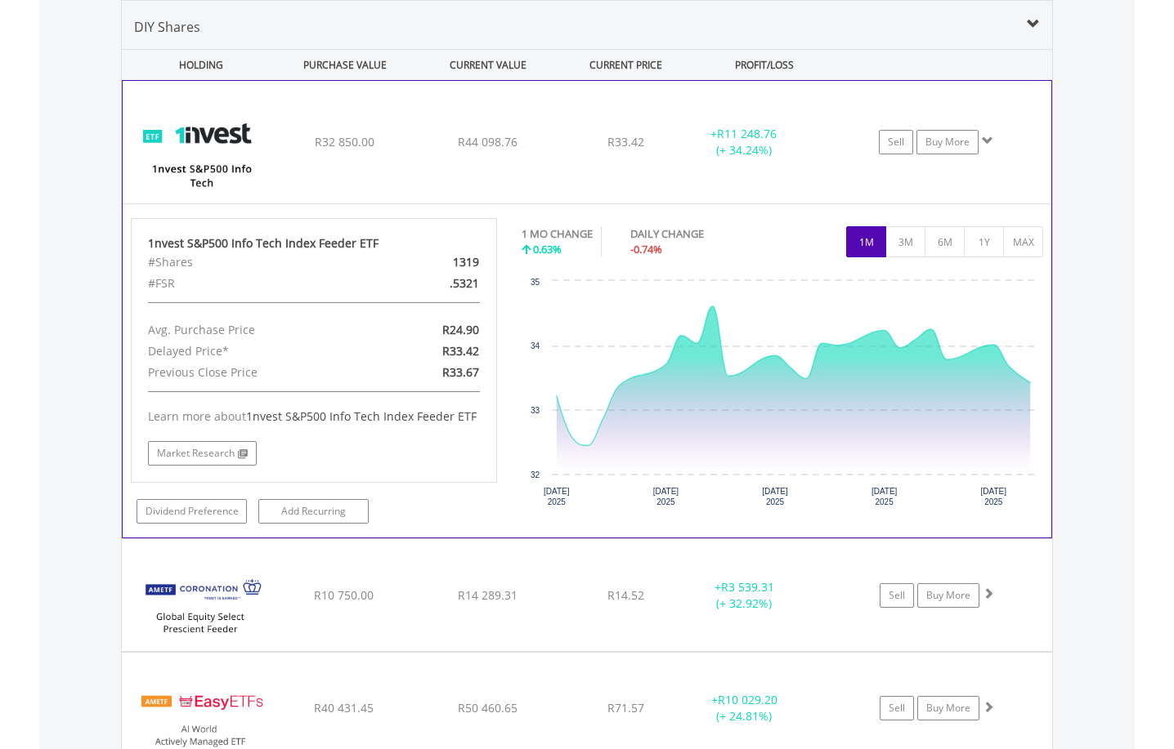
click at [985, 137] on span at bounding box center [987, 140] width 11 height 11
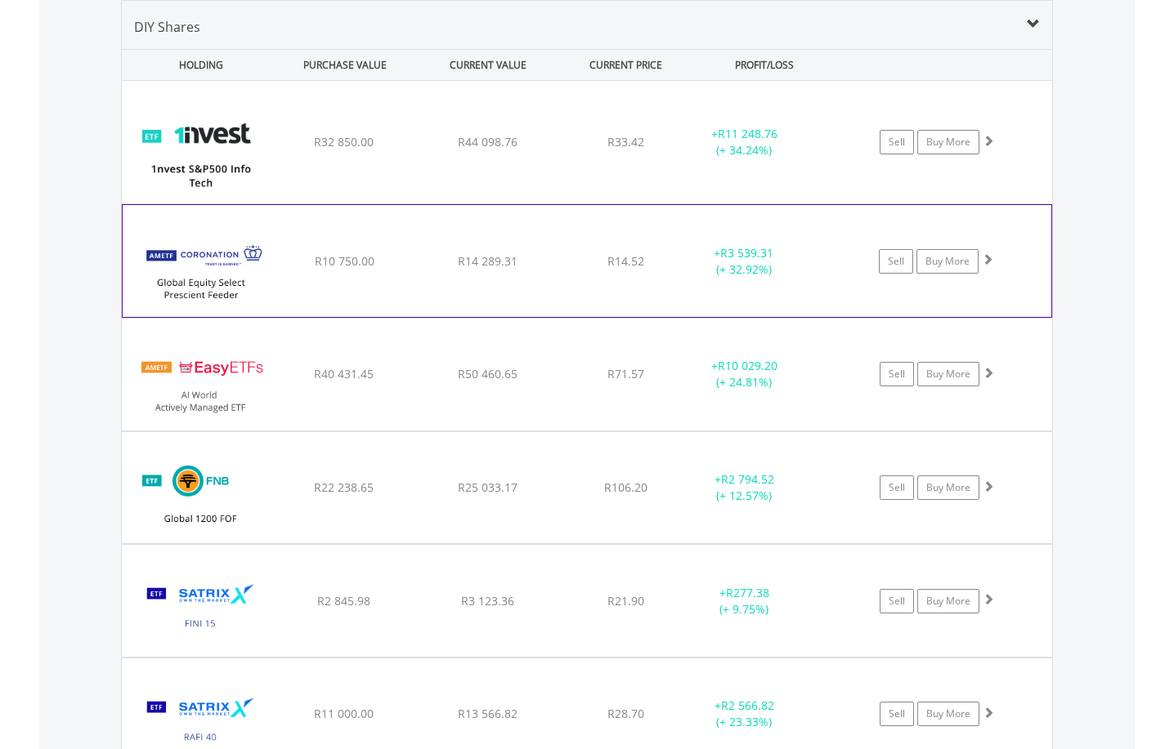
click at [992, 260] on span at bounding box center [987, 258] width 11 height 11
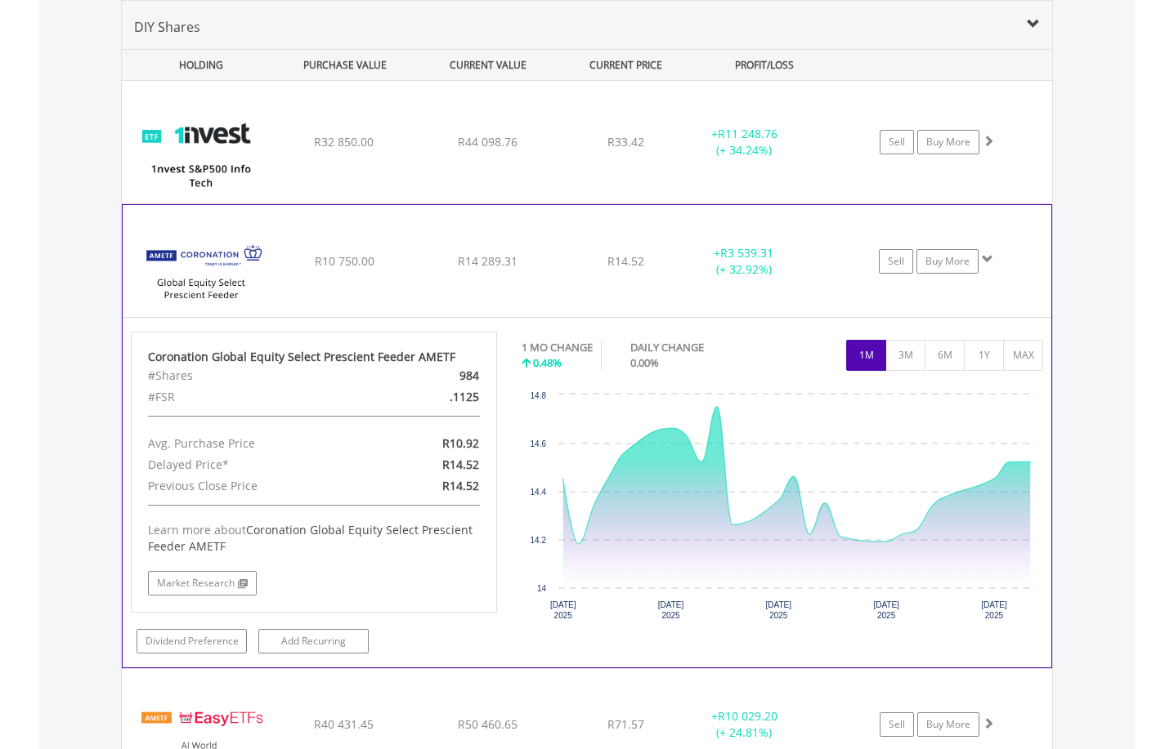
click at [992, 260] on span at bounding box center [987, 258] width 11 height 11
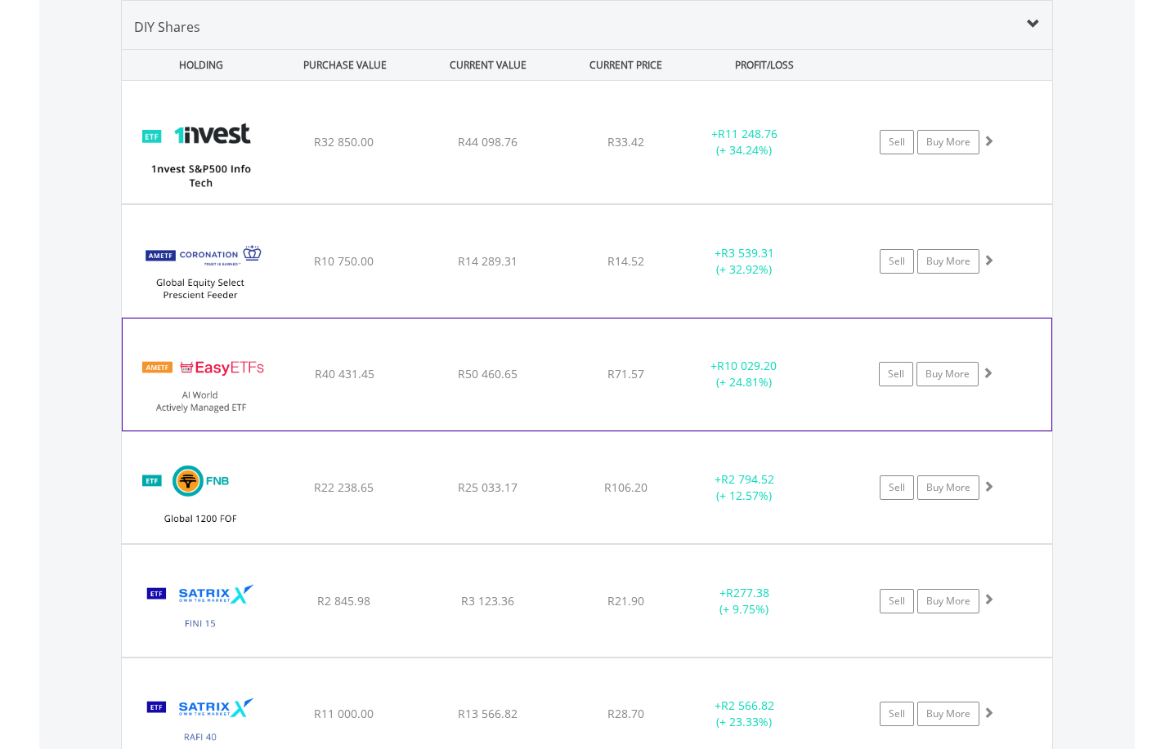
click at [987, 370] on span at bounding box center [987, 372] width 11 height 11
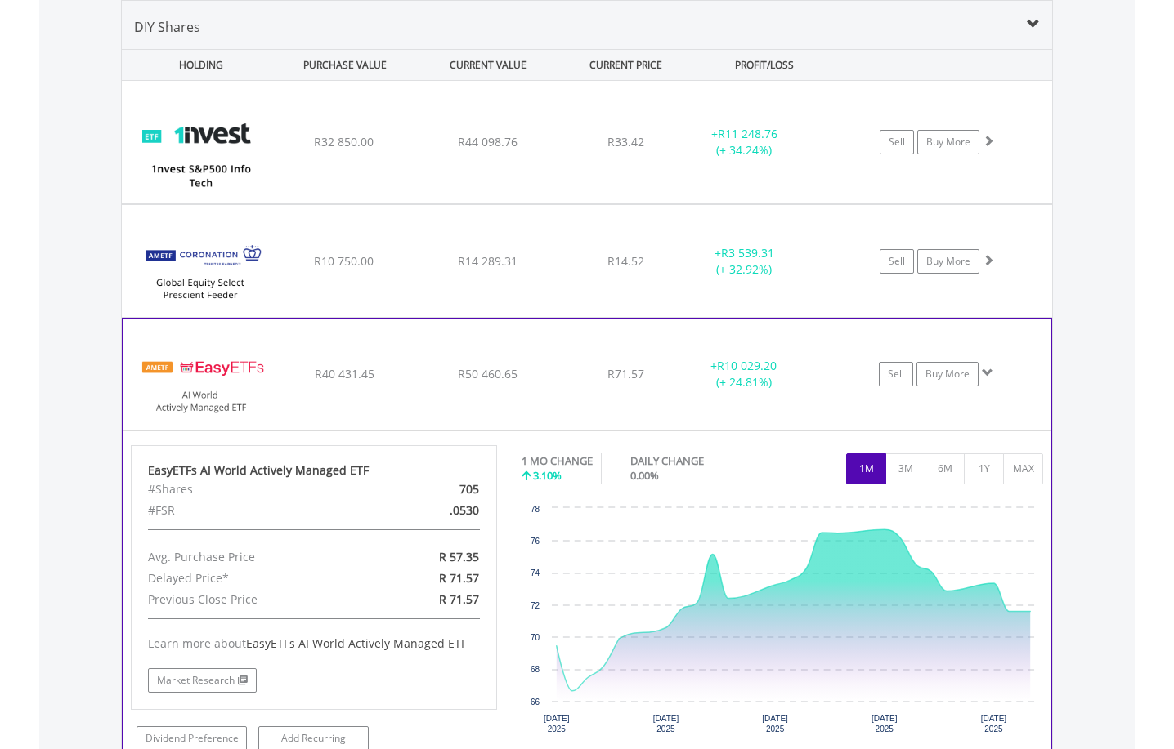
click at [987, 370] on span at bounding box center [987, 372] width 11 height 11
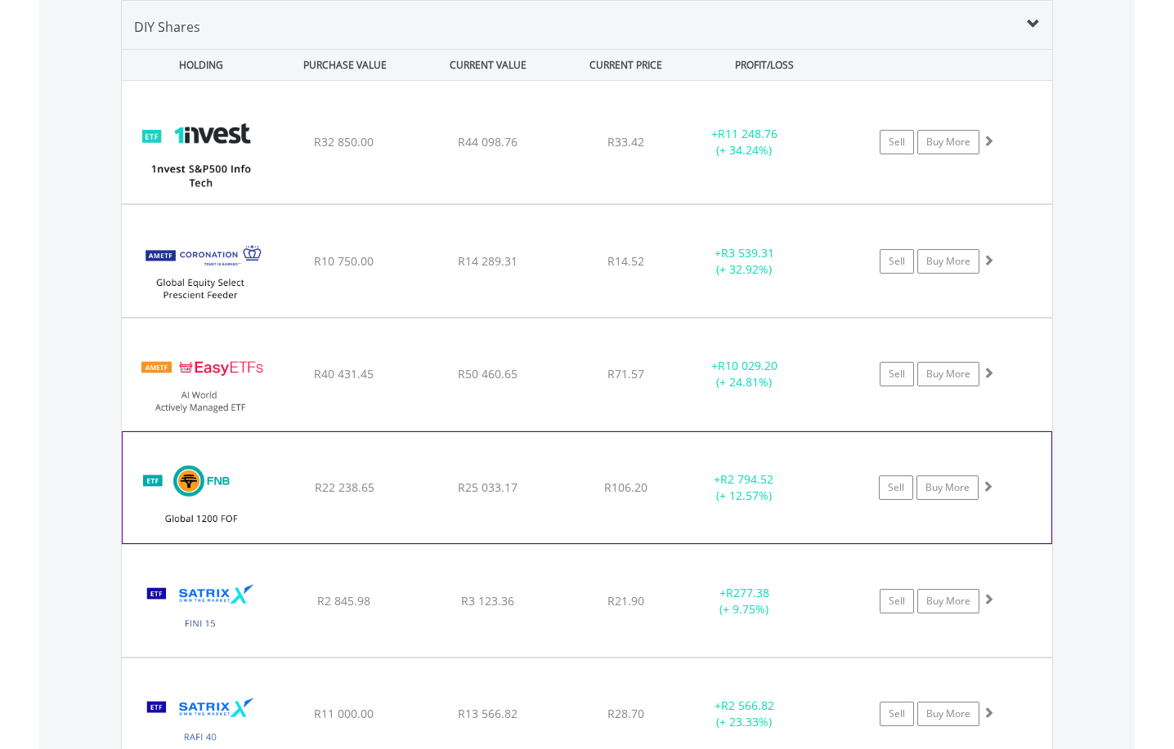
click at [991, 485] on span at bounding box center [987, 486] width 11 height 11
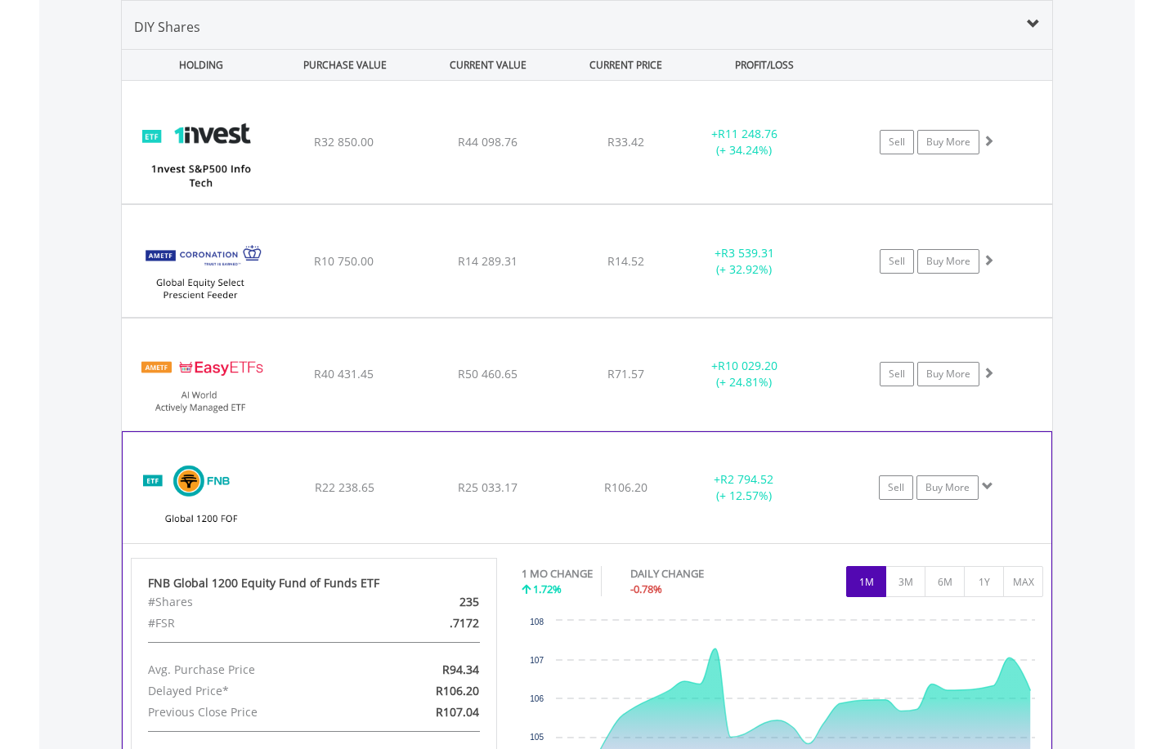
click at [991, 485] on span at bounding box center [987, 486] width 11 height 11
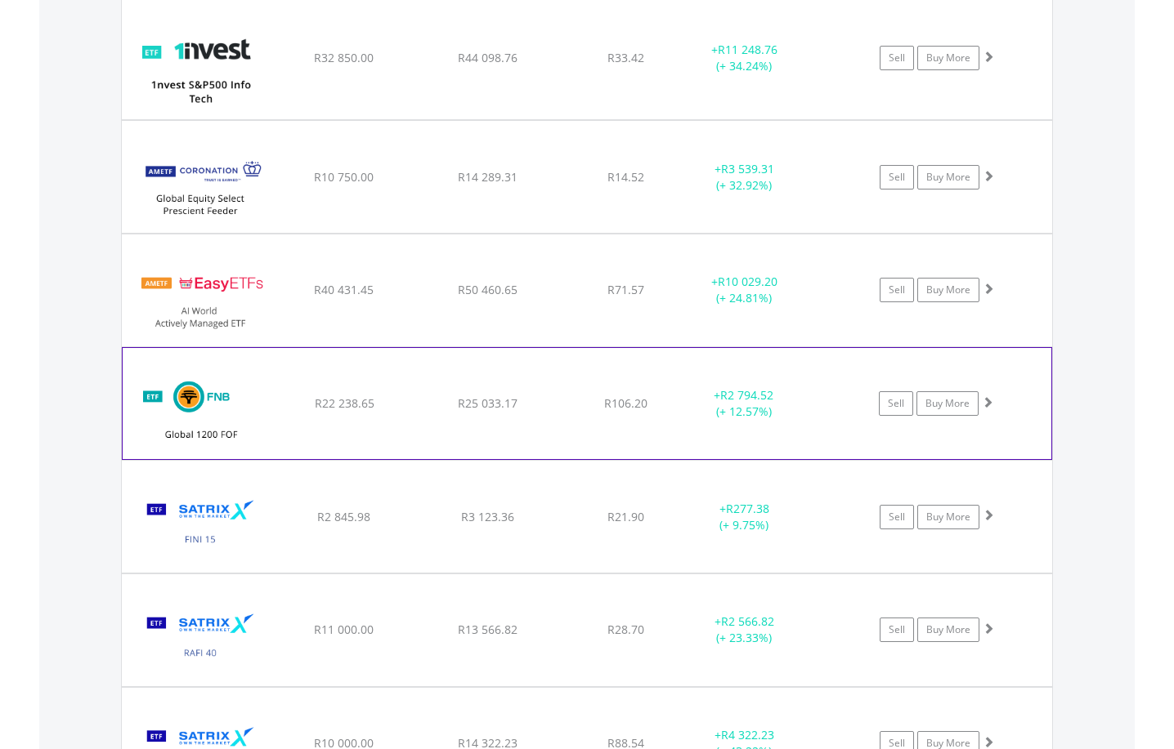
scroll to position [1375, 0]
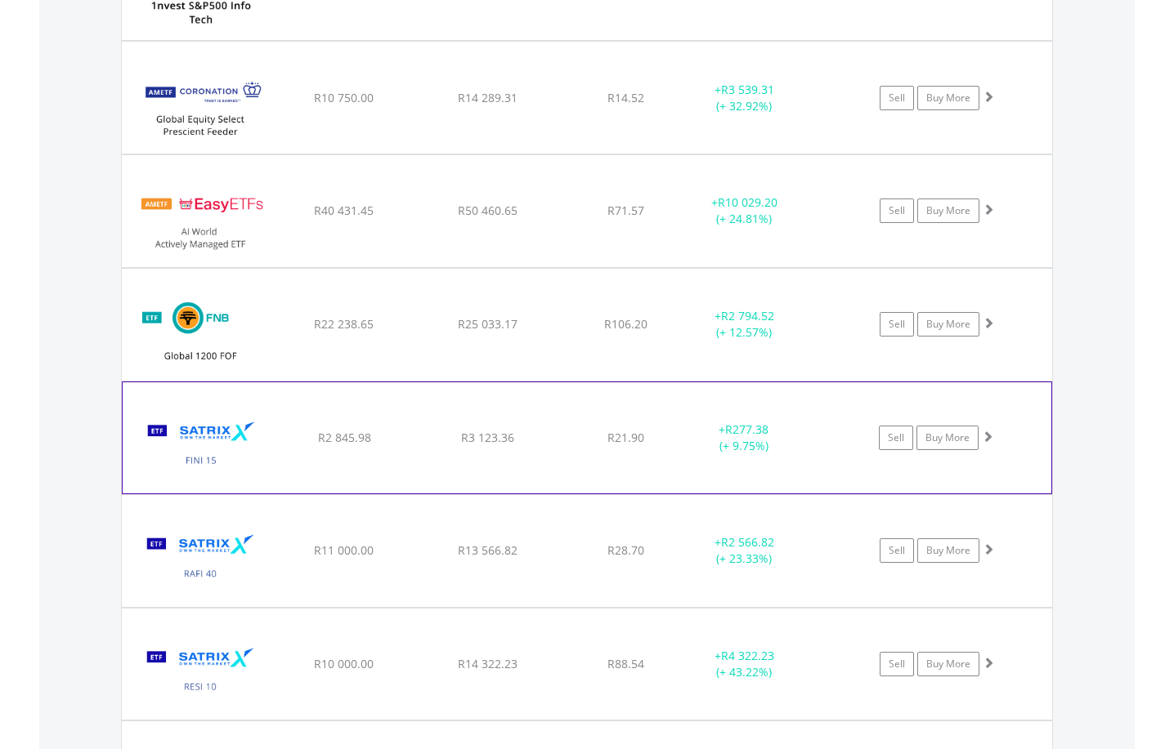
click at [985, 440] on span at bounding box center [987, 436] width 11 height 11
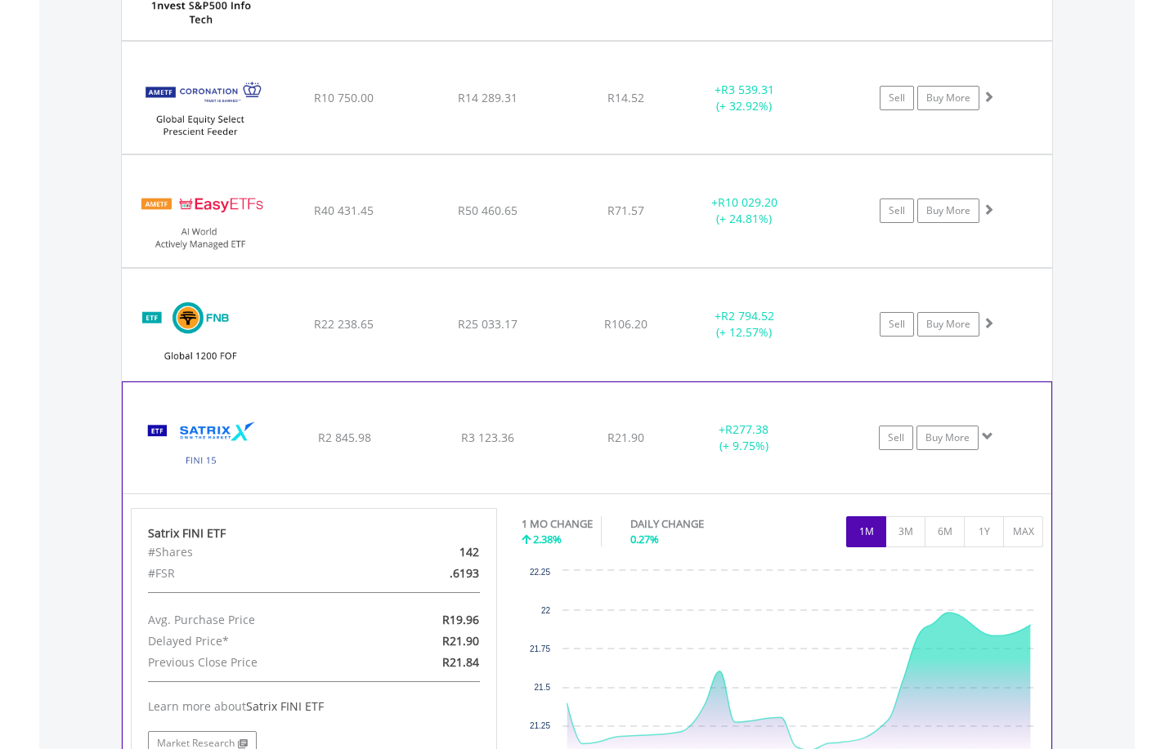
click at [985, 437] on span at bounding box center [987, 436] width 11 height 11
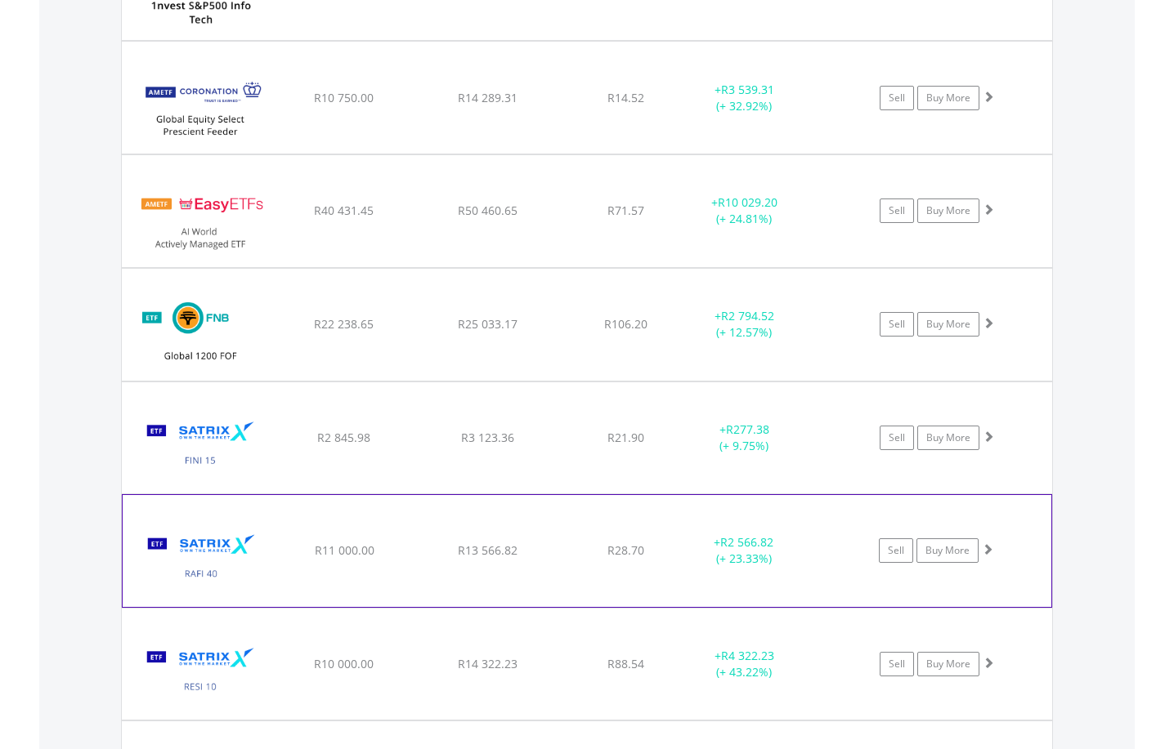
click at [988, 551] on span at bounding box center [987, 548] width 11 height 11
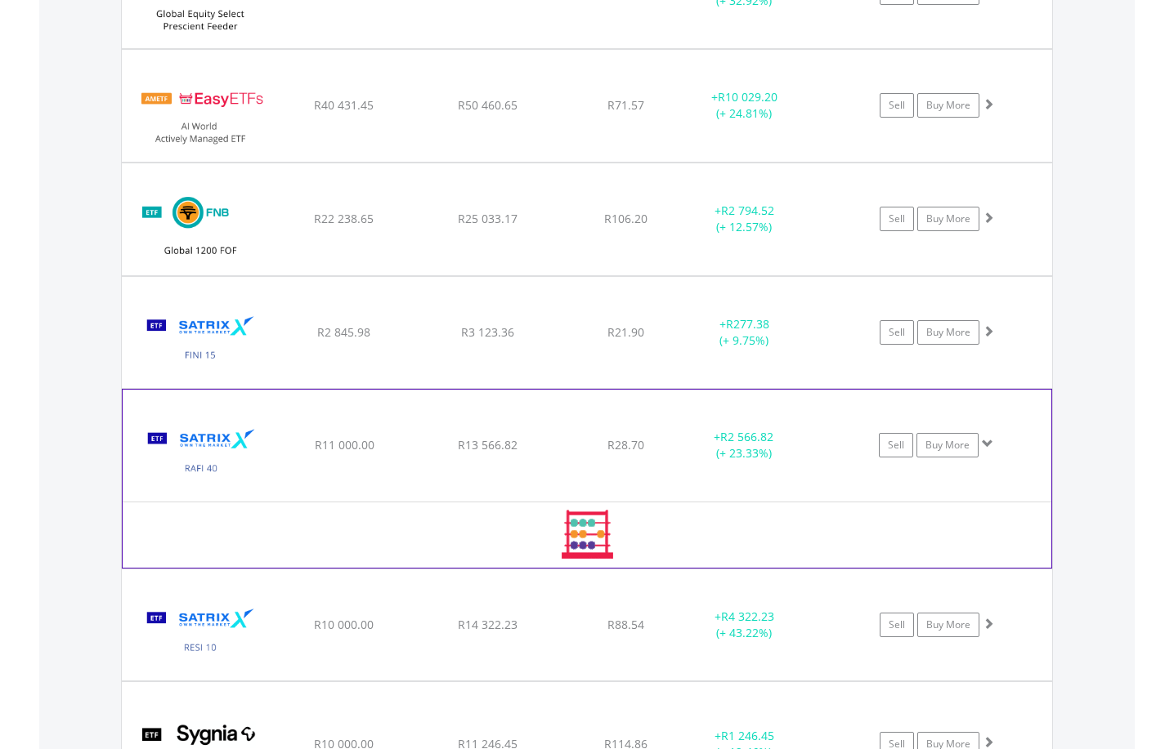
scroll to position [1539, 0]
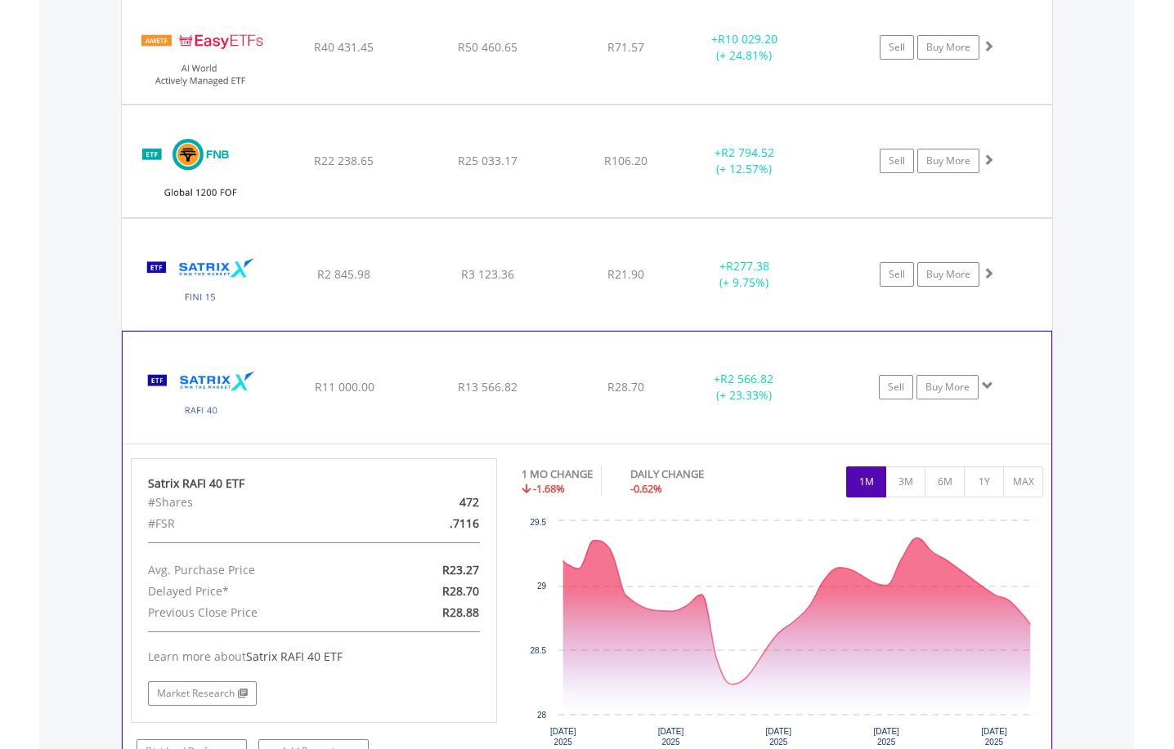
click at [986, 387] on span at bounding box center [987, 385] width 11 height 11
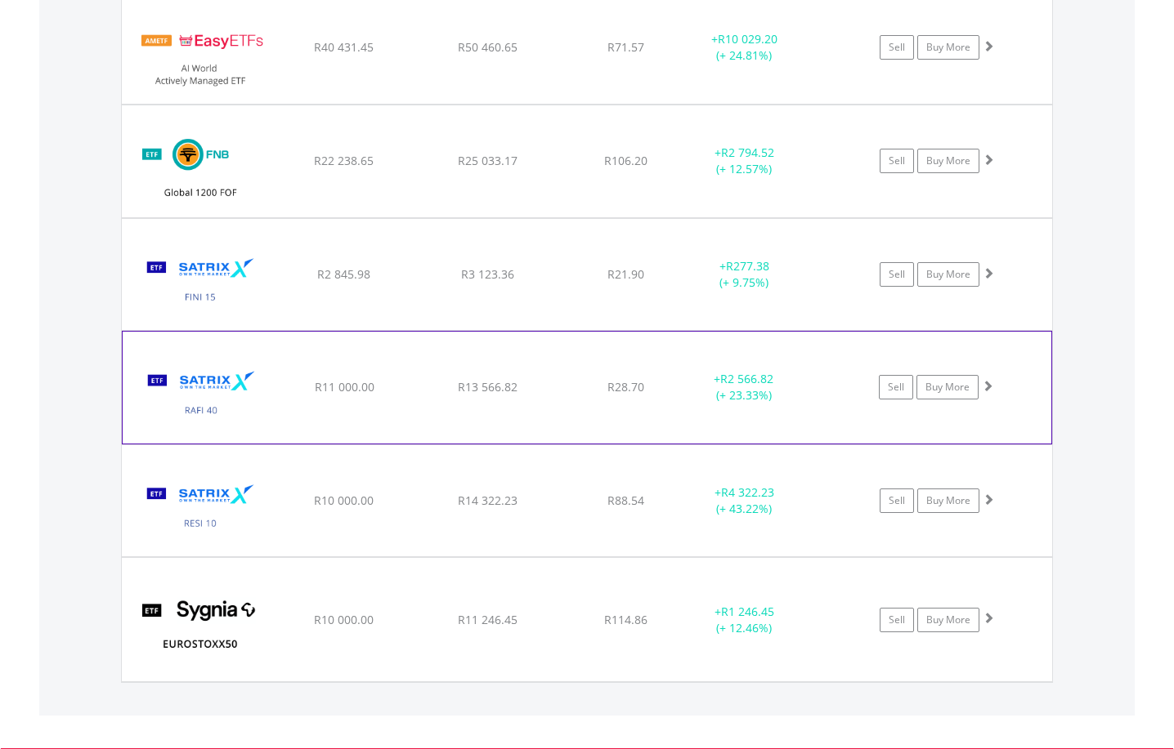
scroll to position [1621, 0]
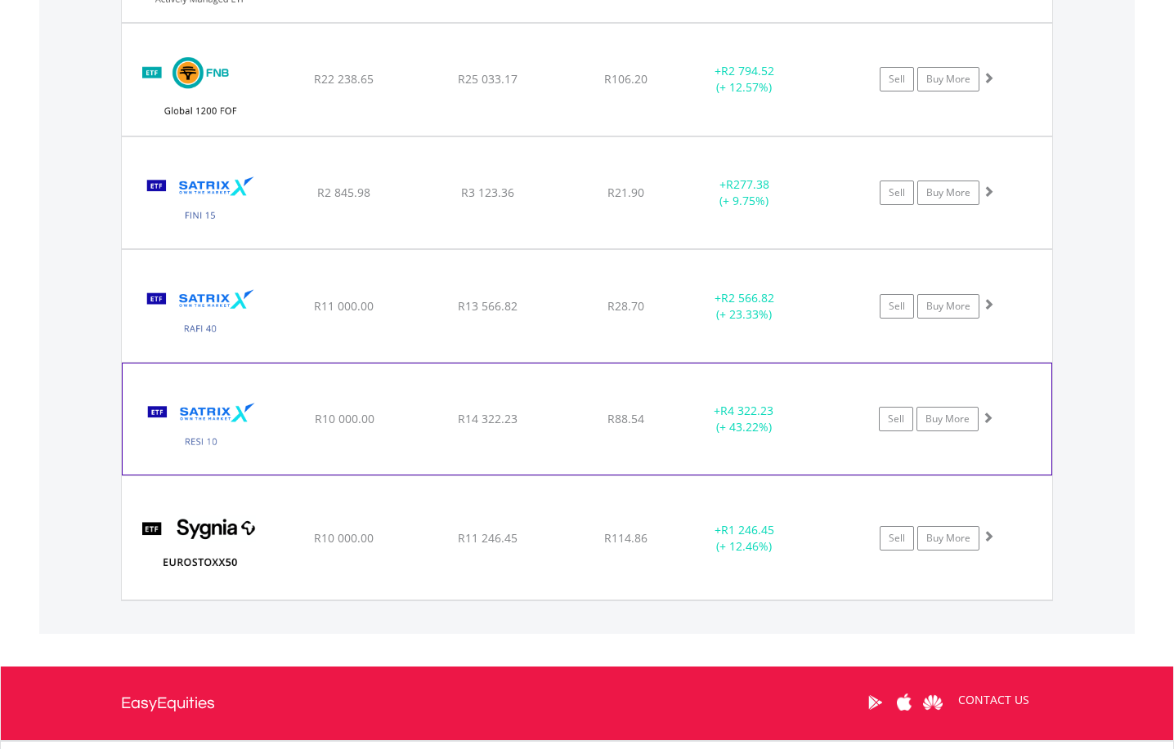
click at [987, 414] on span at bounding box center [987, 417] width 11 height 11
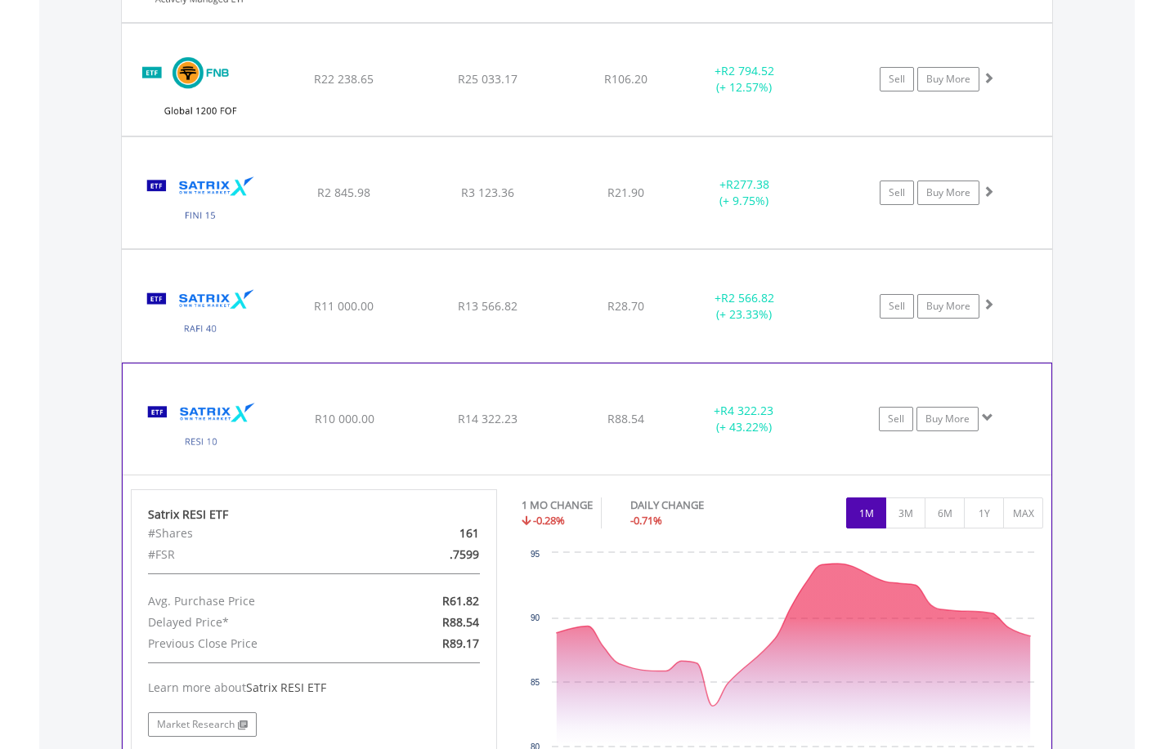
click at [987, 414] on span at bounding box center [987, 417] width 11 height 11
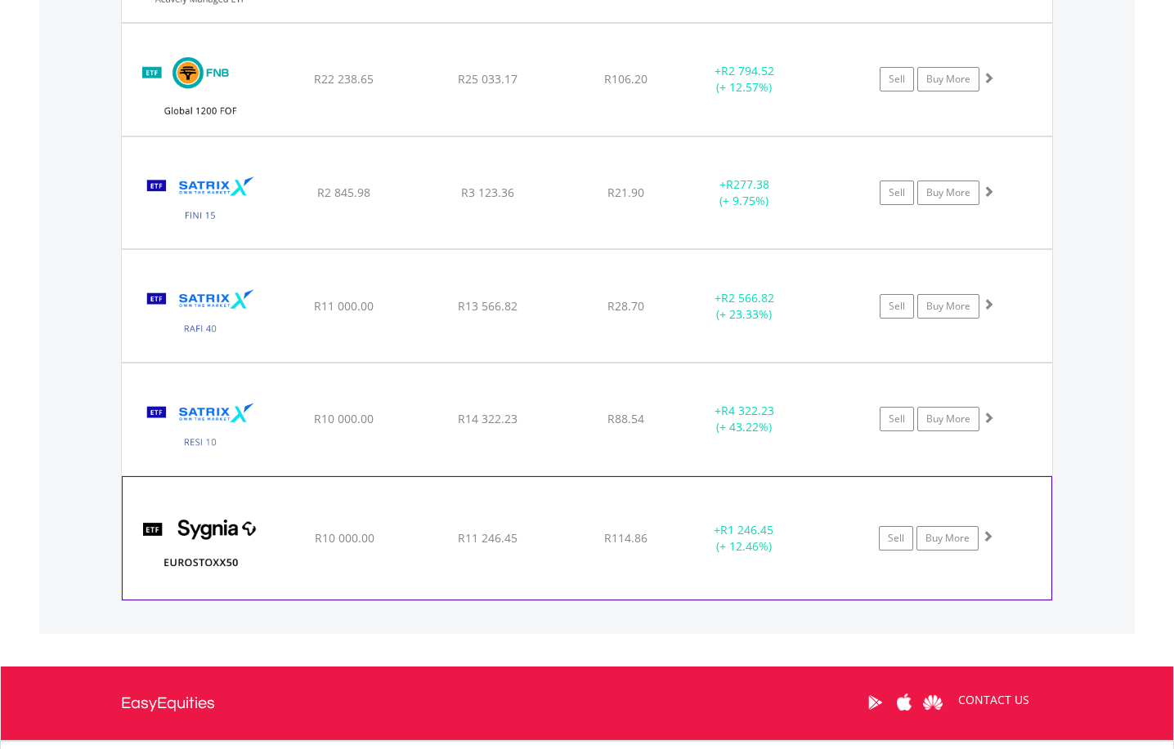
click at [987, 540] on span at bounding box center [987, 535] width 11 height 11
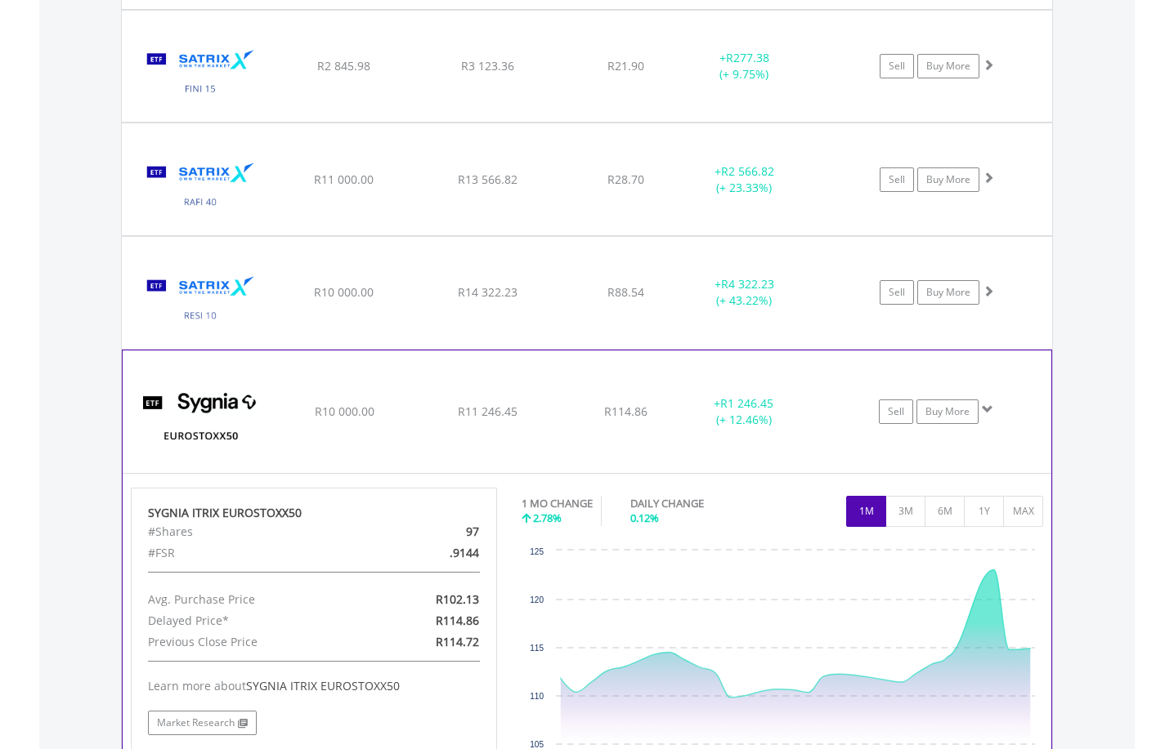
scroll to position [1784, 0]
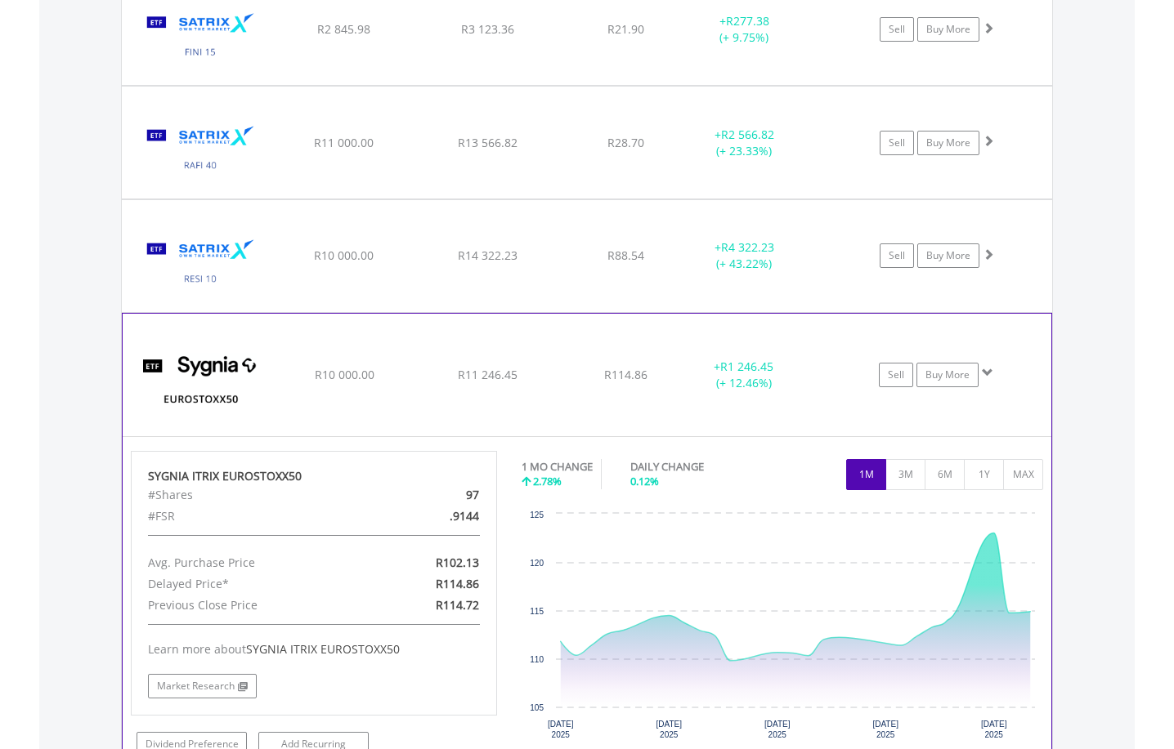
click at [991, 369] on span at bounding box center [987, 372] width 11 height 11
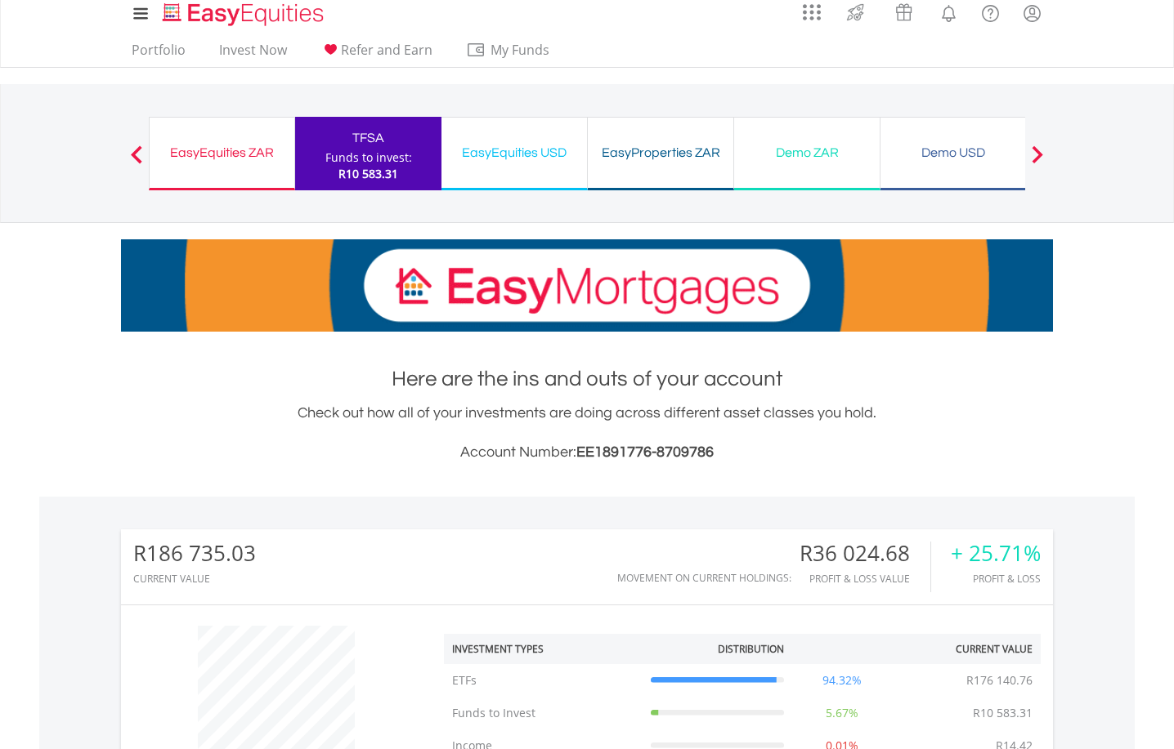
scroll to position [0, 0]
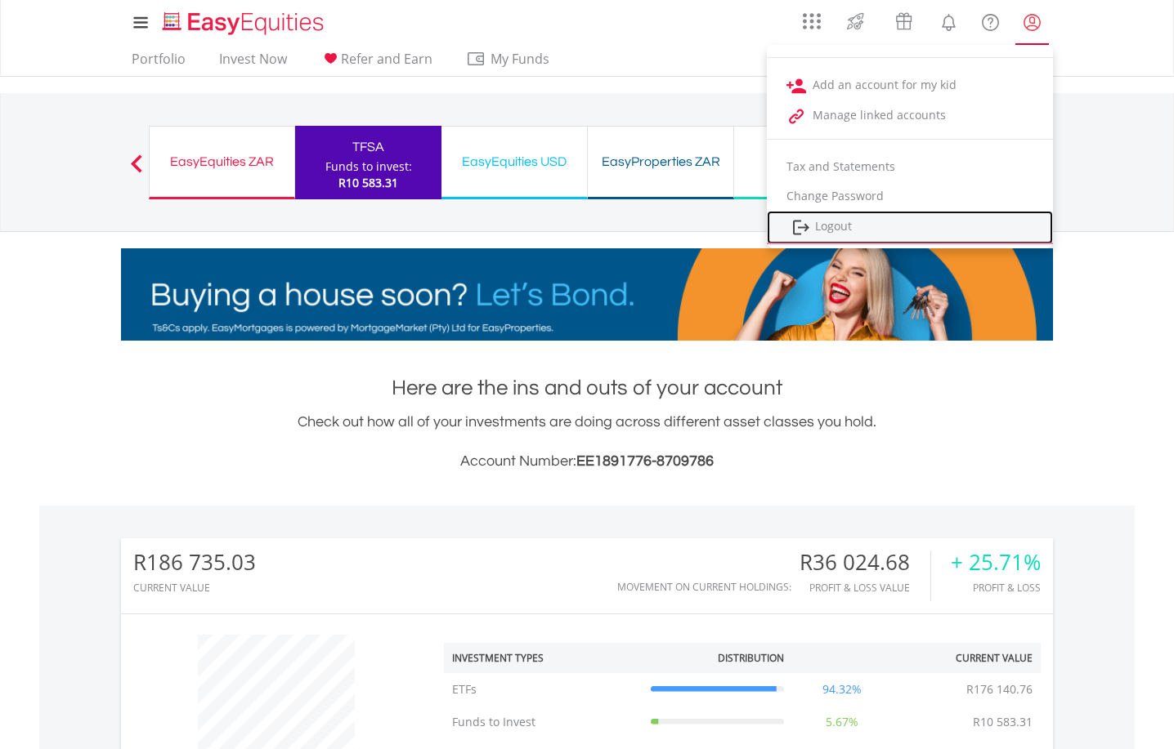
click at [842, 233] on link "Logout" at bounding box center [910, 228] width 286 height 34
